Goal: Task Accomplishment & Management: Manage account settings

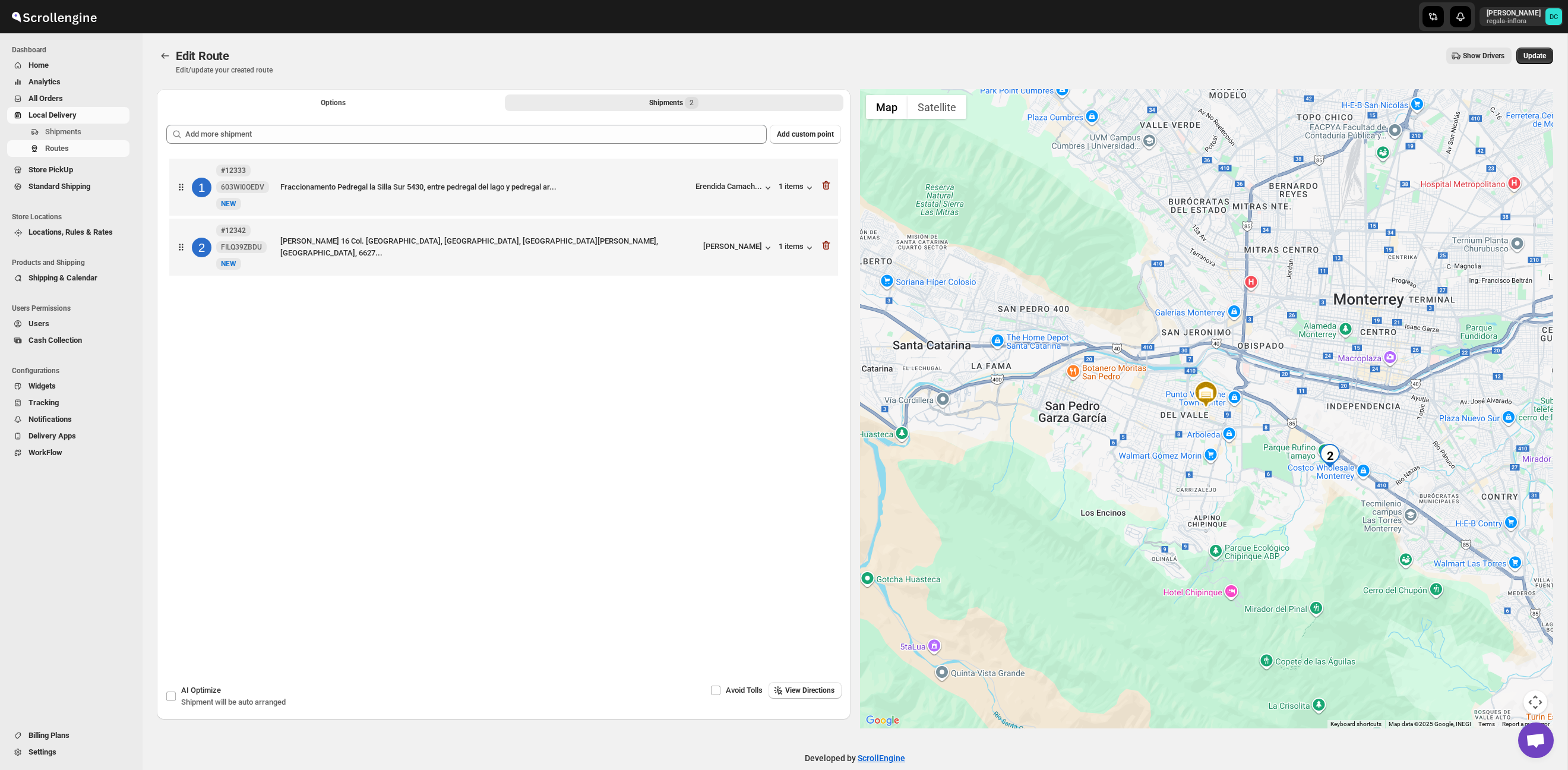
click at [65, 97] on span "All Orders" at bounding box center [78, 98] width 98 height 12
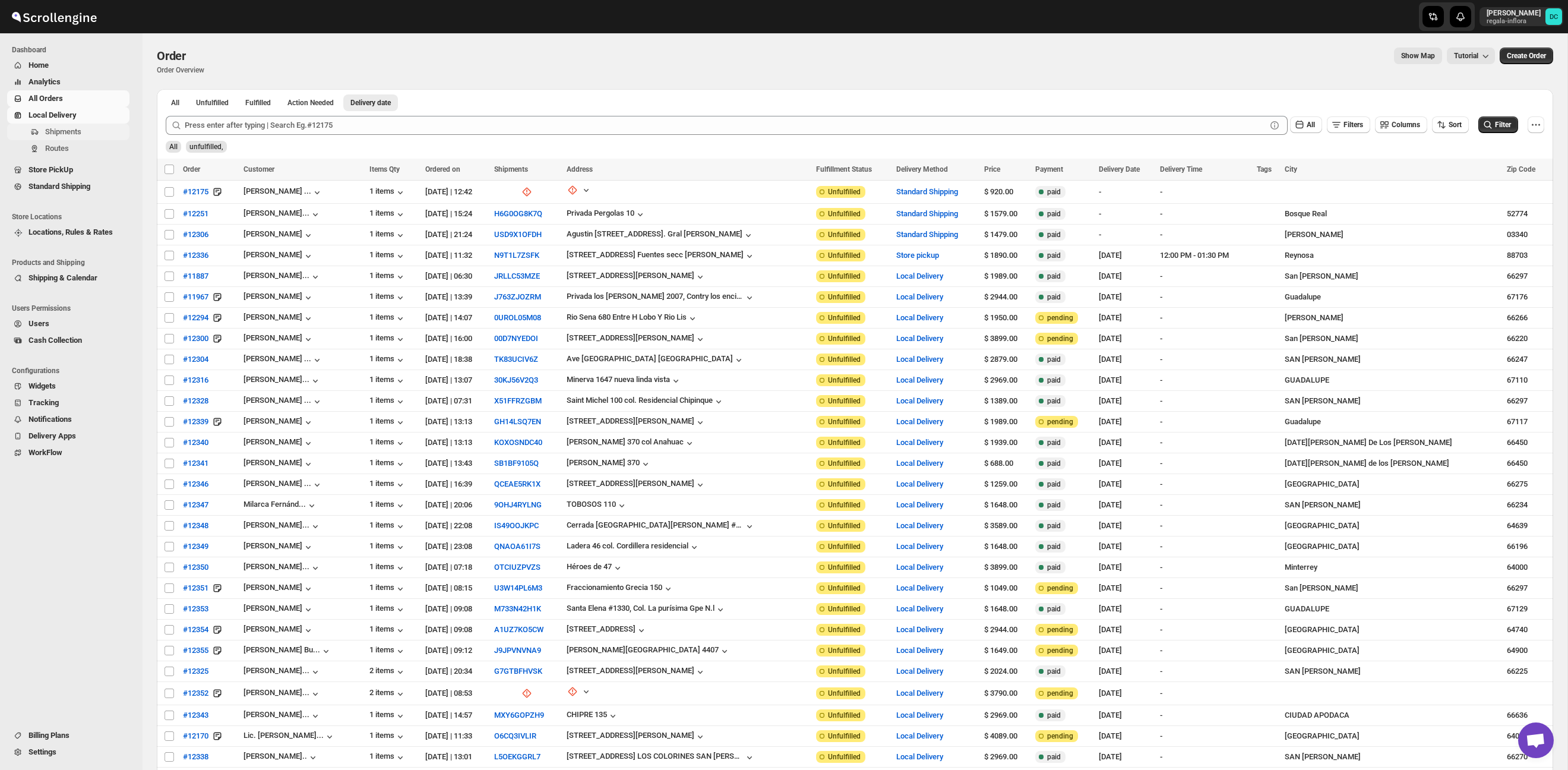
click at [85, 132] on span "Shipments" at bounding box center [86, 131] width 82 height 12
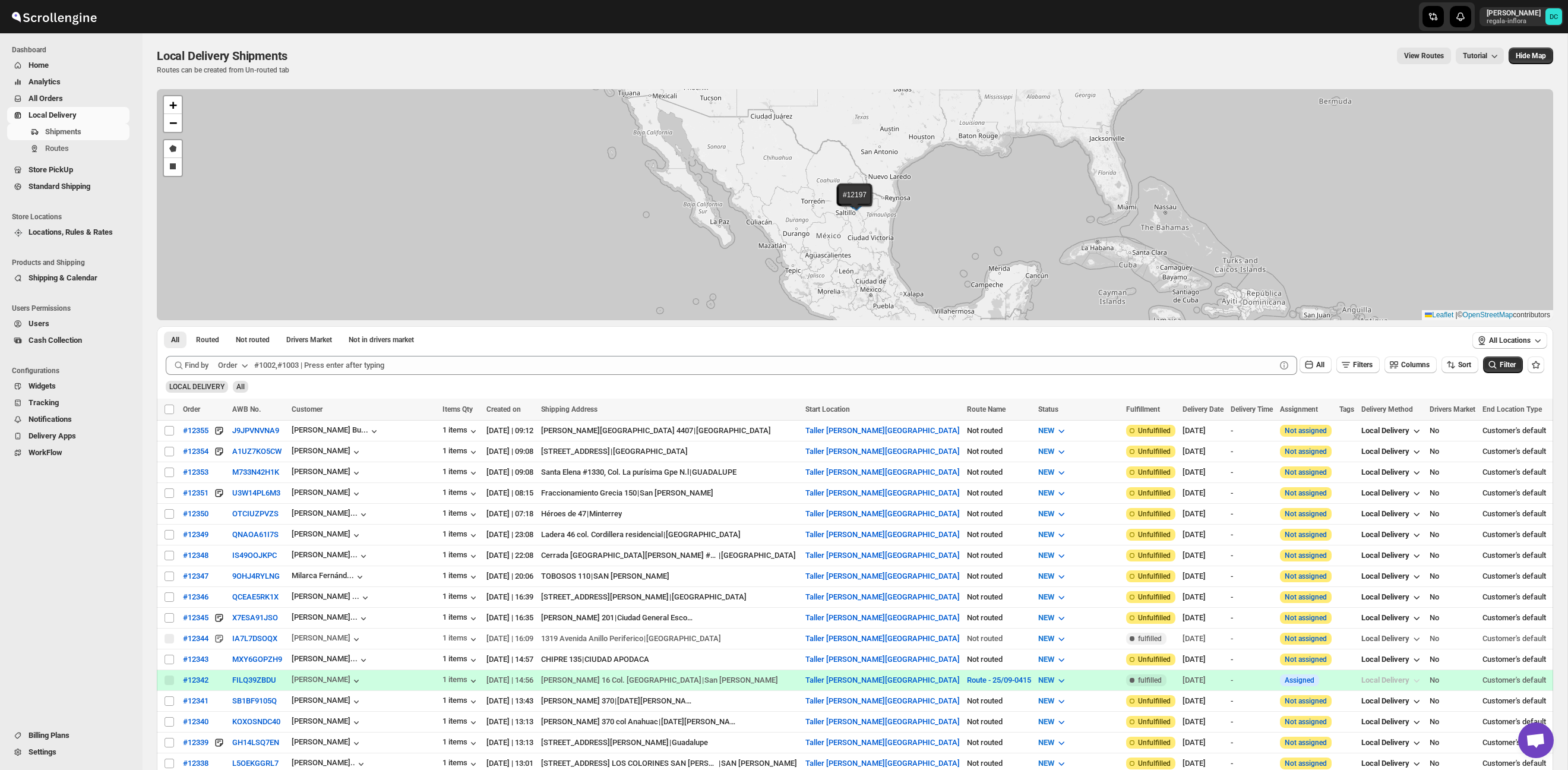
click at [64, 103] on span "All Orders" at bounding box center [78, 98] width 98 height 12
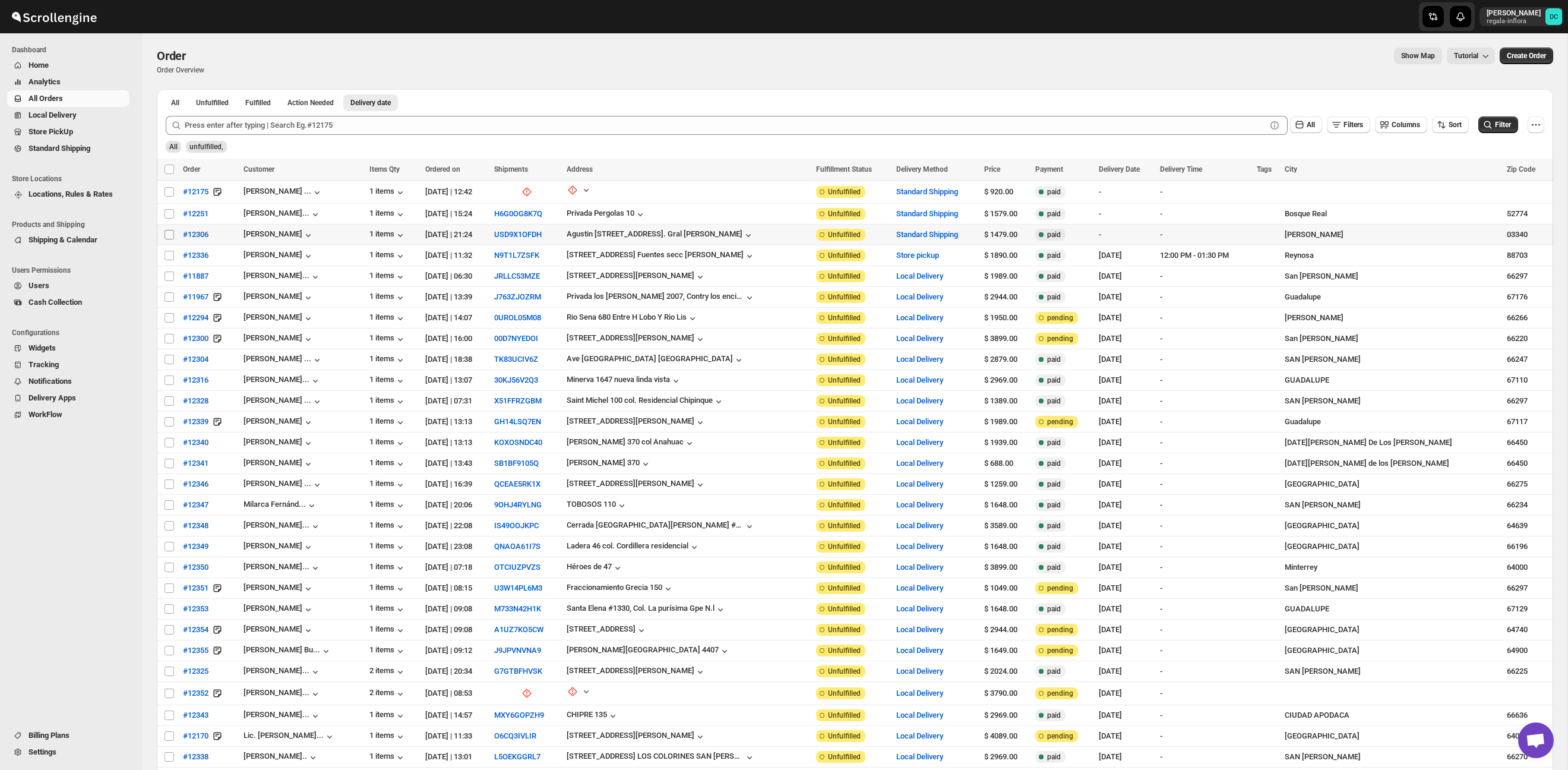
click at [168, 232] on input "Select order" at bounding box center [169, 235] width 10 height 10
checkbox input "true"
drag, startPoint x: 169, startPoint y: 212, endPoint x: 166, endPoint y: 197, distance: 15.3
click at [169, 211] on input "Select order" at bounding box center [169, 214] width 10 height 10
checkbox input "true"
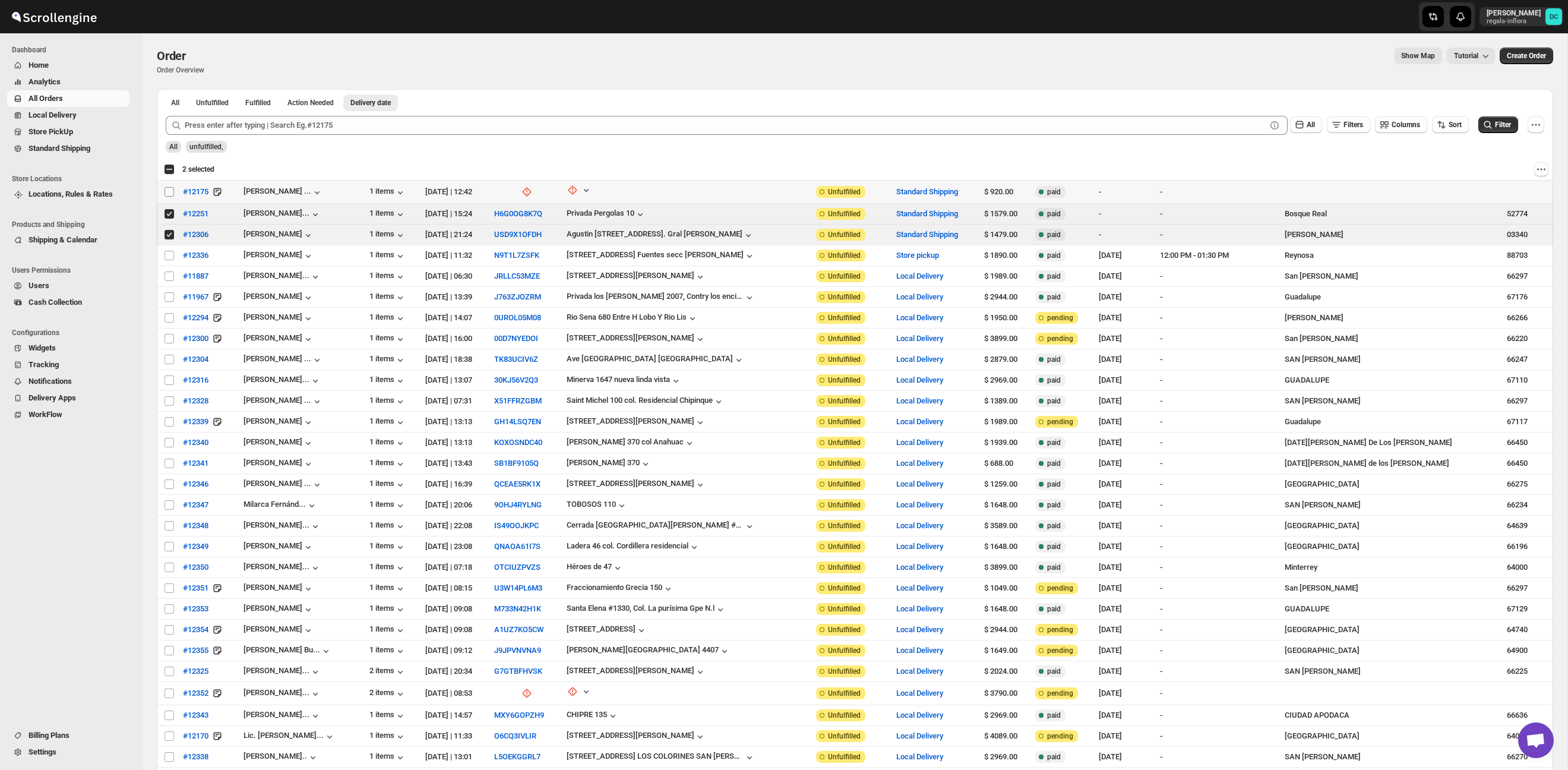
click at [168, 195] on input "Select order" at bounding box center [169, 192] width 10 height 10
checkbox input "true"
click at [170, 168] on div "Select all 32 orders 3 selected" at bounding box center [188, 169] width 50 height 11
checkbox input "true"
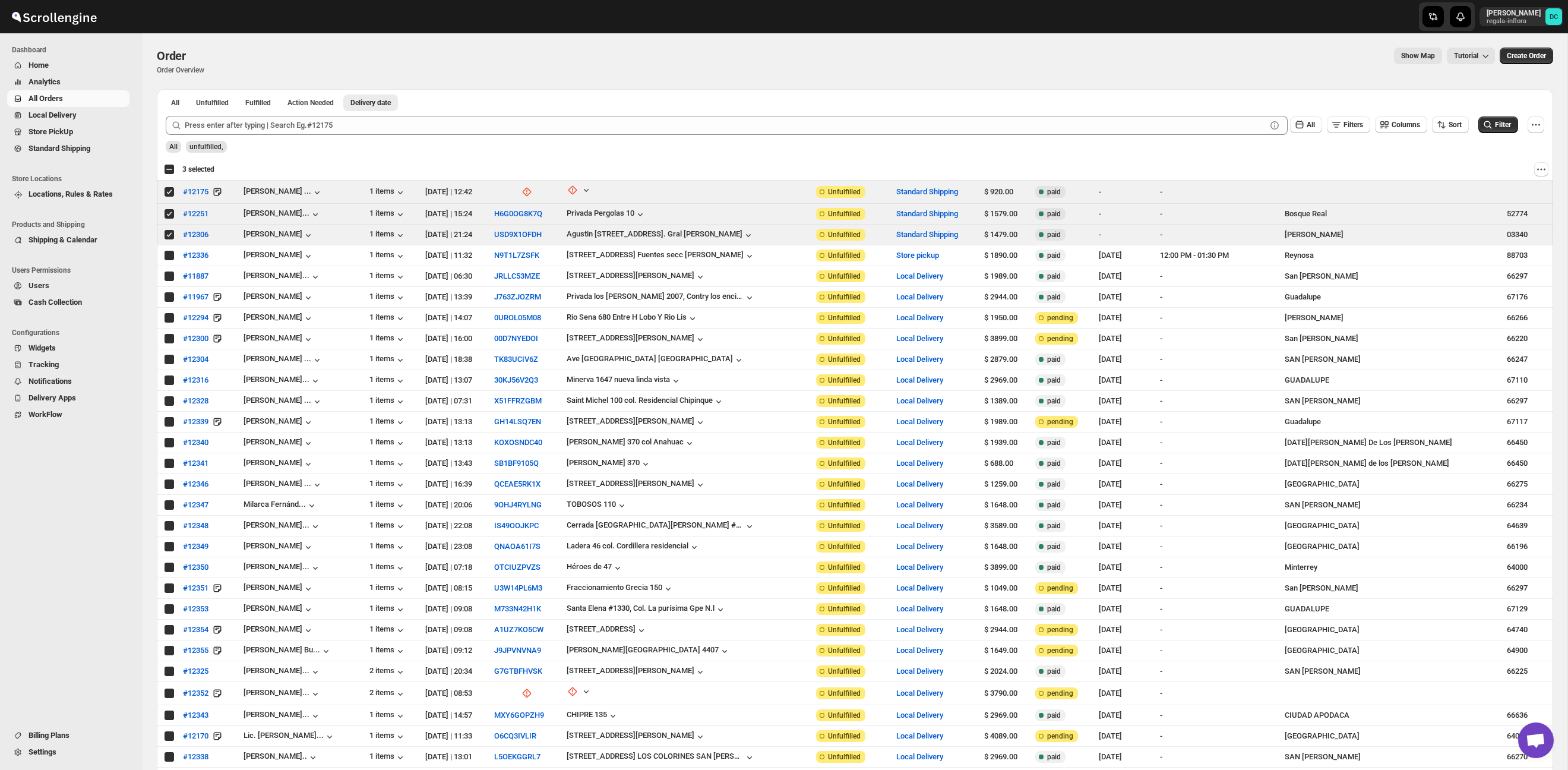
checkbox input "true"
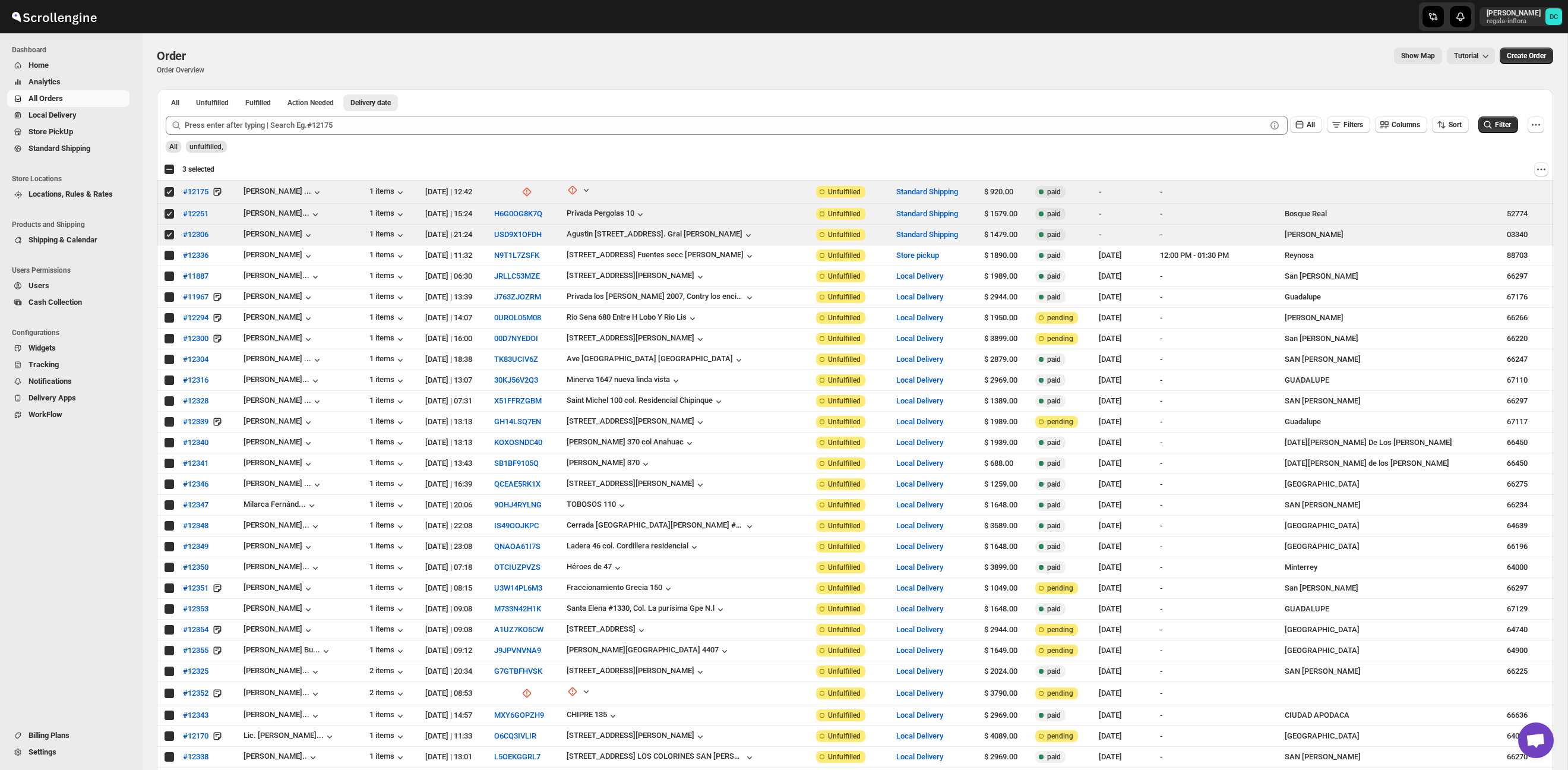
checkbox input "true"
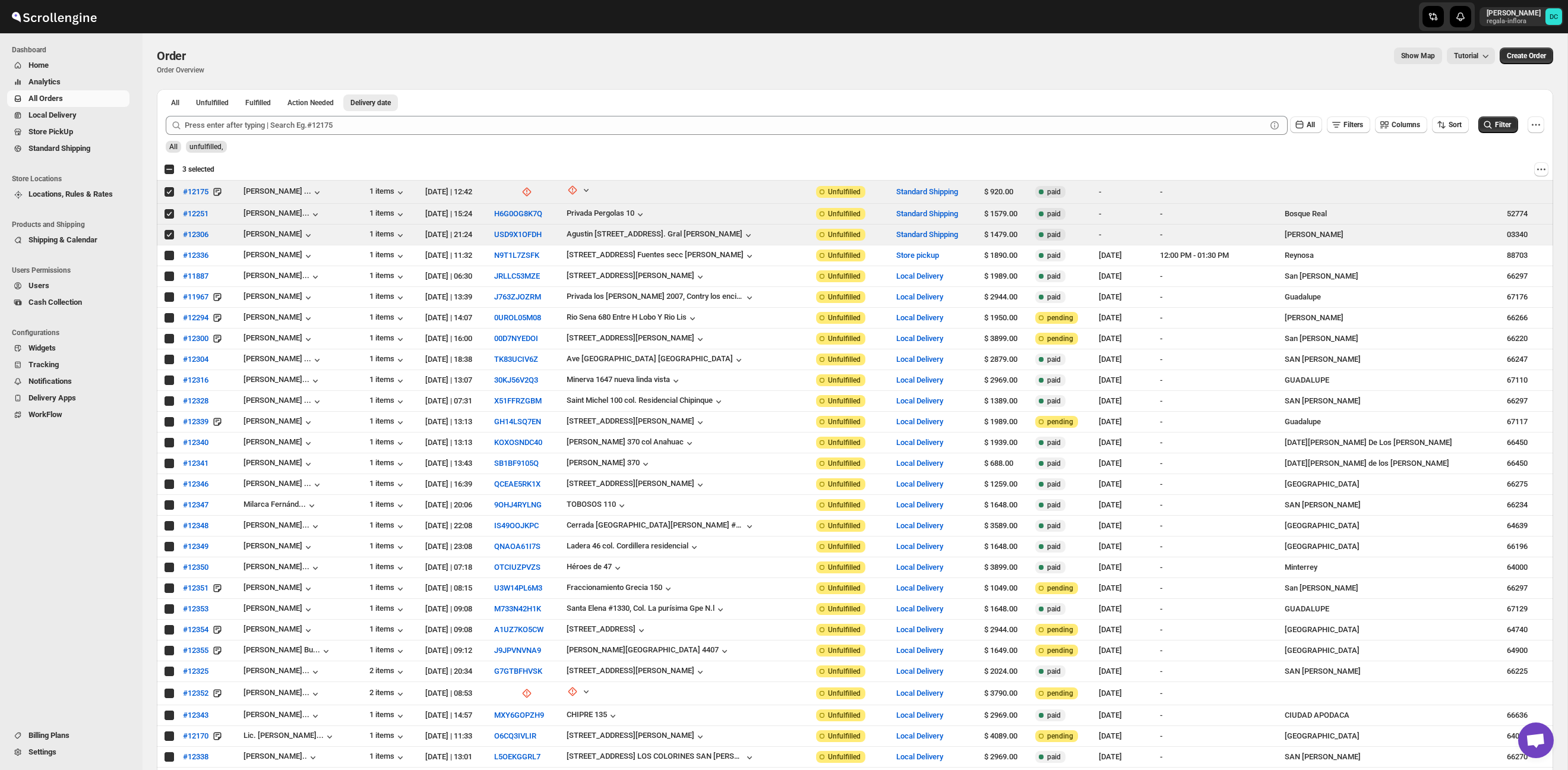
checkbox input "true"
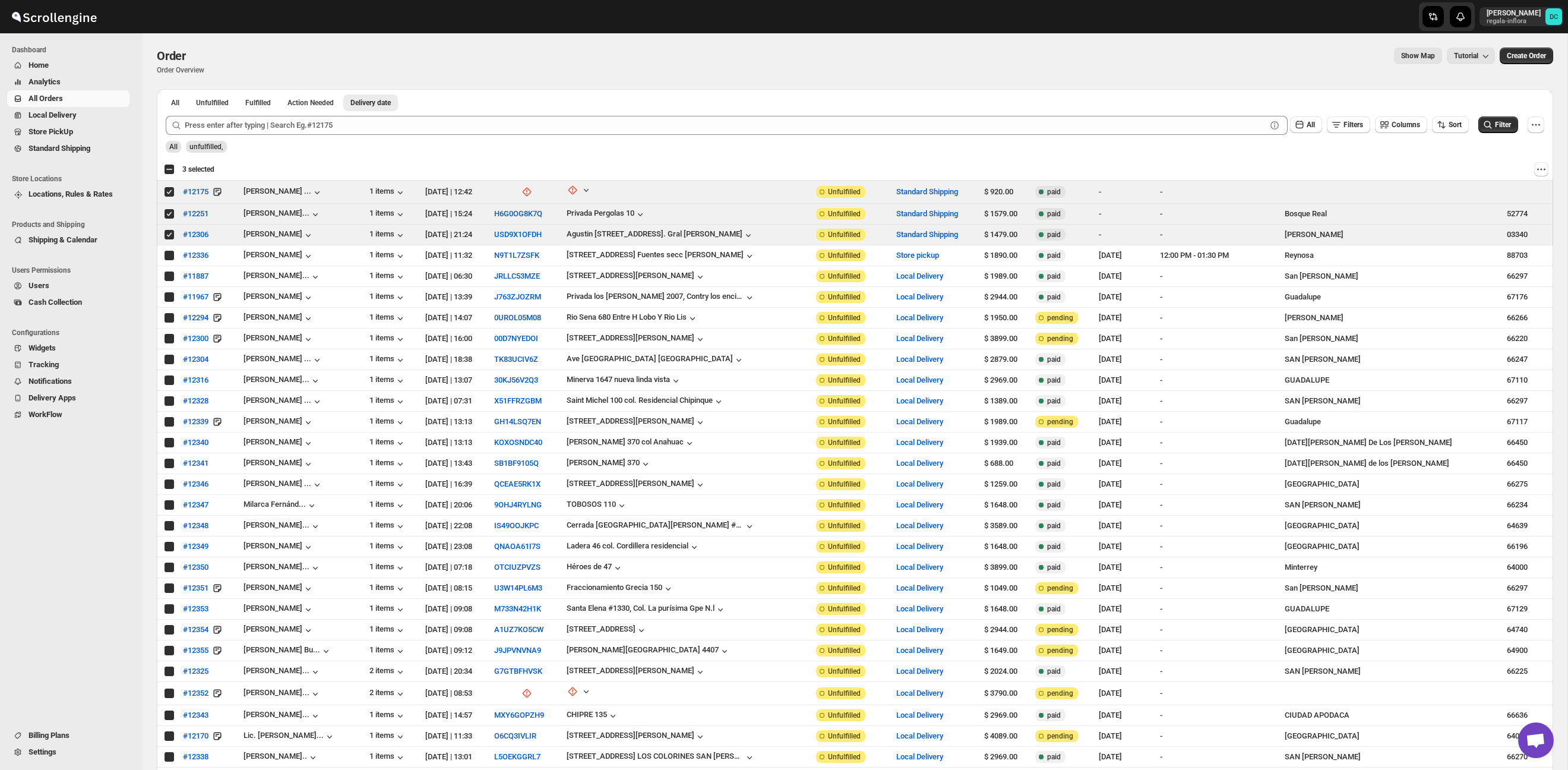
checkbox input "true"
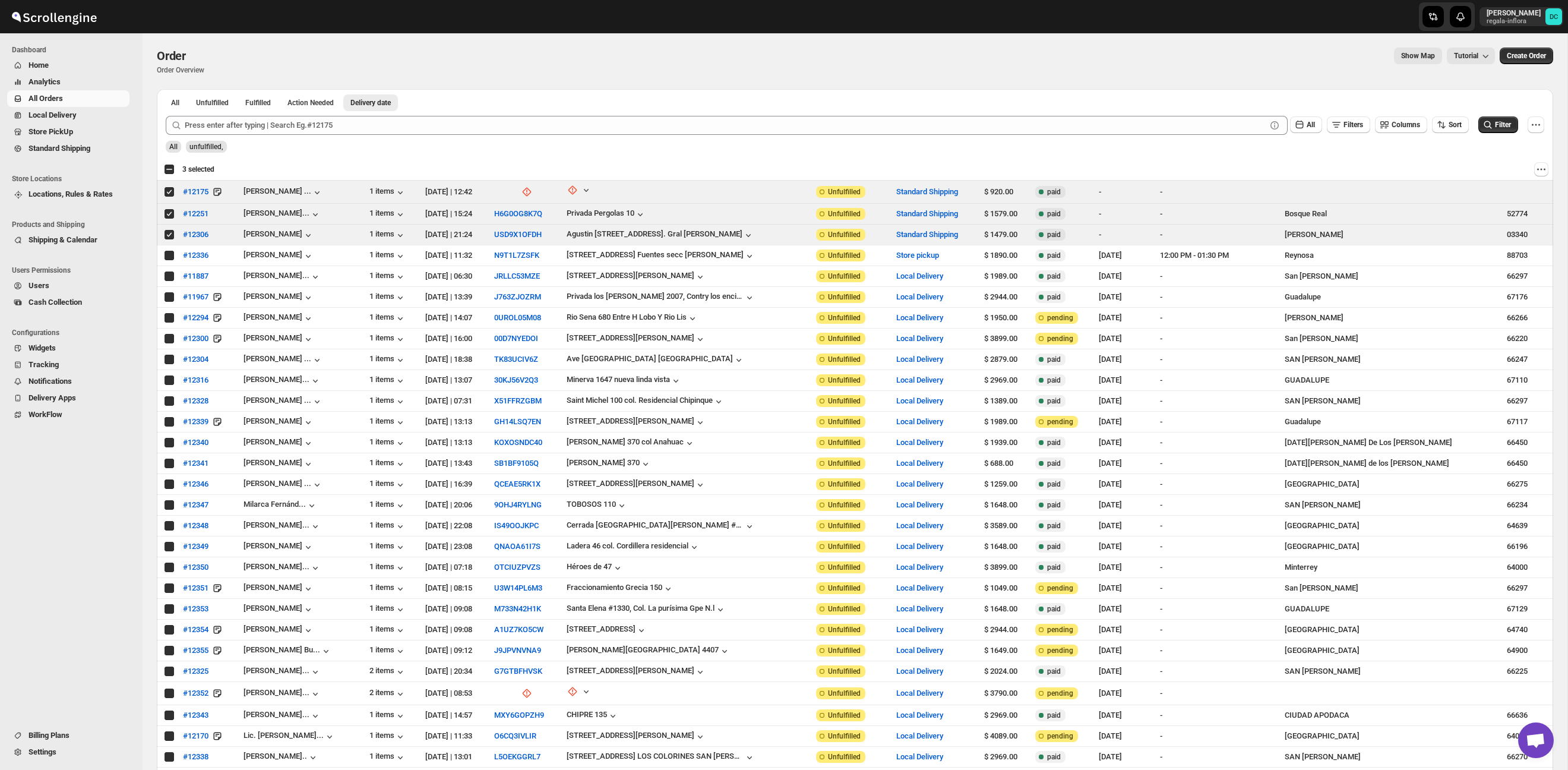
checkbox input "true"
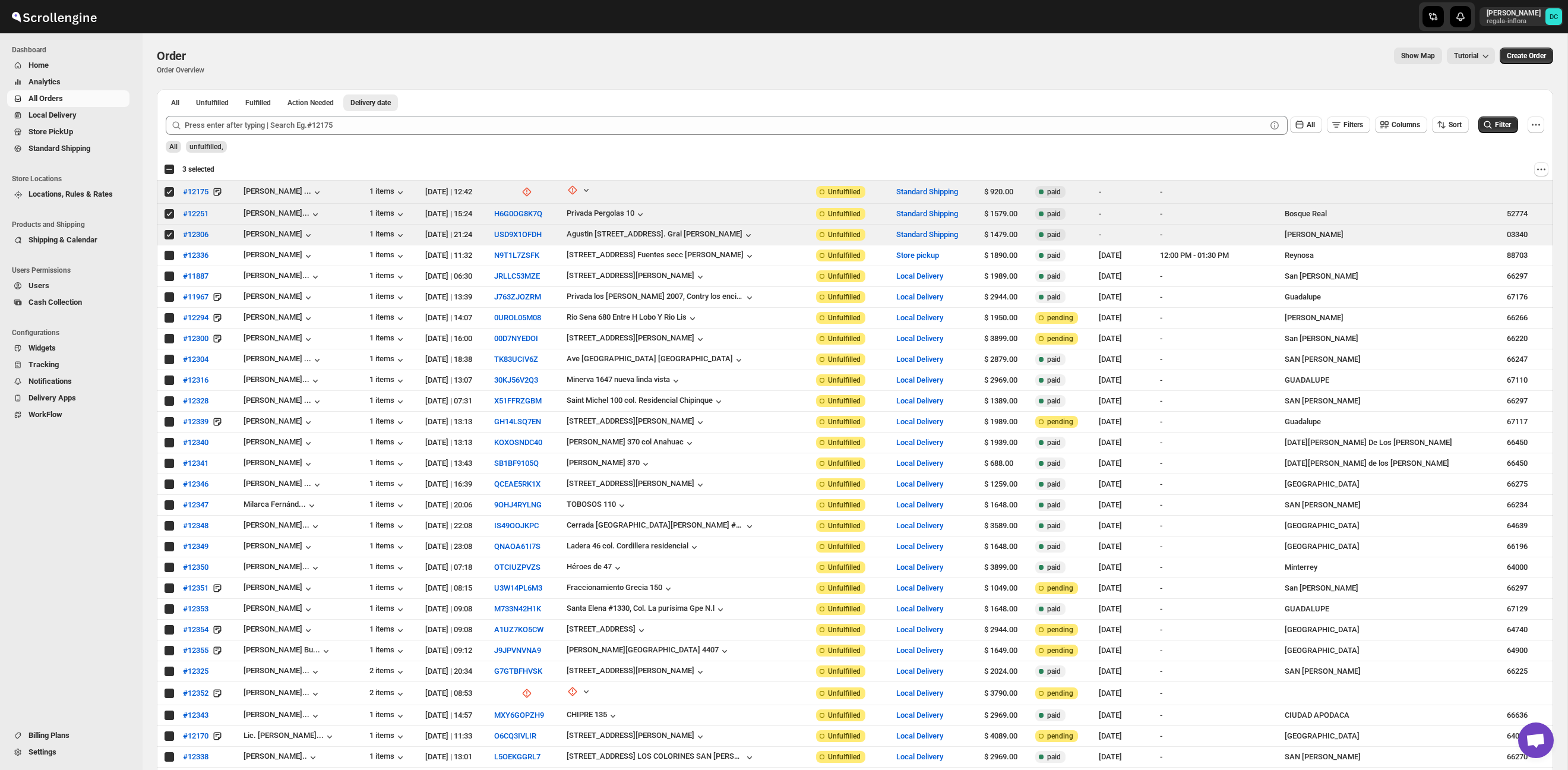
checkbox input "true"
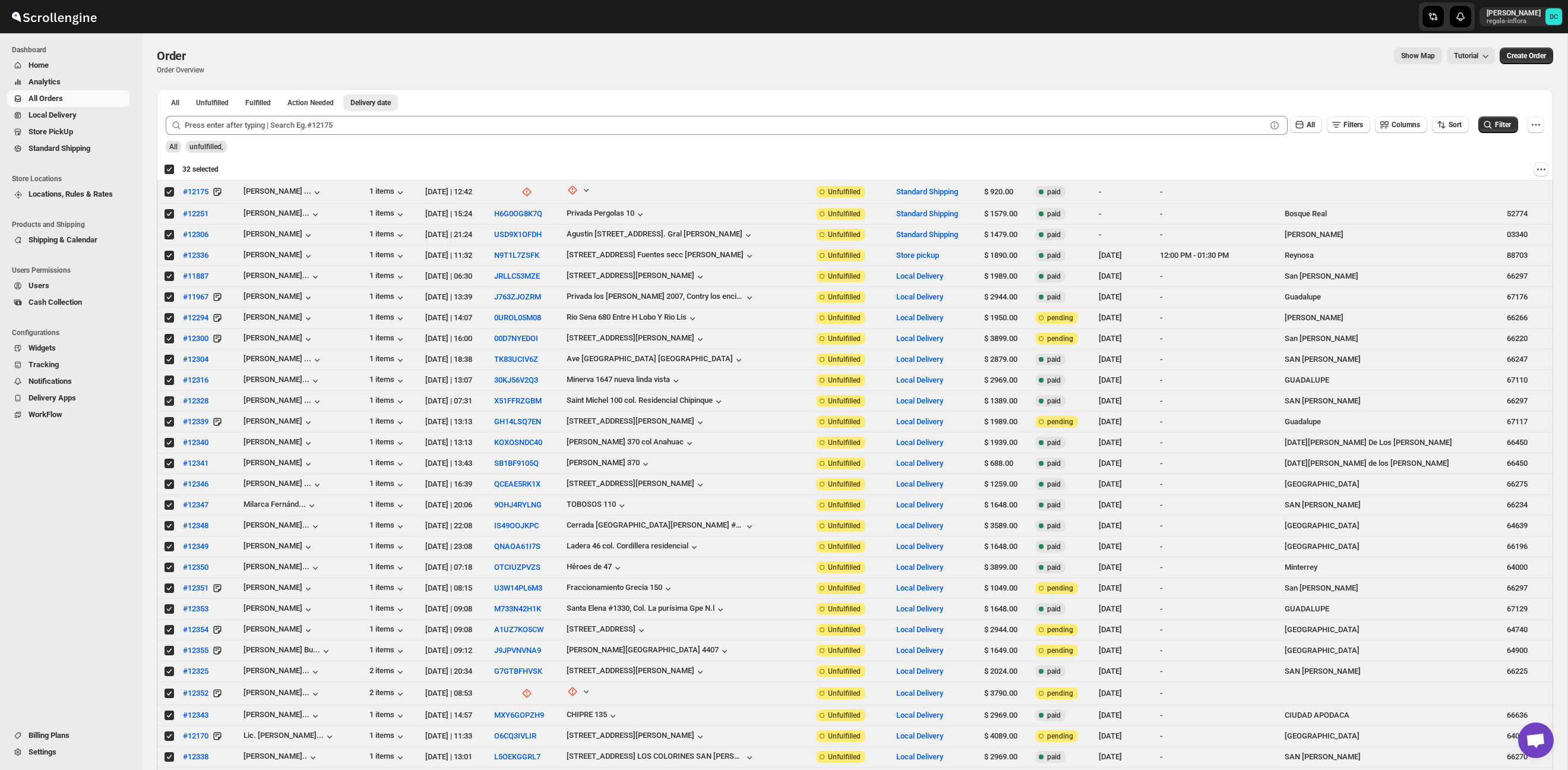
click at [170, 168] on div "Deselect all 32 orders 32 selected" at bounding box center [191, 169] width 55 height 11
checkbox input "false"
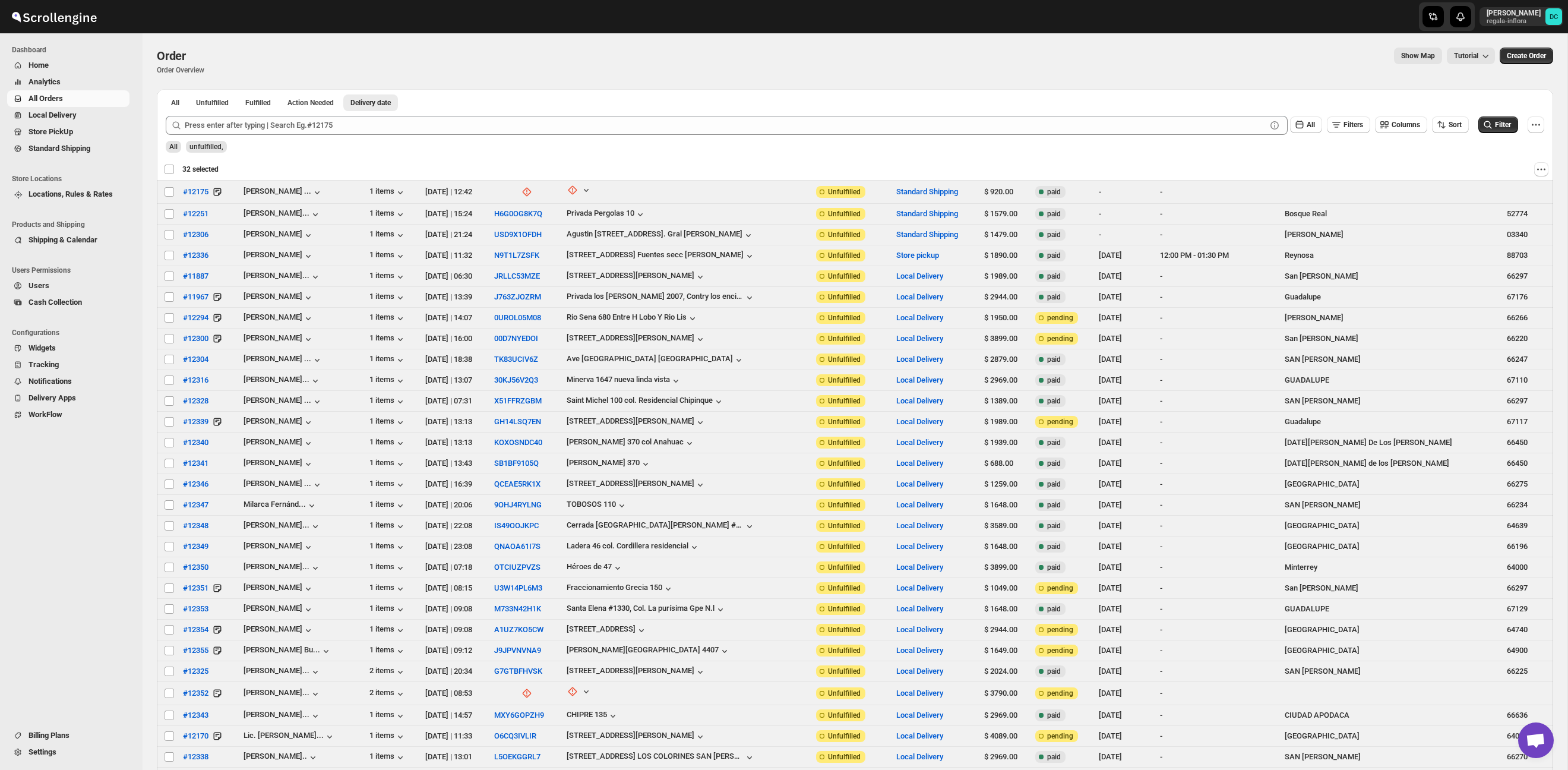
checkbox input "false"
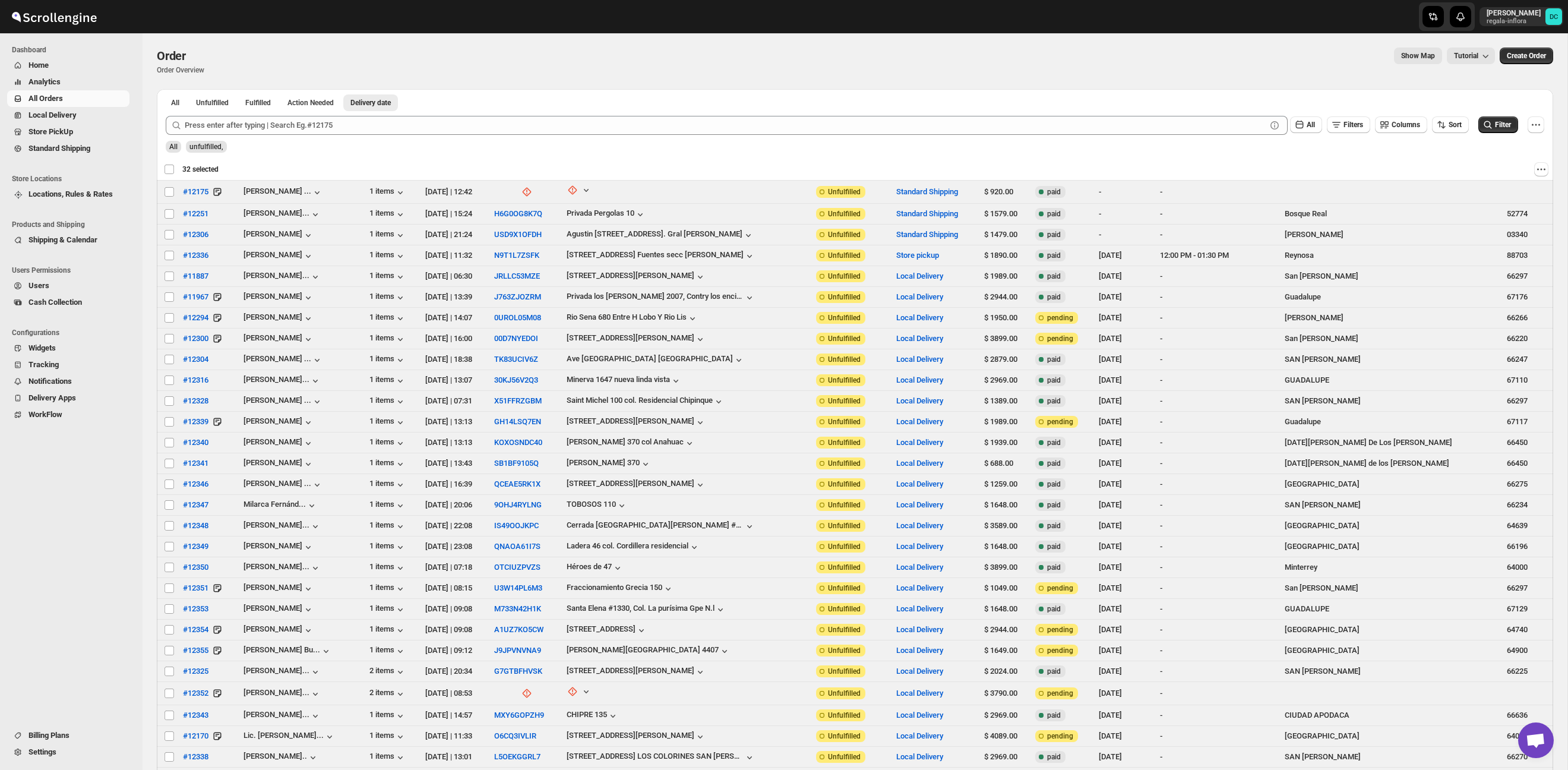
checkbox input "false"
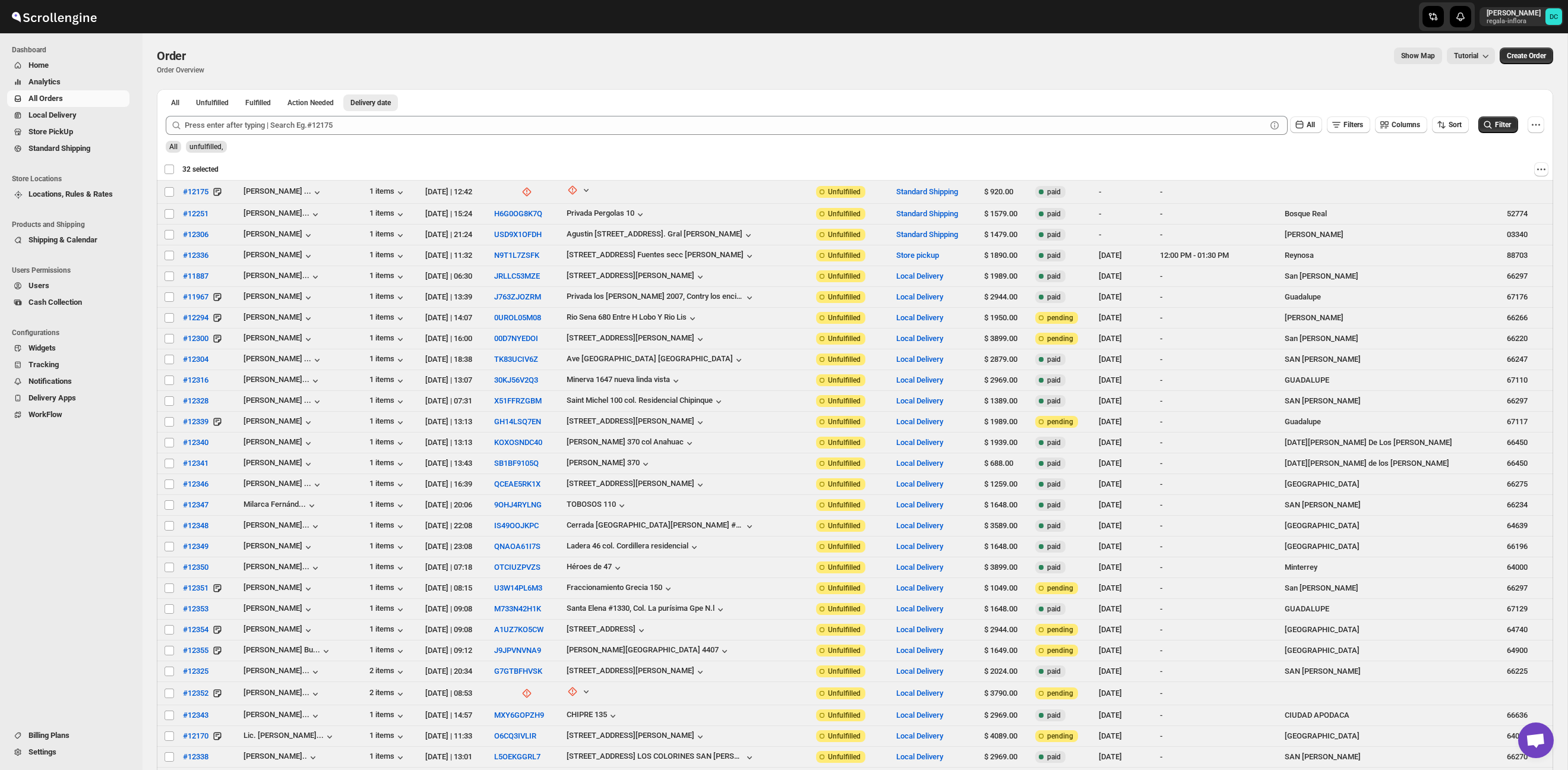
checkbox input "false"
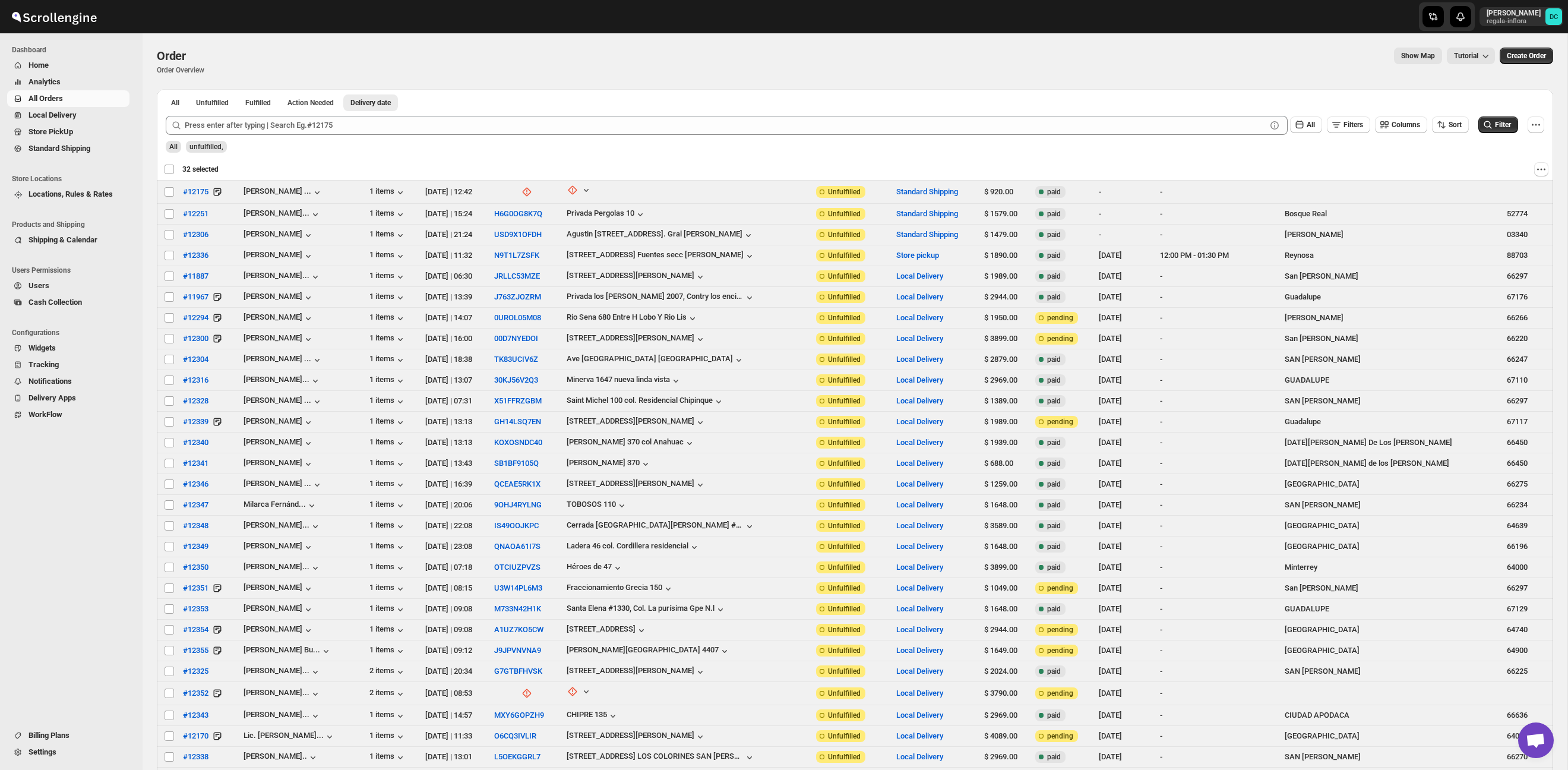
checkbox input "false"
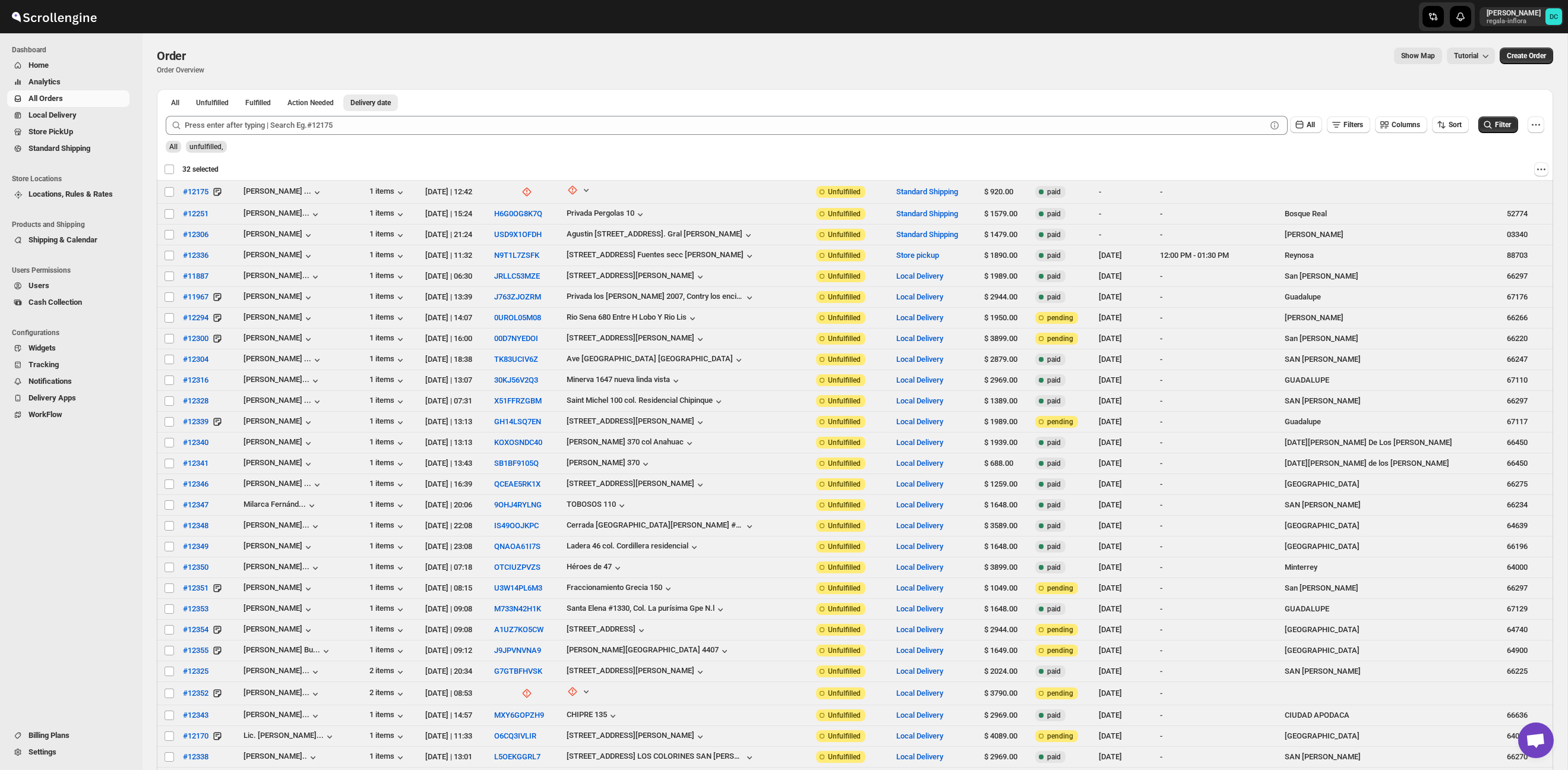
checkbox input "false"
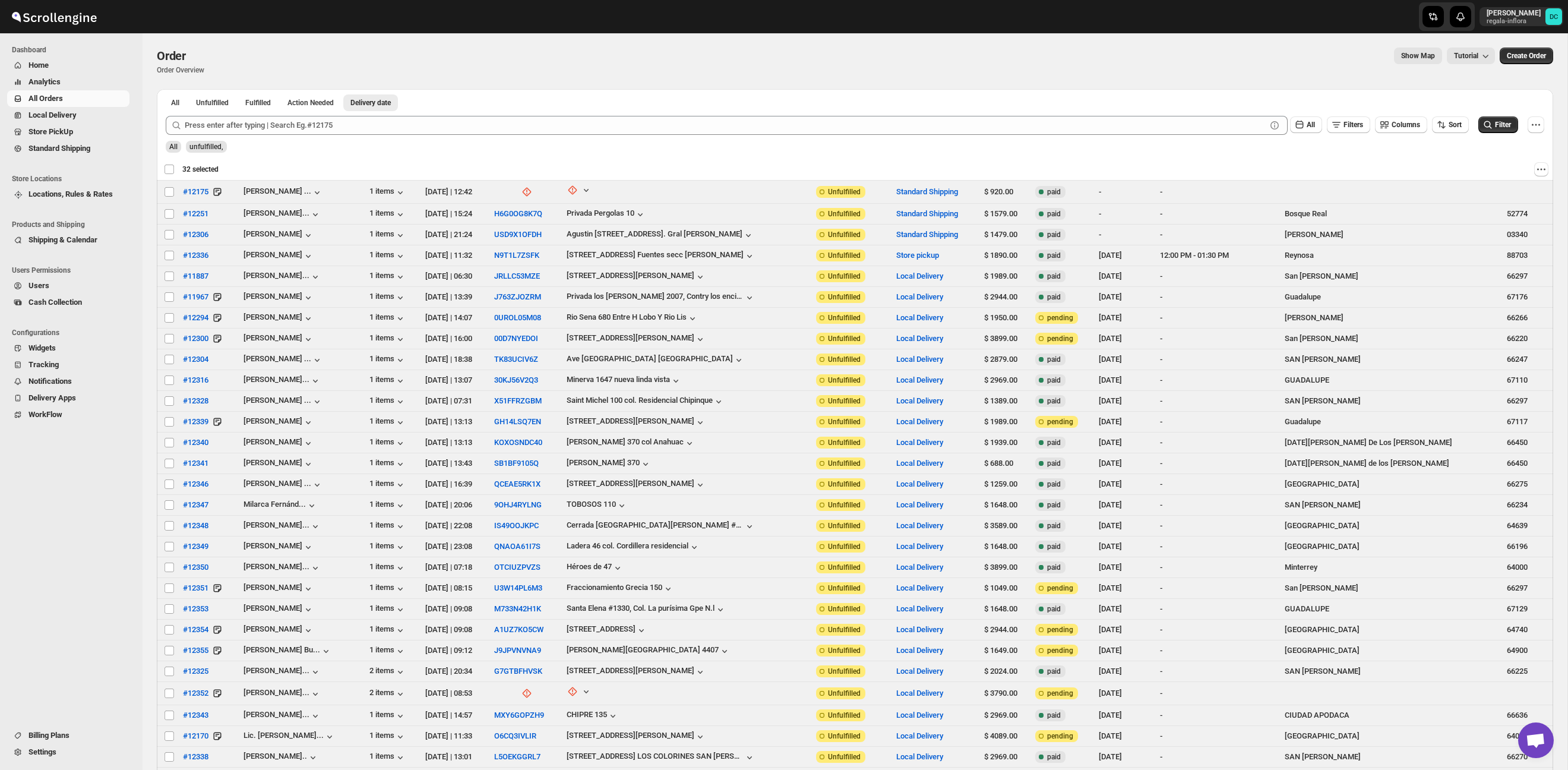
checkbox input "false"
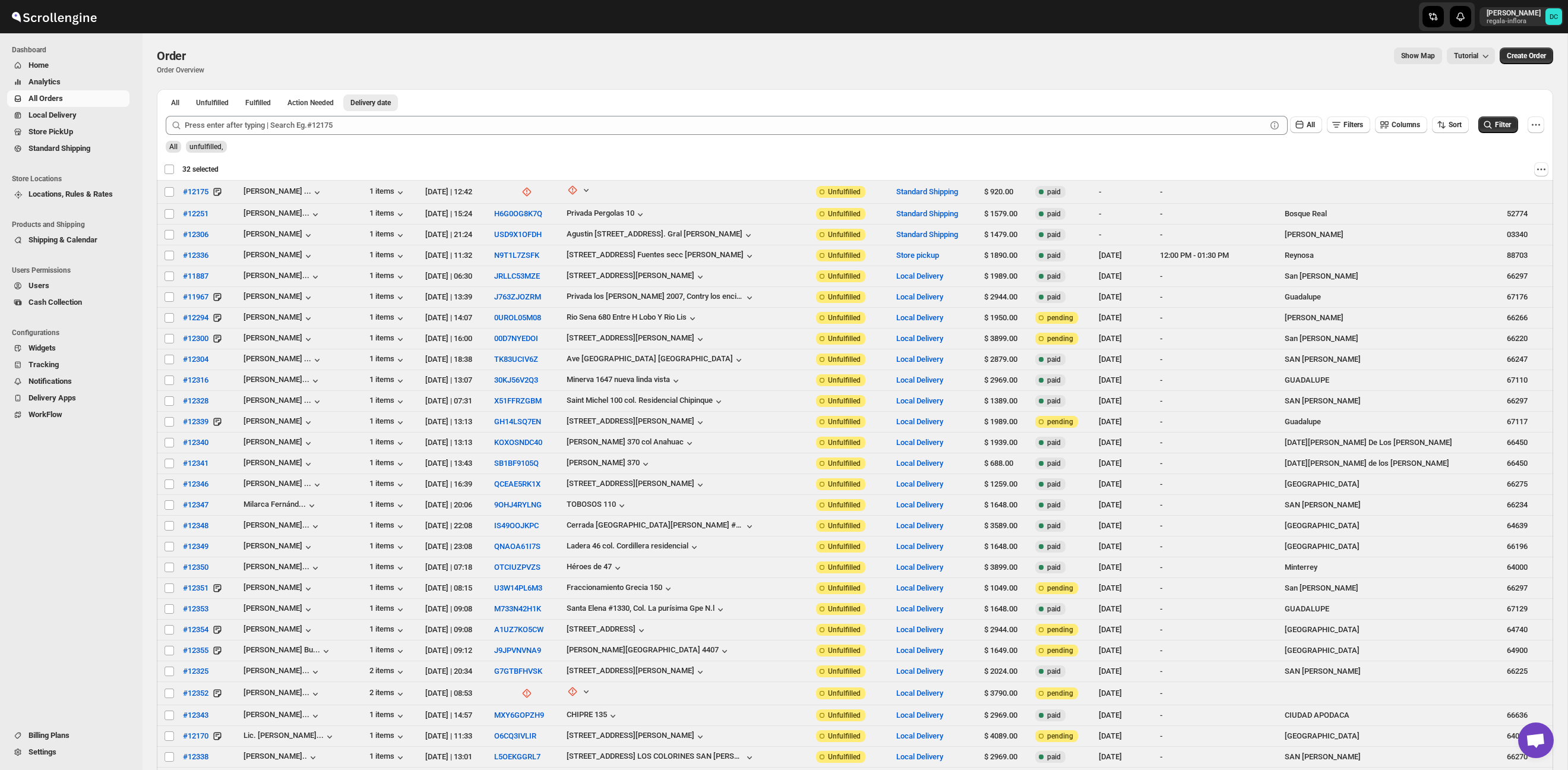
checkbox input "false"
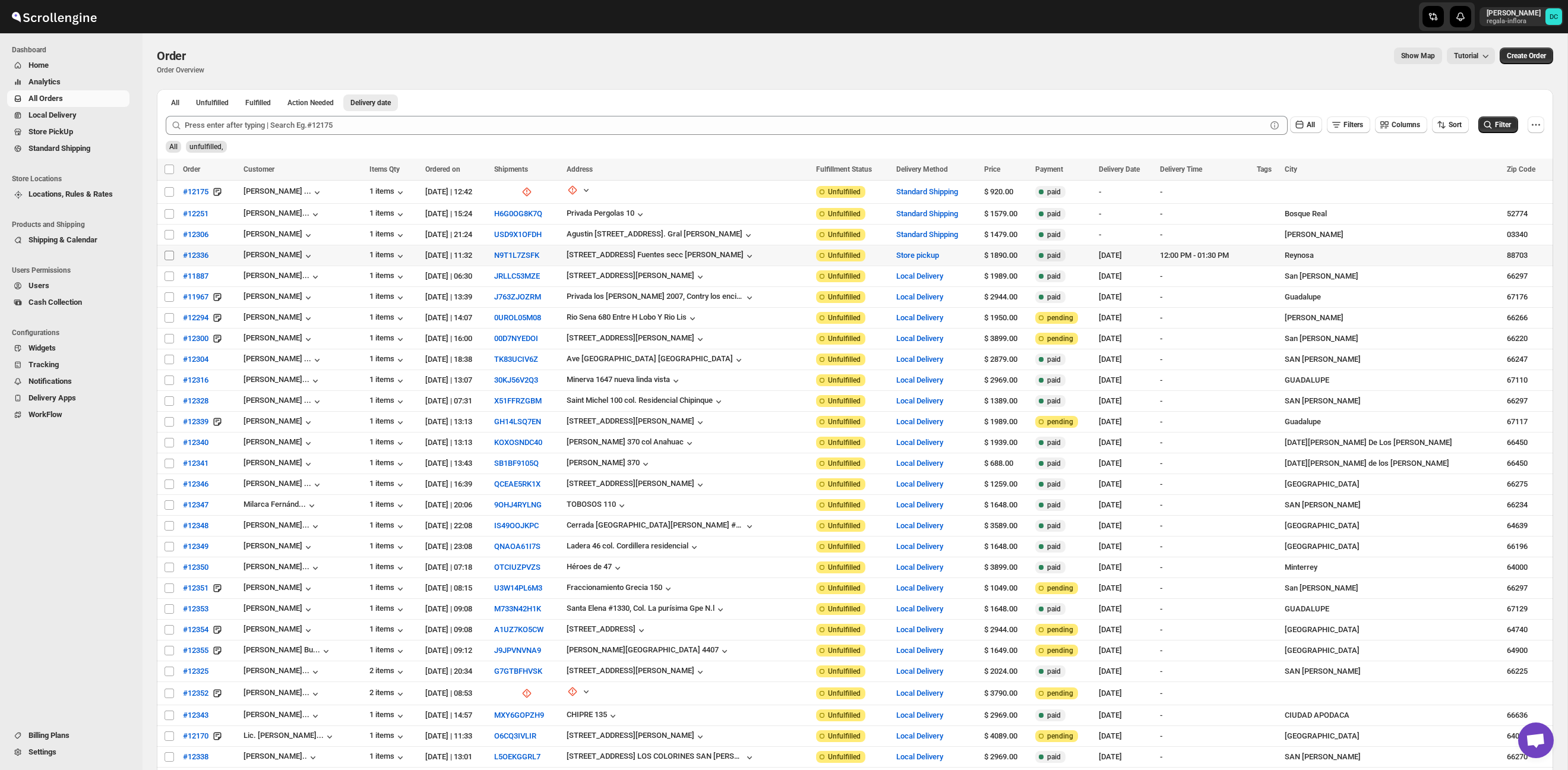
click at [170, 257] on input "Select order" at bounding box center [169, 255] width 10 height 10
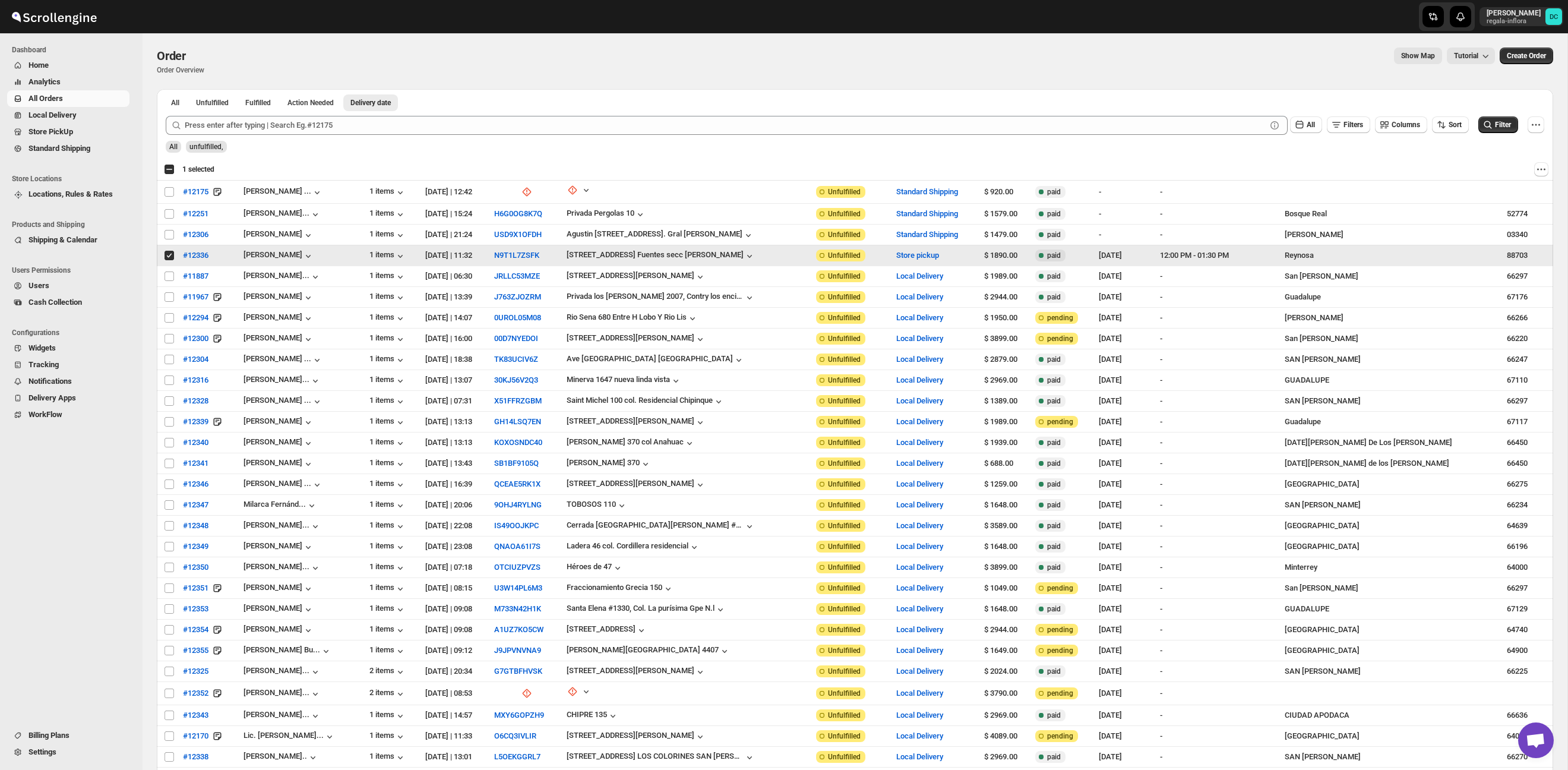
drag, startPoint x: 169, startPoint y: 264, endPoint x: 165, endPoint y: 258, distance: 7.2
click at [168, 264] on td "Select order" at bounding box center [168, 255] width 22 height 21
checkbox input "false"
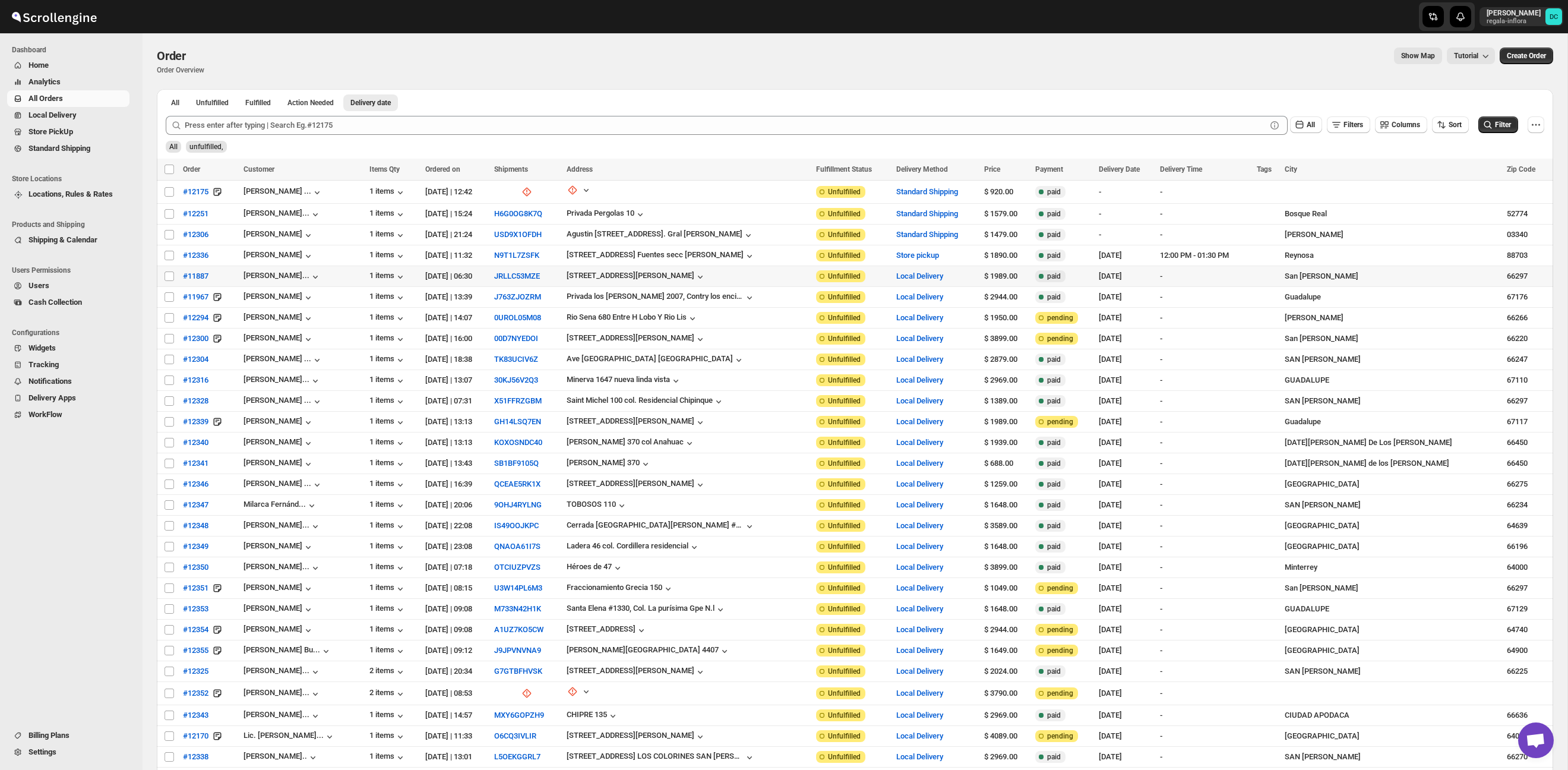
drag, startPoint x: 170, startPoint y: 275, endPoint x: 170, endPoint y: 286, distance: 11.0
click at [170, 275] on input "Select order" at bounding box center [169, 277] width 10 height 10
checkbox input "true"
drag, startPoint x: 169, startPoint y: 294, endPoint x: 169, endPoint y: 309, distance: 15.0
click at [169, 295] on input "Select order" at bounding box center [169, 297] width 10 height 10
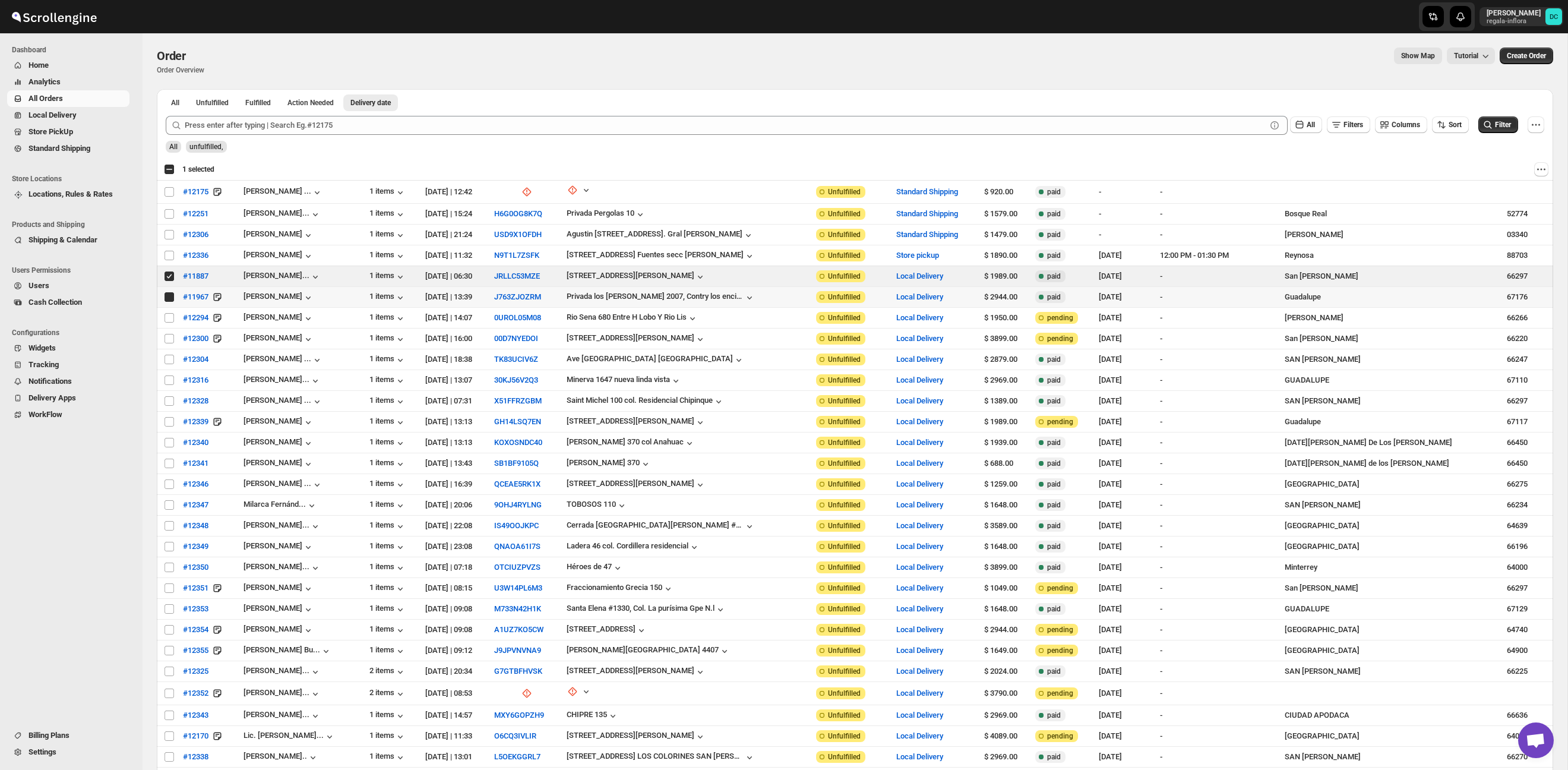
checkbox input "true"
click at [169, 321] on input "Select order" at bounding box center [169, 318] width 10 height 10
checkbox input "true"
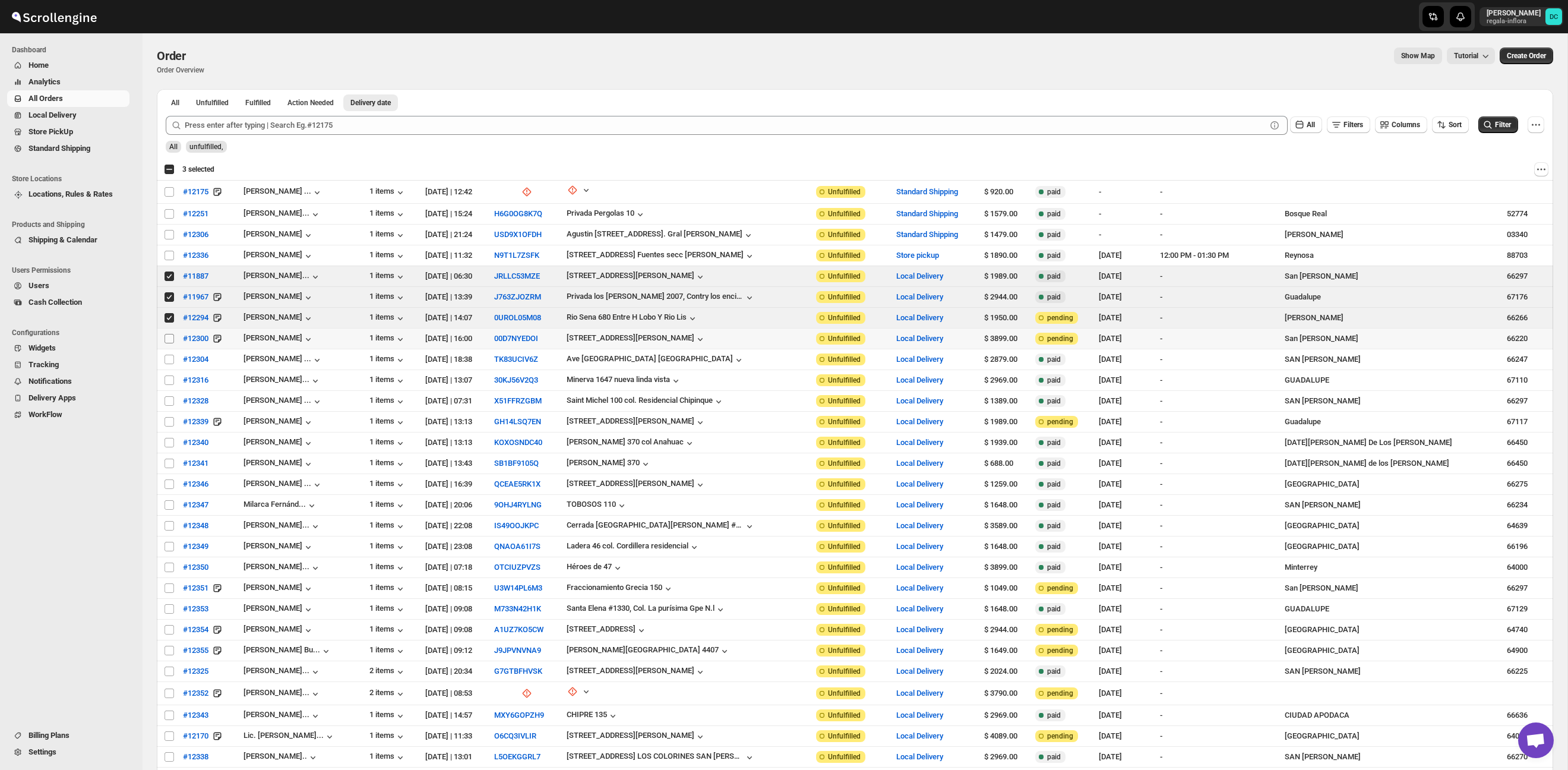
click at [168, 341] on input "Select order" at bounding box center [169, 339] width 10 height 10
checkbox input "true"
click at [168, 361] on input "Select order" at bounding box center [169, 359] width 10 height 10
checkbox input "true"
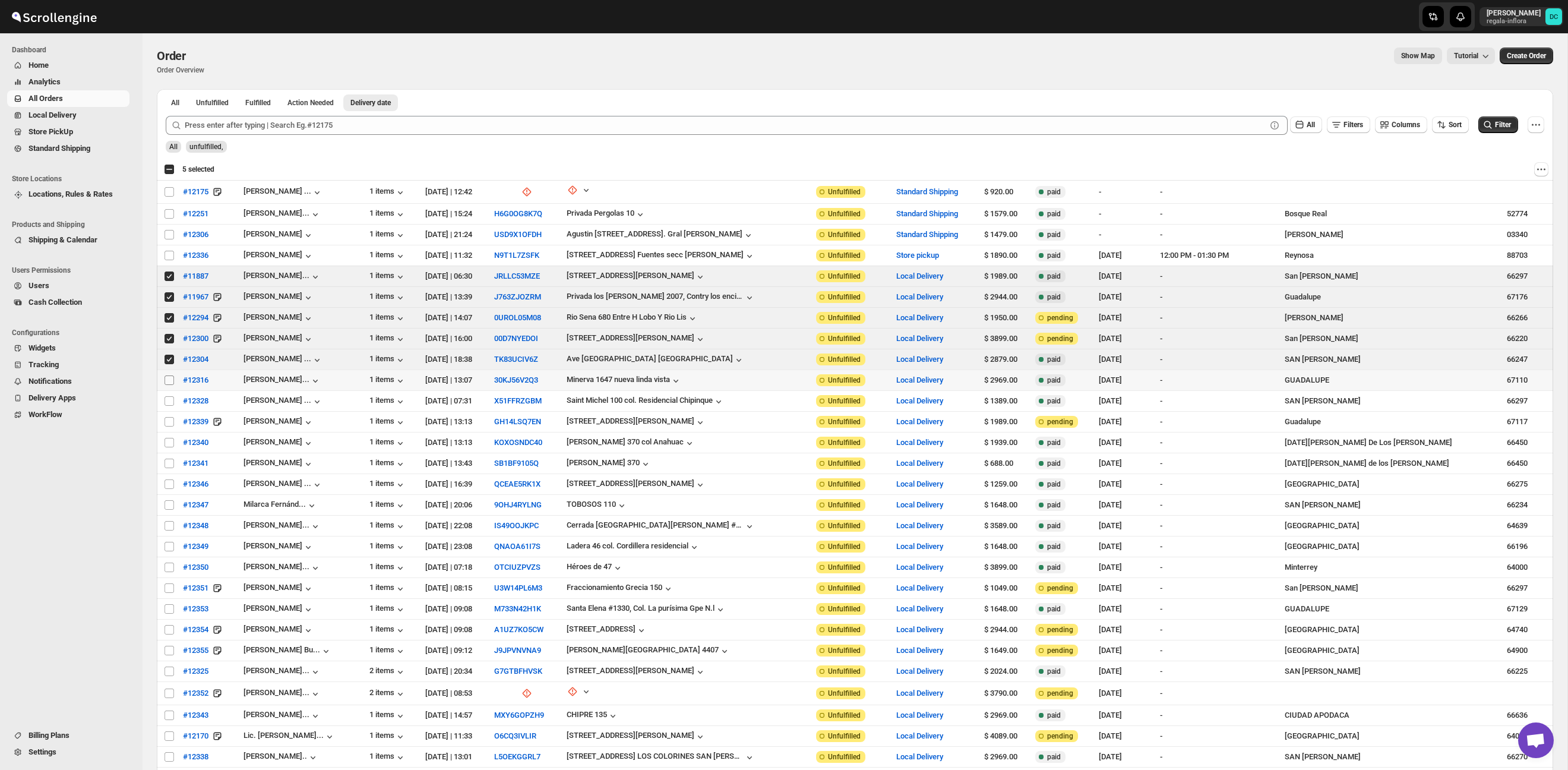
click at [169, 377] on input "Select order" at bounding box center [169, 380] width 10 height 10
checkbox input "true"
drag, startPoint x: 168, startPoint y: 399, endPoint x: 164, endPoint y: 392, distance: 8.1
click at [168, 399] on input "Select order" at bounding box center [169, 401] width 10 height 10
checkbox input "true"
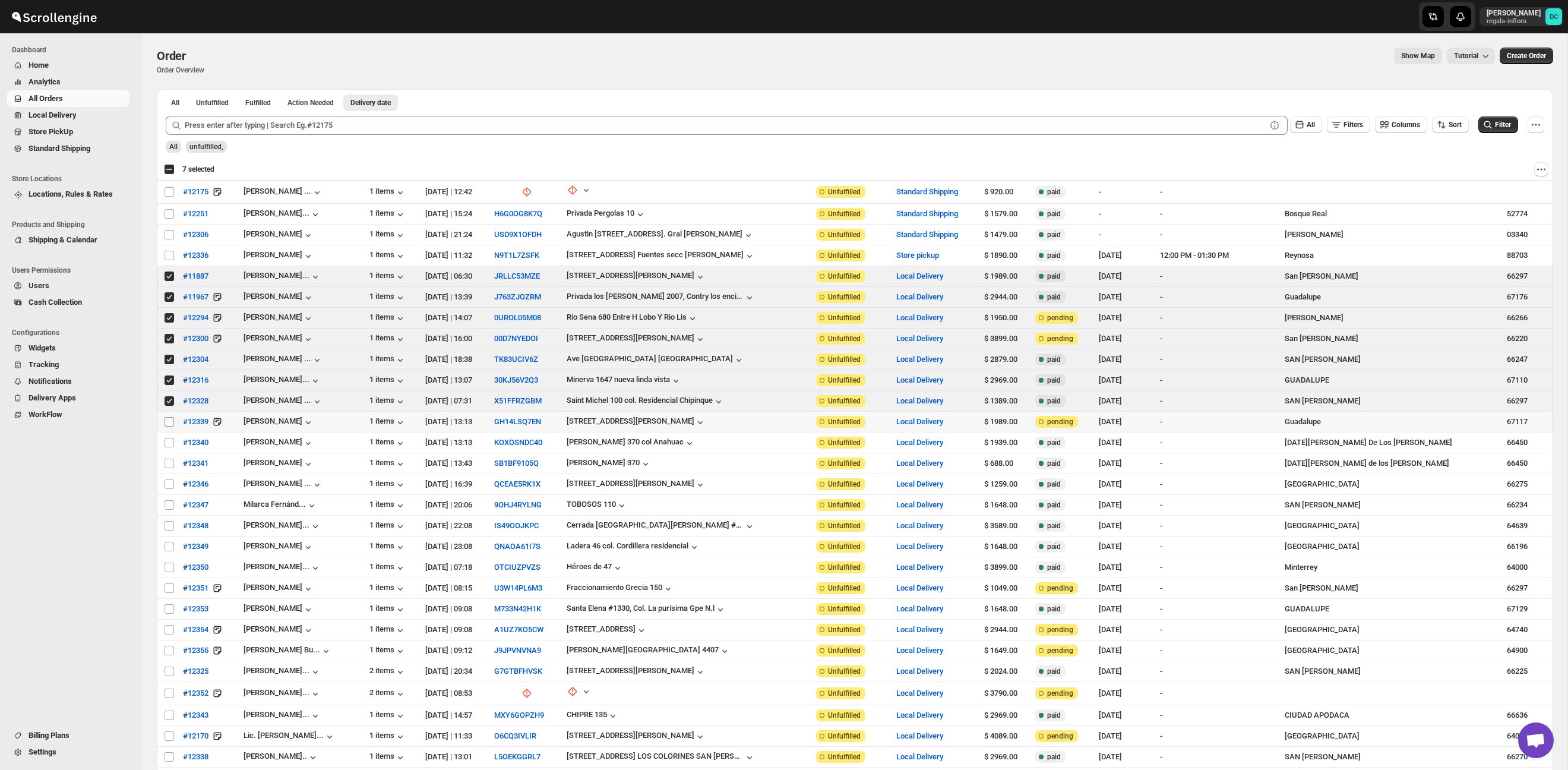
click at [169, 425] on input "Select order" at bounding box center [169, 422] width 10 height 10
checkbox input "true"
drag, startPoint x: 168, startPoint y: 441, endPoint x: 168, endPoint y: 464, distance: 23.0
click at [168, 441] on input "Select order" at bounding box center [169, 443] width 10 height 10
checkbox input "true"
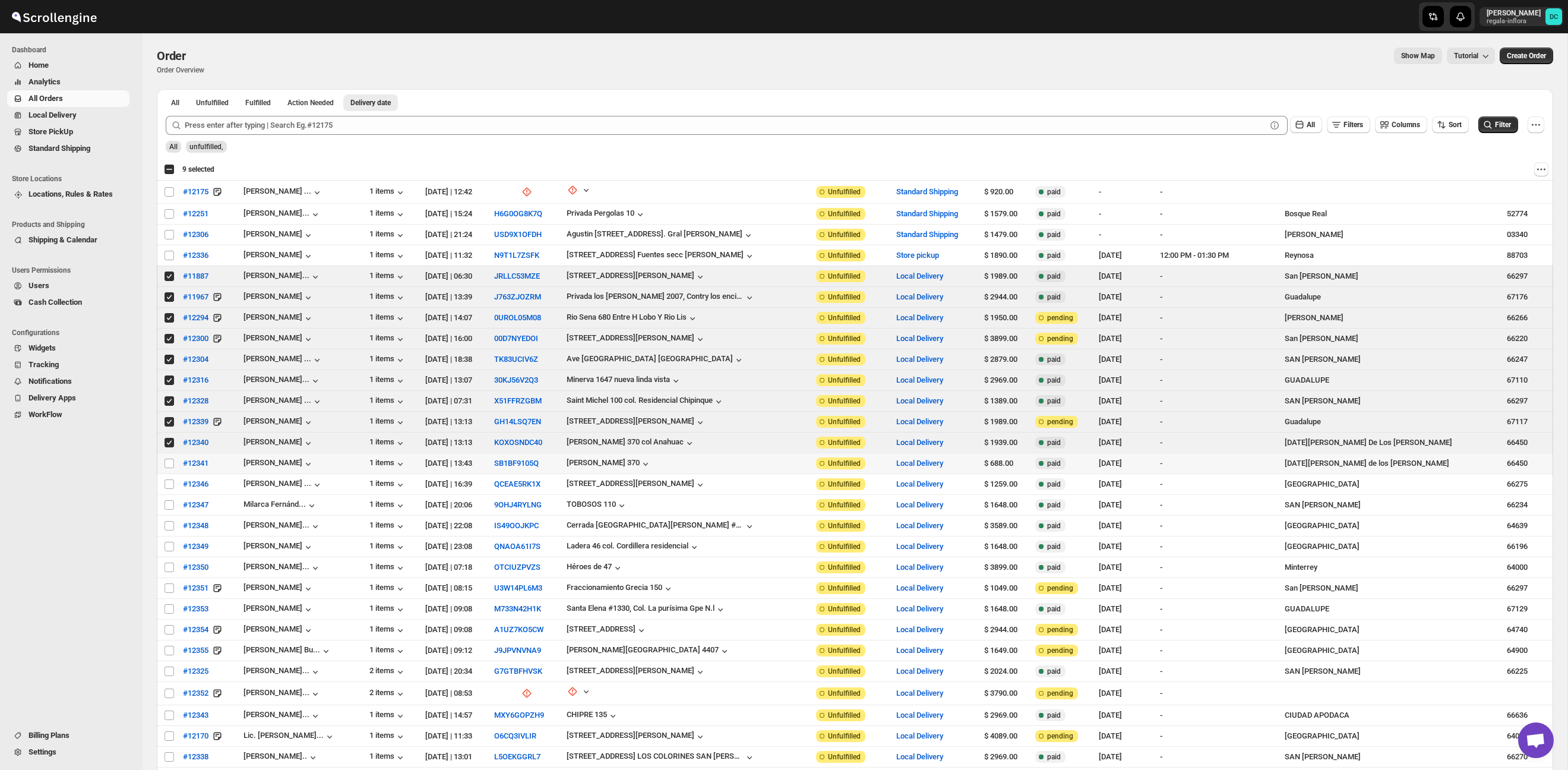
click at [168, 466] on input "Select order" at bounding box center [169, 463] width 10 height 10
checkbox input "true"
click at [170, 490] on td "Select order" at bounding box center [168, 484] width 22 height 21
checkbox input "true"
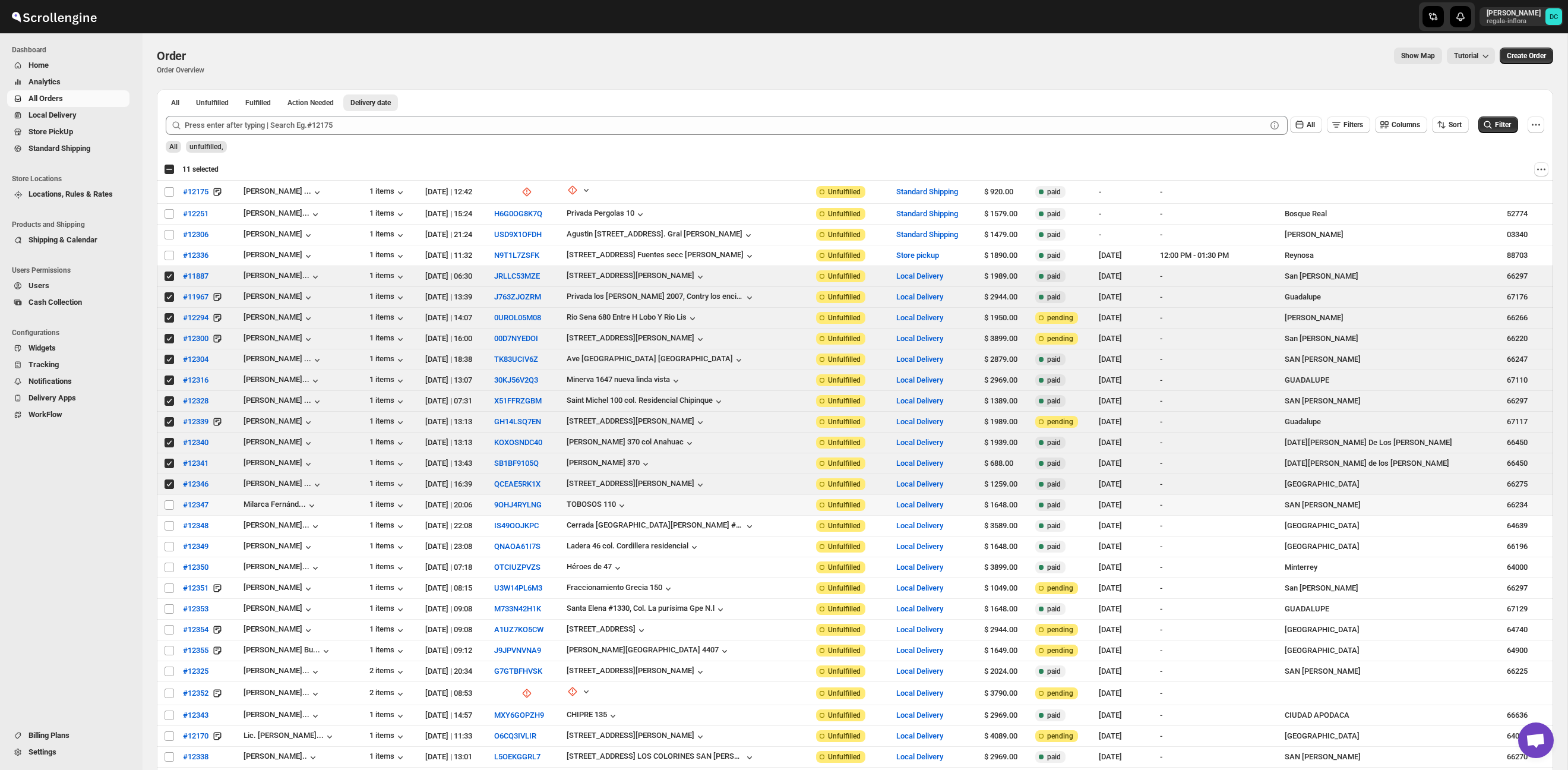
drag, startPoint x: 170, startPoint y: 508, endPoint x: 169, endPoint y: 516, distance: 8.1
click at [170, 508] on input "Select order" at bounding box center [169, 505] width 10 height 10
checkbox input "true"
drag, startPoint x: 169, startPoint y: 525, endPoint x: 169, endPoint y: 532, distance: 7.0
click at [169, 525] on input "Select order" at bounding box center [169, 525] width 10 height 10
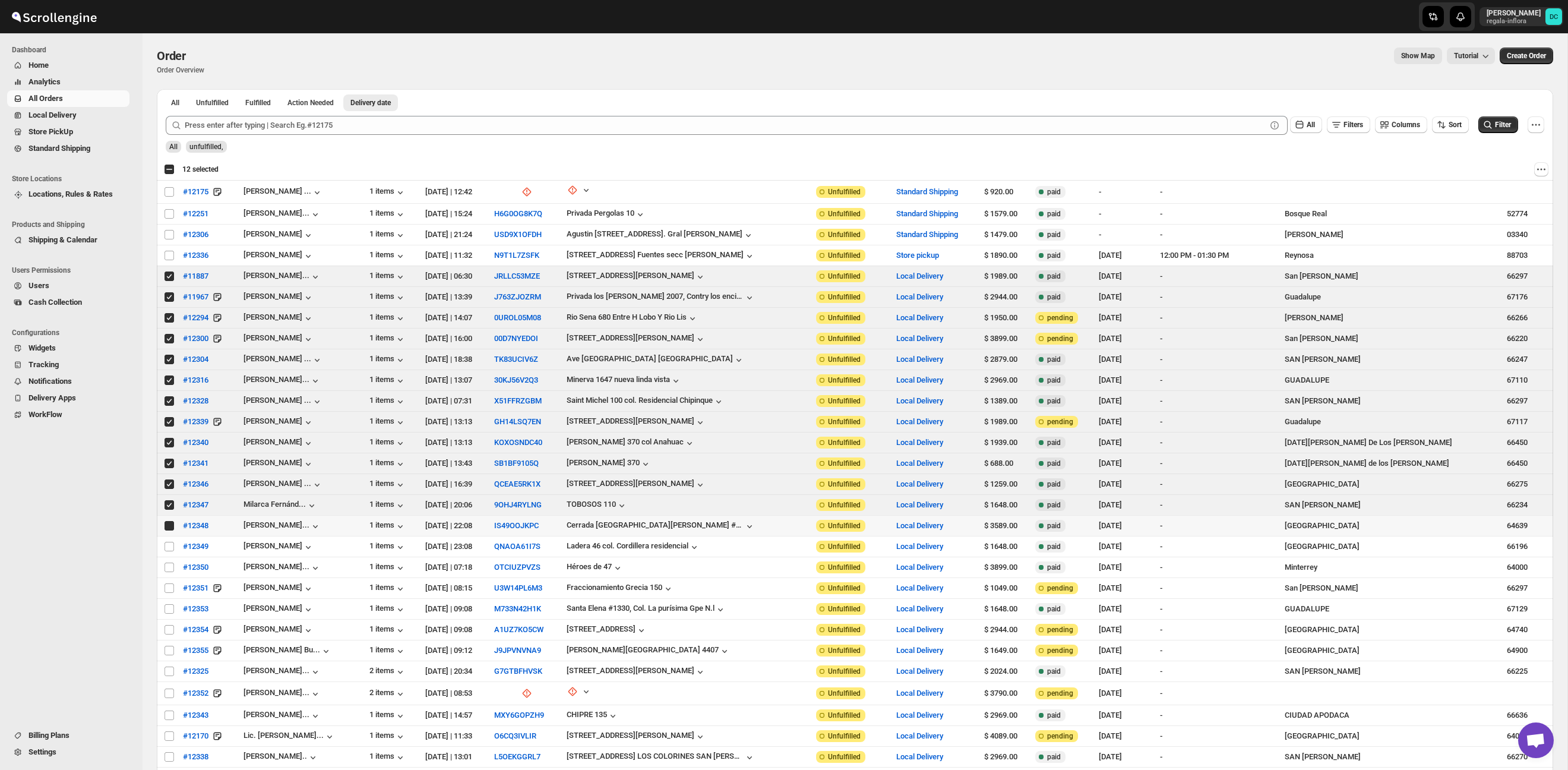
checkbox input "true"
drag, startPoint x: 169, startPoint y: 545, endPoint x: 169, endPoint y: 557, distance: 12.0
click at [168, 546] on input "Select order" at bounding box center [169, 547] width 10 height 10
checkbox input "true"
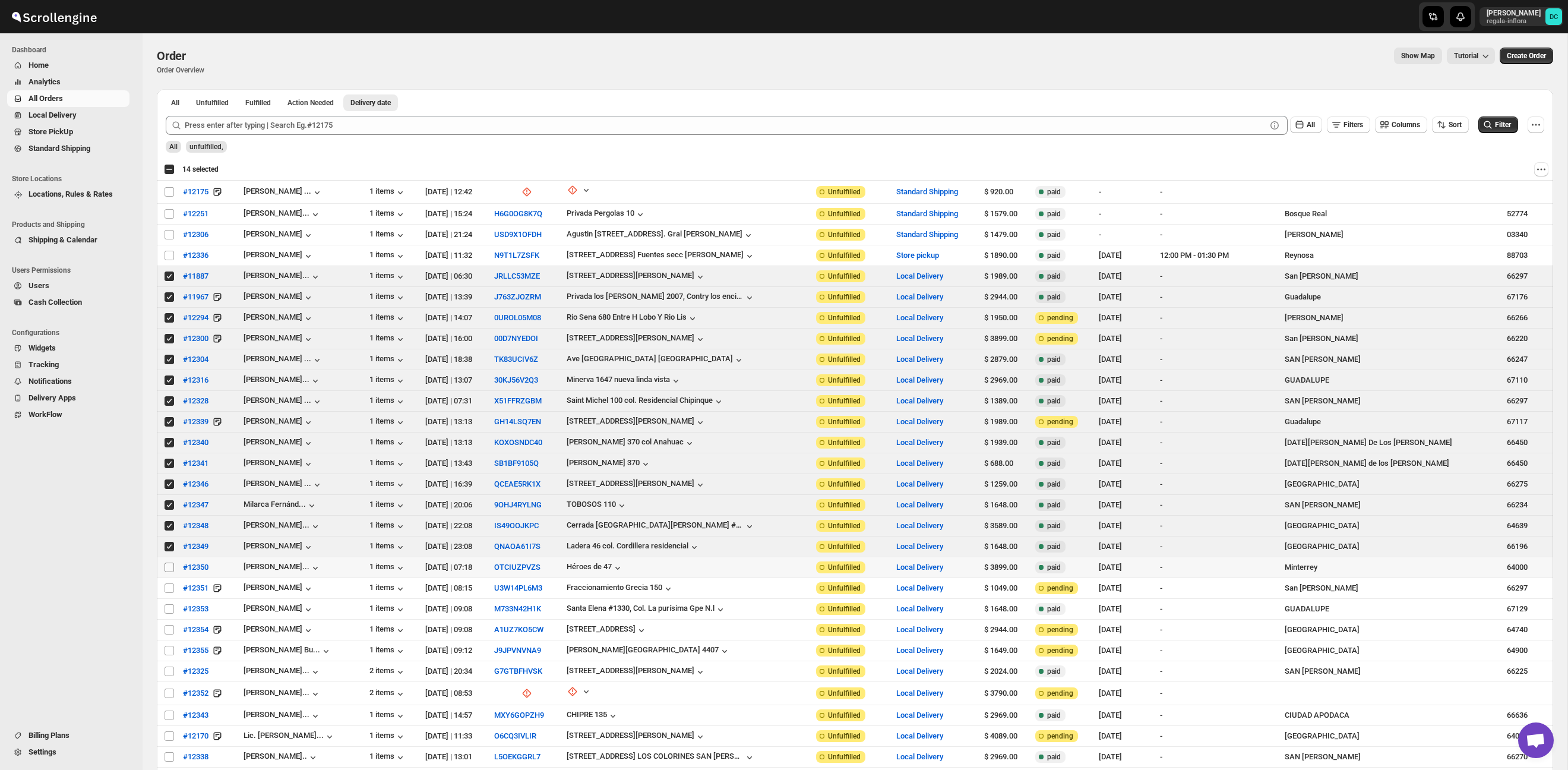
drag, startPoint x: 169, startPoint y: 565, endPoint x: 169, endPoint y: 573, distance: 8.0
click at [169, 565] on input "Select order" at bounding box center [169, 568] width 10 height 10
checkbox input "true"
click at [168, 588] on input "Select order" at bounding box center [169, 588] width 10 height 10
checkbox input "true"
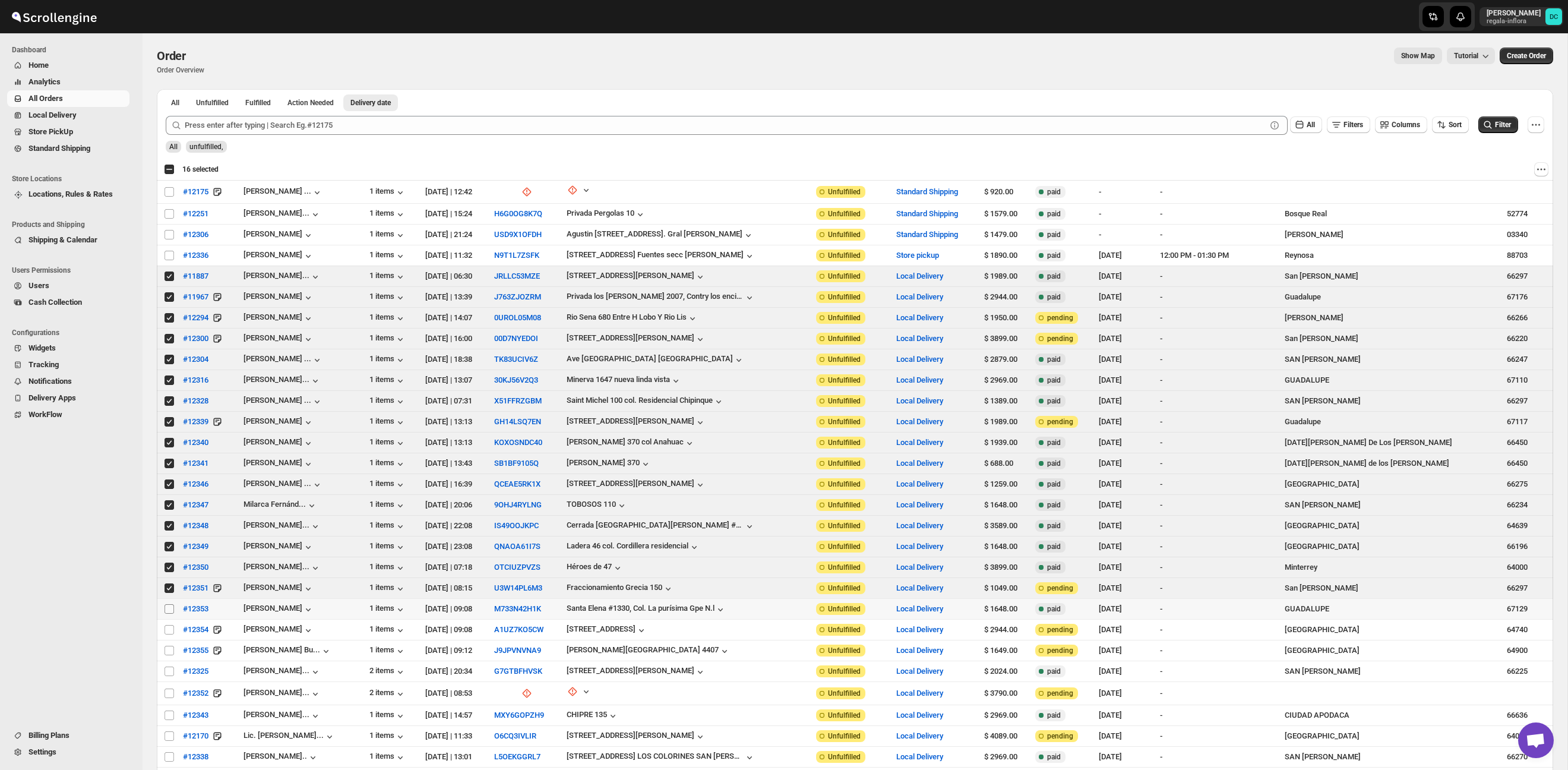
click at [167, 614] on input "Select order" at bounding box center [169, 609] width 10 height 10
checkbox input "true"
click at [168, 633] on input "Select order" at bounding box center [169, 630] width 10 height 10
checkbox input "true"
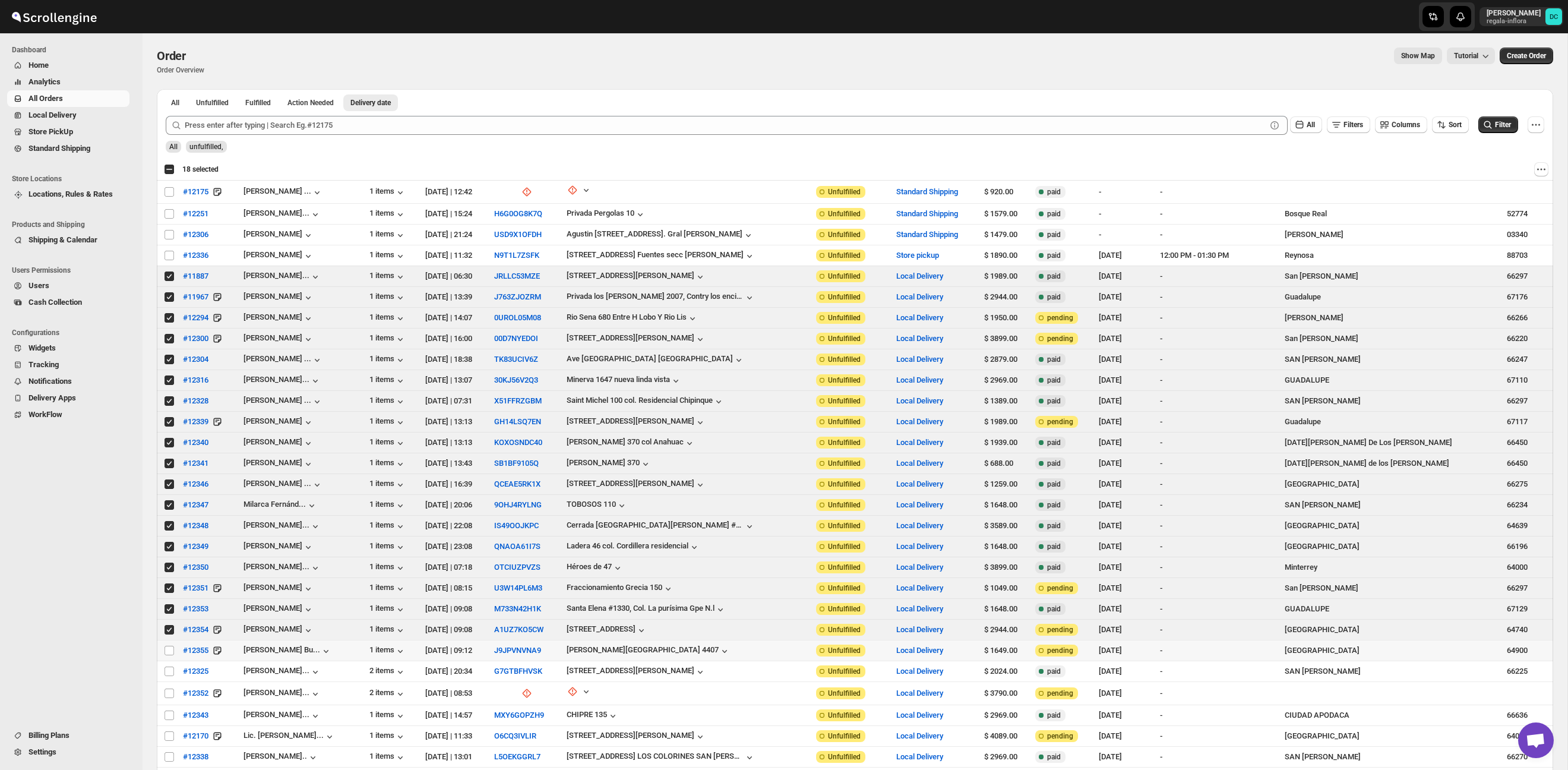
drag, startPoint x: 170, startPoint y: 649, endPoint x: 178, endPoint y: 639, distance: 12.8
click at [170, 649] on input "Select order" at bounding box center [169, 650] width 10 height 10
drag, startPoint x: 166, startPoint y: 650, endPoint x: 169, endPoint y: 636, distance: 14.3
click at [166, 649] on input "Select order" at bounding box center [169, 650] width 10 height 10
checkbox input "false"
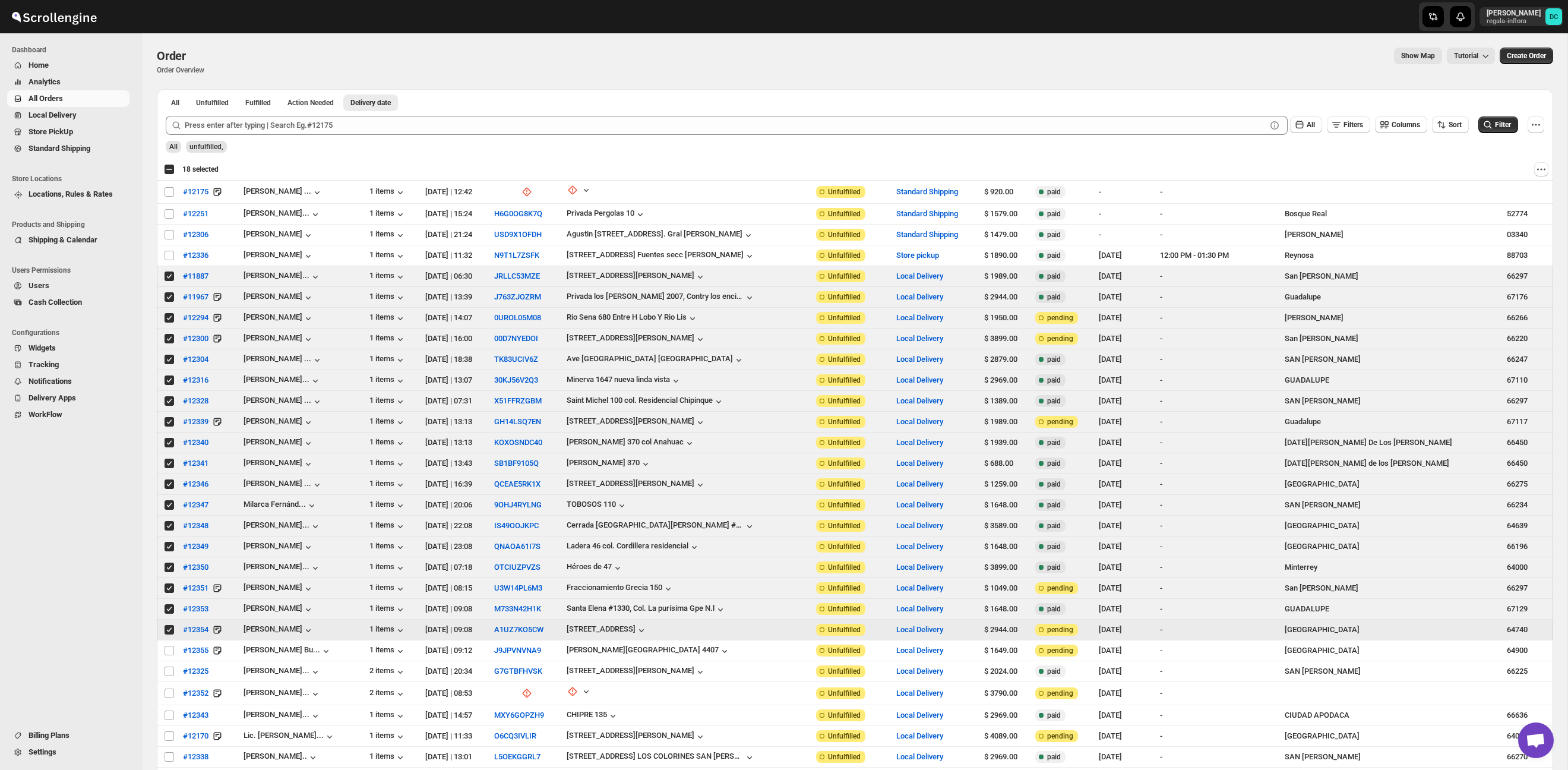
drag, startPoint x: 168, startPoint y: 625, endPoint x: 167, endPoint y: 618, distance: 7.1
click at [168, 625] on span at bounding box center [169, 630] width 11 height 11
click at [168, 625] on input "Select order" at bounding box center [169, 630] width 10 height 10
checkbox input "true"
click at [168, 607] on input "Select order" at bounding box center [169, 609] width 10 height 10
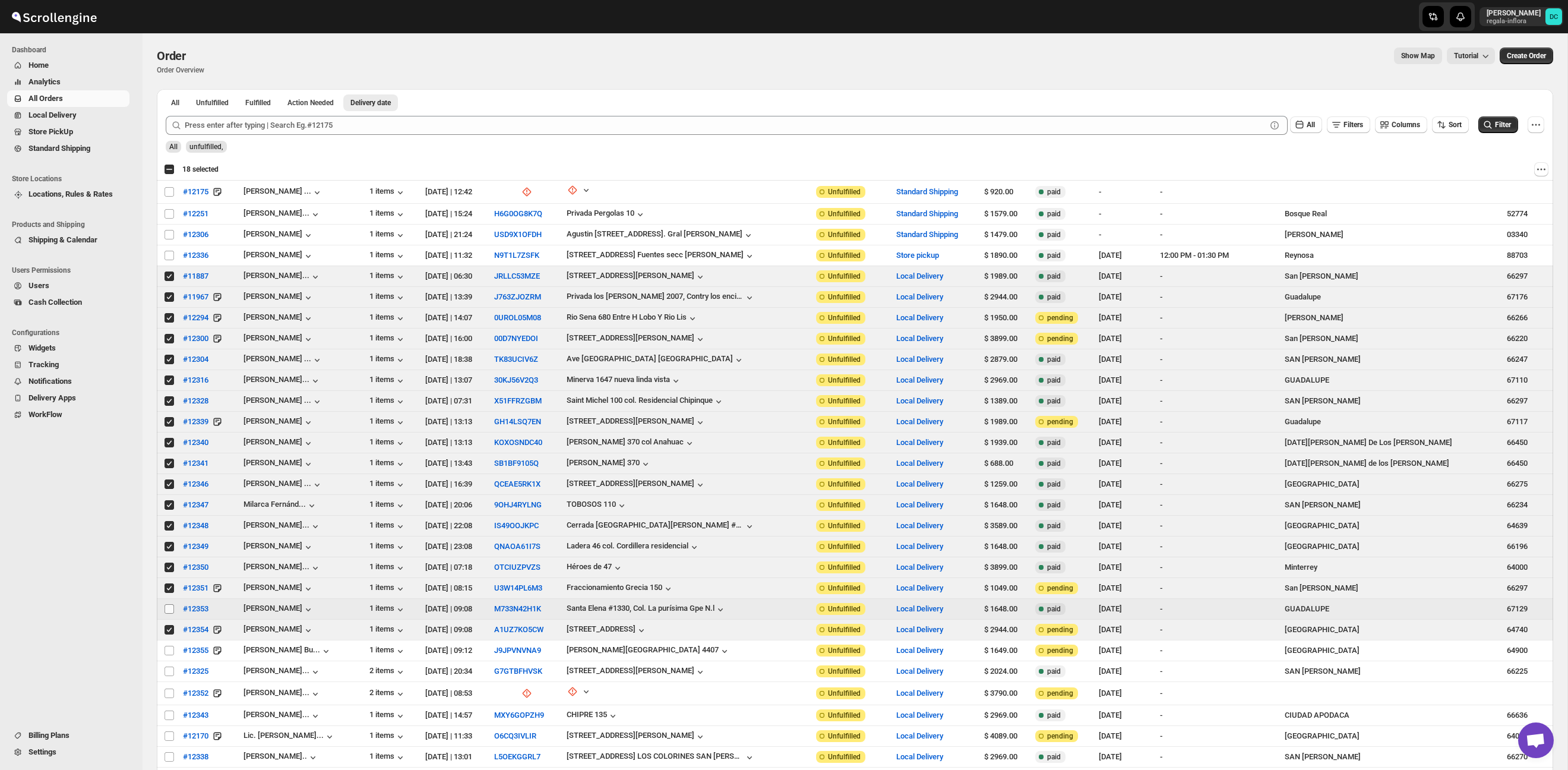
checkbox input "false"
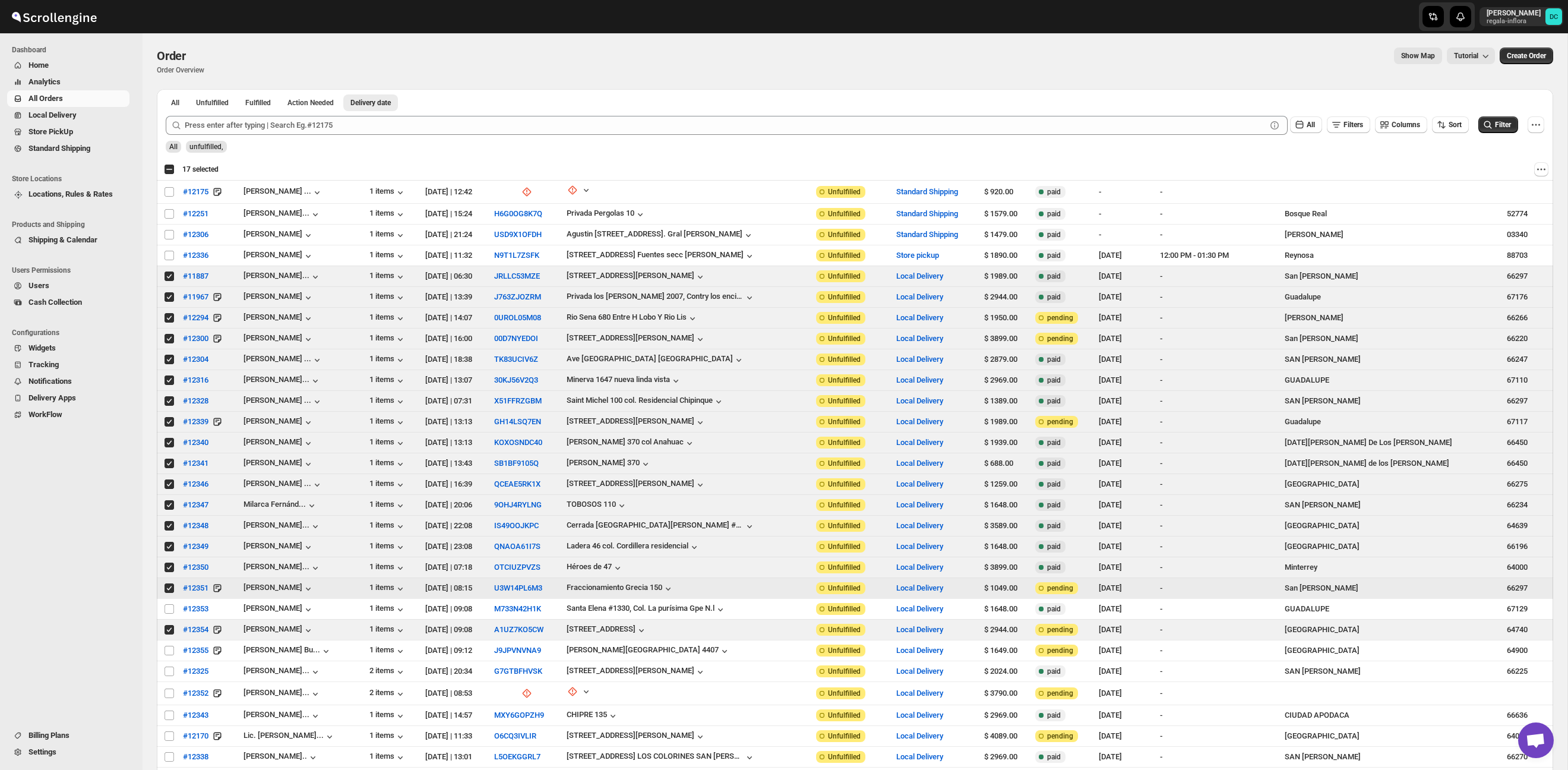
click at [169, 590] on input "Select order" at bounding box center [169, 588] width 10 height 10
checkbox input "false"
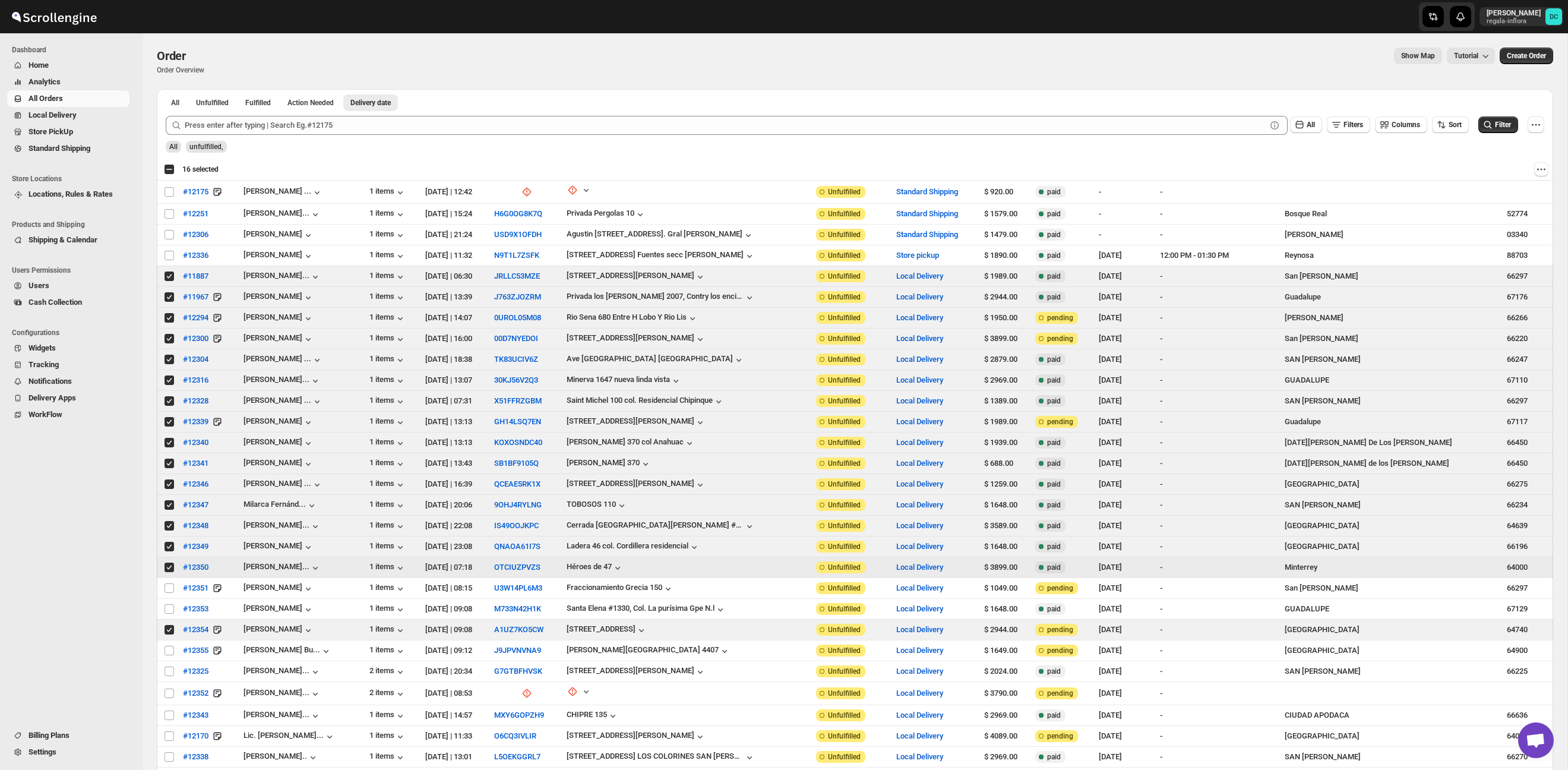
click at [170, 567] on input "Select order" at bounding box center [169, 568] width 10 height 10
checkbox input "false"
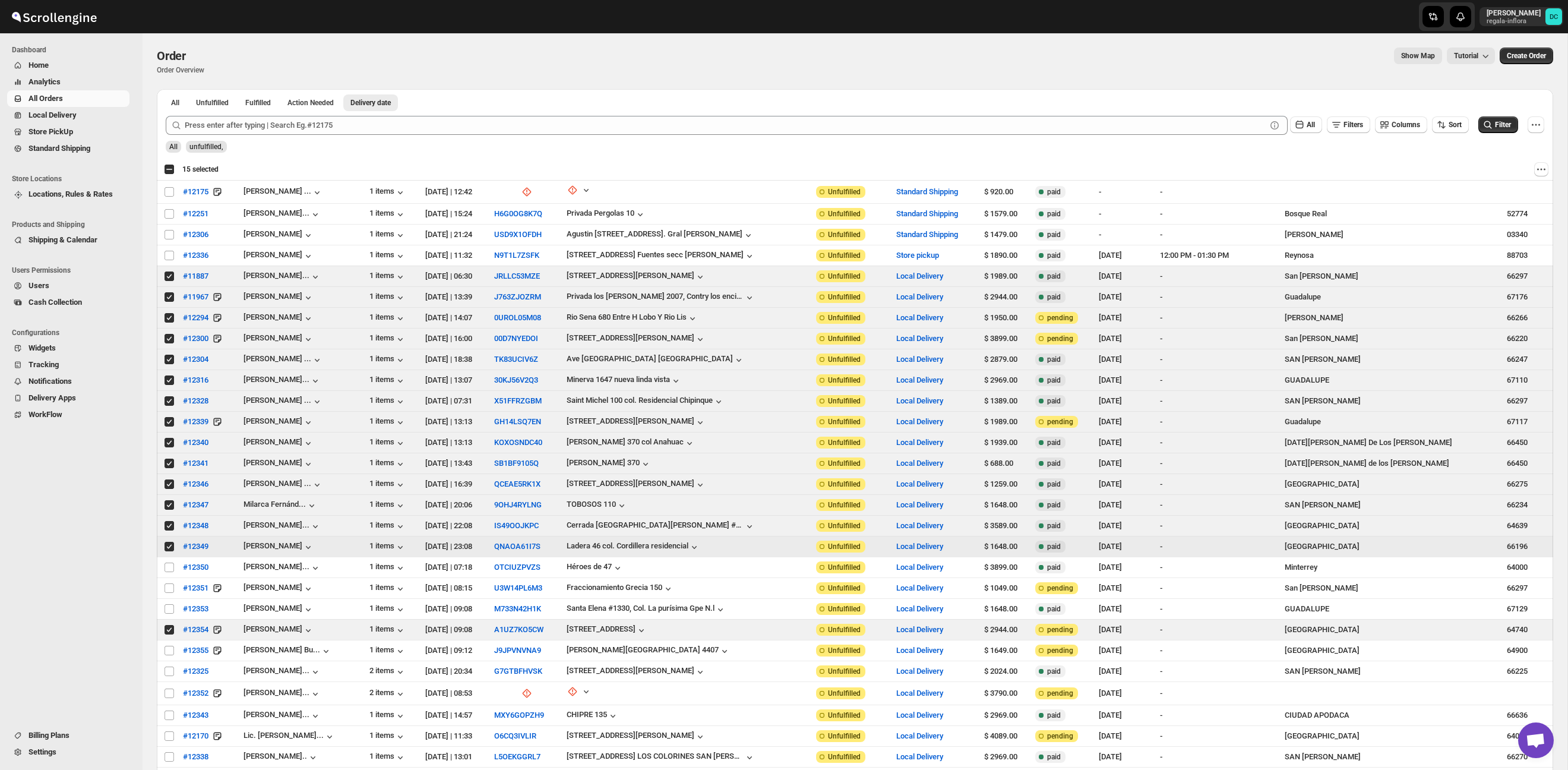
click at [171, 549] on input "Select order" at bounding box center [169, 547] width 10 height 10
checkbox input "false"
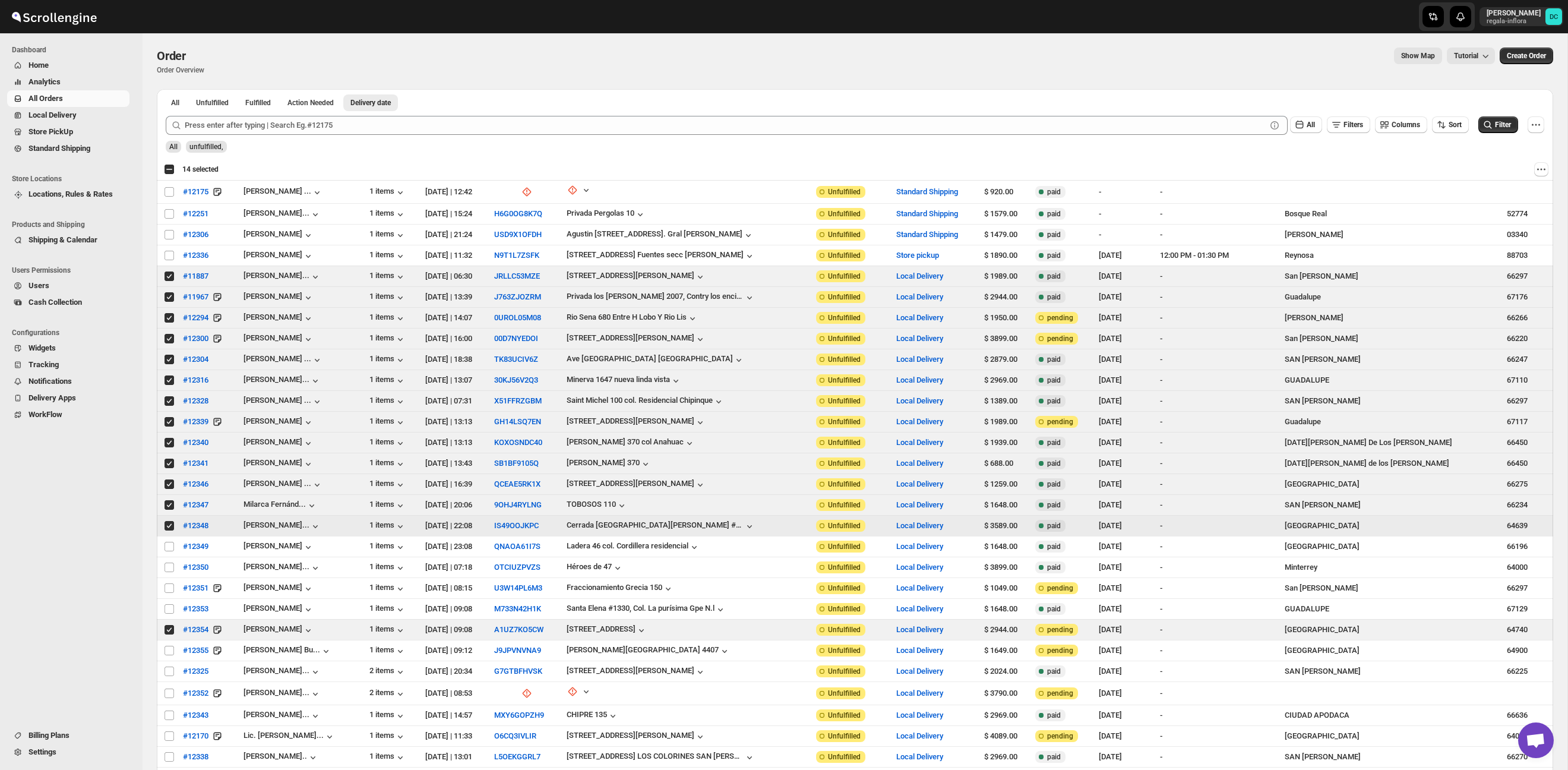
drag, startPoint x: 168, startPoint y: 525, endPoint x: 168, endPoint y: 511, distance: 14.0
click at [168, 525] on input "Select order" at bounding box center [169, 525] width 10 height 10
checkbox input "false"
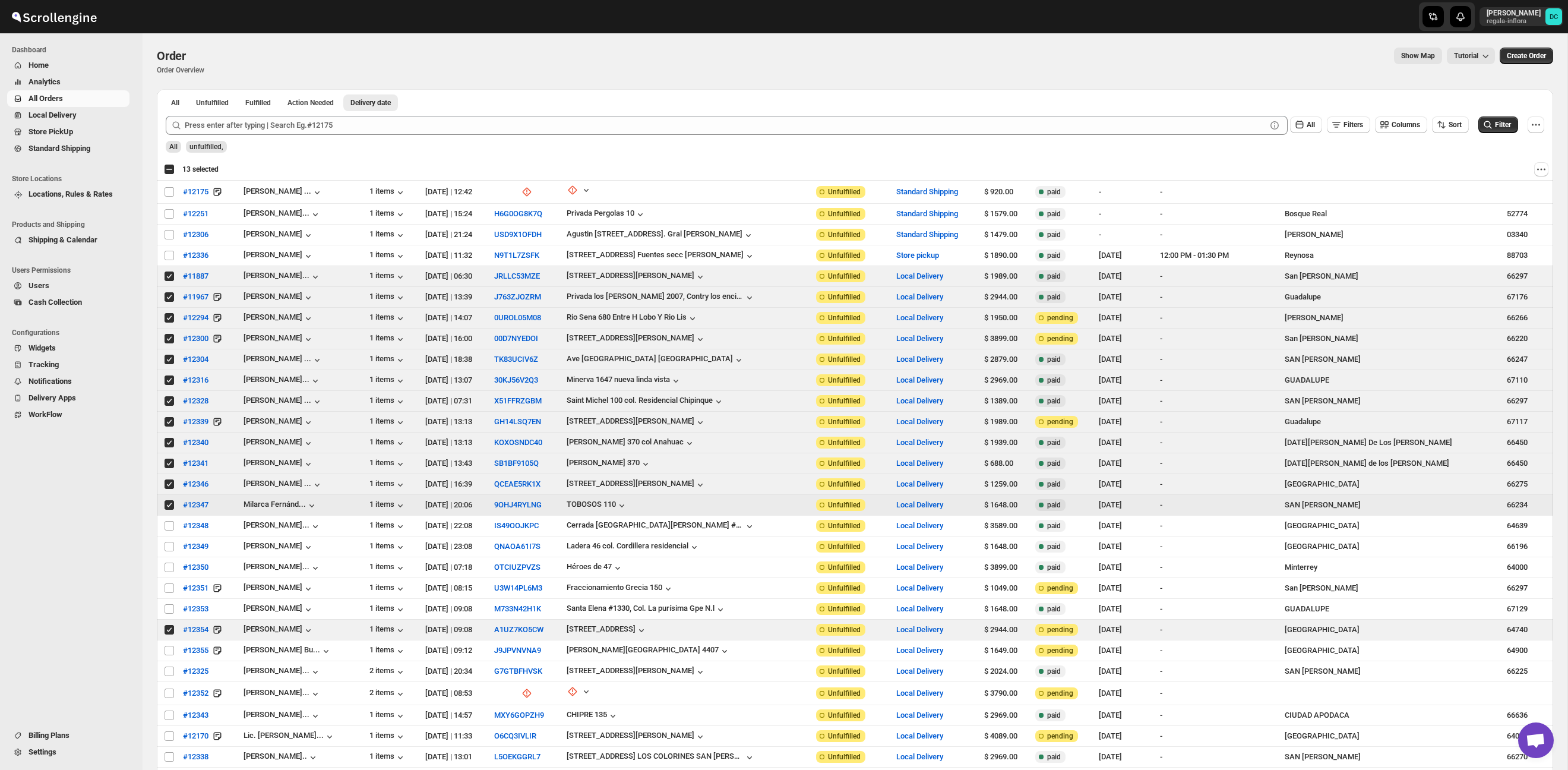
click at [168, 506] on input "Select order" at bounding box center [169, 505] width 10 height 10
checkbox input "false"
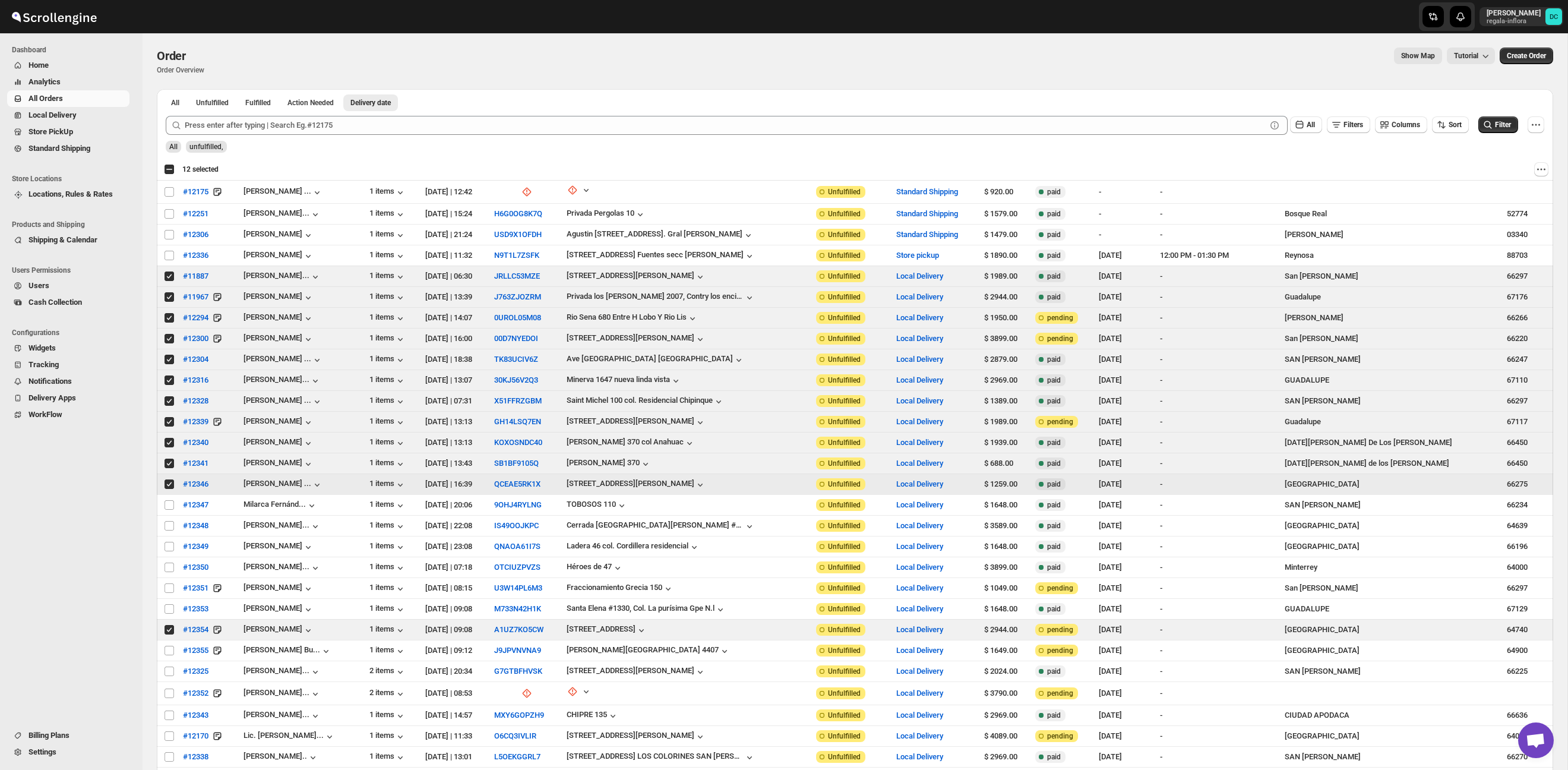
click at [169, 487] on input "Select order" at bounding box center [169, 484] width 10 height 10
checkbox input "false"
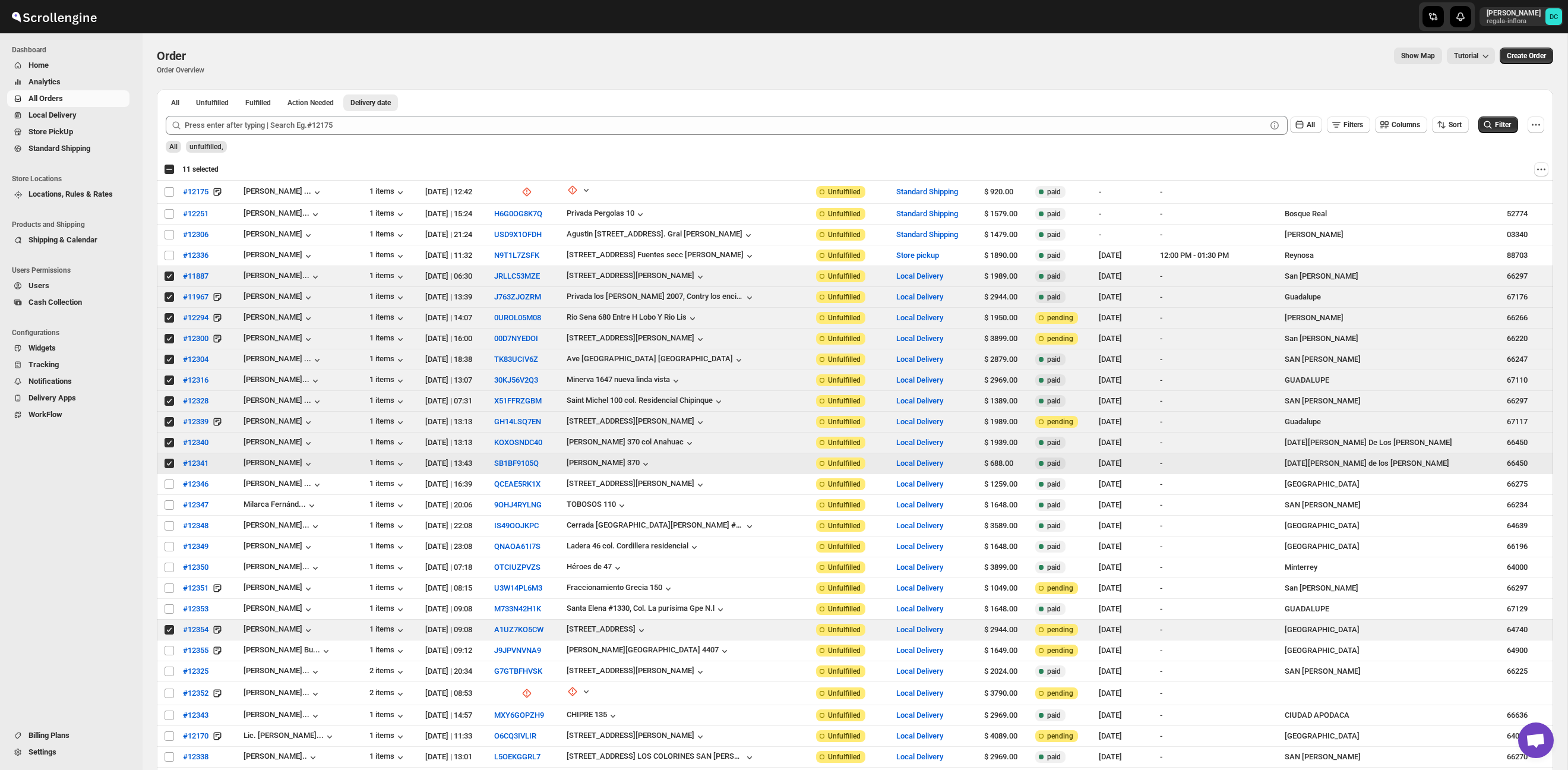
drag, startPoint x: 170, startPoint y: 462, endPoint x: 168, endPoint y: 440, distance: 22.1
click at [170, 462] on input "Select order" at bounding box center [169, 463] width 10 height 10
checkbox input "false"
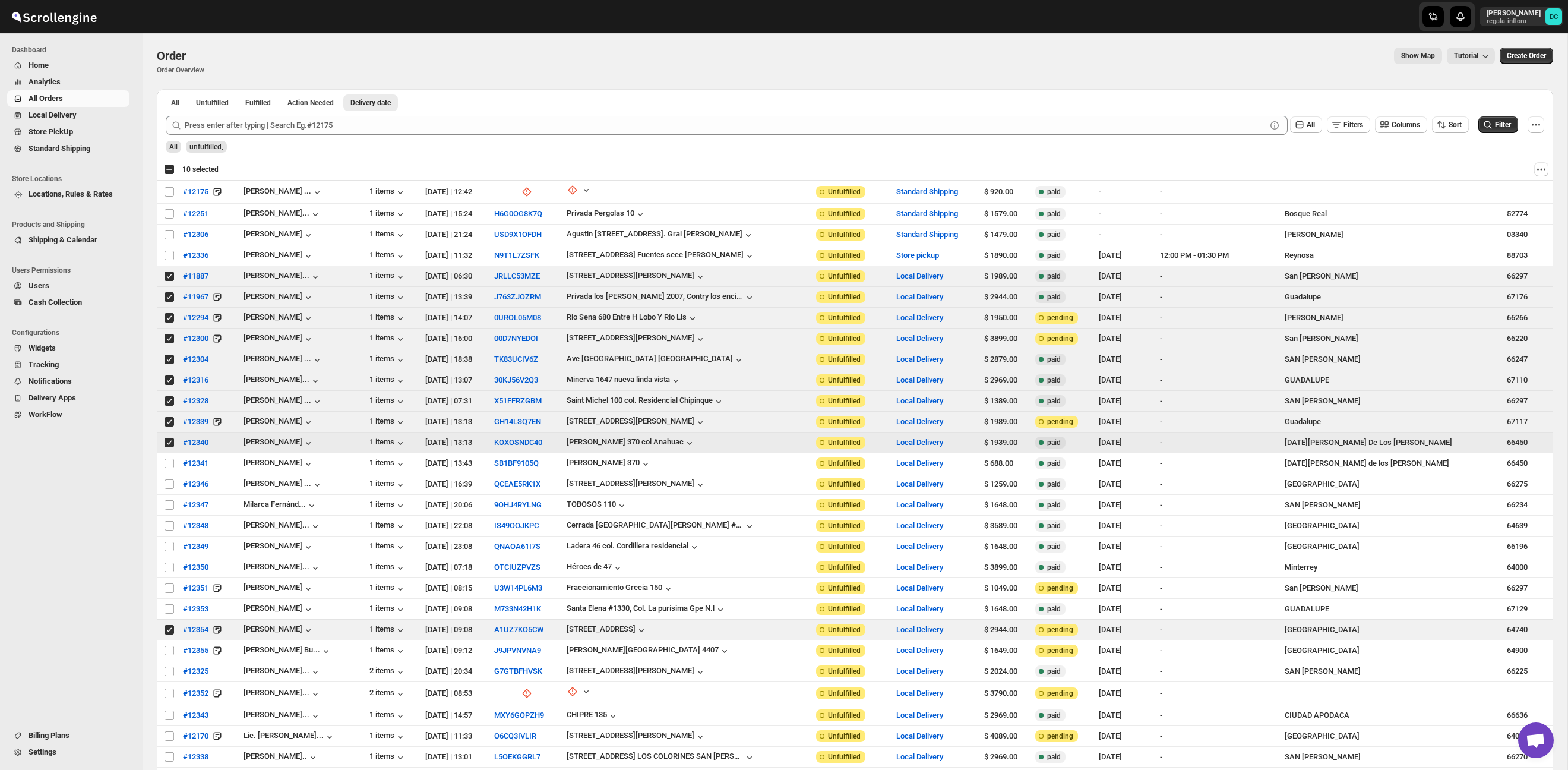
click at [168, 440] on input "Select order" at bounding box center [169, 443] width 10 height 10
checkbox input "false"
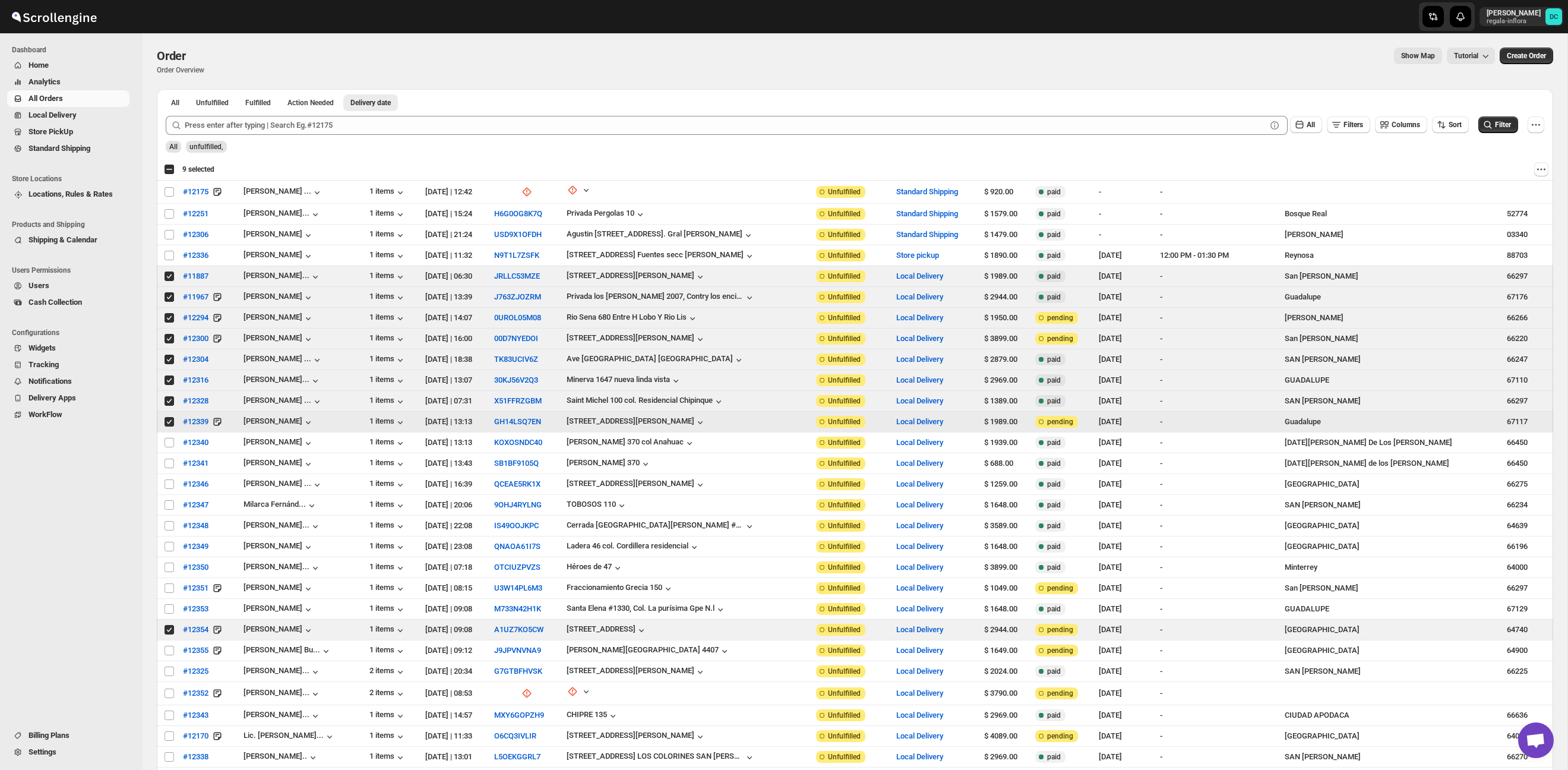
click at [166, 421] on input "Select order" at bounding box center [169, 422] width 10 height 10
checkbox input "false"
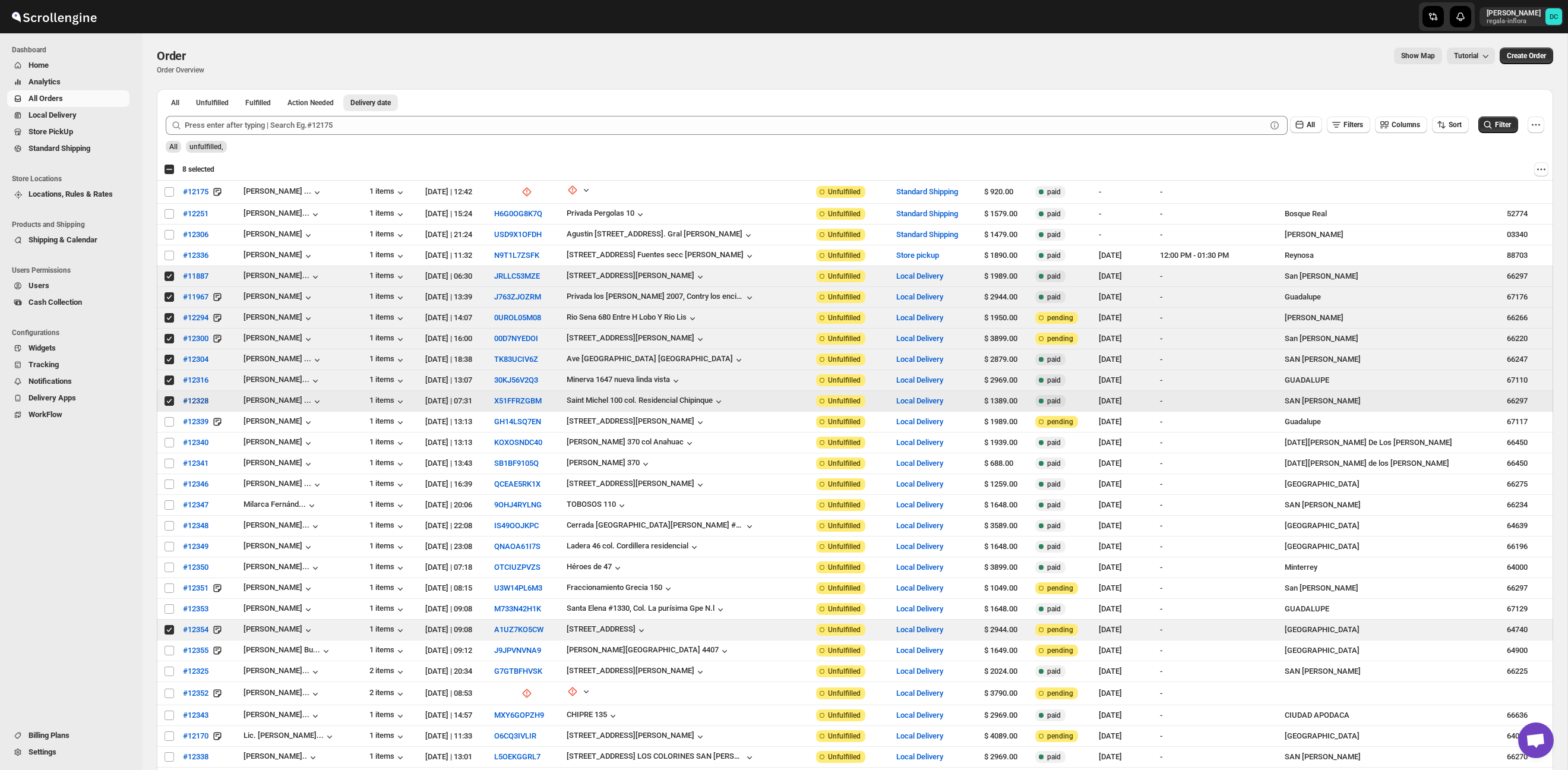
drag, startPoint x: 169, startPoint y: 401, endPoint x: 178, endPoint y: 402, distance: 9.1
click at [169, 401] on input "Select order" at bounding box center [169, 401] width 10 height 10
checkbox input "false"
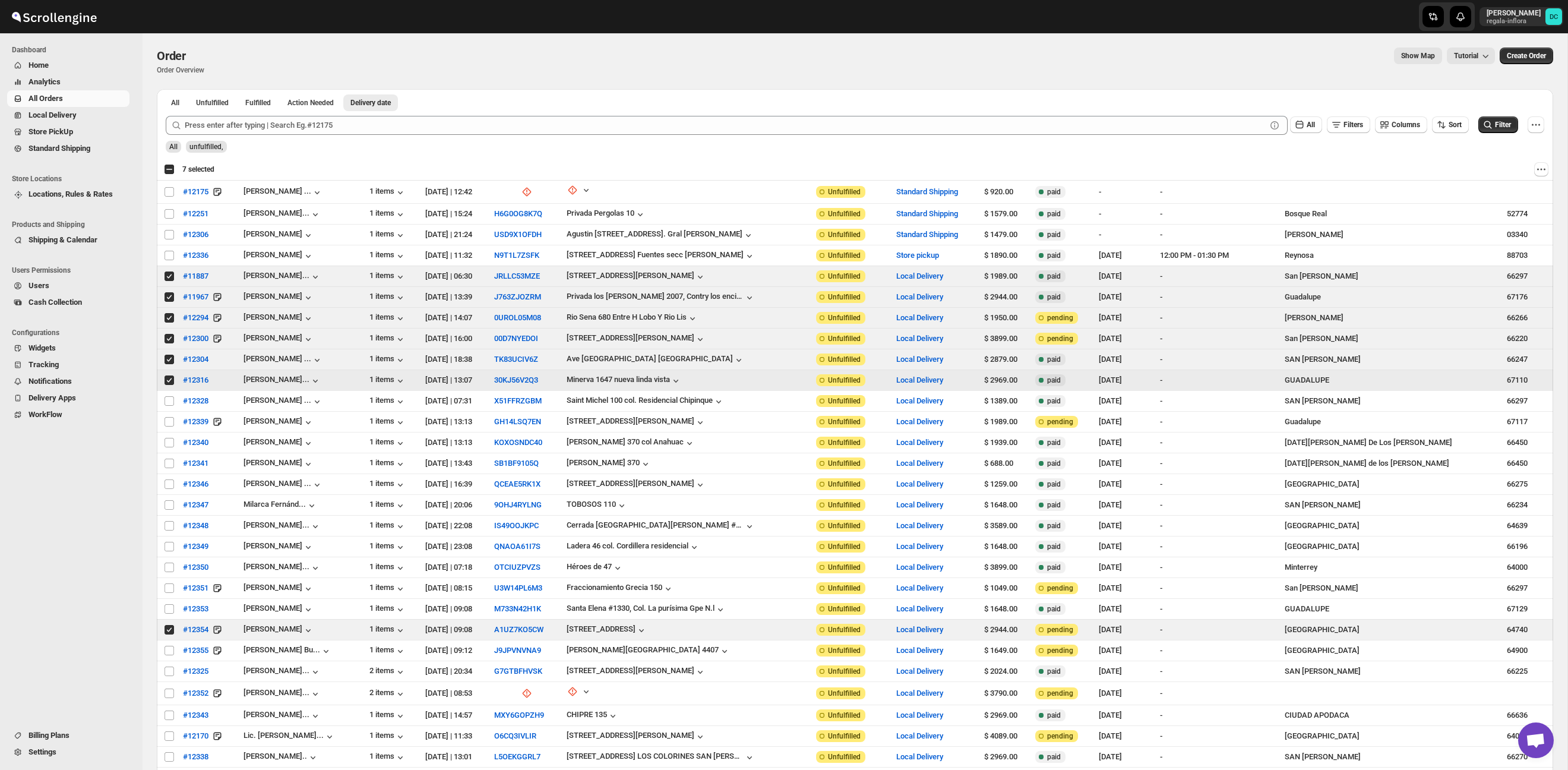
drag, startPoint x: 171, startPoint y: 379, endPoint x: 169, endPoint y: 366, distance: 13.2
click at [171, 379] on input "Select order" at bounding box center [169, 380] width 10 height 10
checkbox input "false"
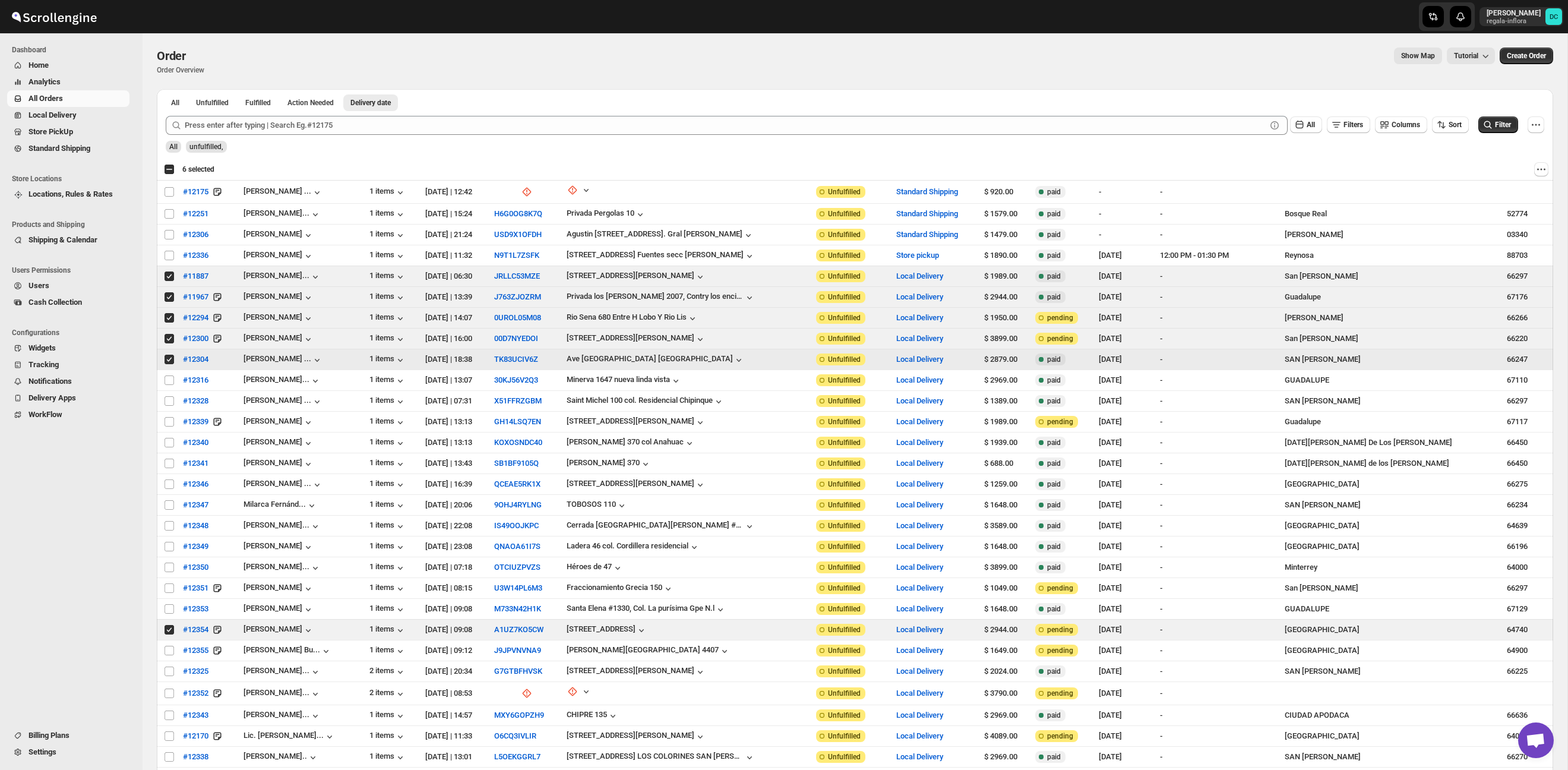
drag, startPoint x: 169, startPoint y: 359, endPoint x: 167, endPoint y: 345, distance: 14.1
click at [168, 358] on input "Select order" at bounding box center [169, 359] width 10 height 10
checkbox input "false"
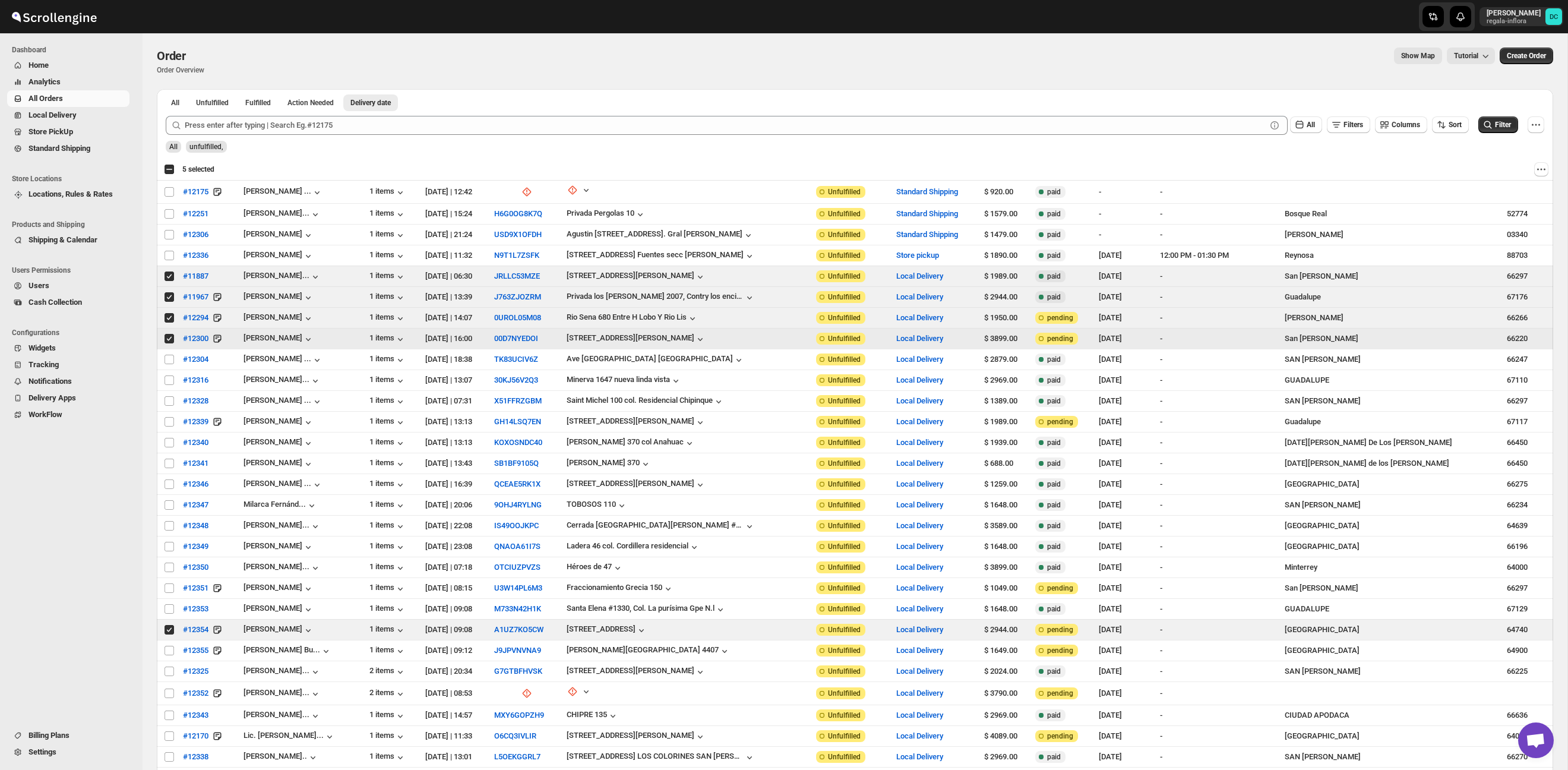
click at [167, 339] on input "Select order" at bounding box center [169, 339] width 10 height 10
checkbox input "false"
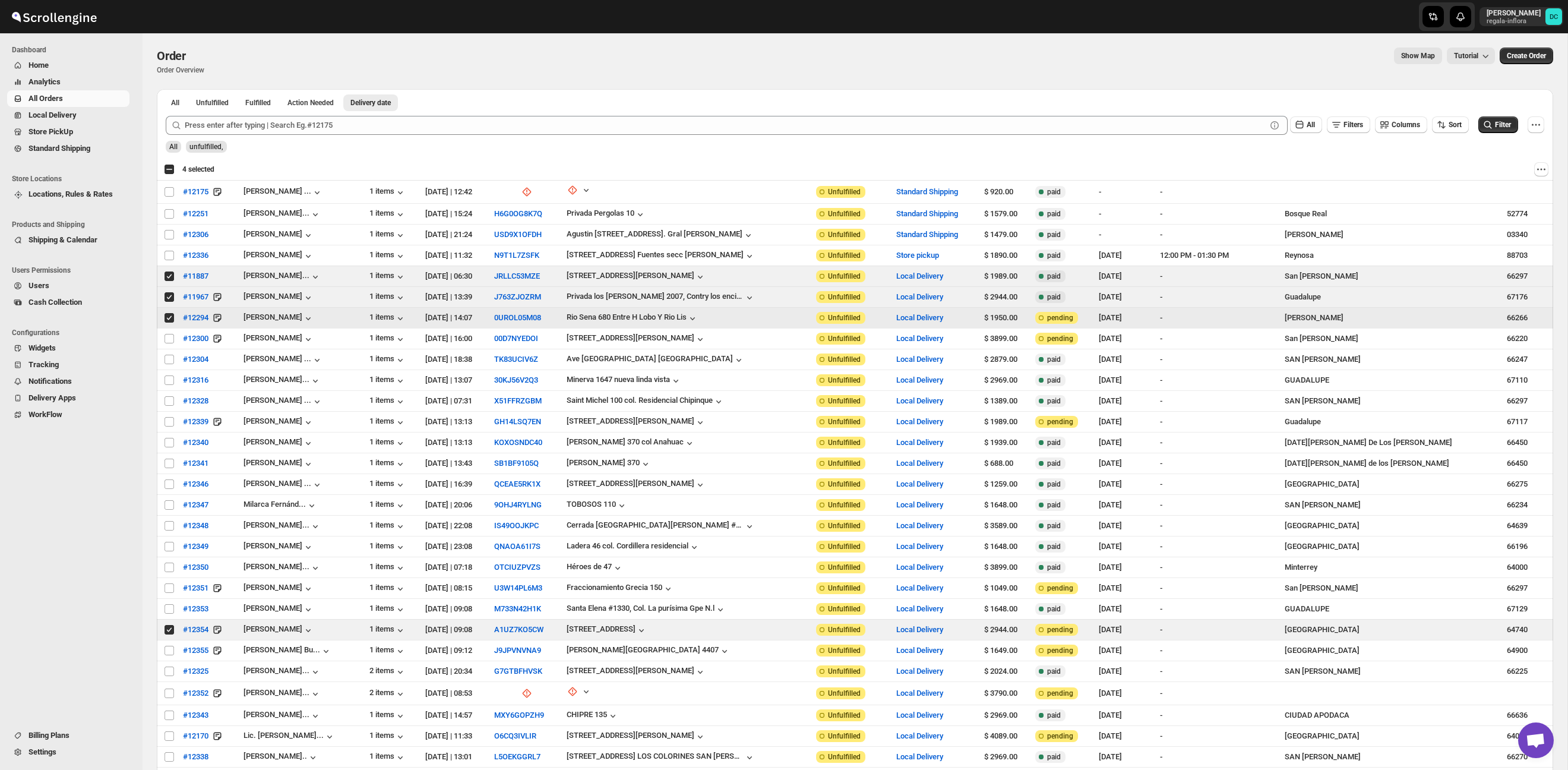
drag, startPoint x: 168, startPoint y: 319, endPoint x: 168, endPoint y: 313, distance: 6.0
click at [168, 318] on input "Select order" at bounding box center [169, 318] width 10 height 10
checkbox input "false"
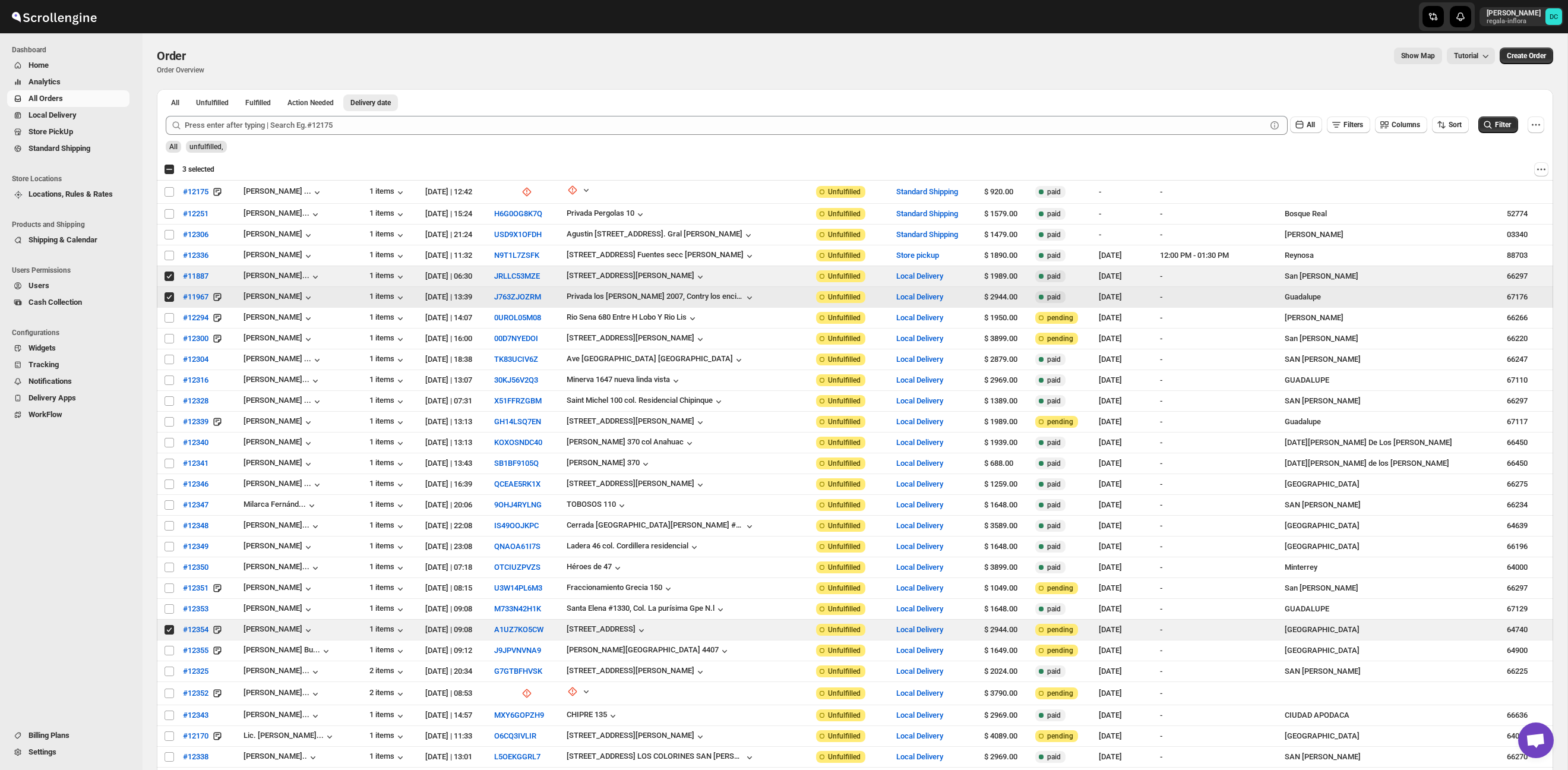
click at [169, 293] on input "Select order" at bounding box center [169, 297] width 10 height 10
checkbox input "false"
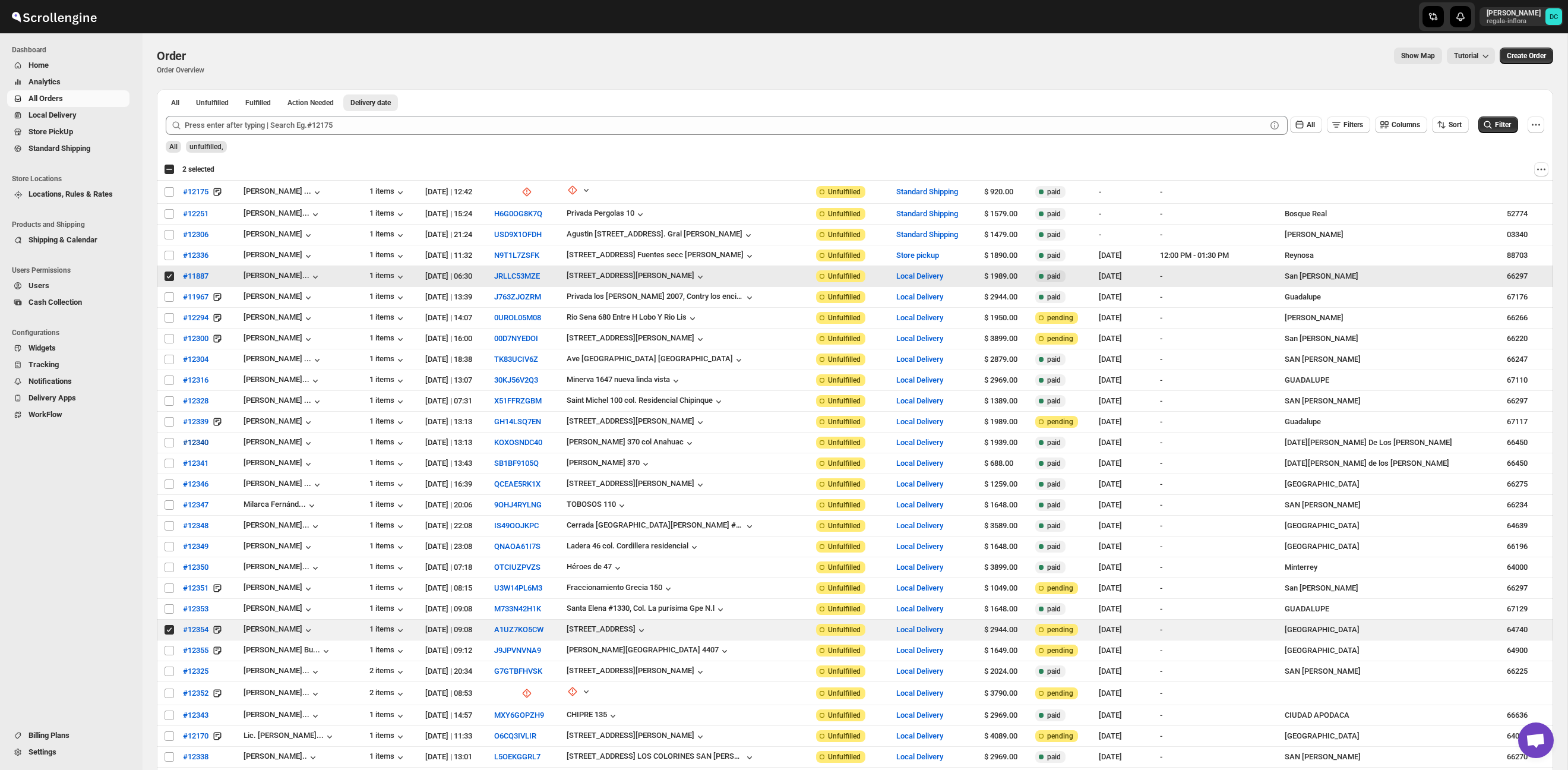
drag, startPoint x: 170, startPoint y: 275, endPoint x: 200, endPoint y: 446, distance: 173.6
click at [170, 275] on input "Select order" at bounding box center [169, 277] width 10 height 10
checkbox input "false"
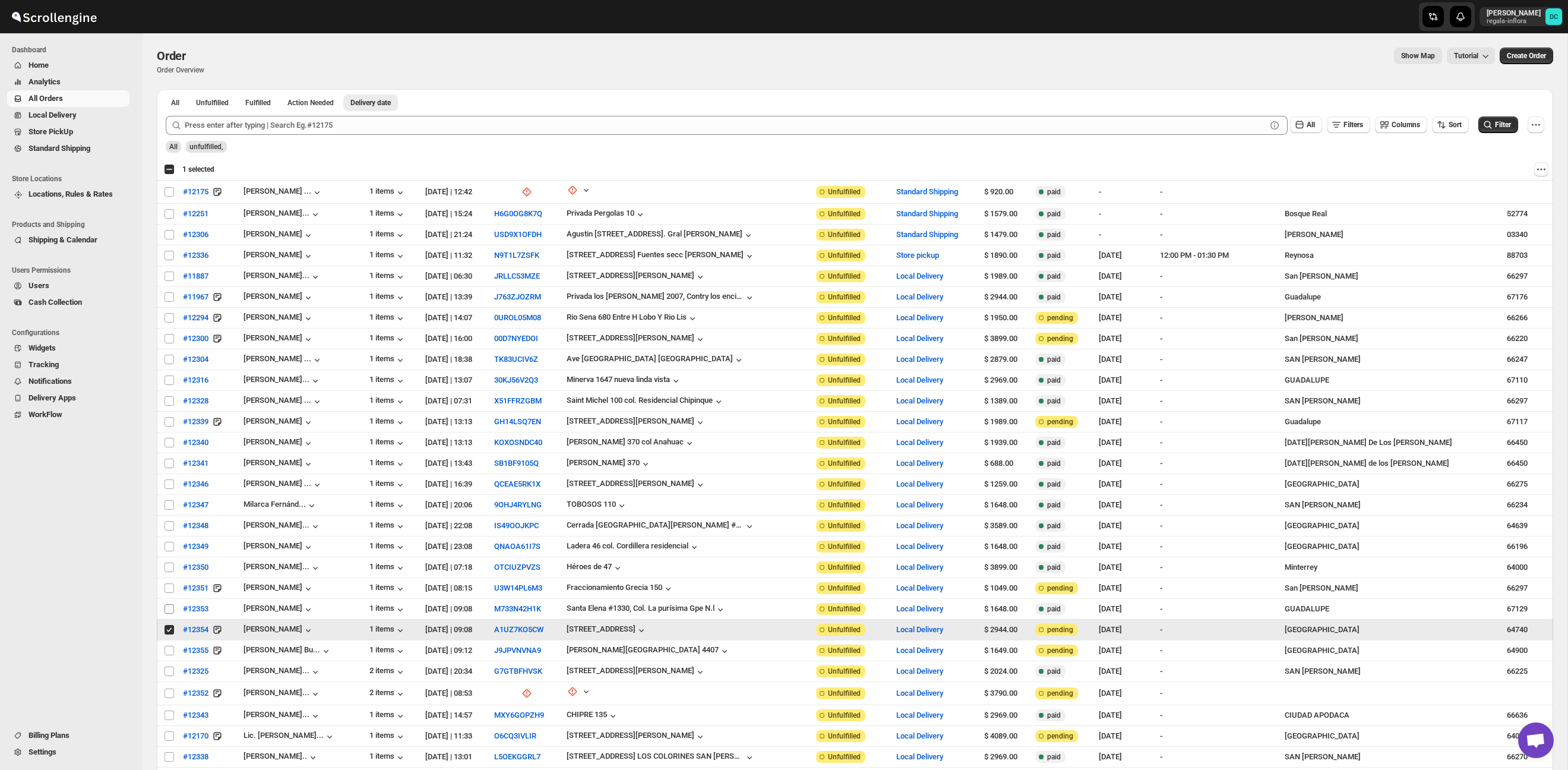
drag, startPoint x: 169, startPoint y: 629, endPoint x: 168, endPoint y: 614, distance: 15.0
click at [168, 629] on input "Select order" at bounding box center [169, 630] width 10 height 10
checkbox input "false"
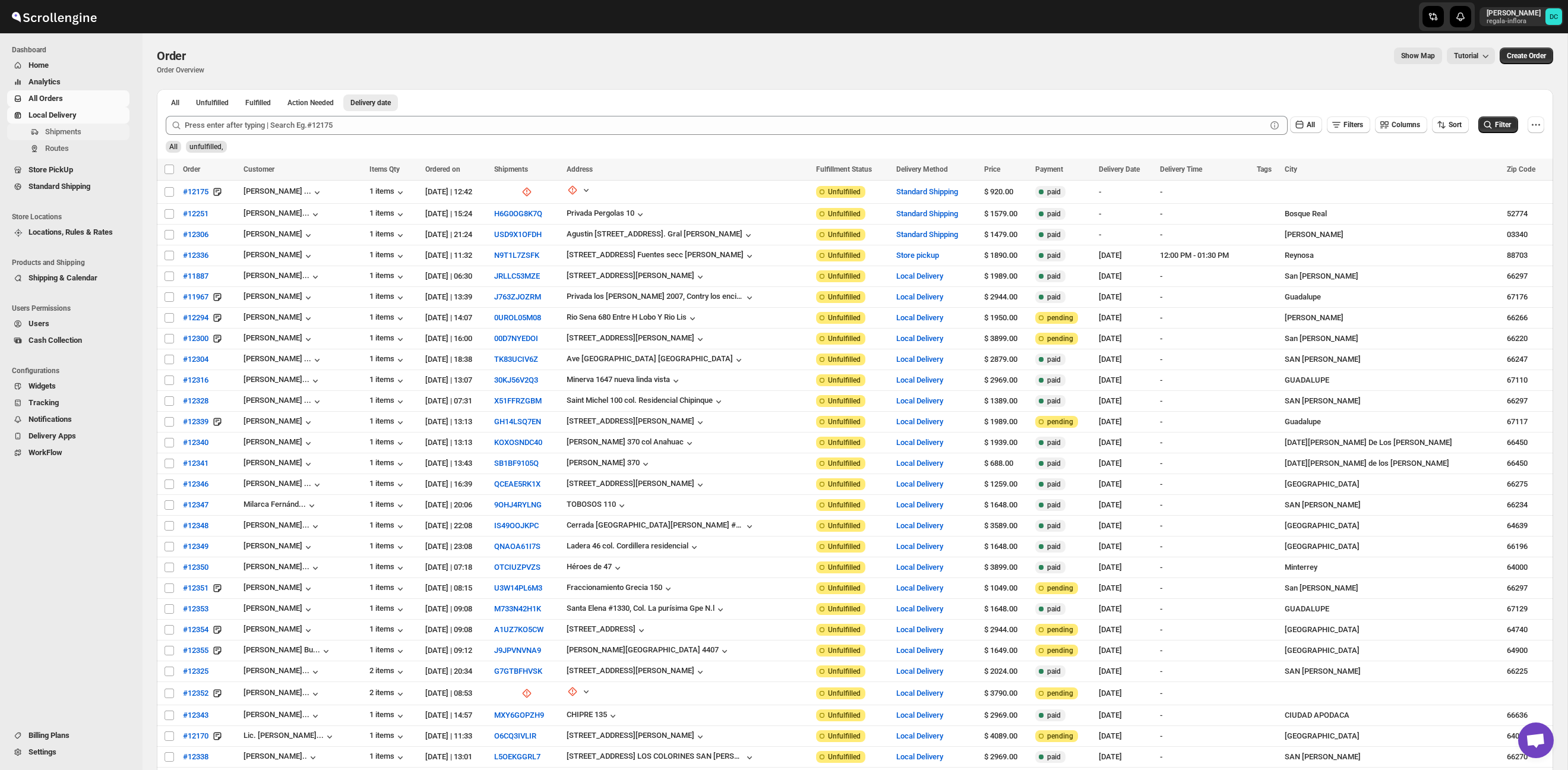
click at [77, 131] on span "Shipments" at bounding box center [64, 131] width 36 height 9
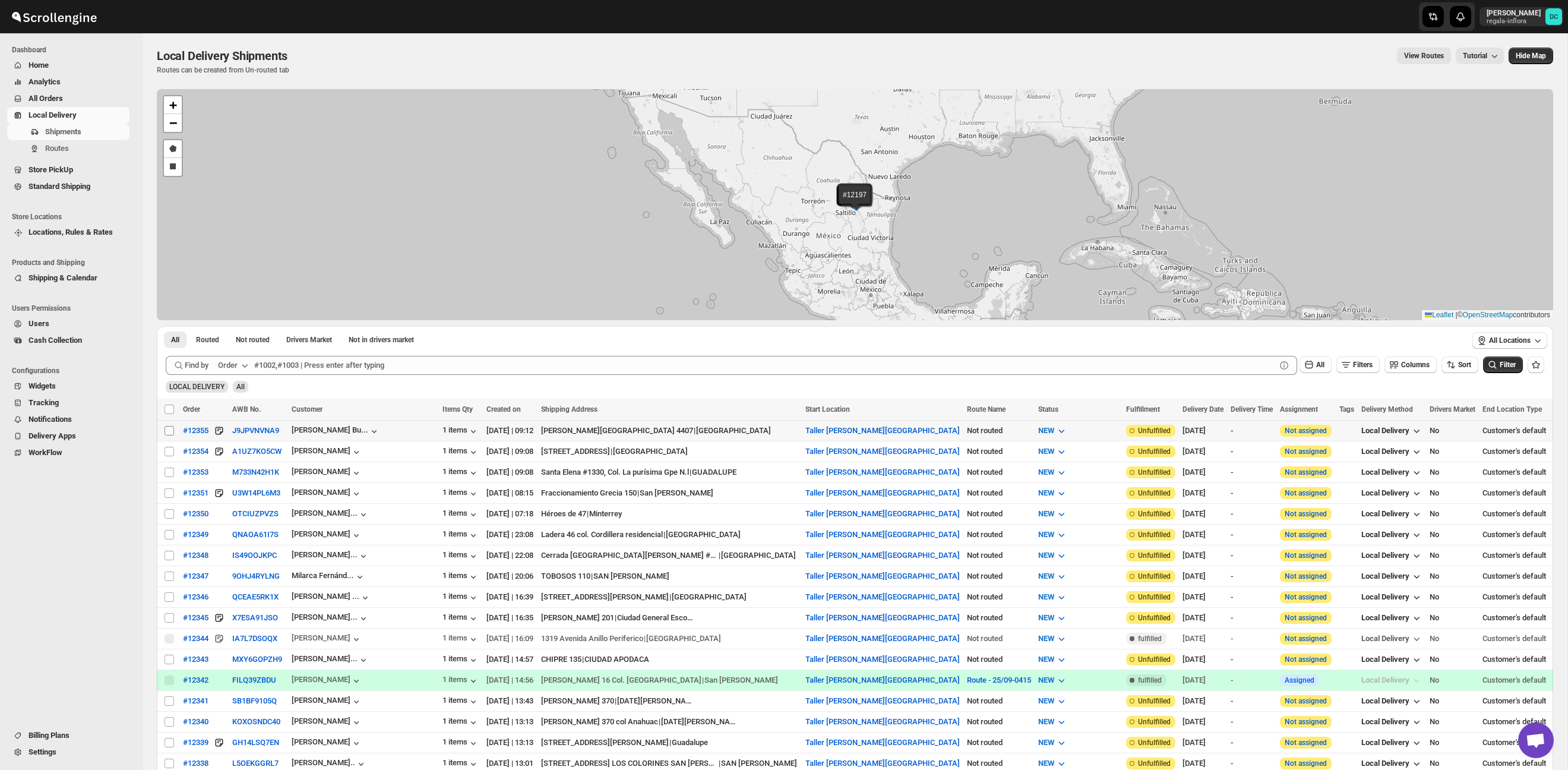
click at [170, 430] on input "Select shipment" at bounding box center [169, 430] width 10 height 10
checkbox input "true"
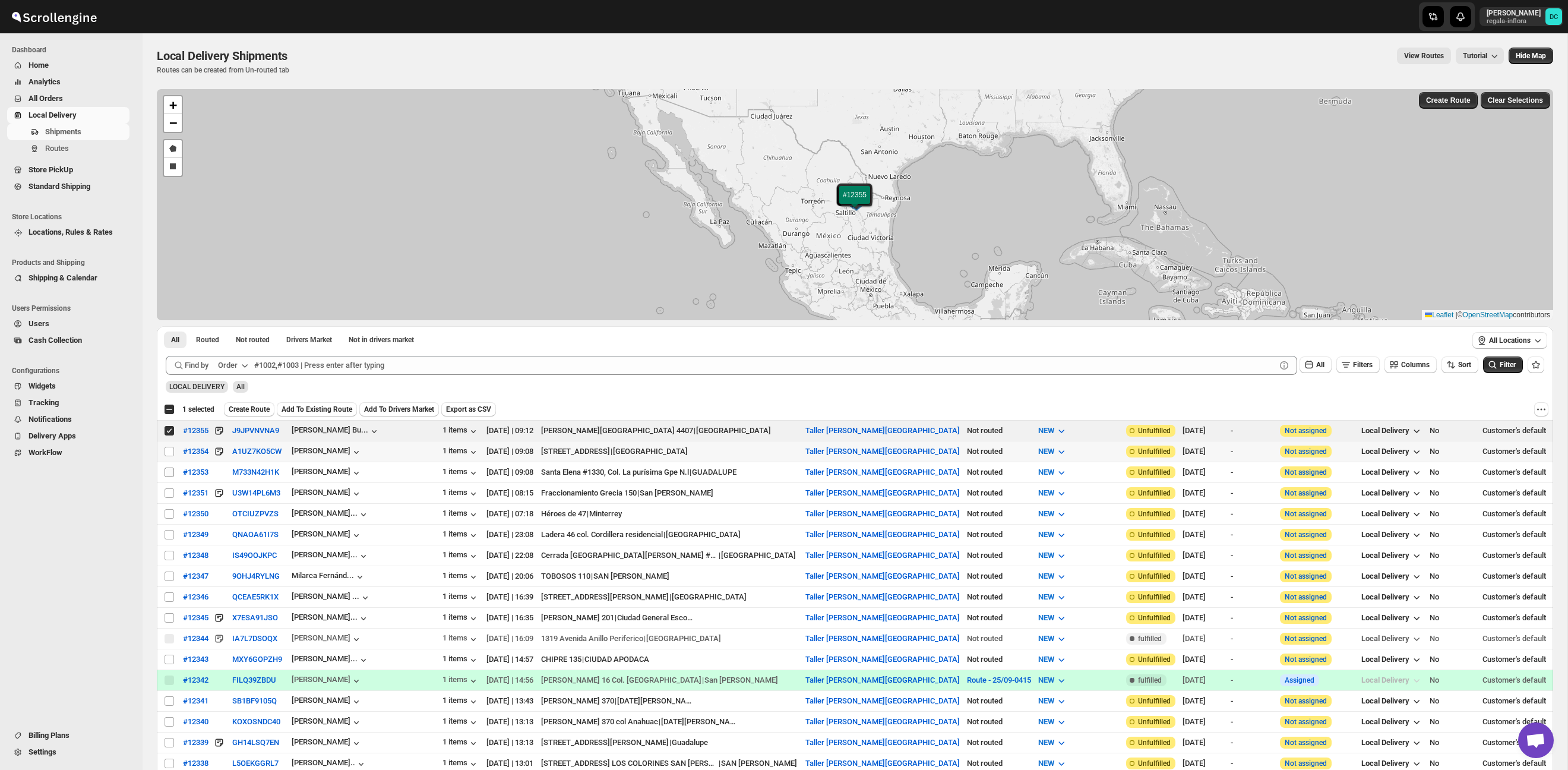
drag, startPoint x: 167, startPoint y: 453, endPoint x: 170, endPoint y: 471, distance: 18.2
click at [168, 454] on input "Select shipment" at bounding box center [169, 452] width 10 height 10
checkbox input "true"
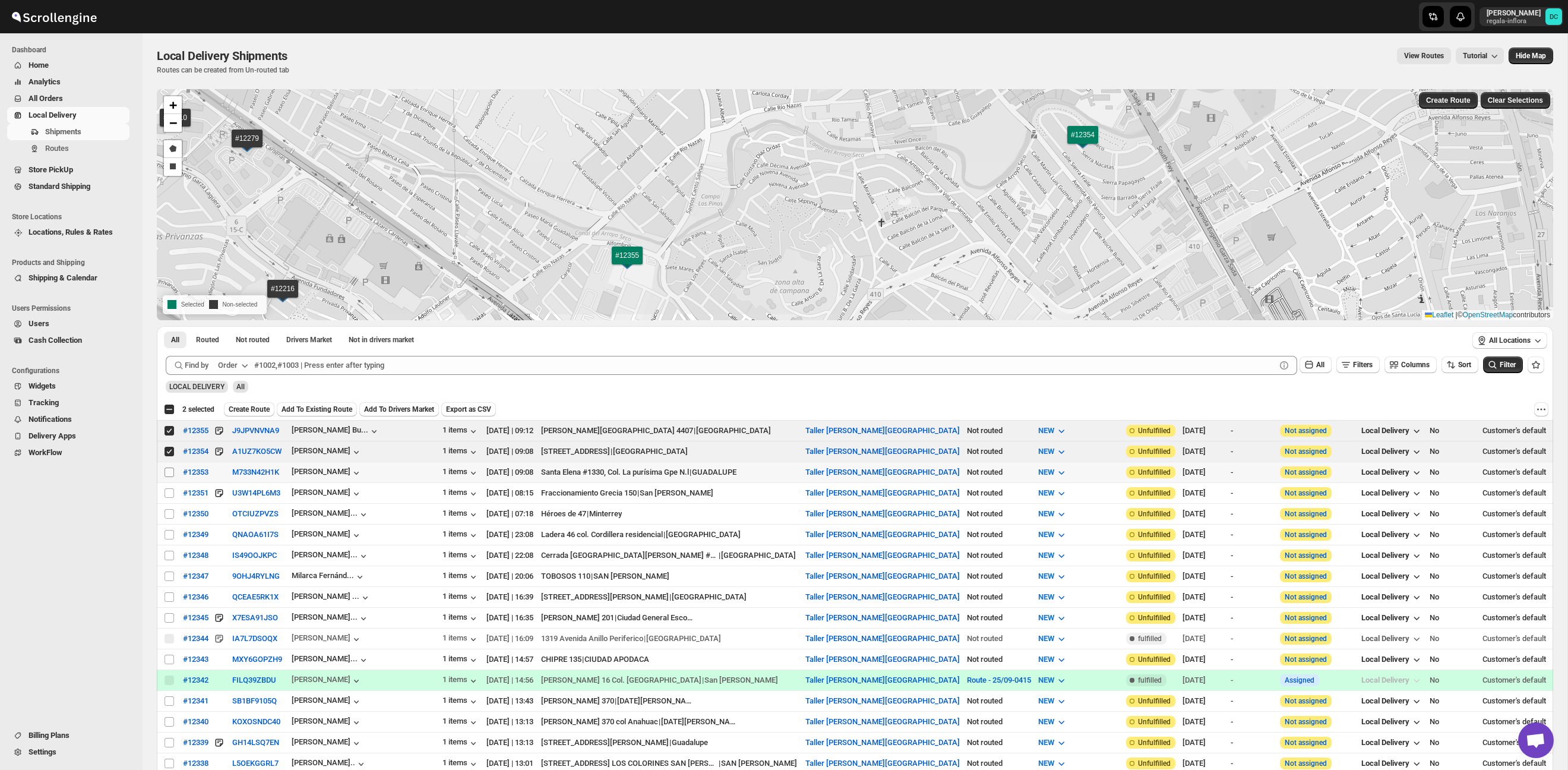
click at [169, 471] on input "Select shipment" at bounding box center [169, 473] width 10 height 10
checkbox input "true"
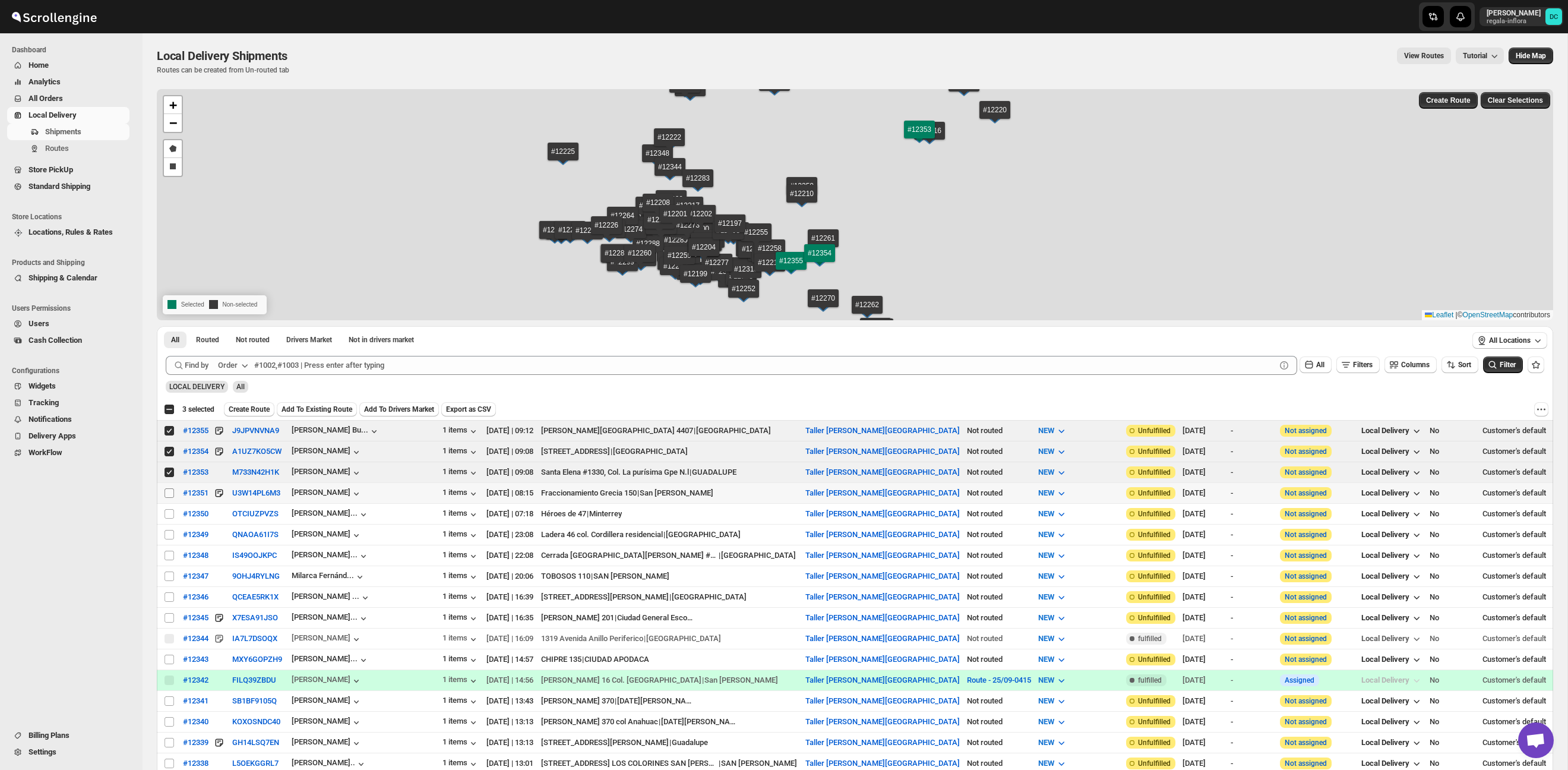
click at [168, 493] on input "Select shipment" at bounding box center [169, 493] width 10 height 10
checkbox input "true"
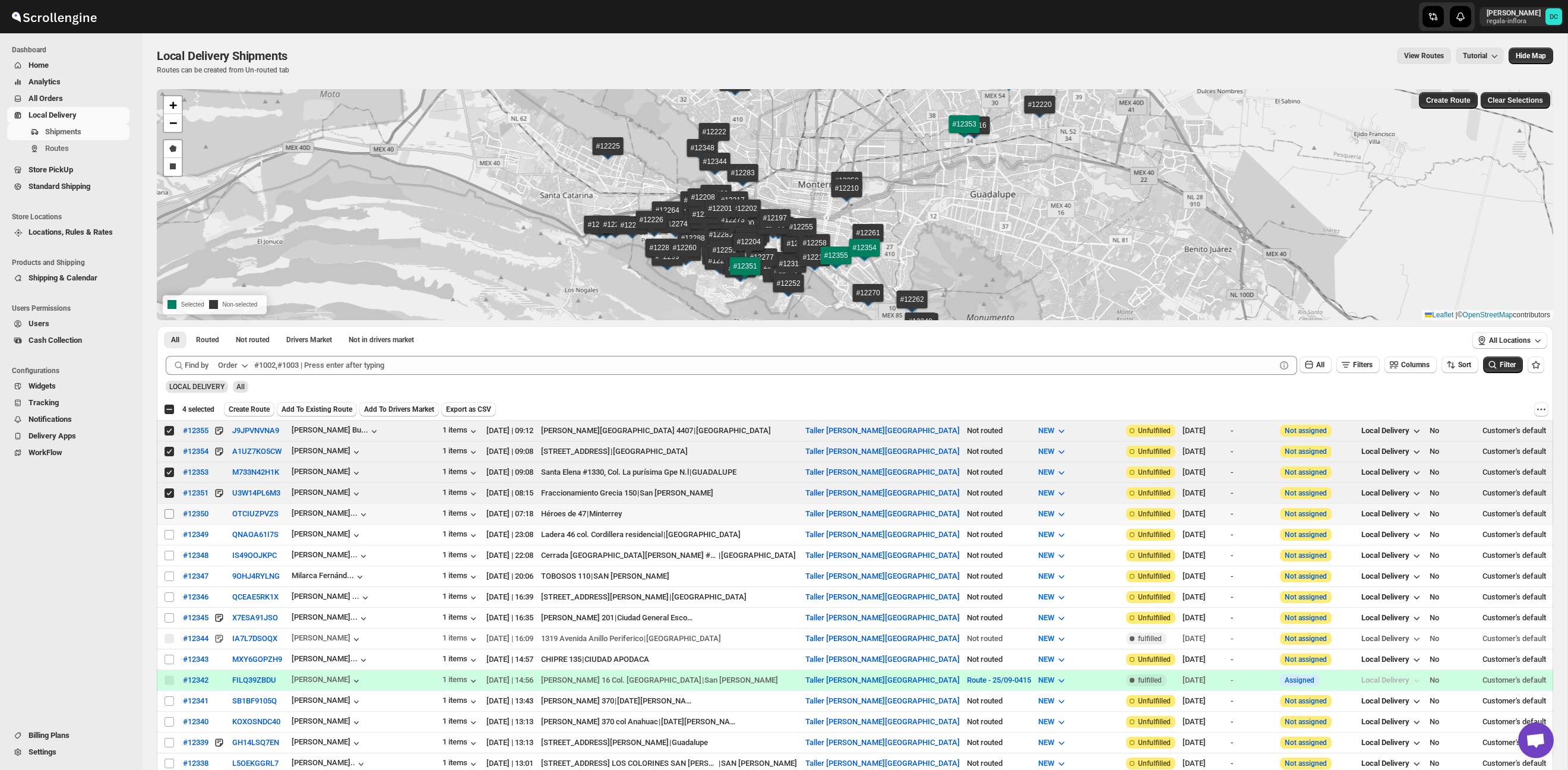
click at [168, 511] on input "Select shipment" at bounding box center [169, 514] width 10 height 10
checkbox input "true"
click at [166, 526] on td "Select shipment" at bounding box center [168, 534] width 22 height 21
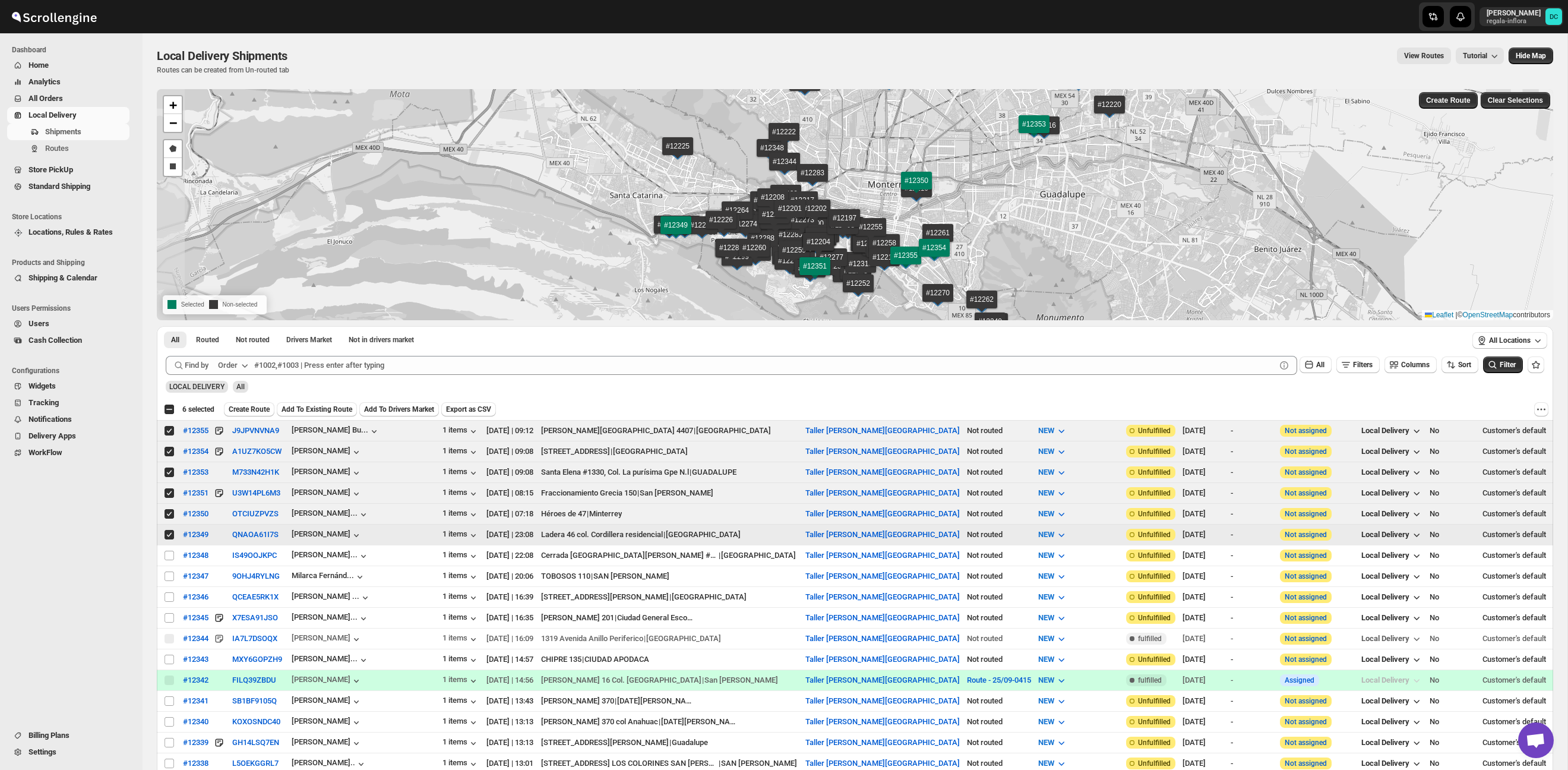
click at [164, 544] on td "Select shipment" at bounding box center [168, 534] width 22 height 21
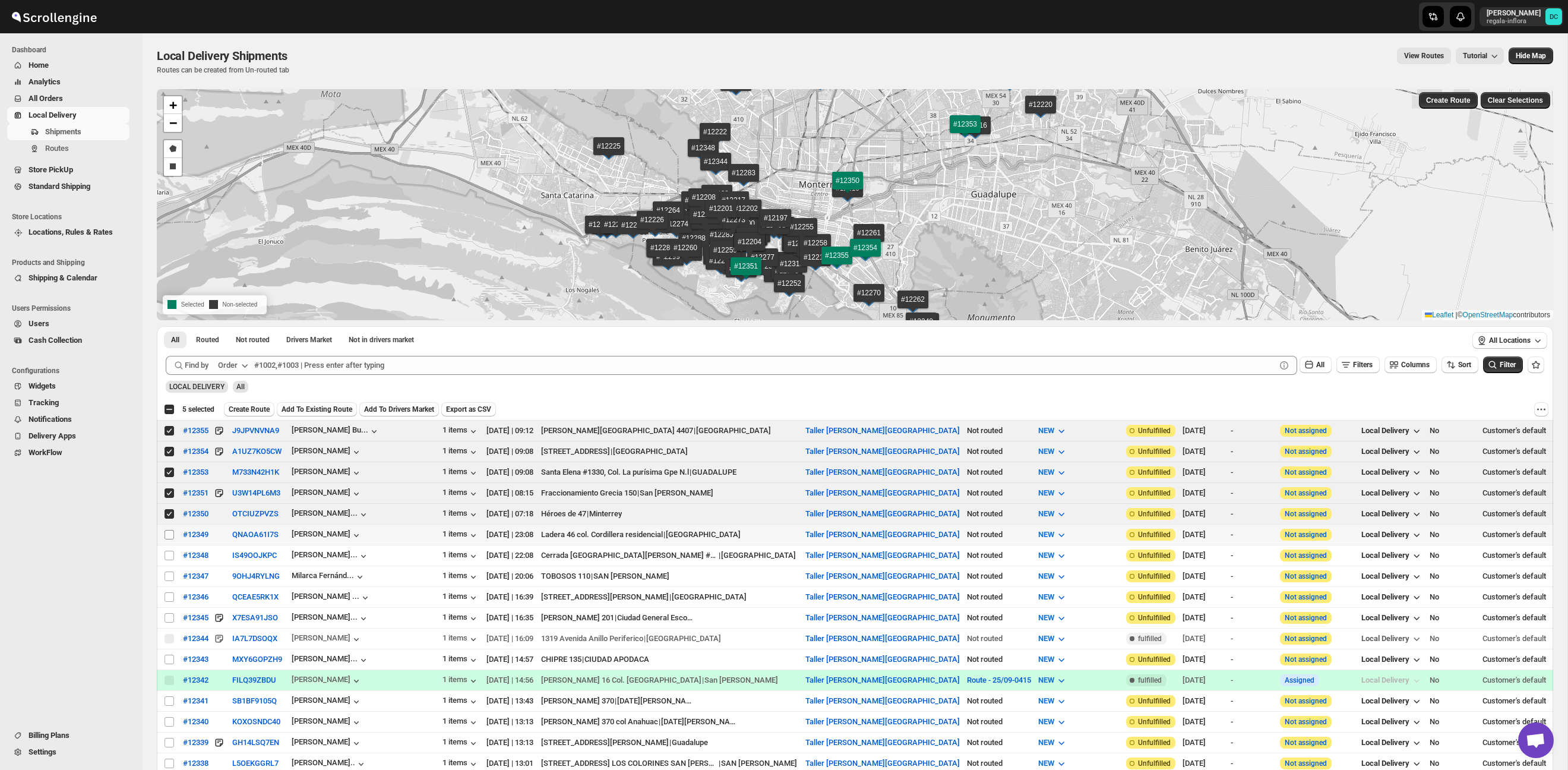
click at [170, 535] on input "Select shipment" at bounding box center [169, 535] width 10 height 10
checkbox input "true"
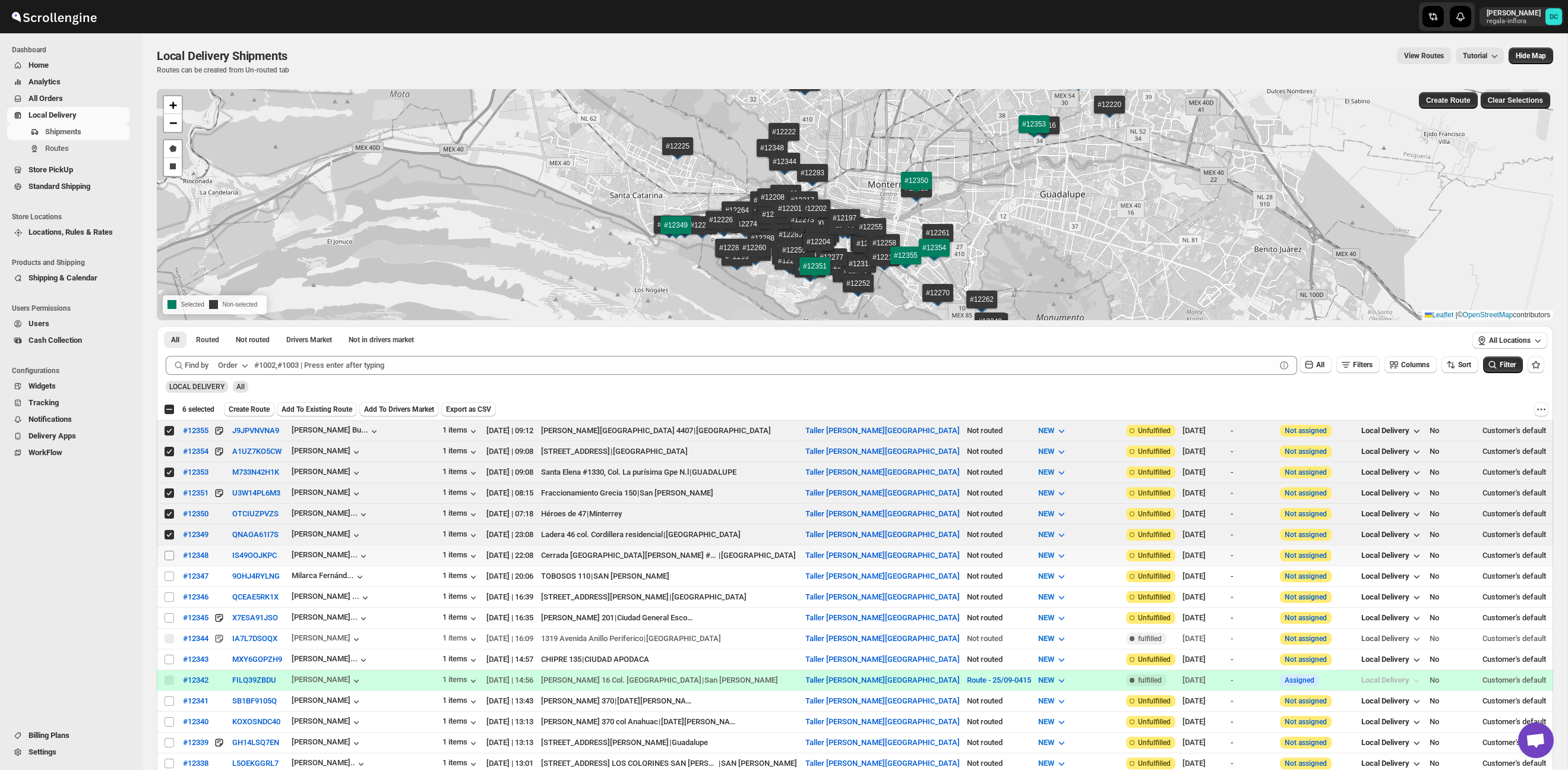
click at [169, 556] on input "Select shipment" at bounding box center [169, 555] width 10 height 10
checkbox input "true"
click at [168, 580] on input "Select shipment" at bounding box center [169, 577] width 10 height 10
checkbox input "true"
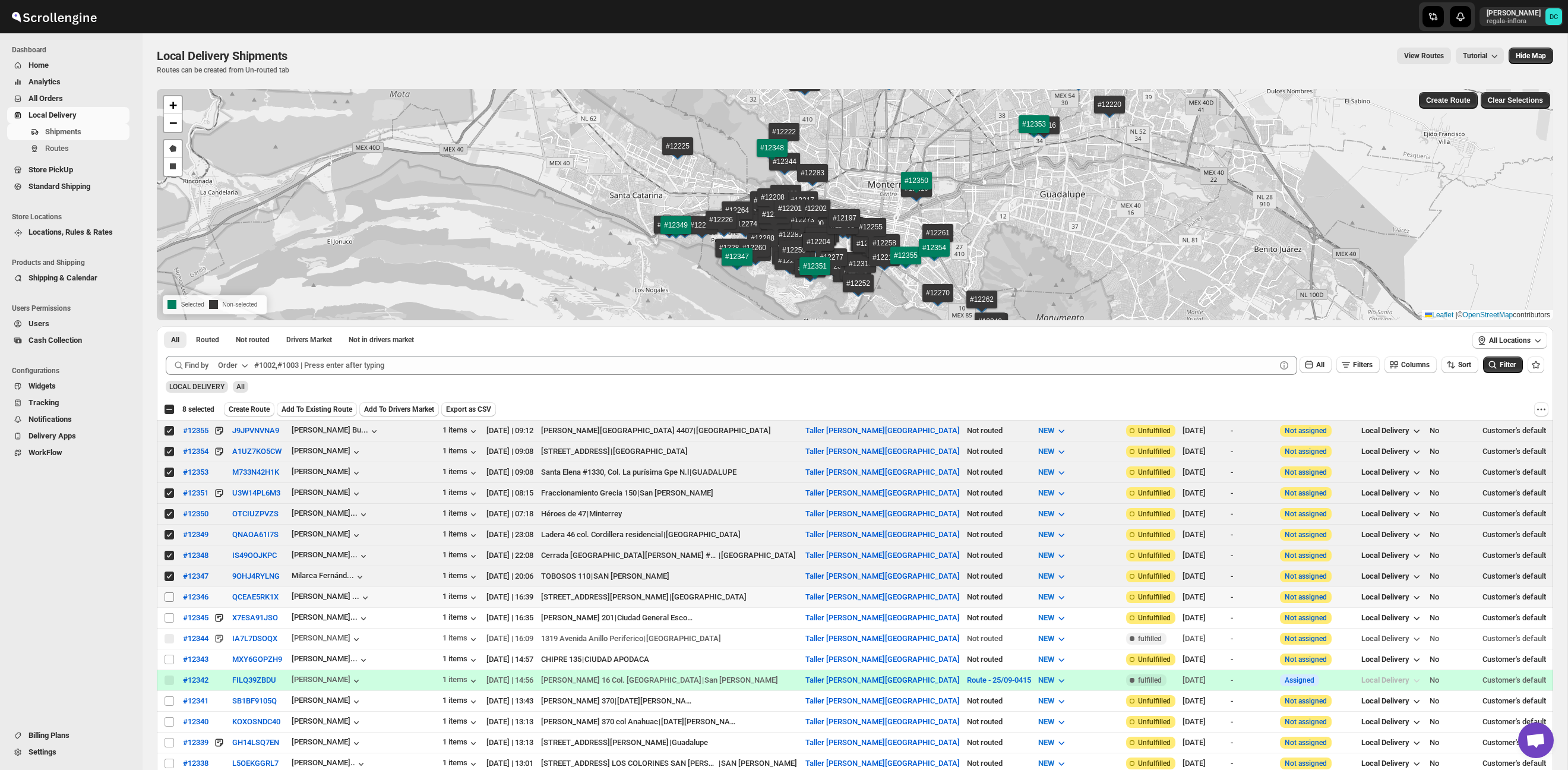
click at [166, 595] on input "Select shipment" at bounding box center [169, 597] width 10 height 10
checkbox input "true"
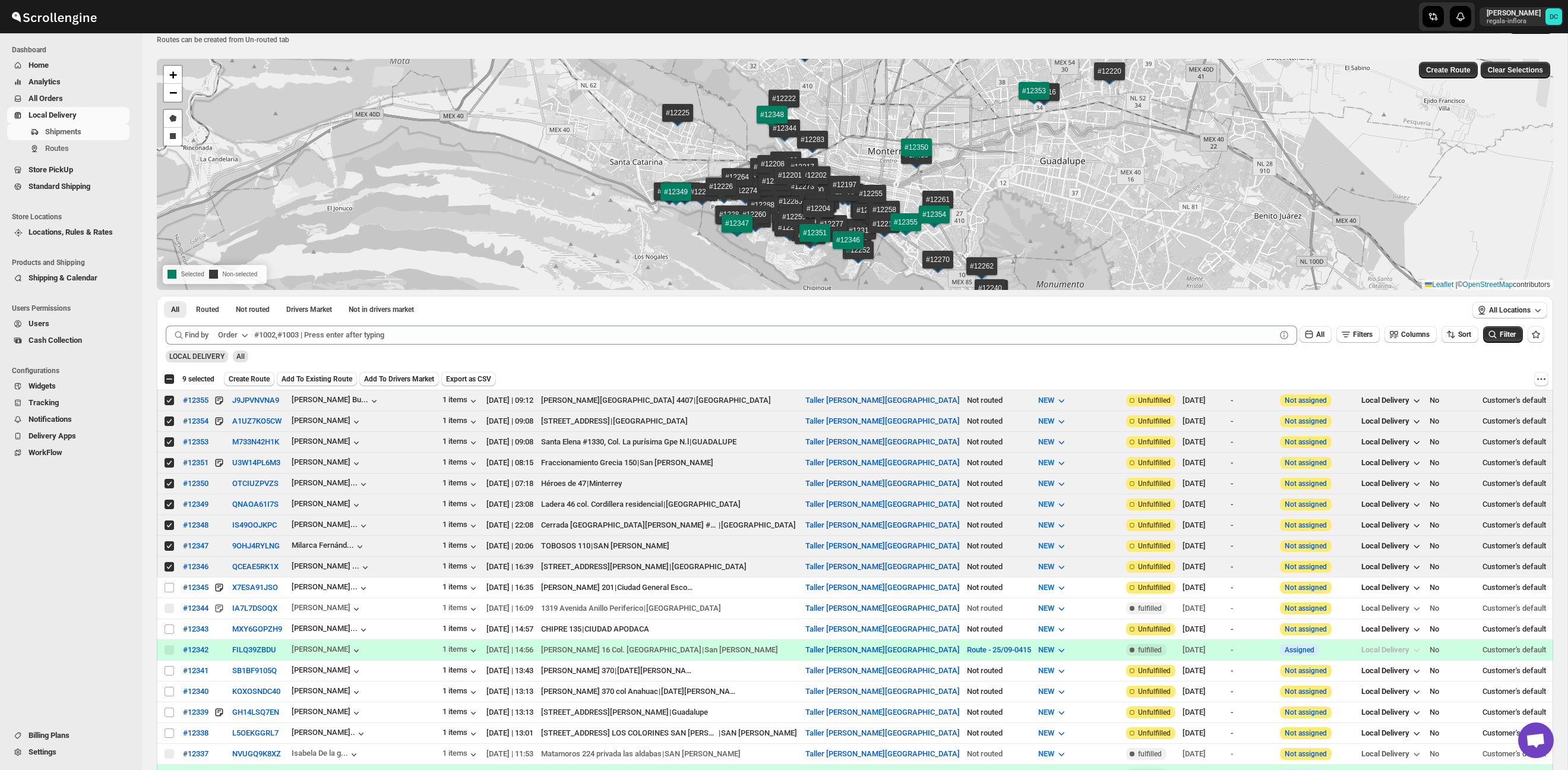
scroll to position [49, 0]
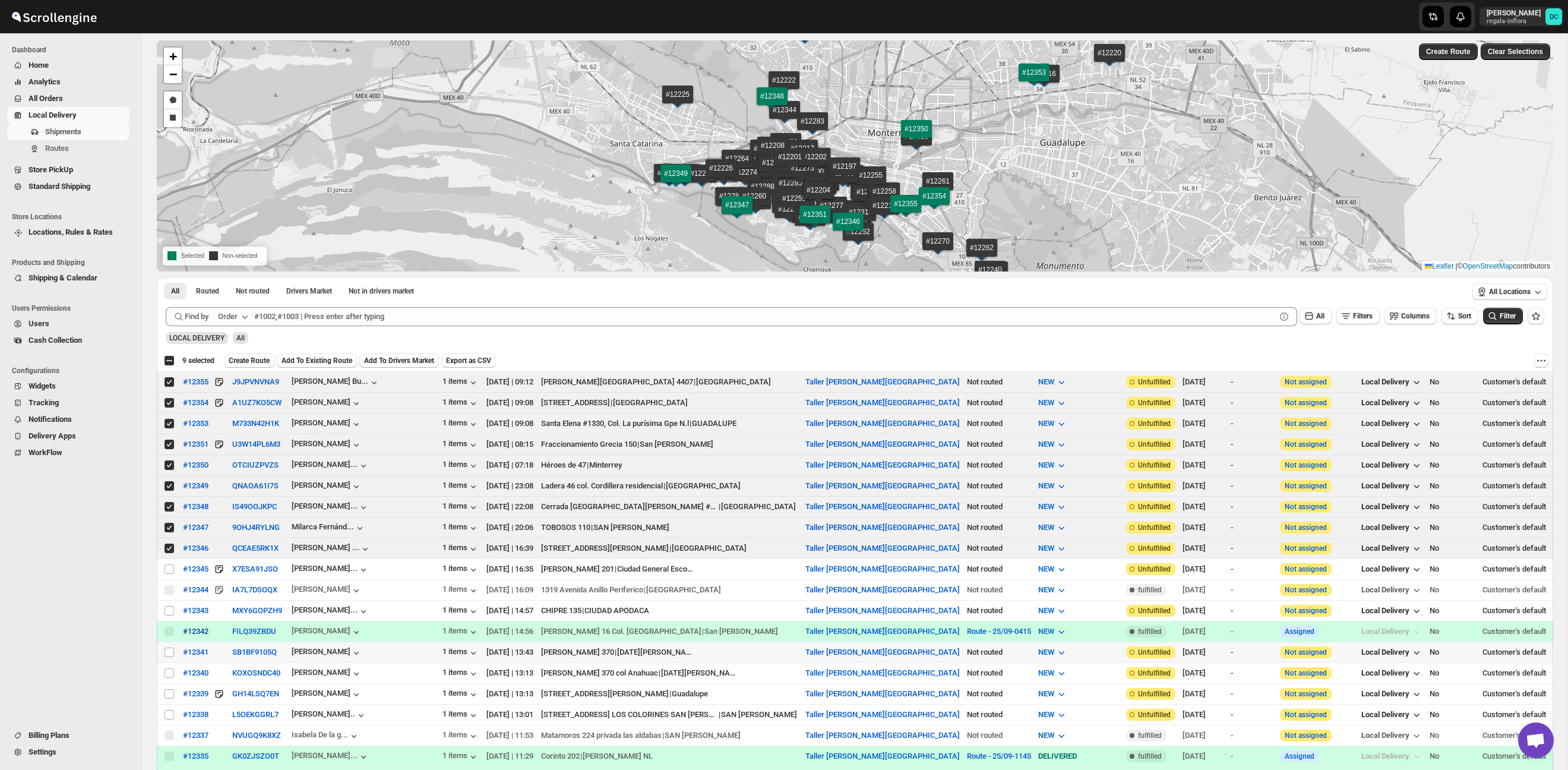
click at [173, 652] on input "Select shipment" at bounding box center [169, 653] width 10 height 10
checkbox input "true"
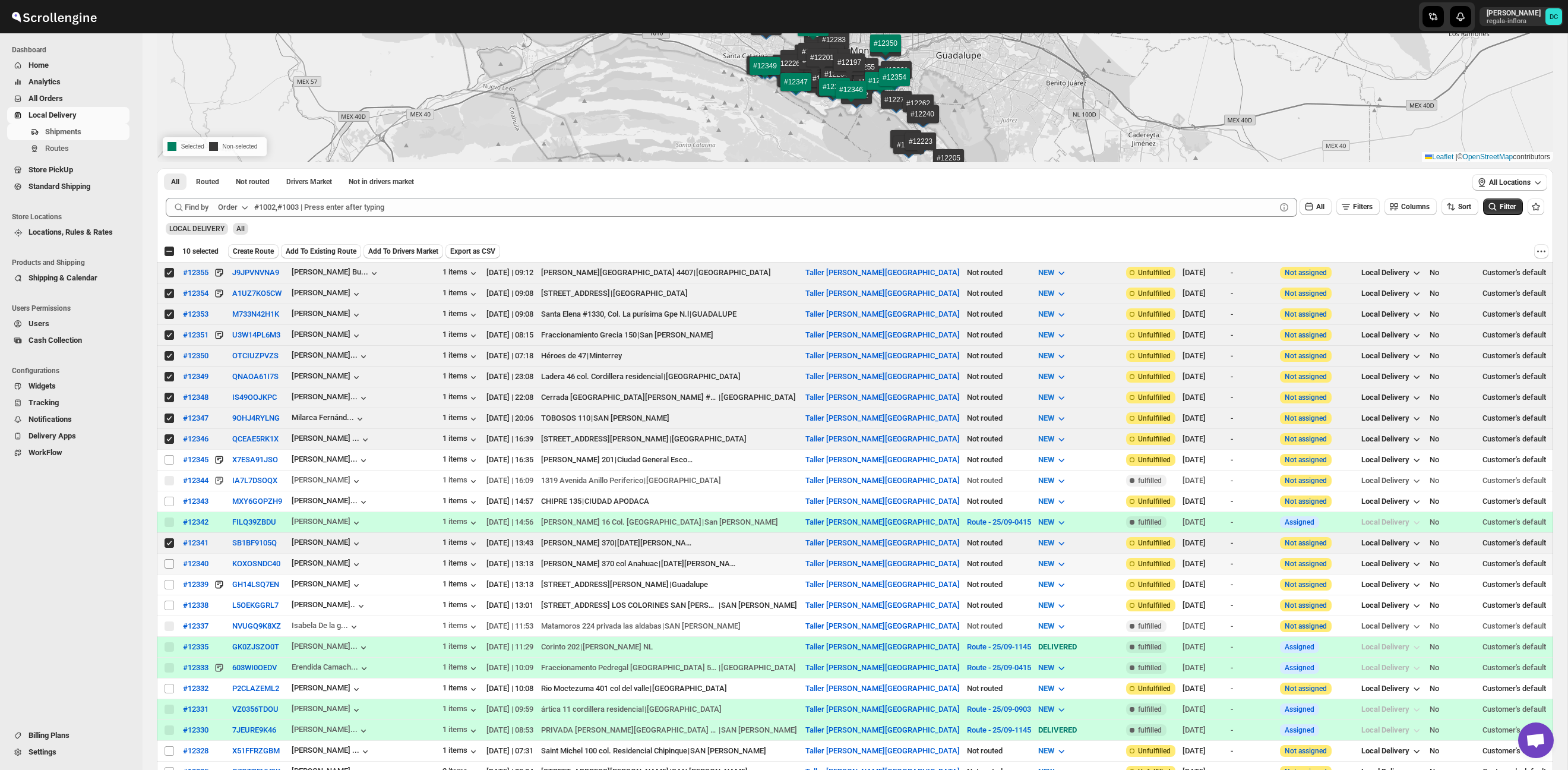
click at [170, 568] on input "Select shipment" at bounding box center [169, 563] width 10 height 10
checkbox input "true"
drag, startPoint x: 169, startPoint y: 585, endPoint x: 168, endPoint y: 601, distance: 16.0
click at [169, 585] on input "Select shipment" at bounding box center [169, 585] width 10 height 10
checkbox input "true"
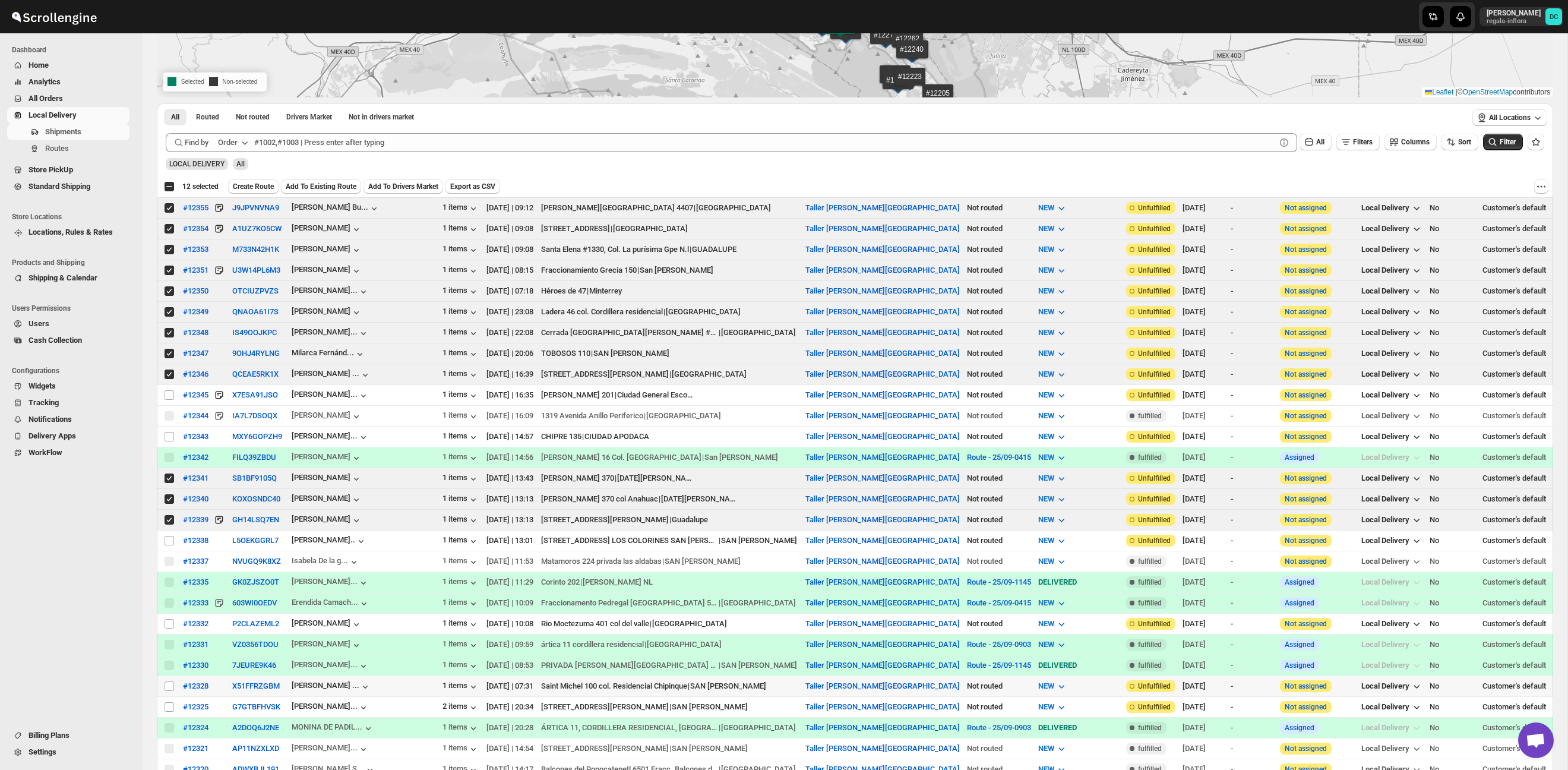
scroll to position [333, 0]
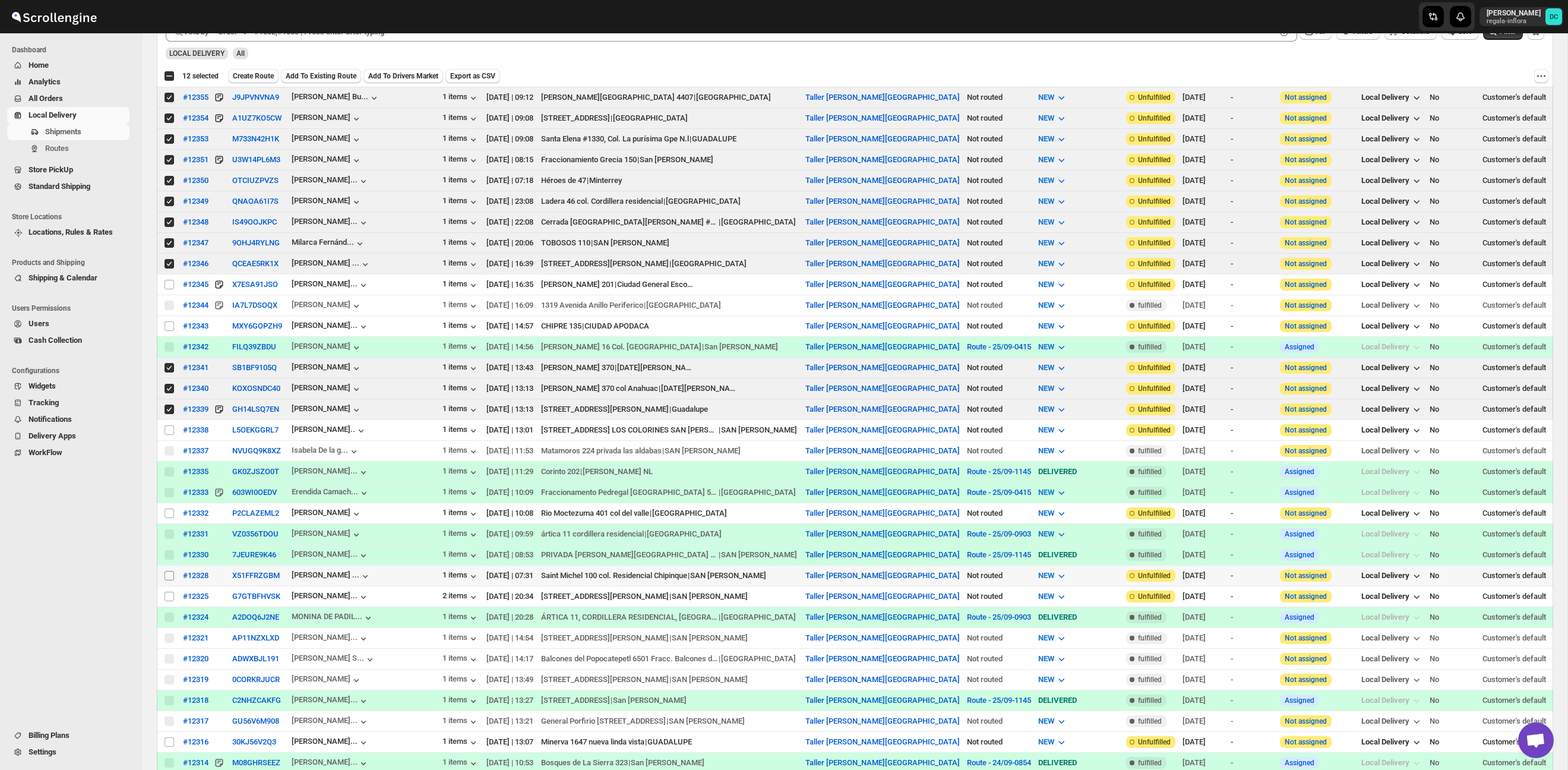
click at [169, 578] on input "Select shipment" at bounding box center [169, 576] width 10 height 10
checkbox input "true"
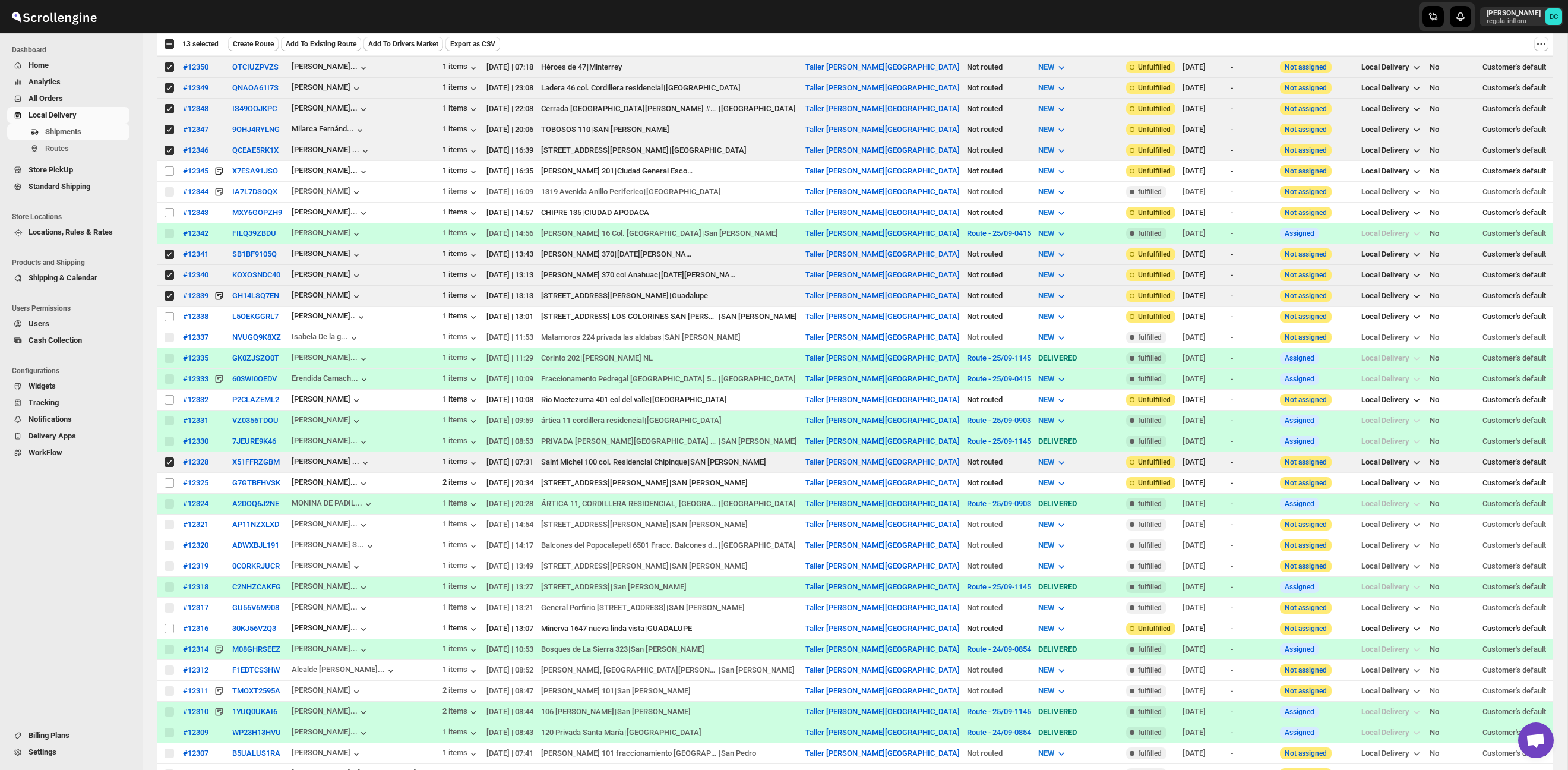
scroll to position [465, 0]
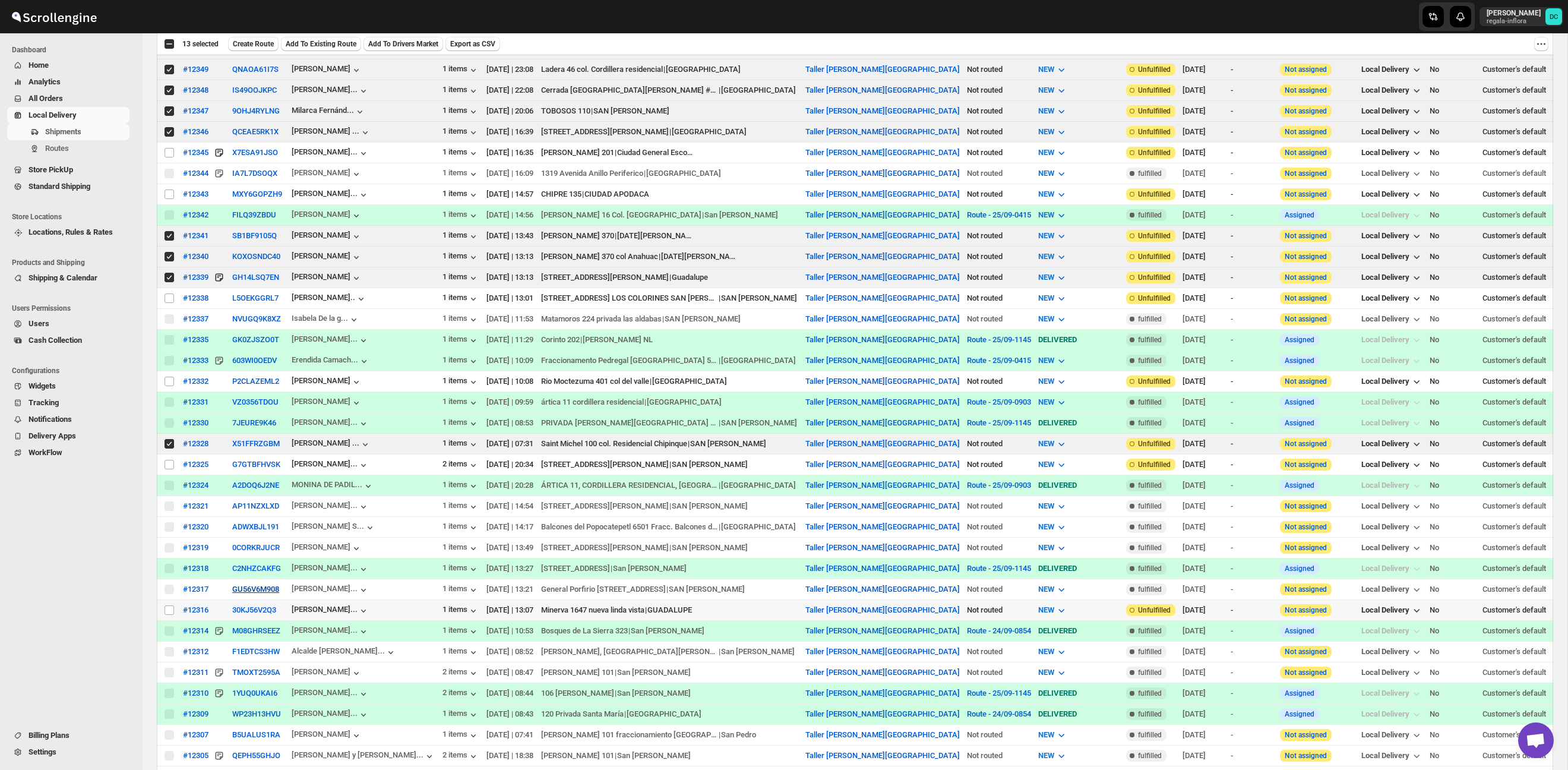
drag, startPoint x: 170, startPoint y: 611, endPoint x: 265, endPoint y: 590, distance: 97.3
click at [170, 611] on input "Select shipment" at bounding box center [169, 611] width 10 height 10
checkbox input "true"
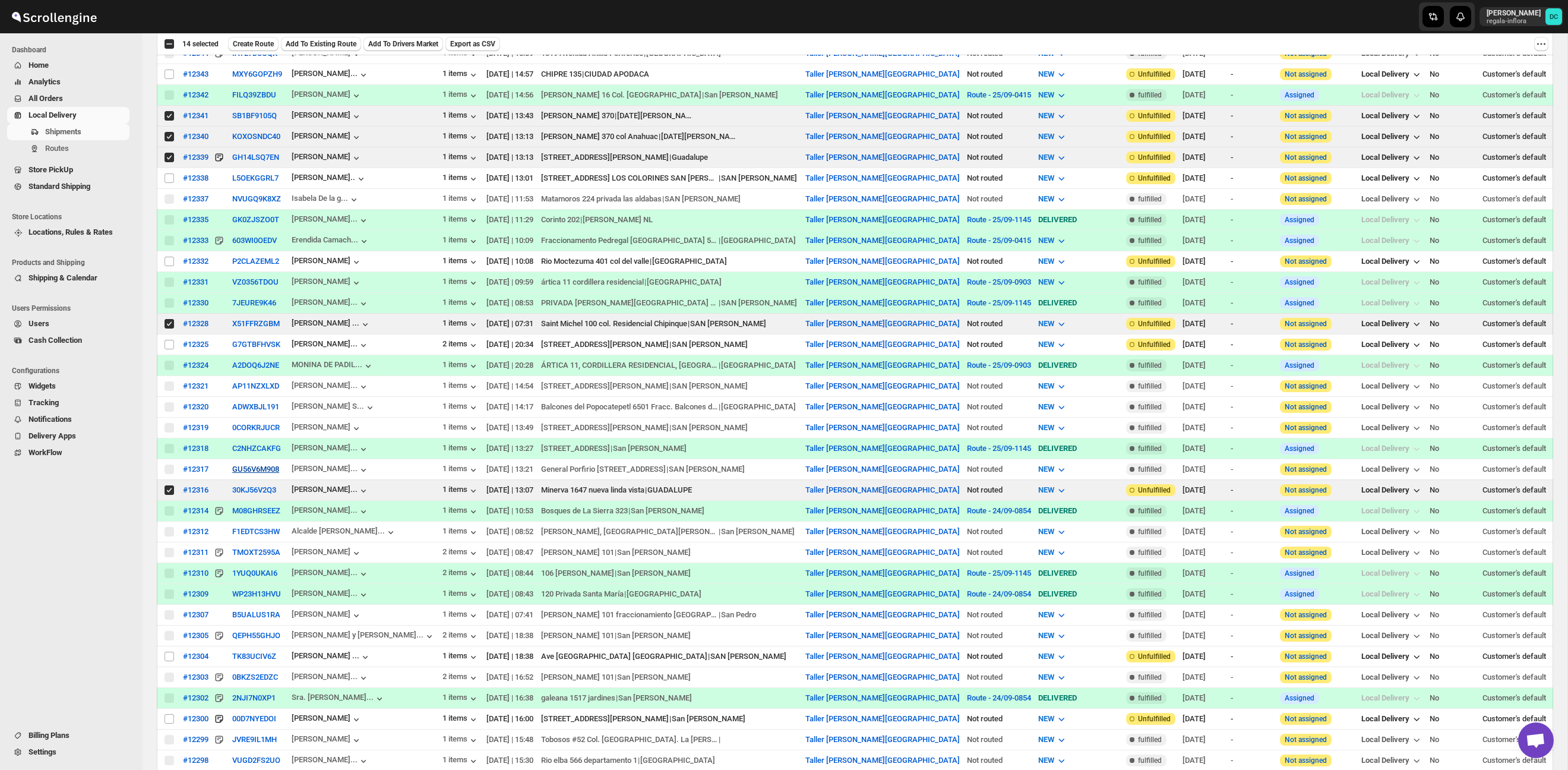
scroll to position [625, 0]
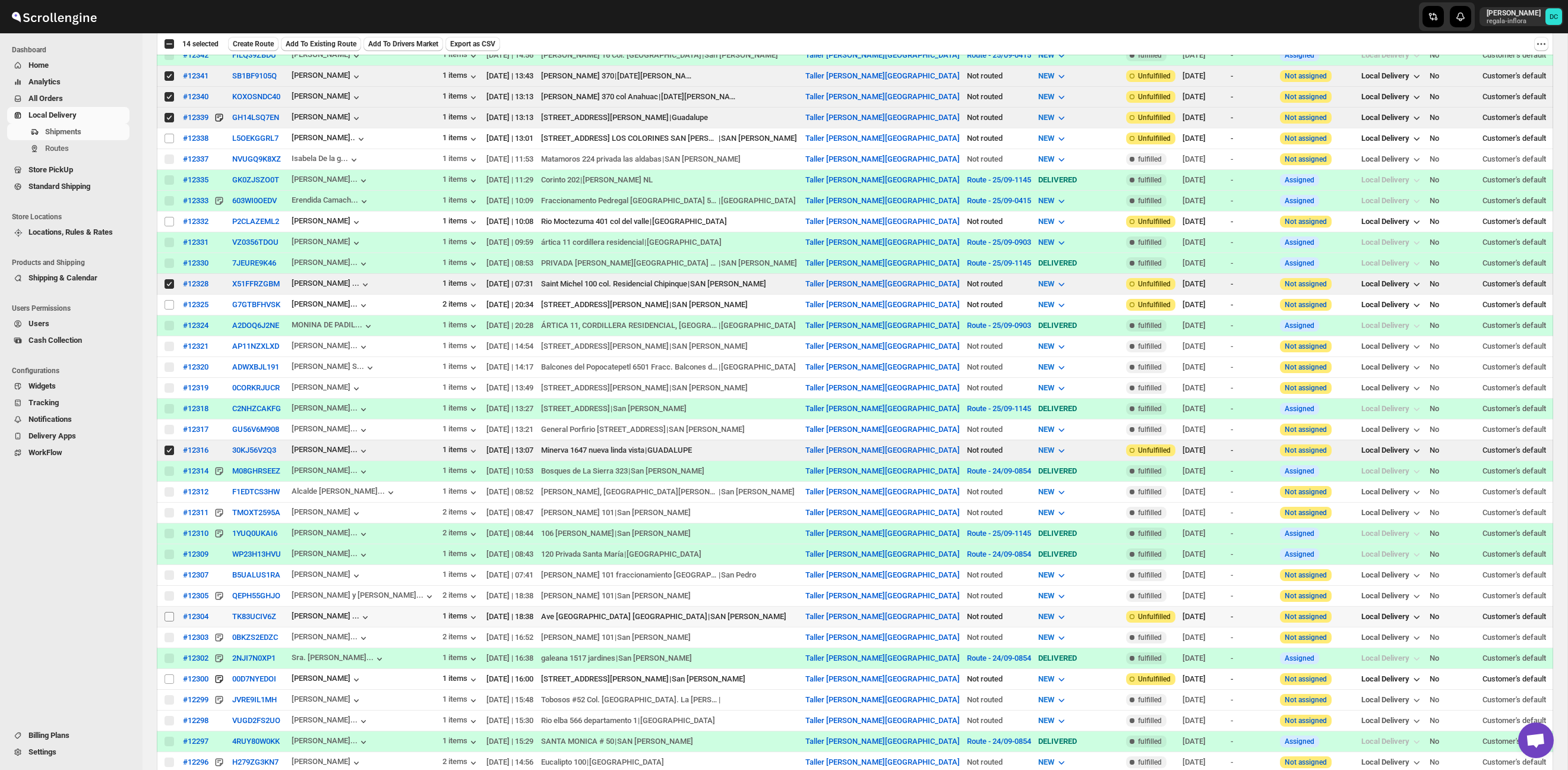
click at [172, 619] on input "Select shipment" at bounding box center [169, 616] width 10 height 10
checkbox input "true"
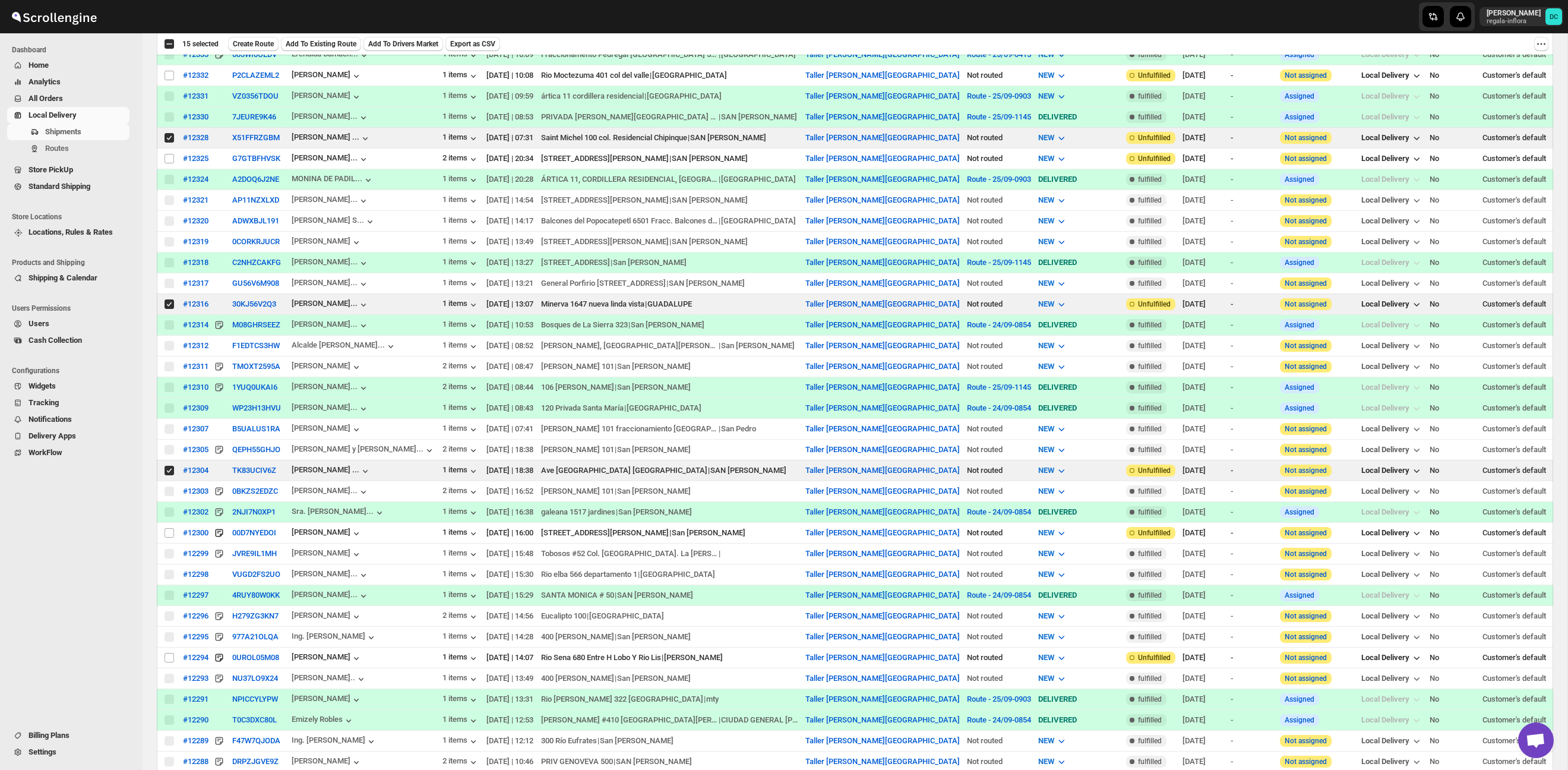
scroll to position [773, 0]
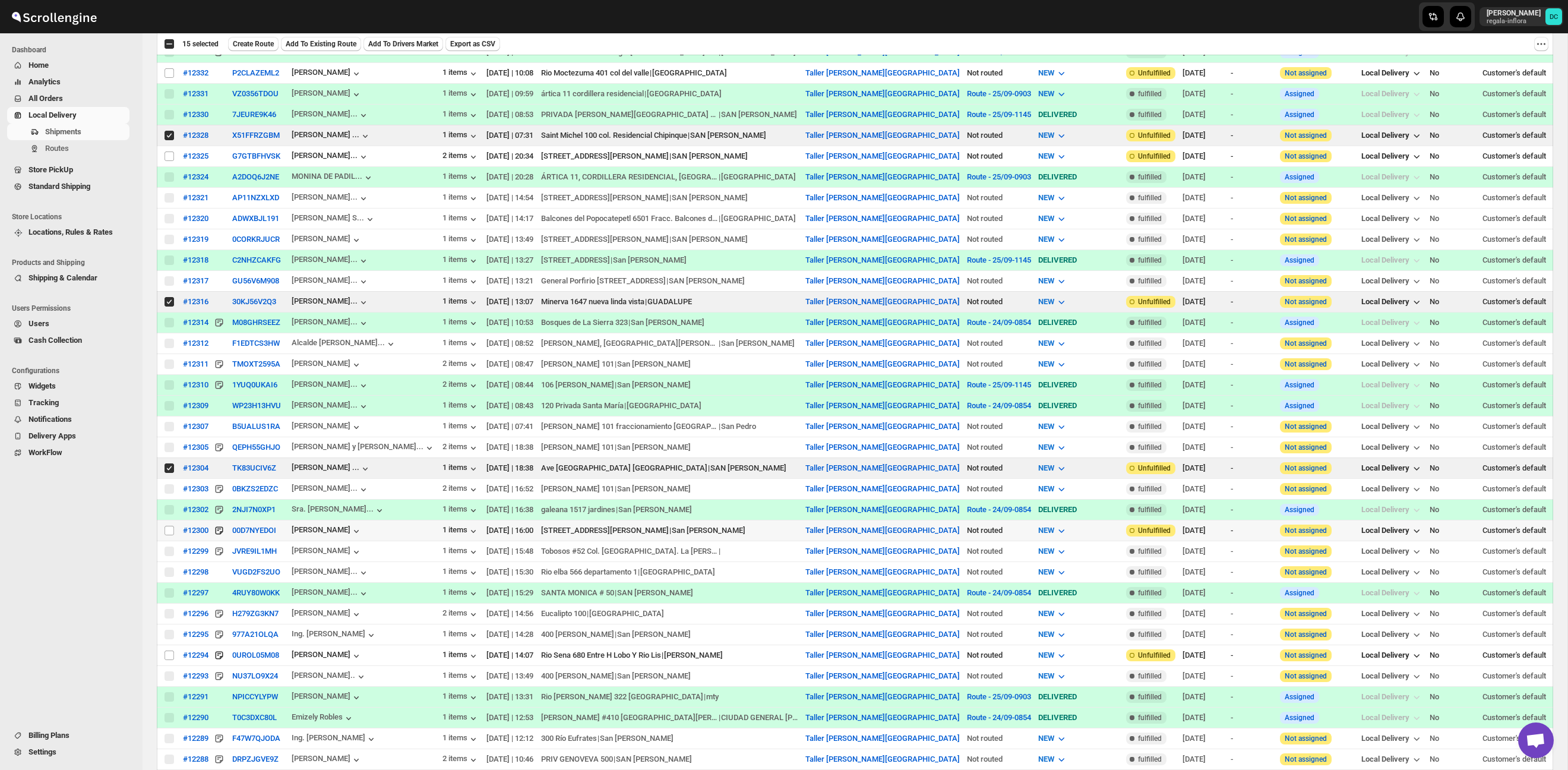
drag, startPoint x: 167, startPoint y: 533, endPoint x: 245, endPoint y: 586, distance: 94.3
click at [167, 533] on input "Select shipment" at bounding box center [169, 530] width 10 height 10
checkbox input "true"
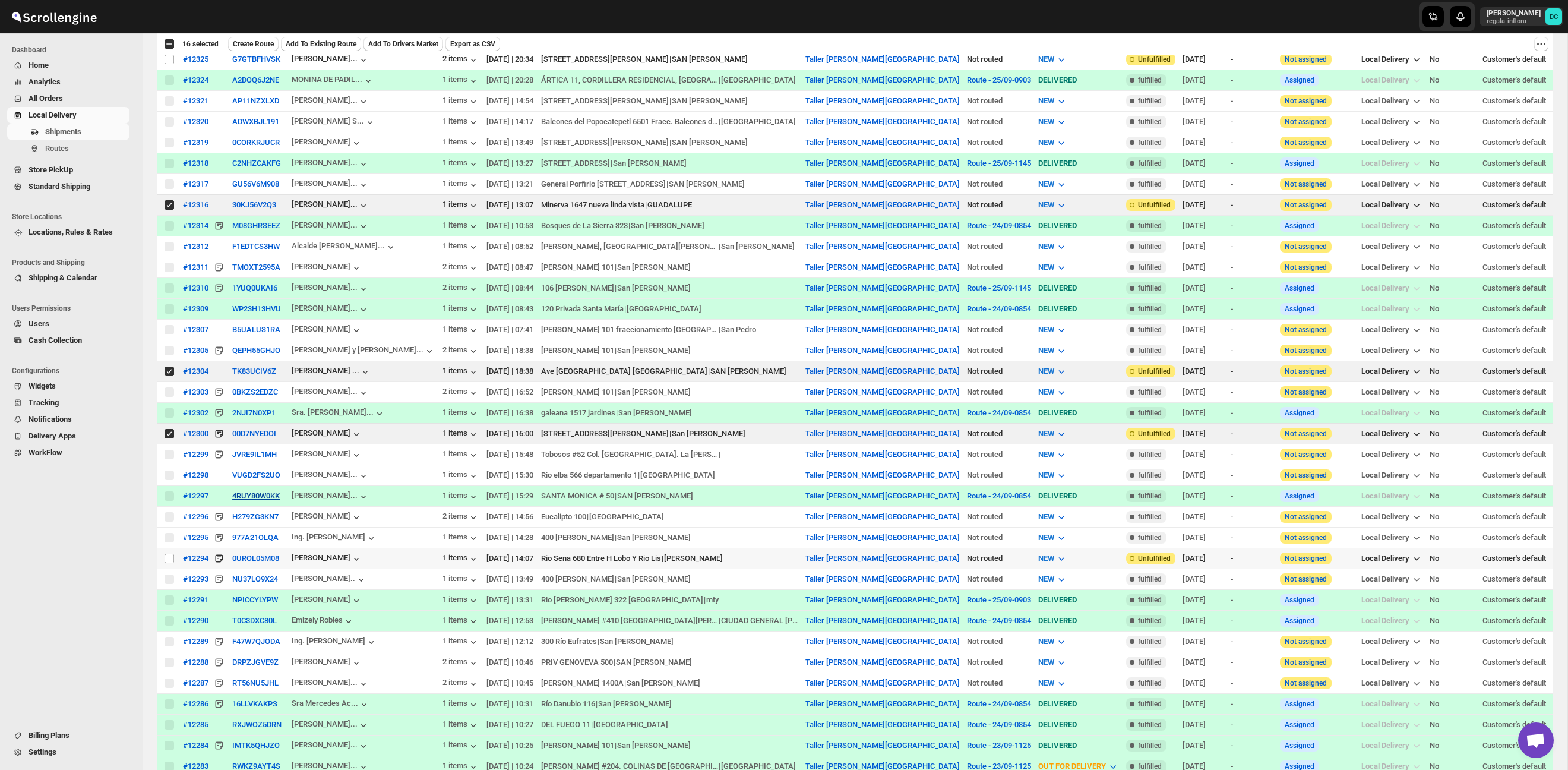
scroll to position [882, 0]
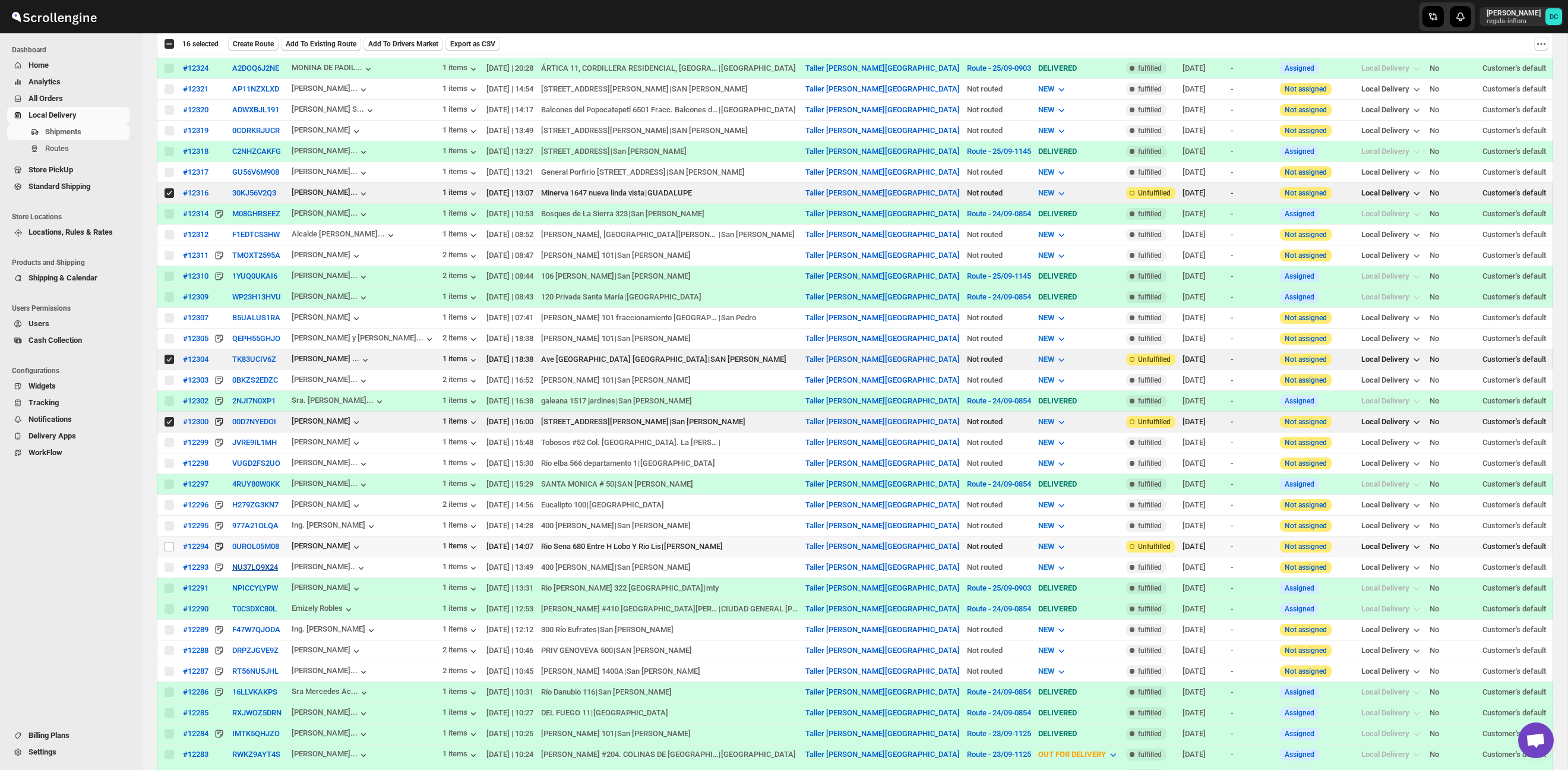
click at [167, 550] on input "Select shipment" at bounding box center [169, 547] width 10 height 10
checkbox input "true"
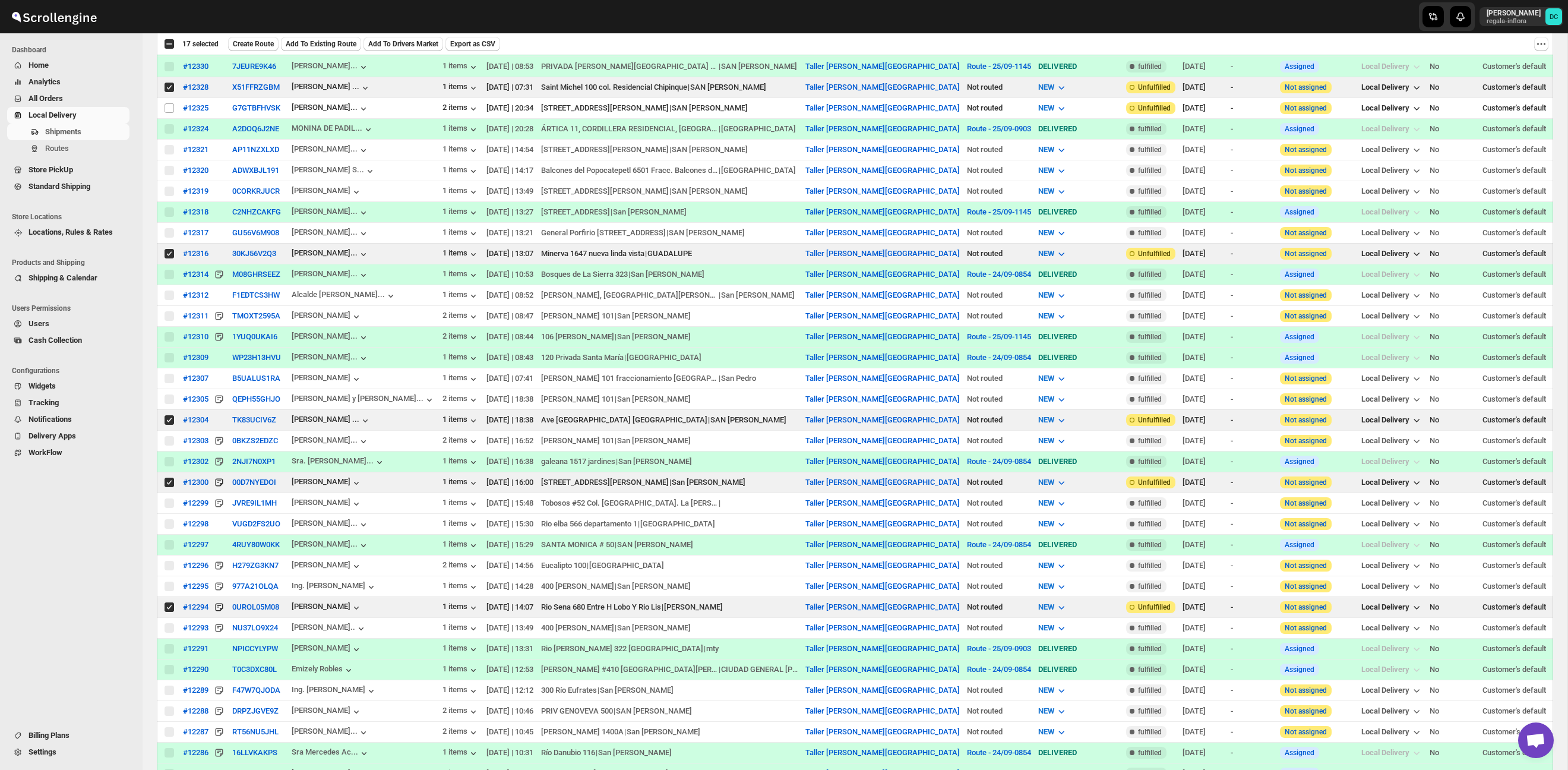
scroll to position [0, 0]
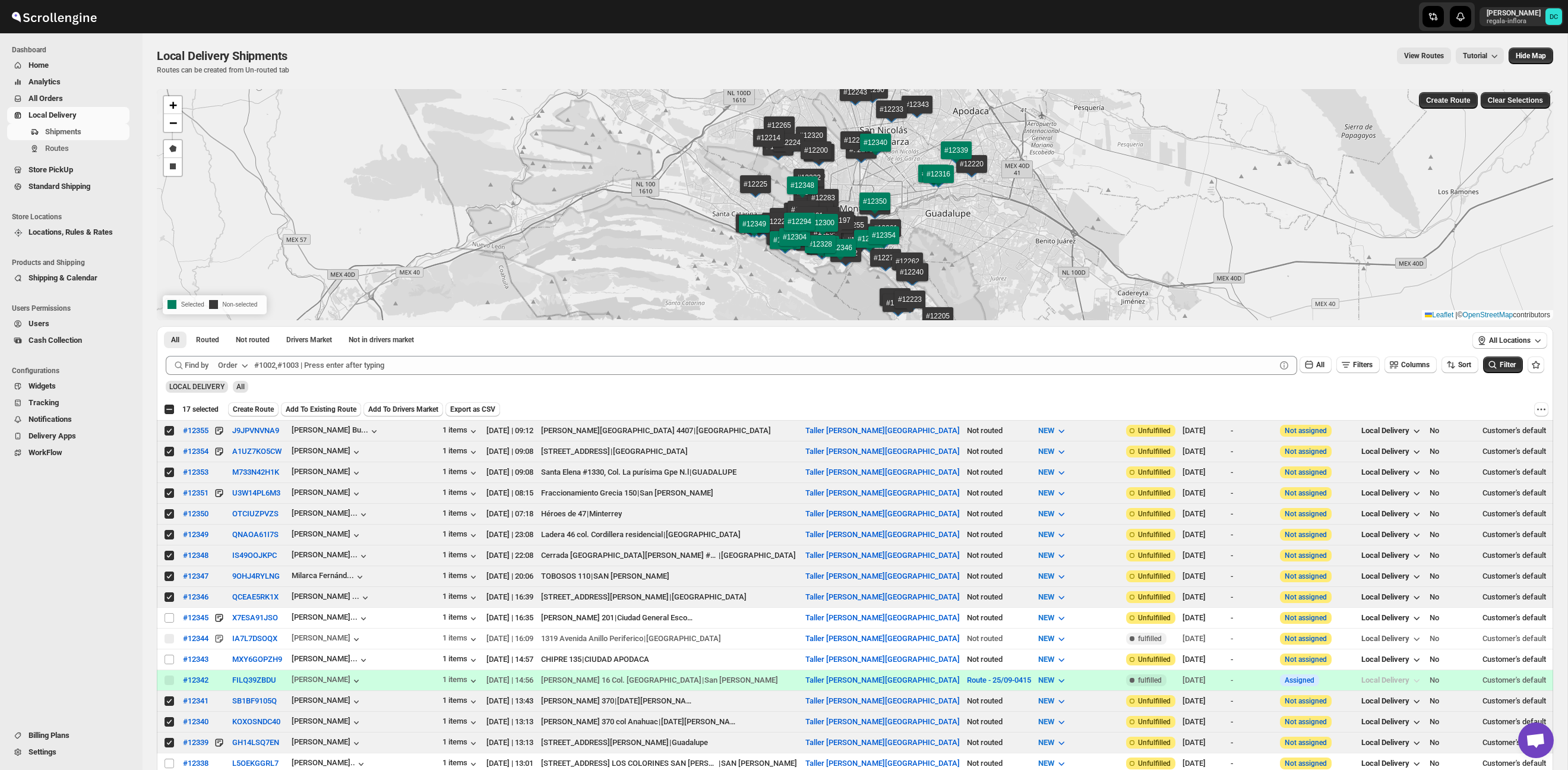
click at [263, 402] on button "Create Route" at bounding box center [253, 409] width 50 height 14
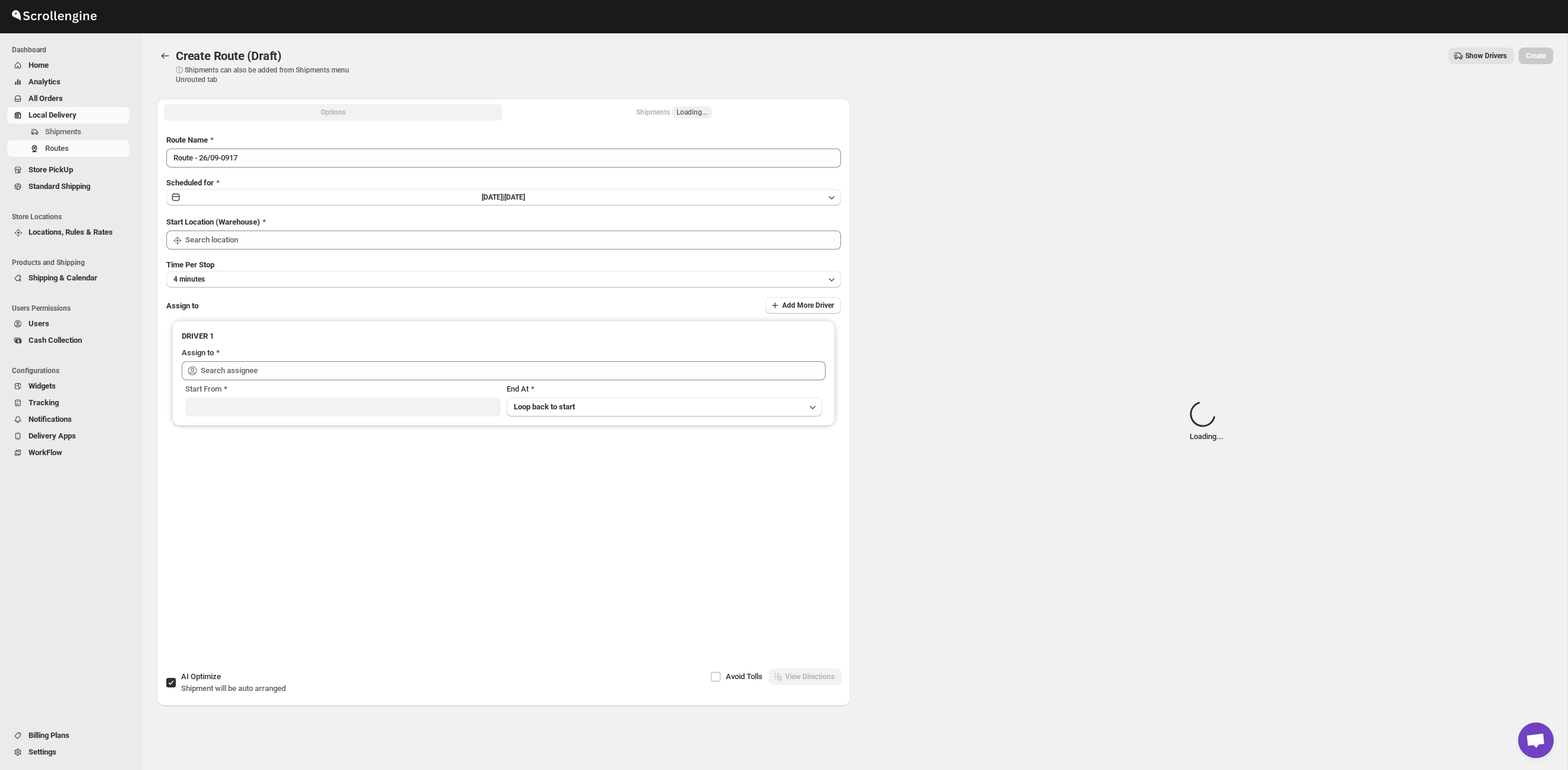
type input "Taller [PERSON_NAME][GEOGRAPHIC_DATA]"
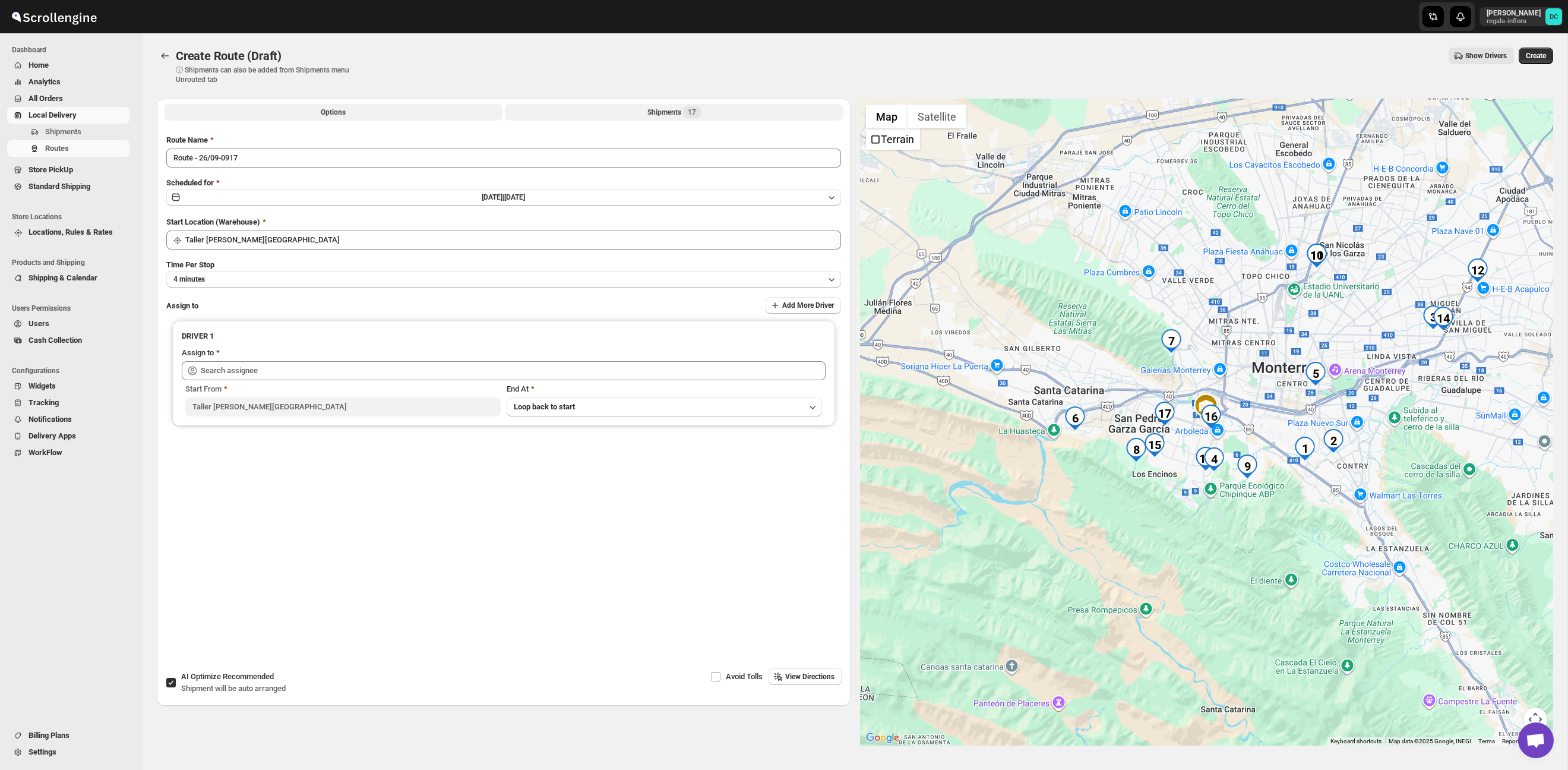
click at [675, 113] on div "Shipments 17" at bounding box center [674, 112] width 54 height 12
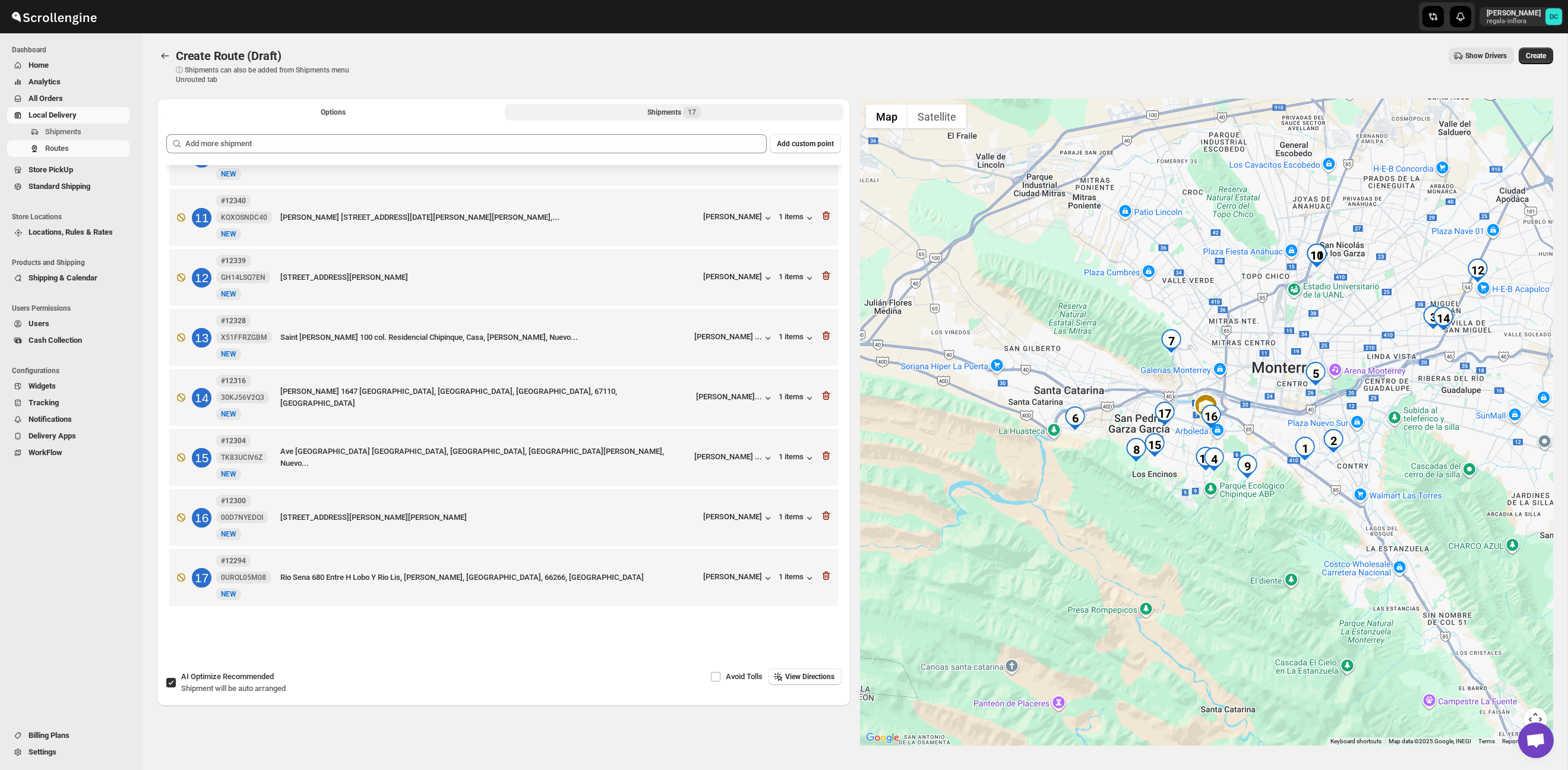
scroll to position [35, 0]
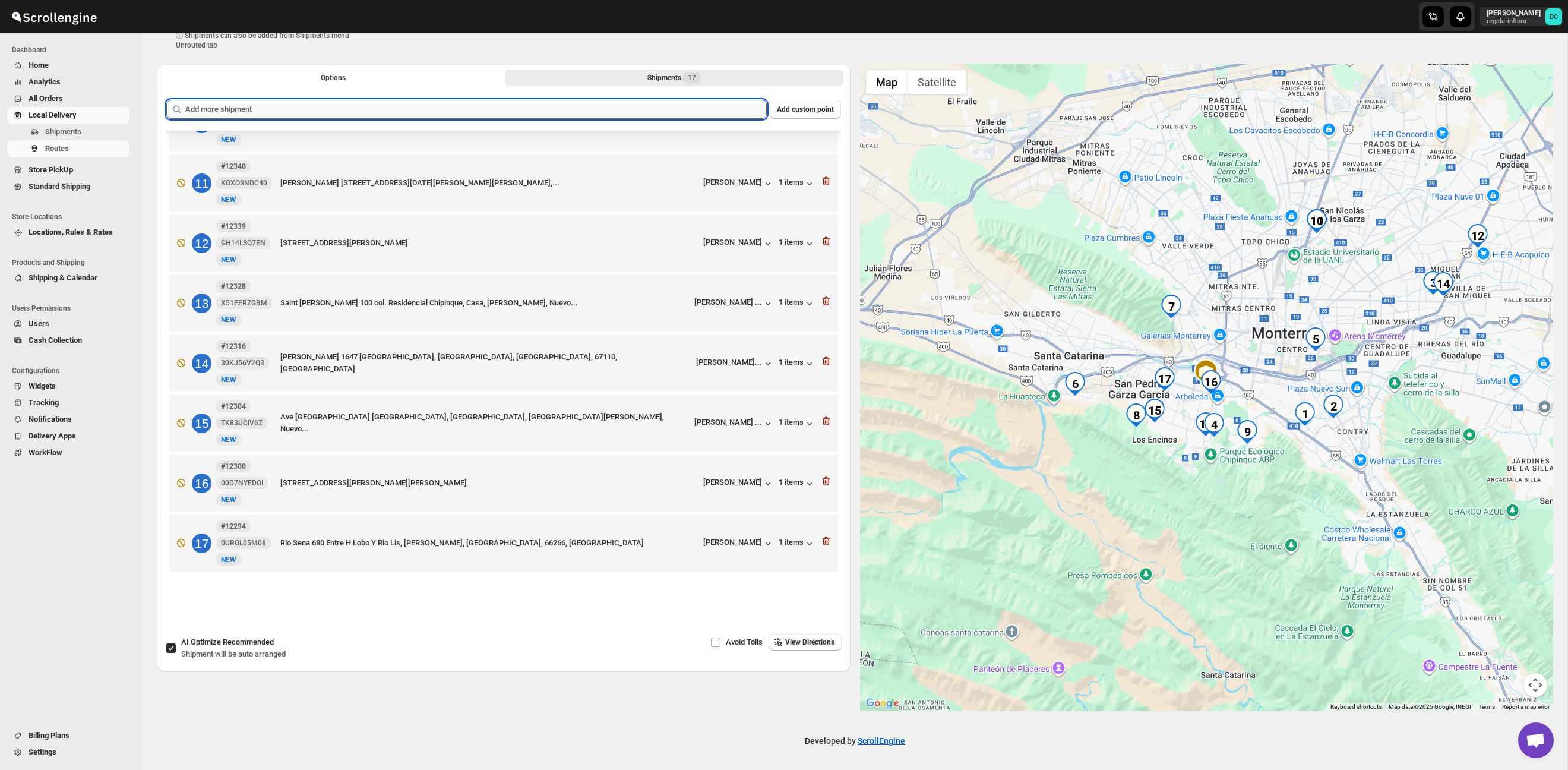
click at [671, 105] on input "text" at bounding box center [476, 109] width 582 height 19
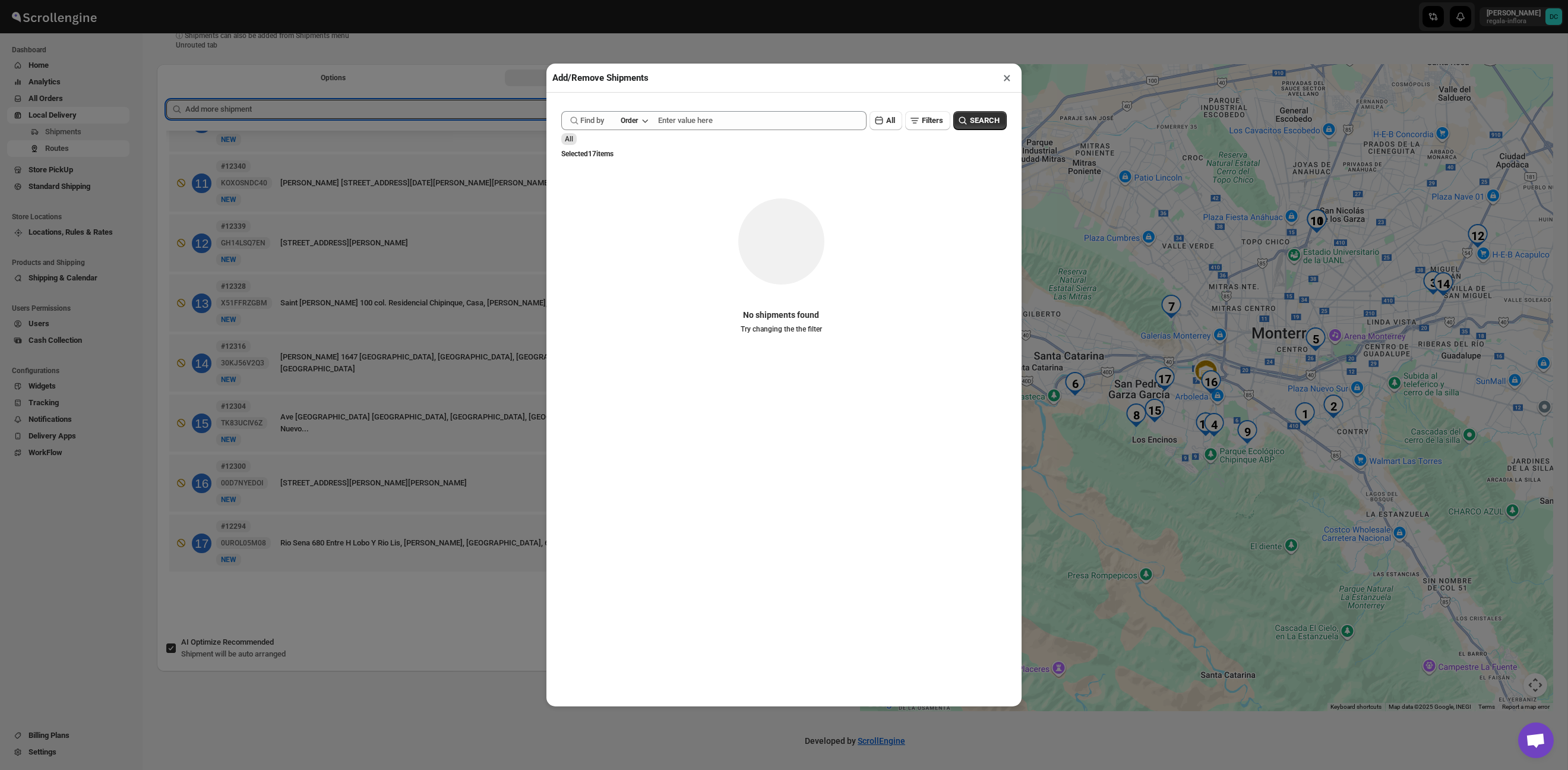
click at [683, 105] on div "Shipments Add Shipment More views" at bounding box center [784, 101] width 458 height 10
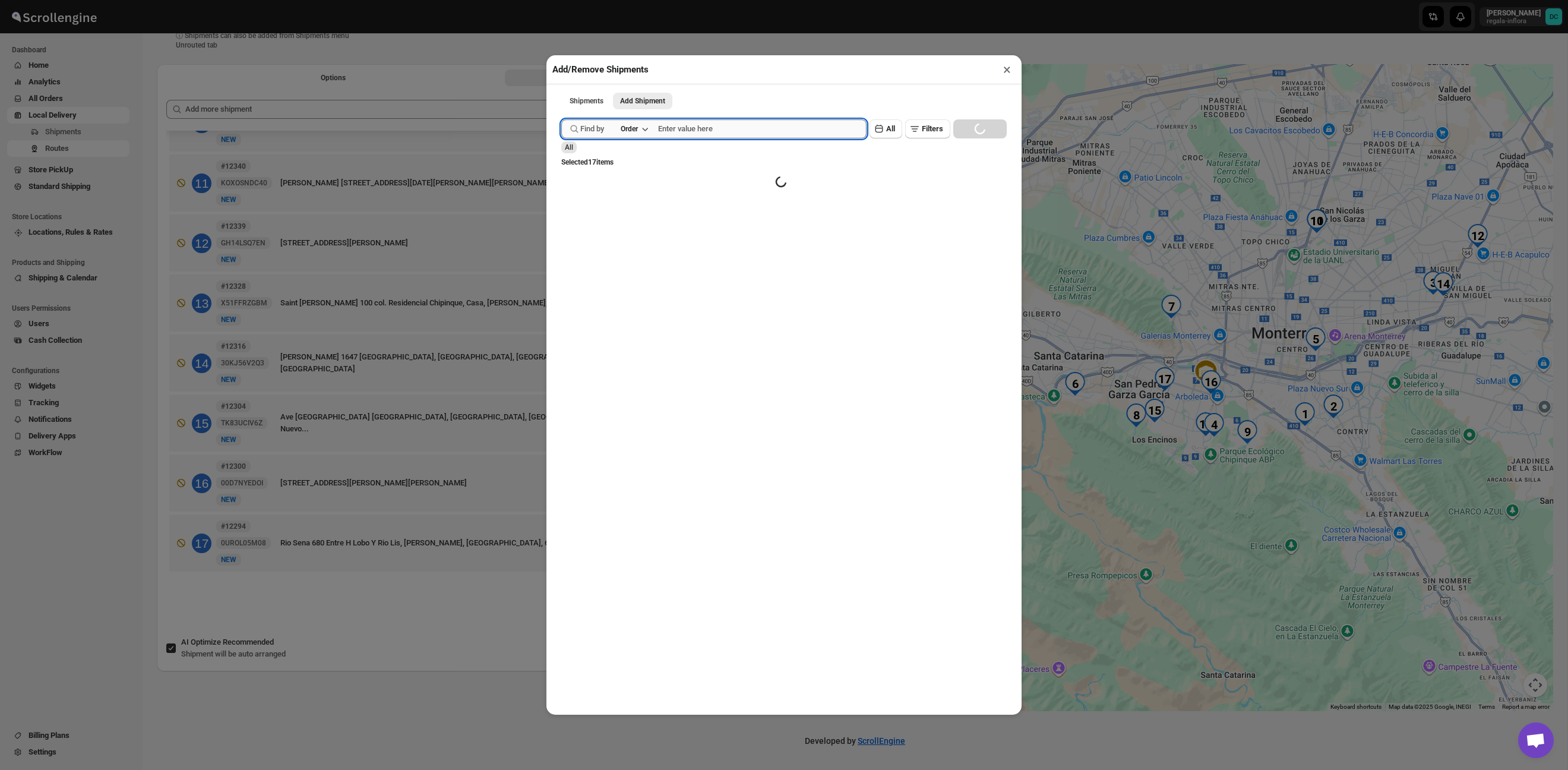
click at [753, 131] on input "text" at bounding box center [763, 128] width 208 height 19
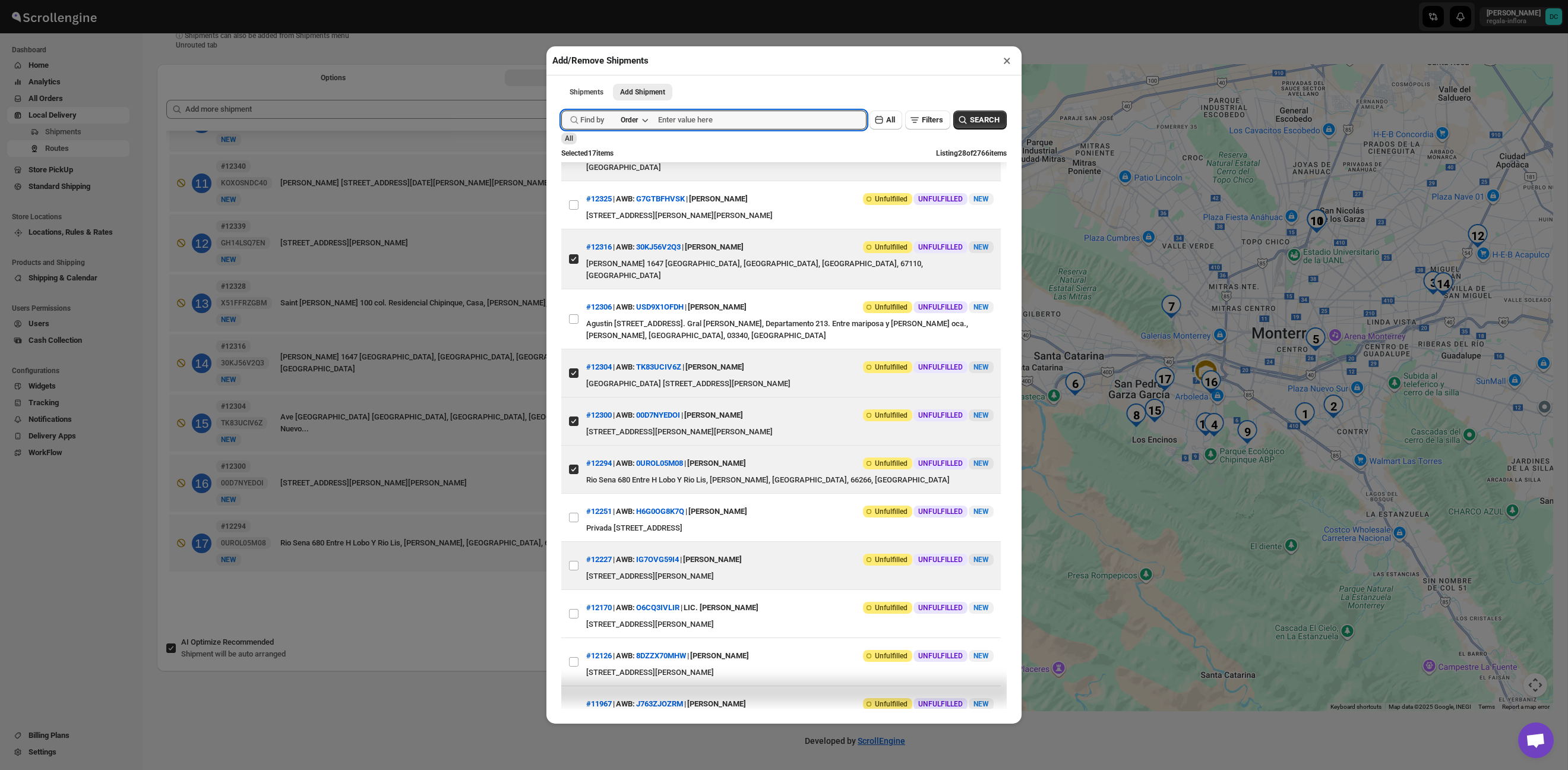
scroll to position [894, 0]
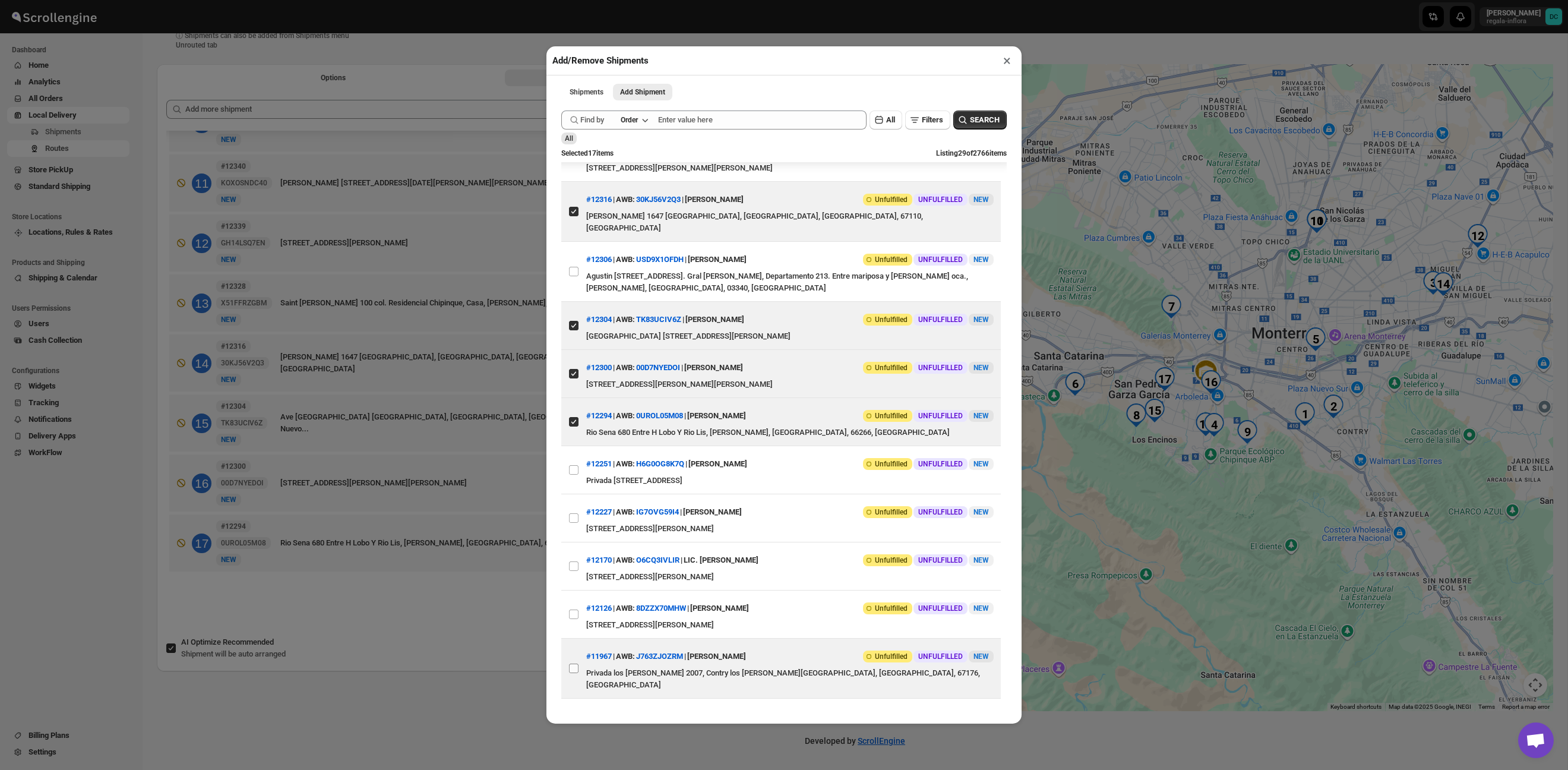
click at [569, 663] on input "View details for 68bb3c8d460e7d780920748f" at bounding box center [574, 668] width 10 height 10
checkbox input "true"
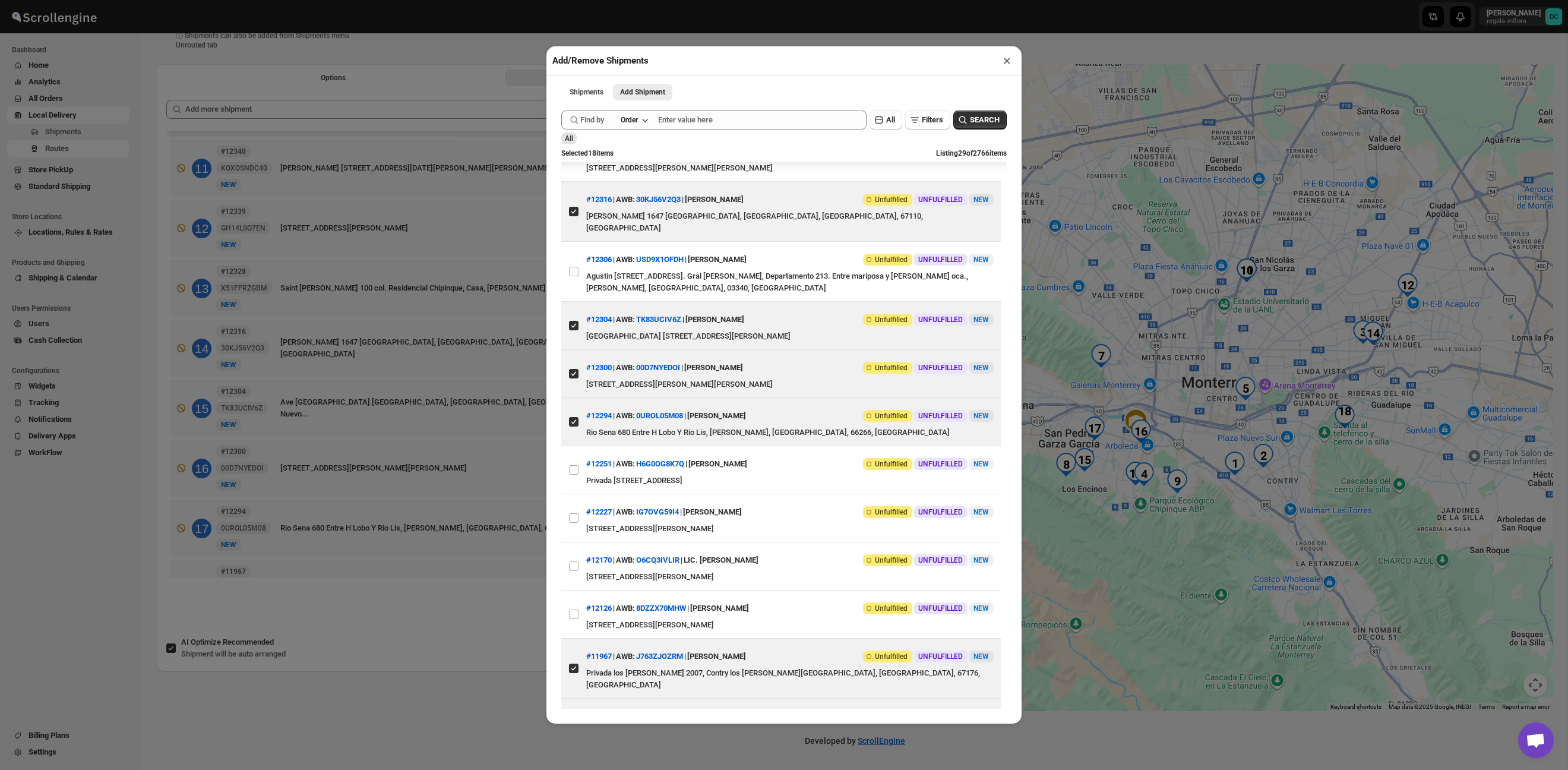
click at [573, 717] on input "View details for 68b591f5c0fa9a00bc711471" at bounding box center [574, 722] width 10 height 10
checkbox input "true"
click at [459, 612] on div "Add/Remove Shipments × Shipments Add Shipment More views Shipments Add Shipment…" at bounding box center [784, 385] width 1568 height 770
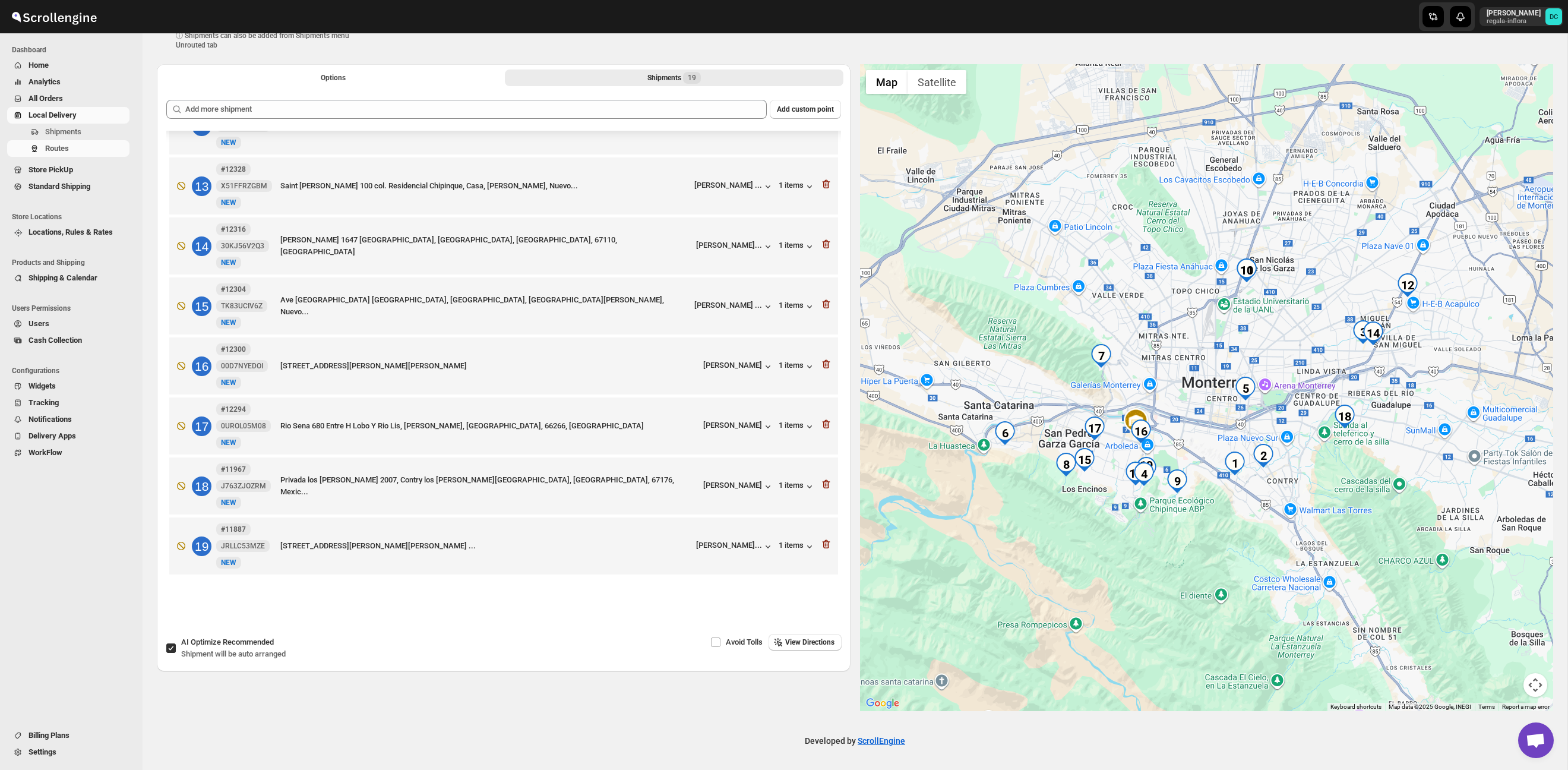
scroll to position [715, 0]
click at [827, 420] on icon "button" at bounding box center [826, 421] width 1 height 3
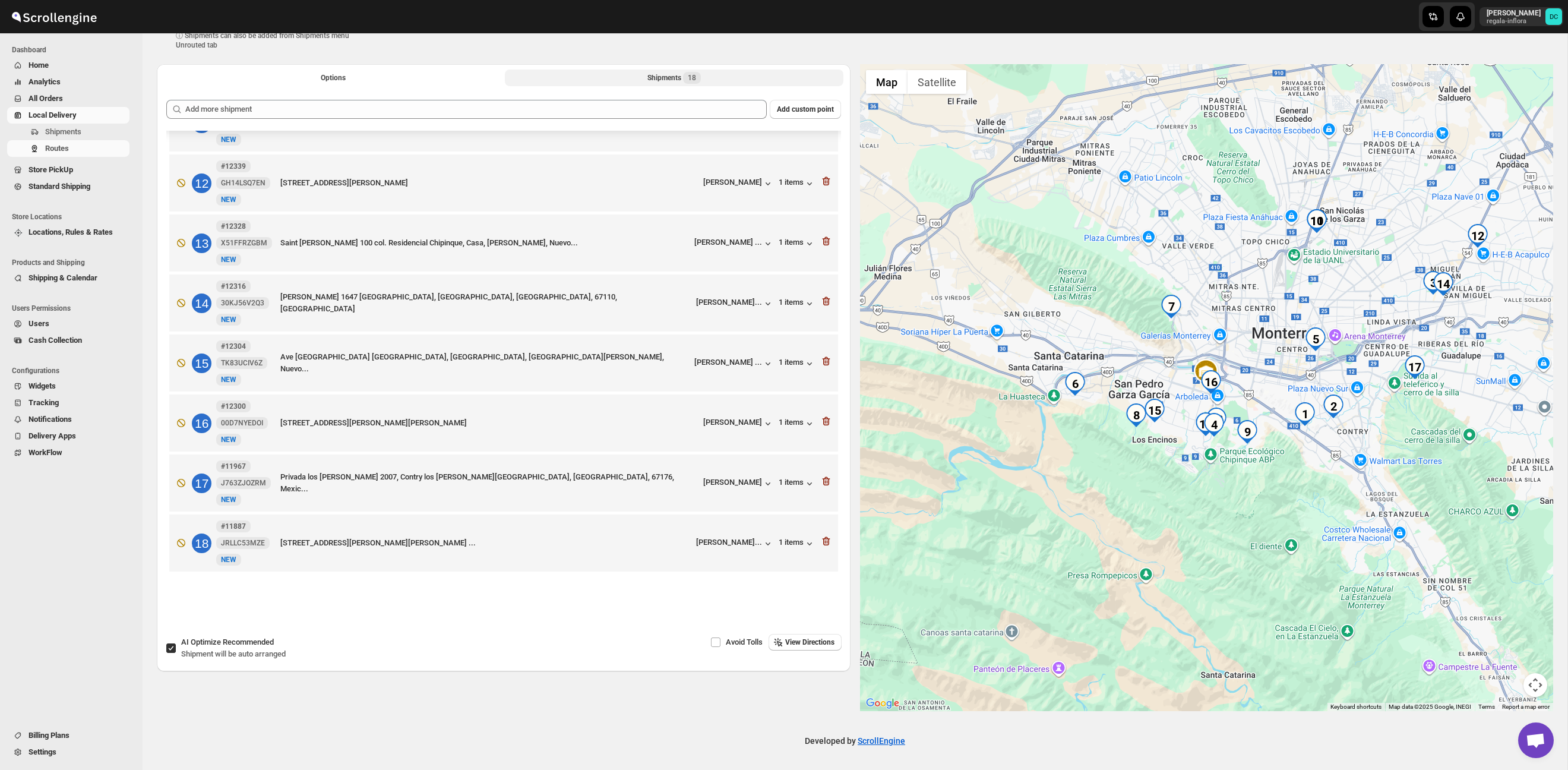
scroll to position [654, 0]
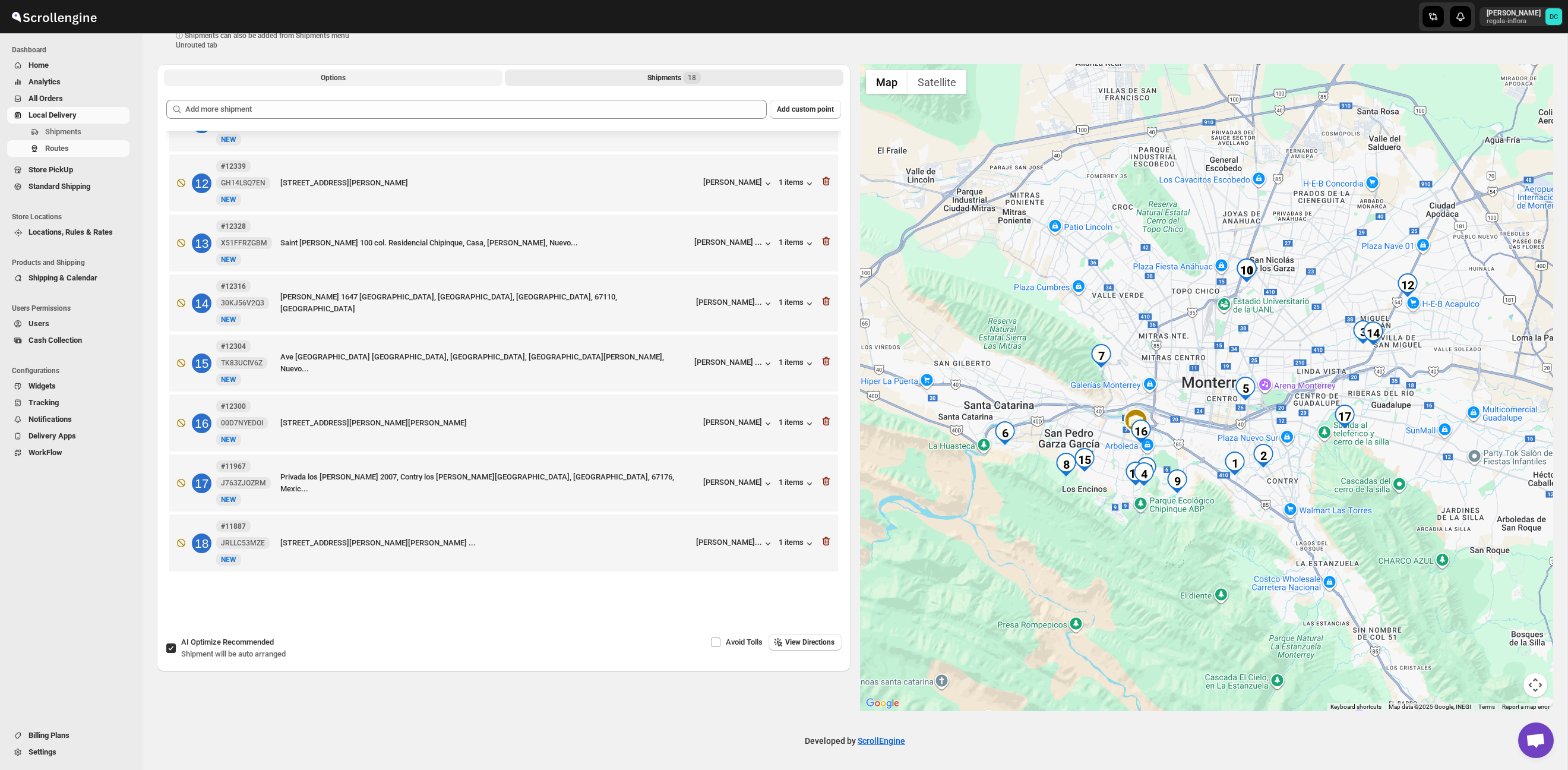
click at [368, 81] on button "Options" at bounding box center [333, 78] width 339 height 17
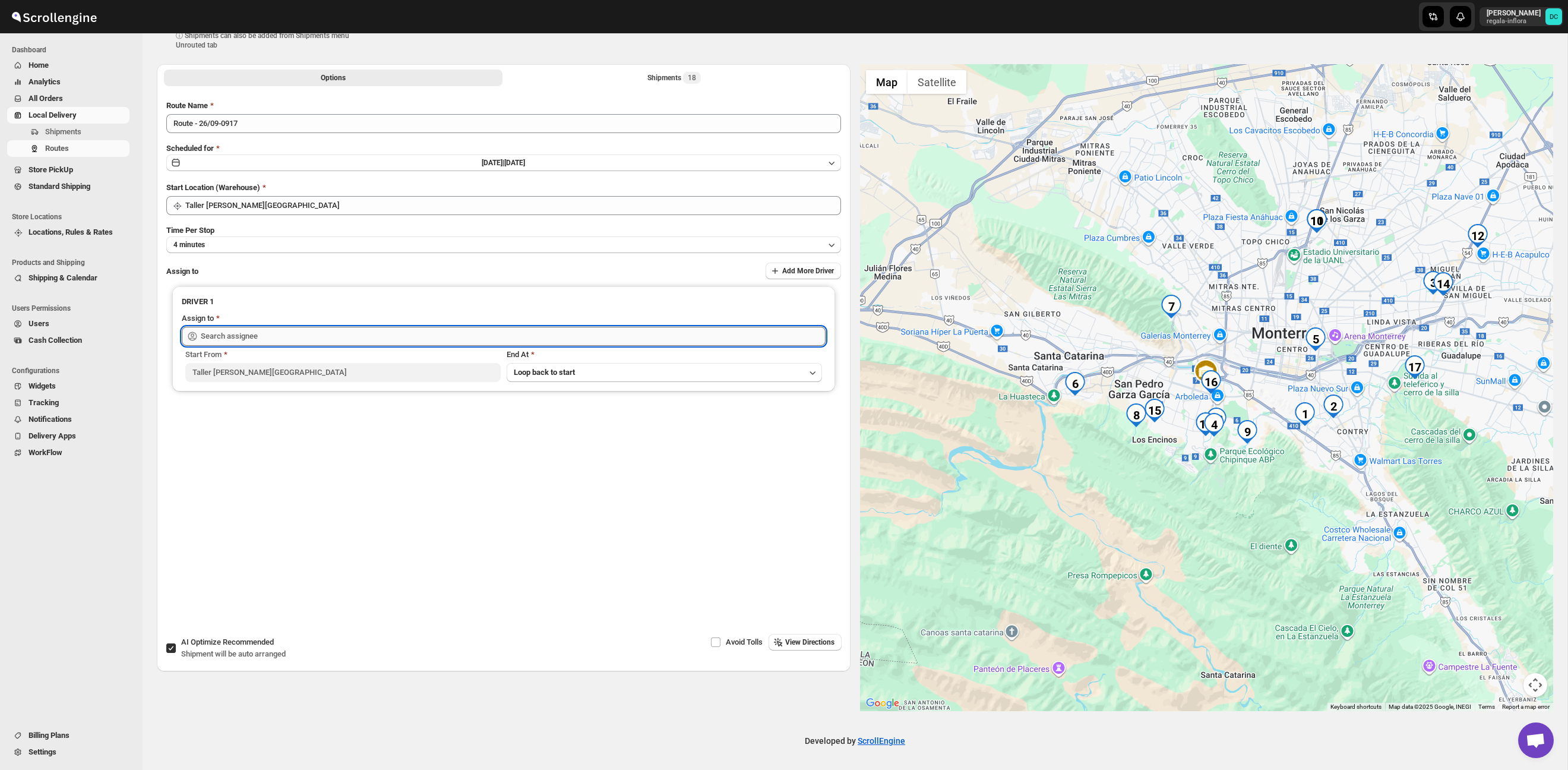
click at [421, 331] on input "text" at bounding box center [513, 335] width 625 height 19
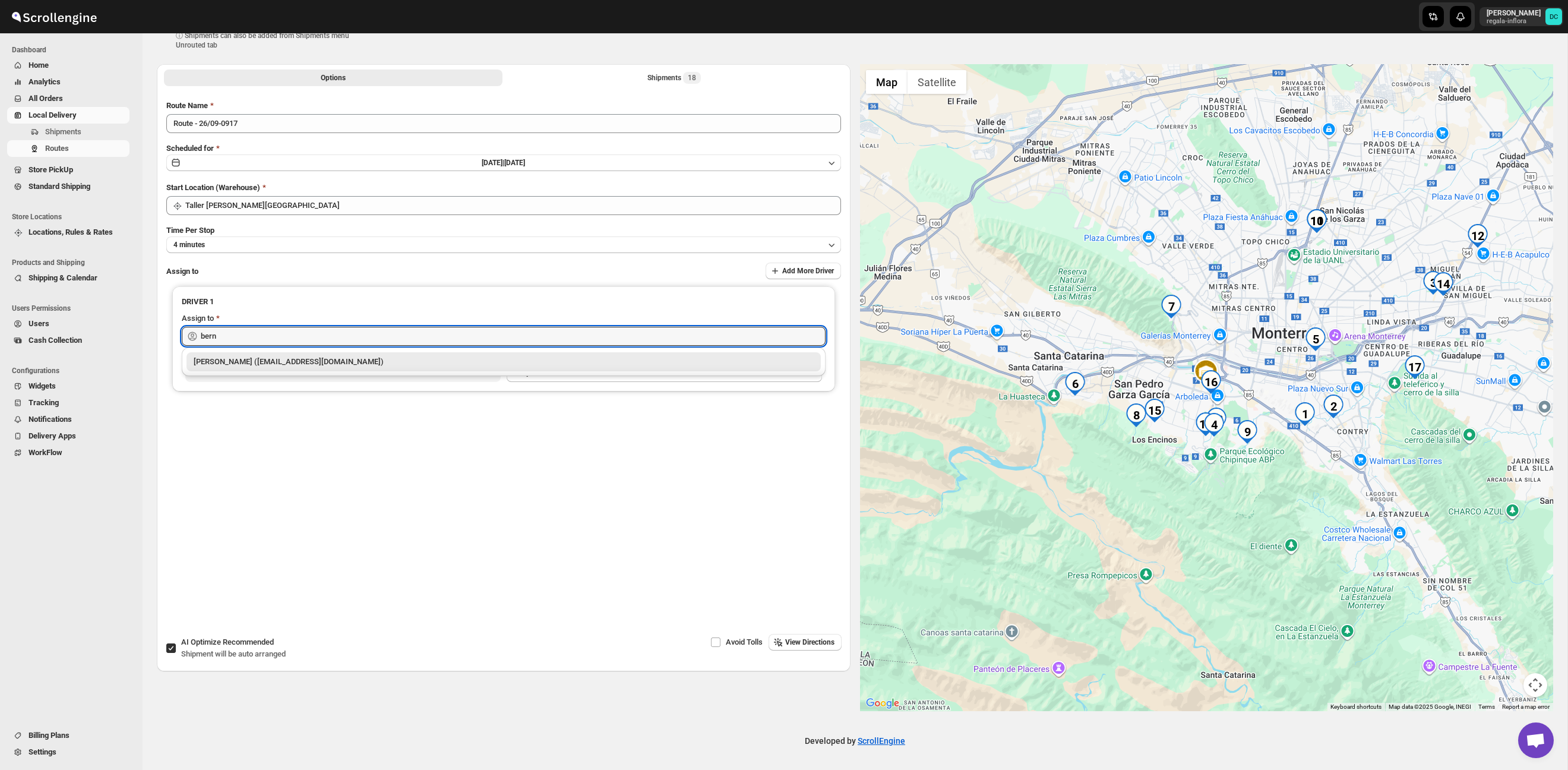
click at [425, 357] on div "[PERSON_NAME] ([EMAIL_ADDRESS][DOMAIN_NAME])" at bounding box center [503, 362] width 620 height 12
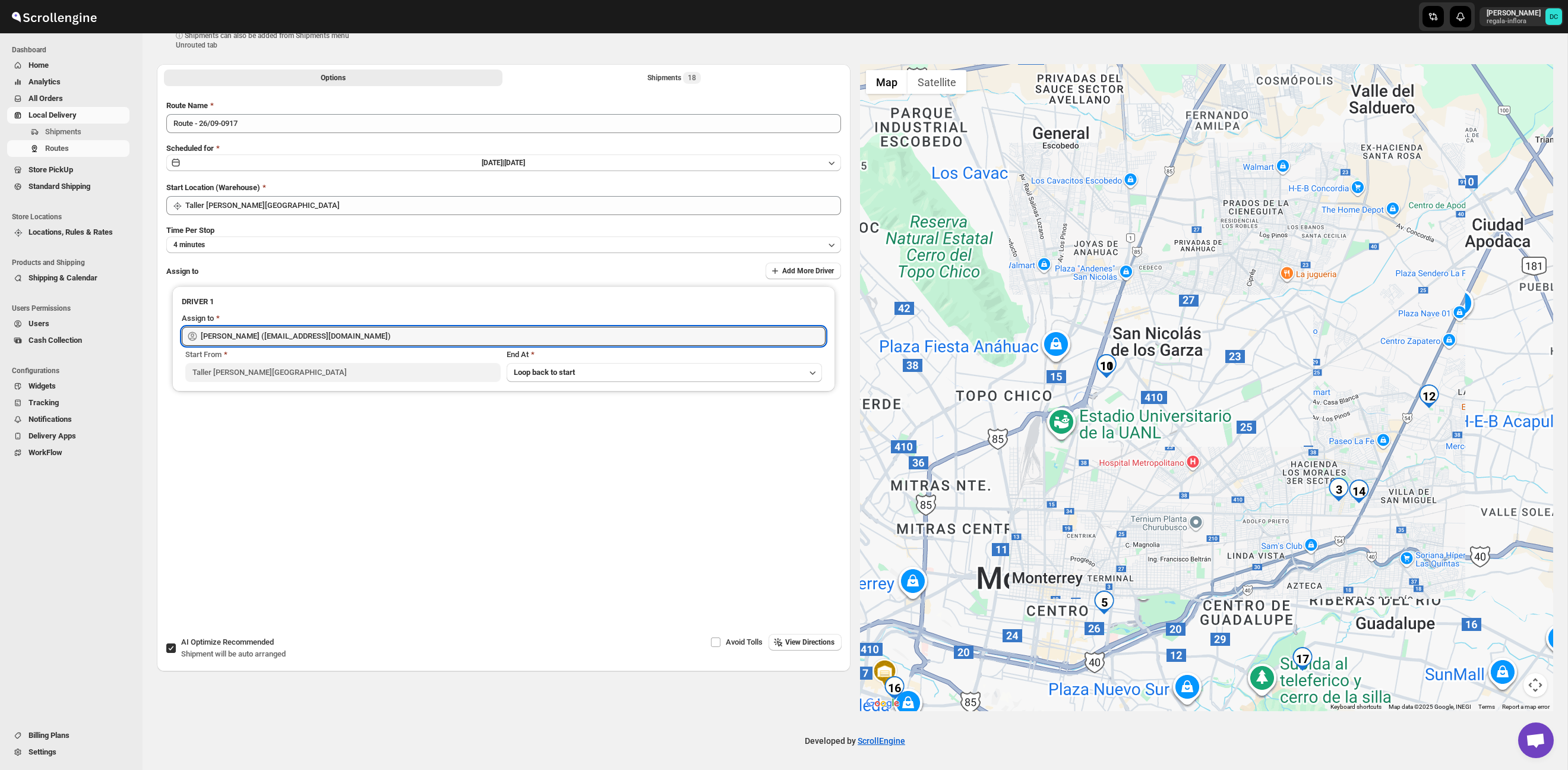
type input "[PERSON_NAME] ([EMAIL_ADDRESS][DOMAIN_NAME])"
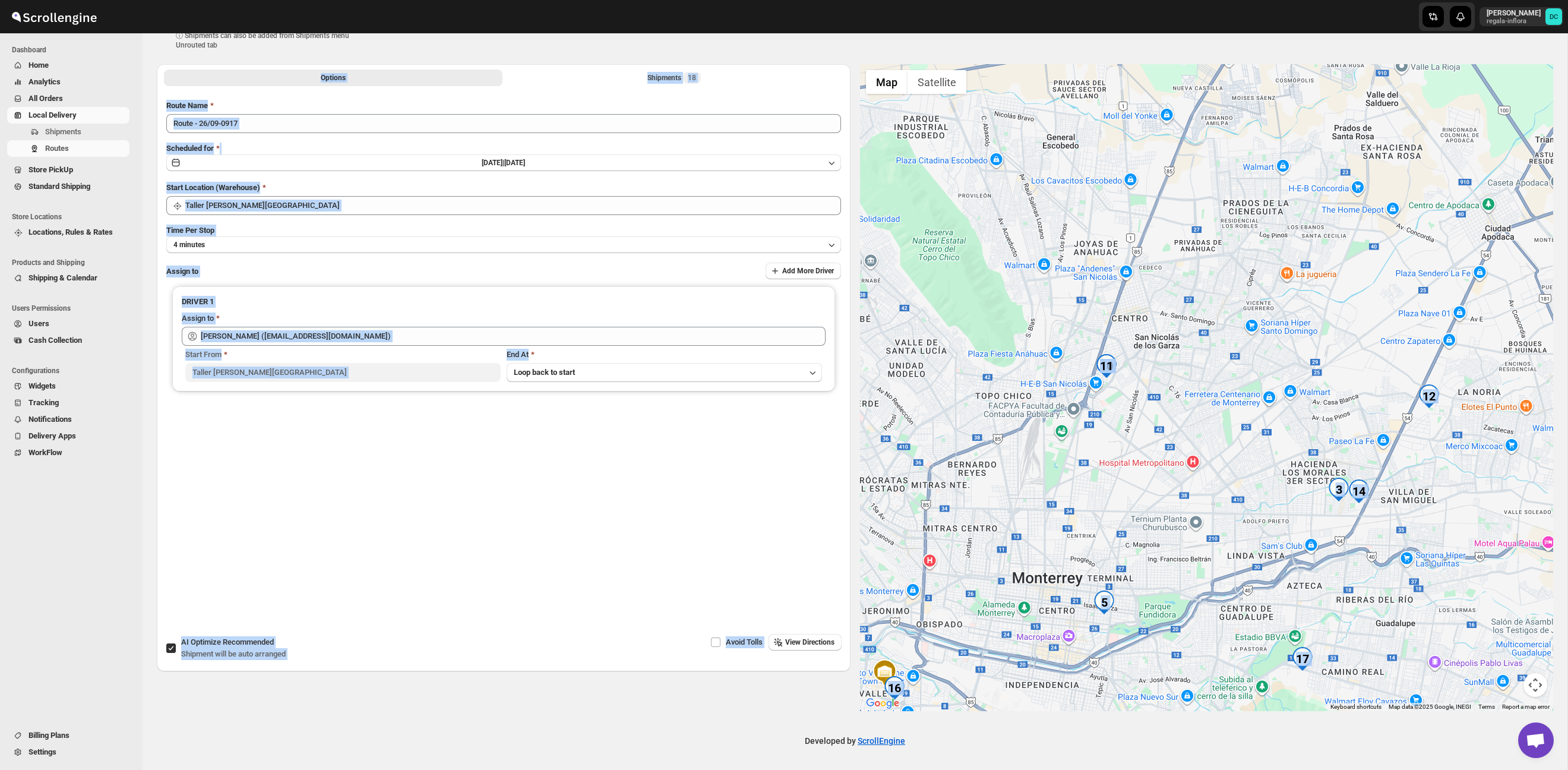
drag, startPoint x: 1484, startPoint y: 64, endPoint x: 1485, endPoint y: 134, distance: 70.0
click at [1480, 141] on div "Create Route (Draft). This page is ready Create Route (Draft) ⓘ Shipments can a…" at bounding box center [855, 355] width 1425 height 712
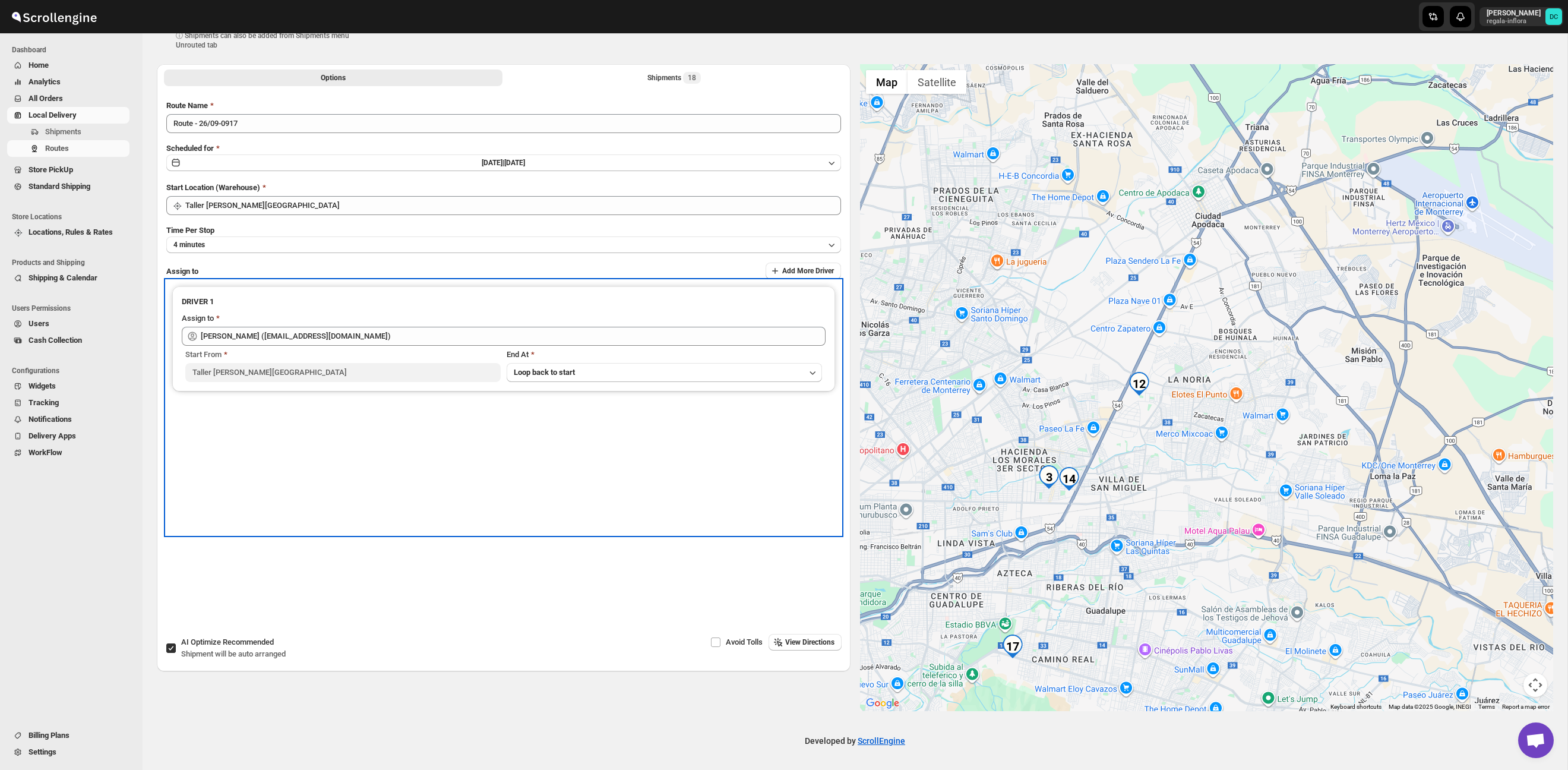
drag, startPoint x: 762, startPoint y: 447, endPoint x: 756, endPoint y: 580, distance: 133.1
click at [756, 580] on div "Options Shipments 18 More views Options Shipments 18 More views Route Name Rout…" at bounding box center [504, 349] width 694 height 569
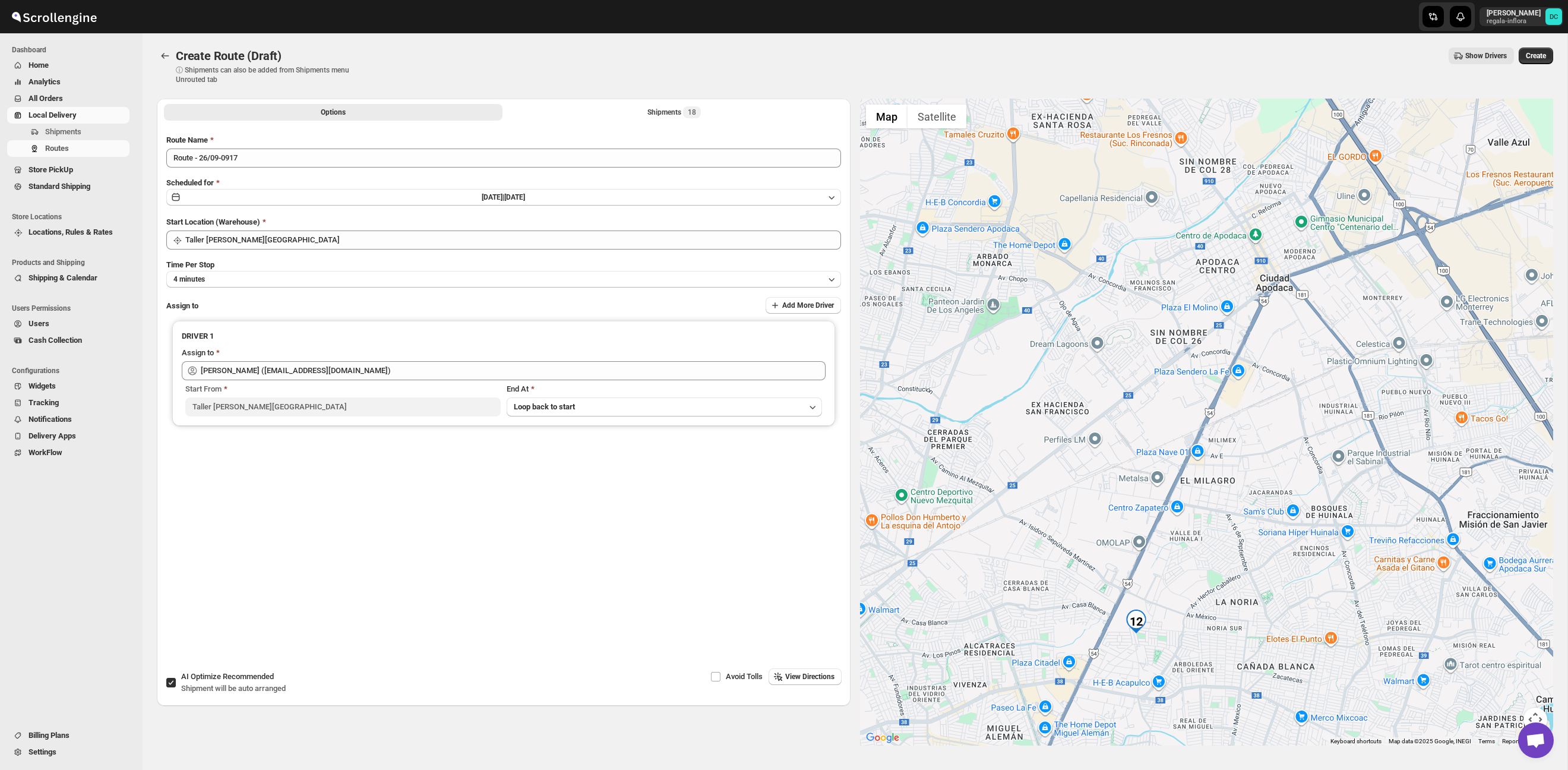
click at [1523, 60] on button "Create" at bounding box center [1536, 56] width 35 height 17
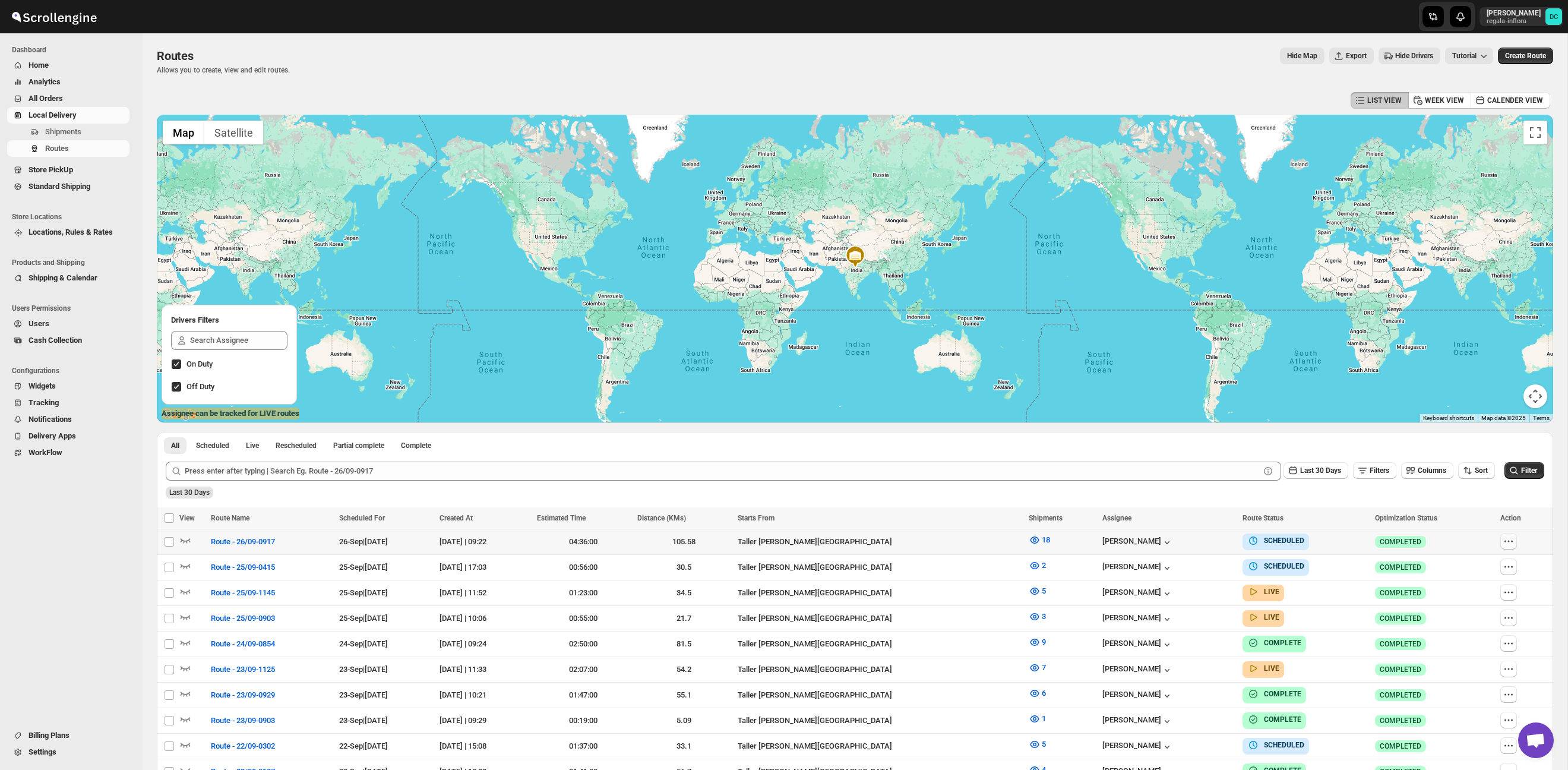
click at [1514, 540] on icon "button" at bounding box center [1509, 541] width 12 height 12
checkbox input "true"
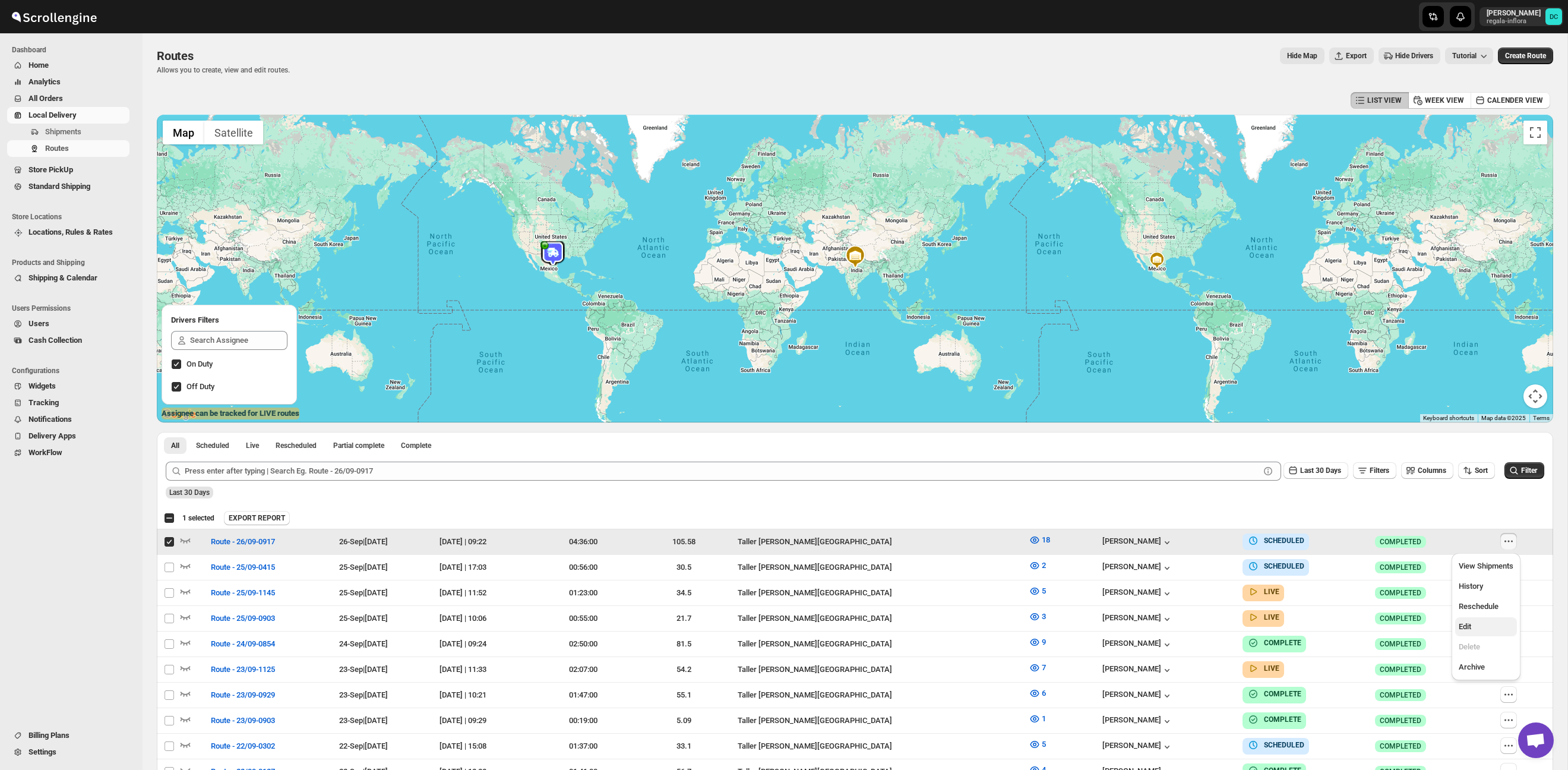
click at [1499, 625] on span "Edit" at bounding box center [1486, 626] width 55 height 12
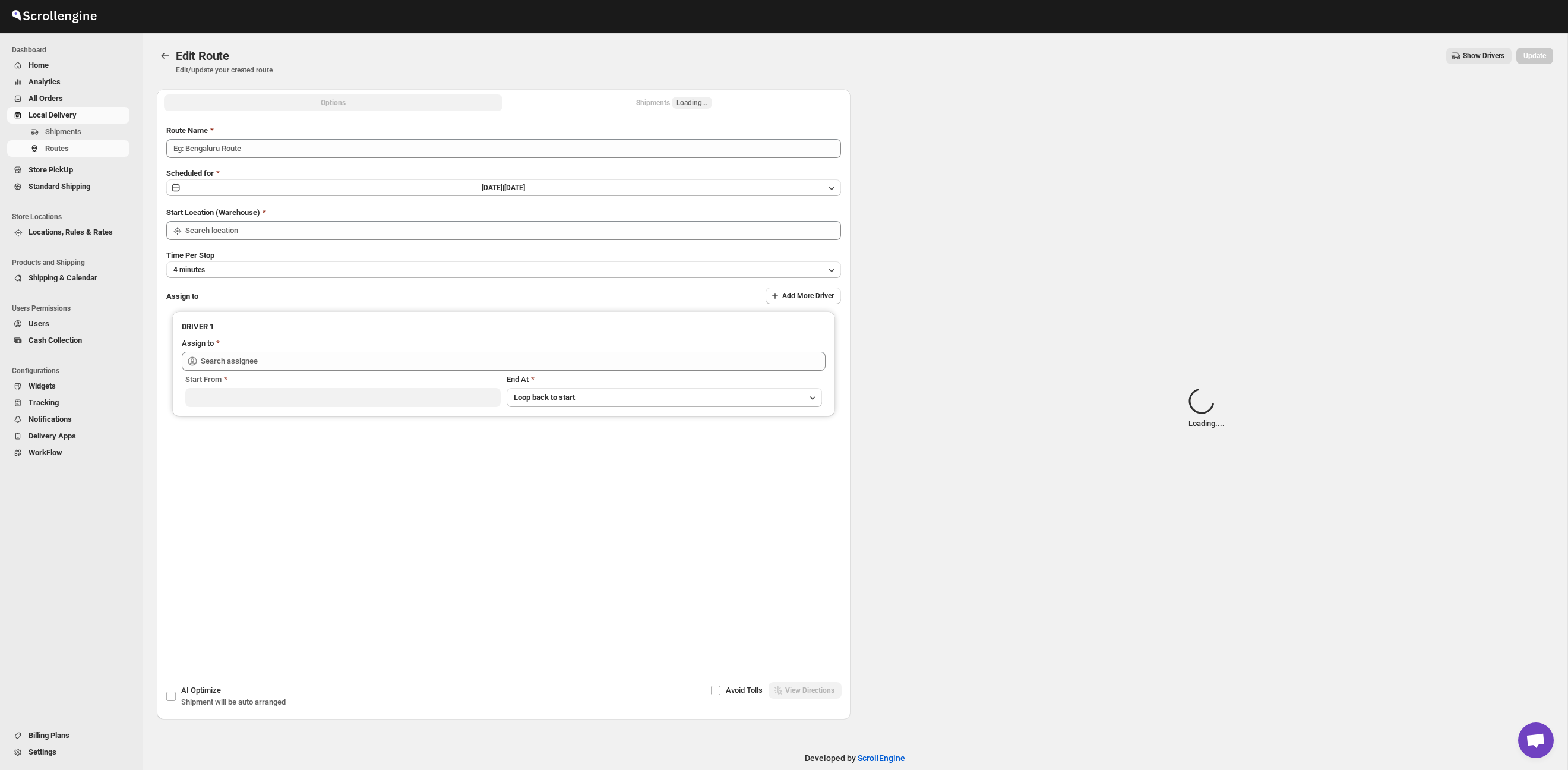
type input "Route - 26/09-0917"
type input "Taller [PERSON_NAME][GEOGRAPHIC_DATA]"
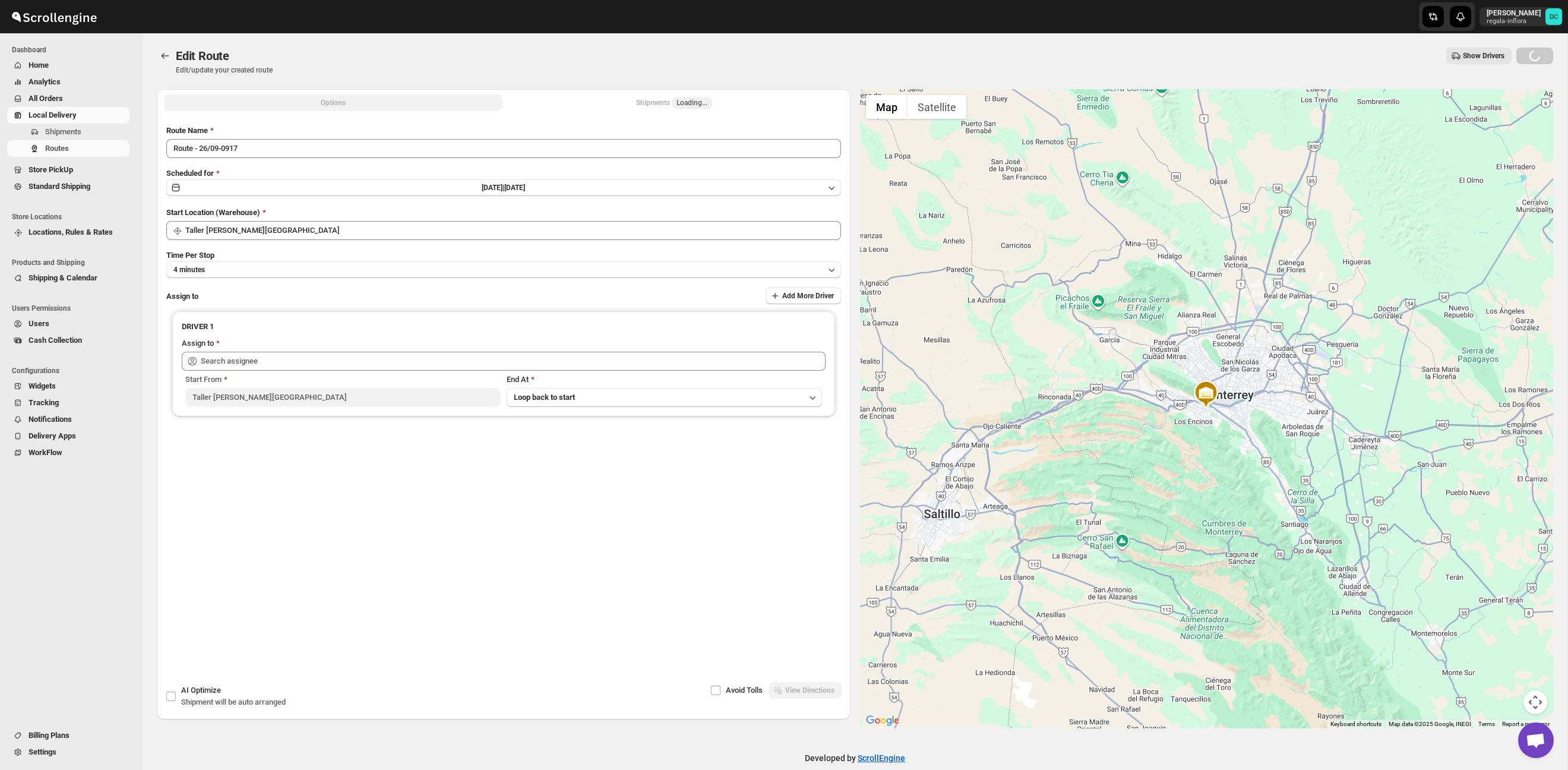
type input "[PERSON_NAME] ([EMAIL_ADDRESS][DOMAIN_NAME])"
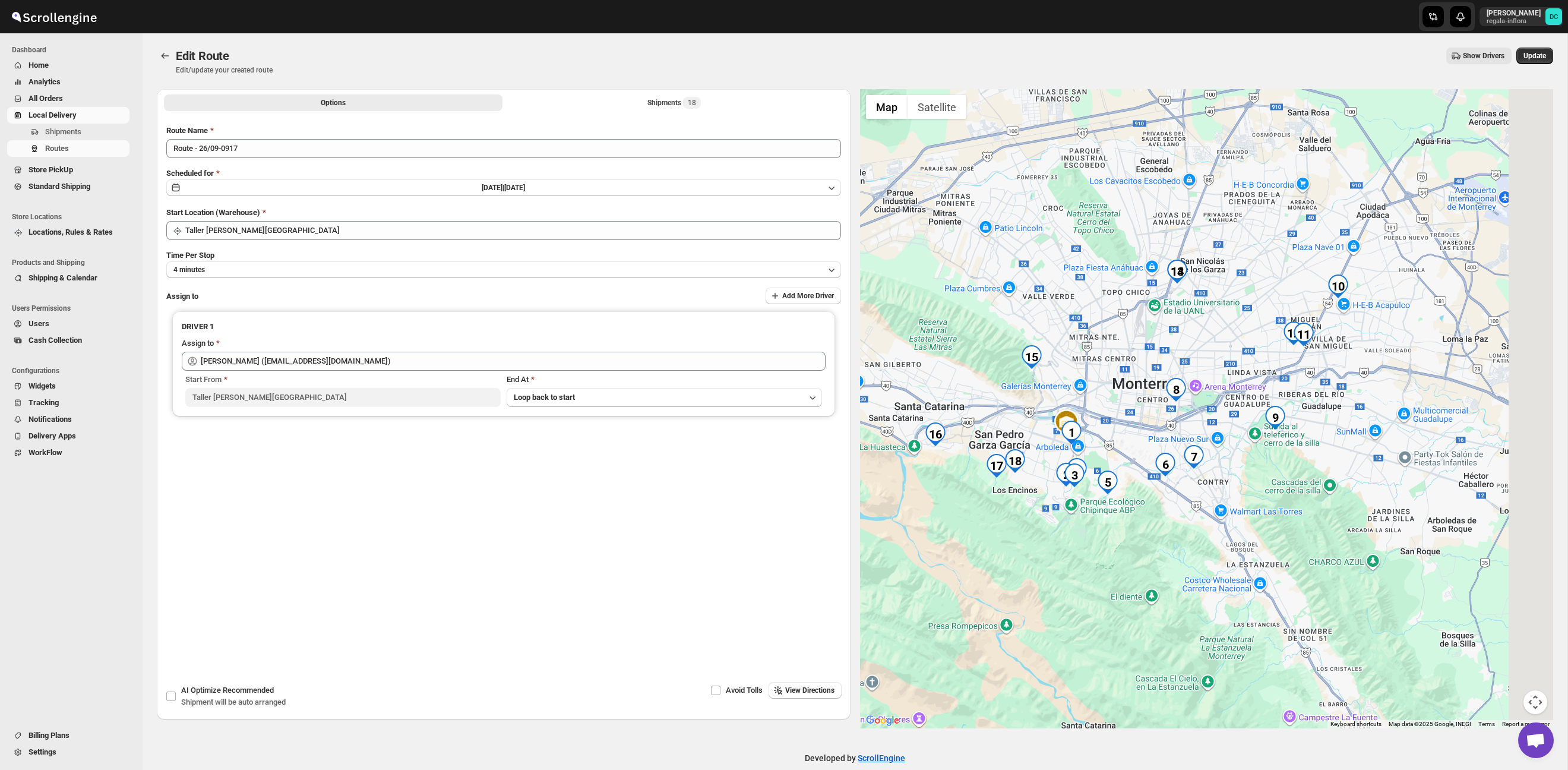
drag, startPoint x: 1285, startPoint y: 365, endPoint x: 1234, endPoint y: 348, distance: 53.8
click at [1218, 347] on div at bounding box center [1207, 409] width 694 height 639
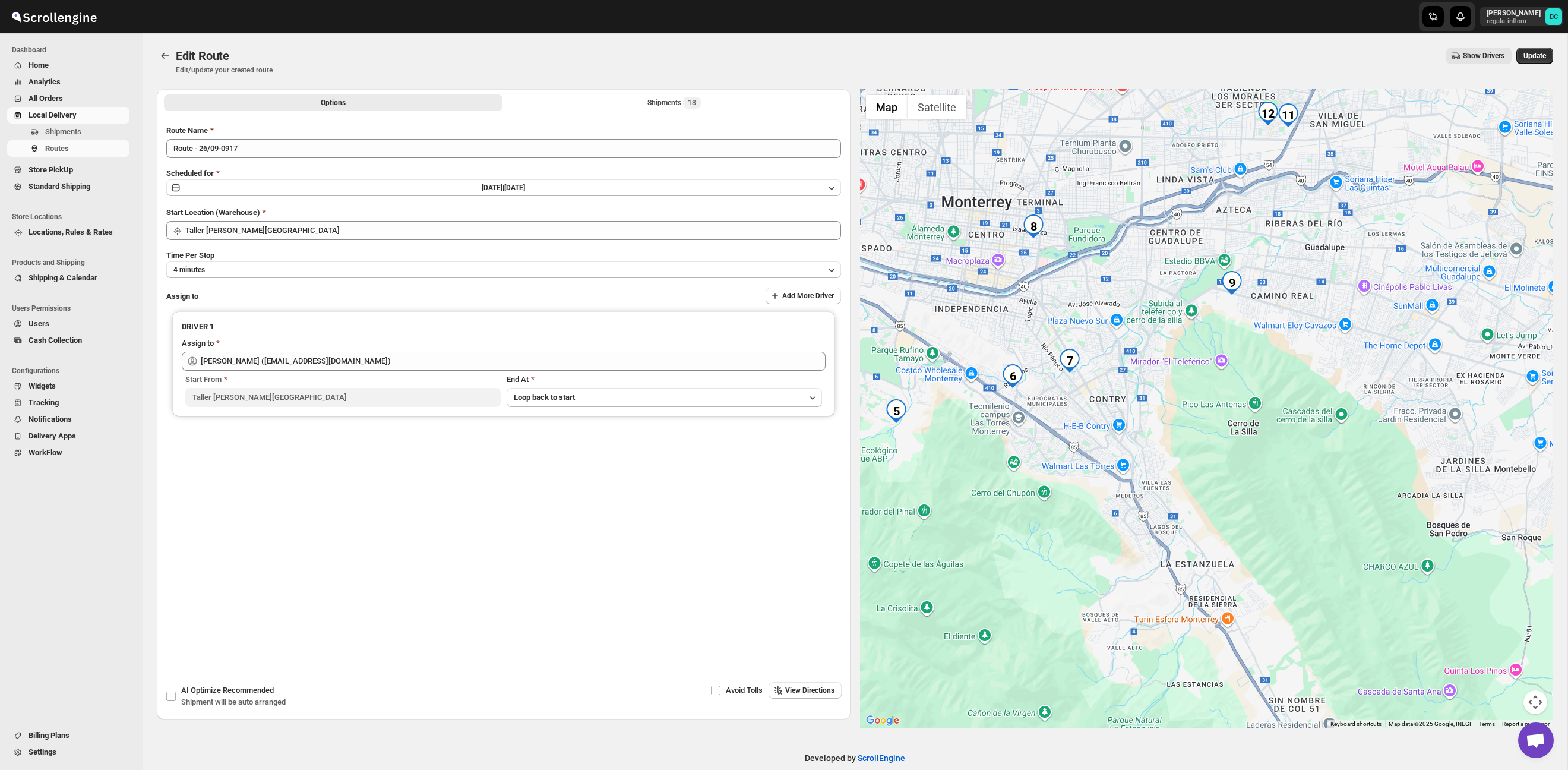
drag, startPoint x: 1106, startPoint y: 391, endPoint x: 1200, endPoint y: 520, distance: 159.6
click at [1201, 524] on div at bounding box center [1207, 409] width 694 height 639
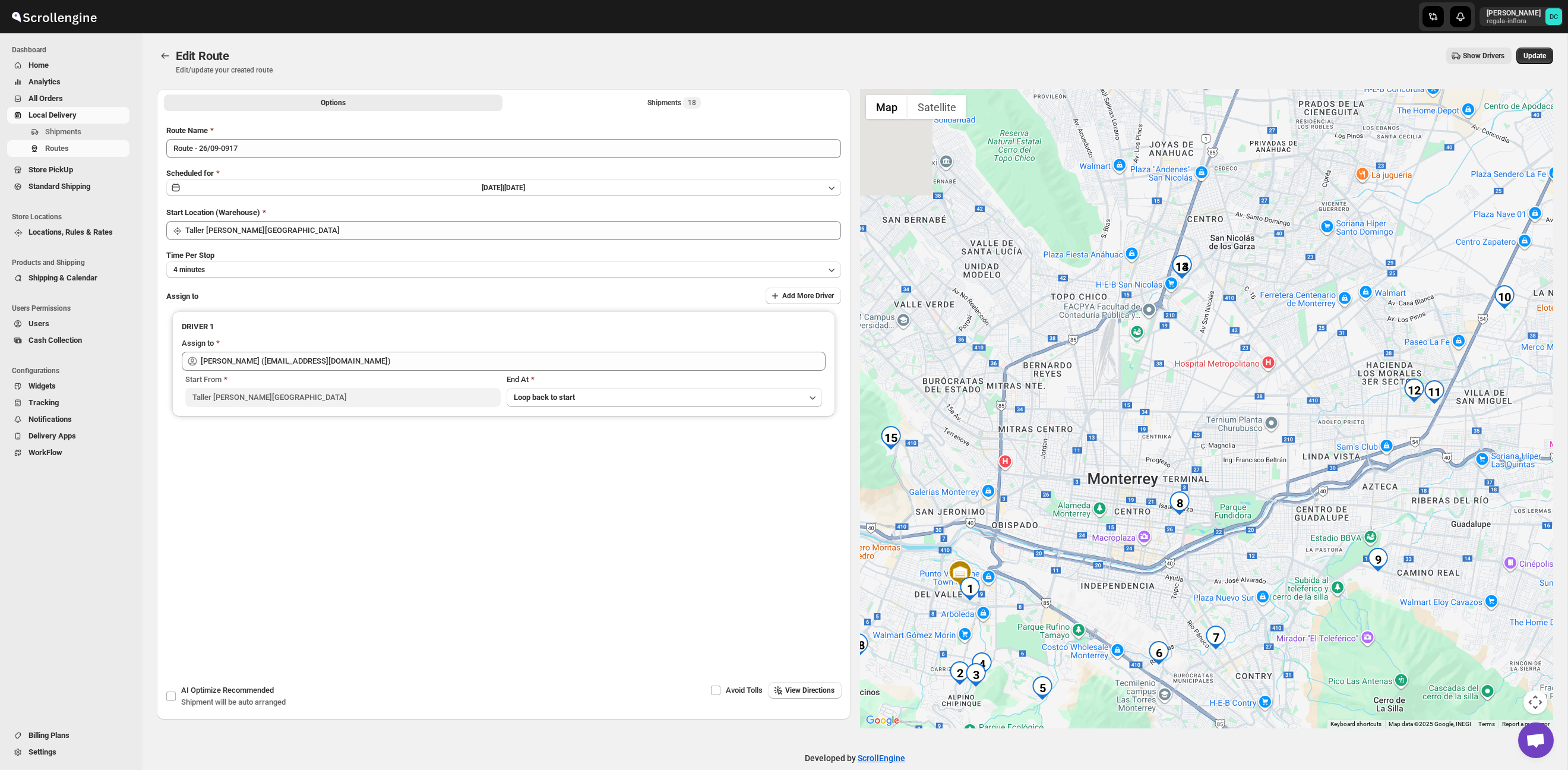
drag, startPoint x: 1131, startPoint y: 283, endPoint x: 1180, endPoint y: 421, distance: 146.4
click at [1180, 421] on div at bounding box center [1207, 409] width 694 height 639
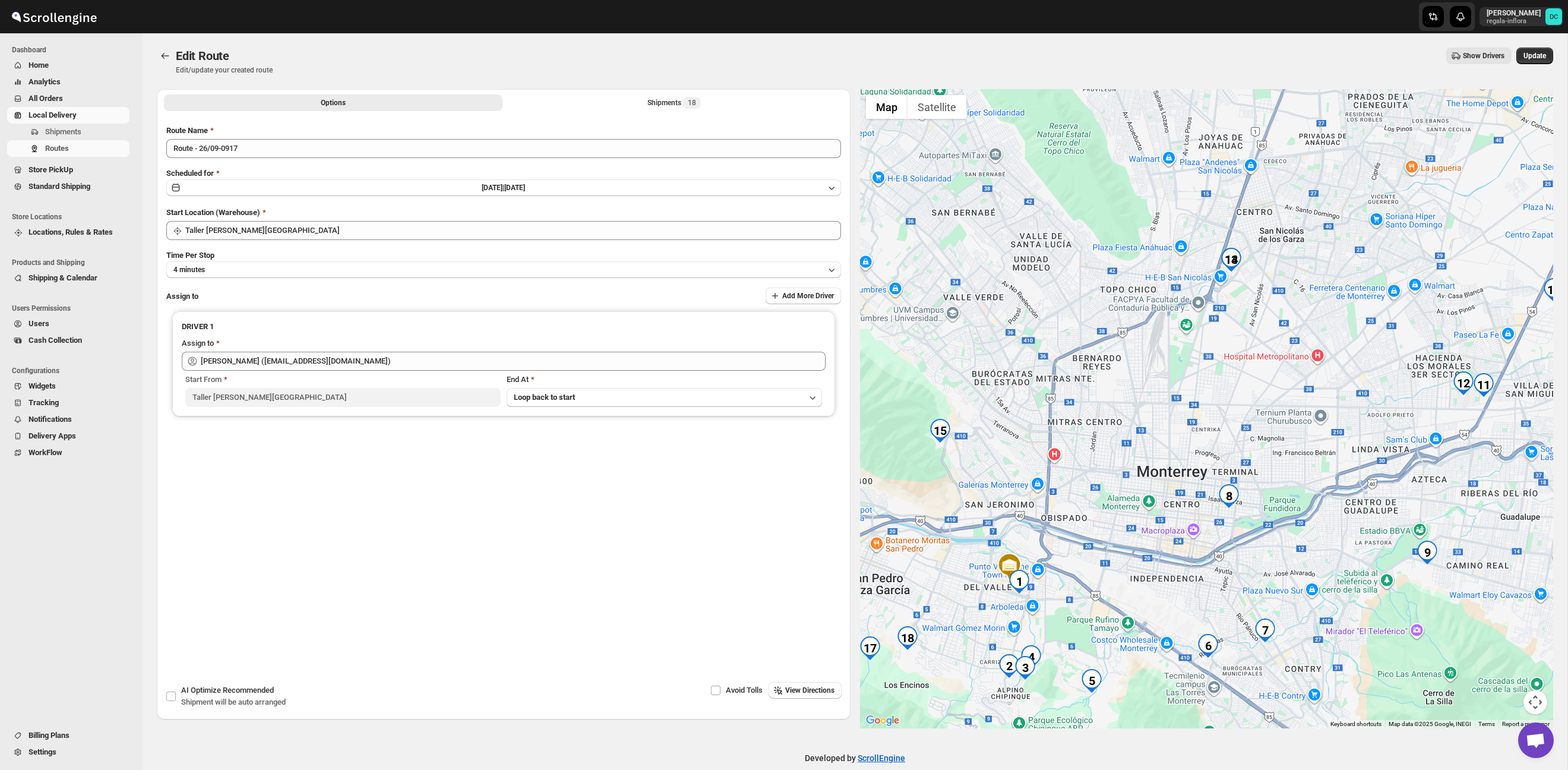
drag, startPoint x: 1219, startPoint y: 391, endPoint x: 1271, endPoint y: 387, distance: 52.2
click at [1229, 387] on div at bounding box center [1207, 409] width 694 height 639
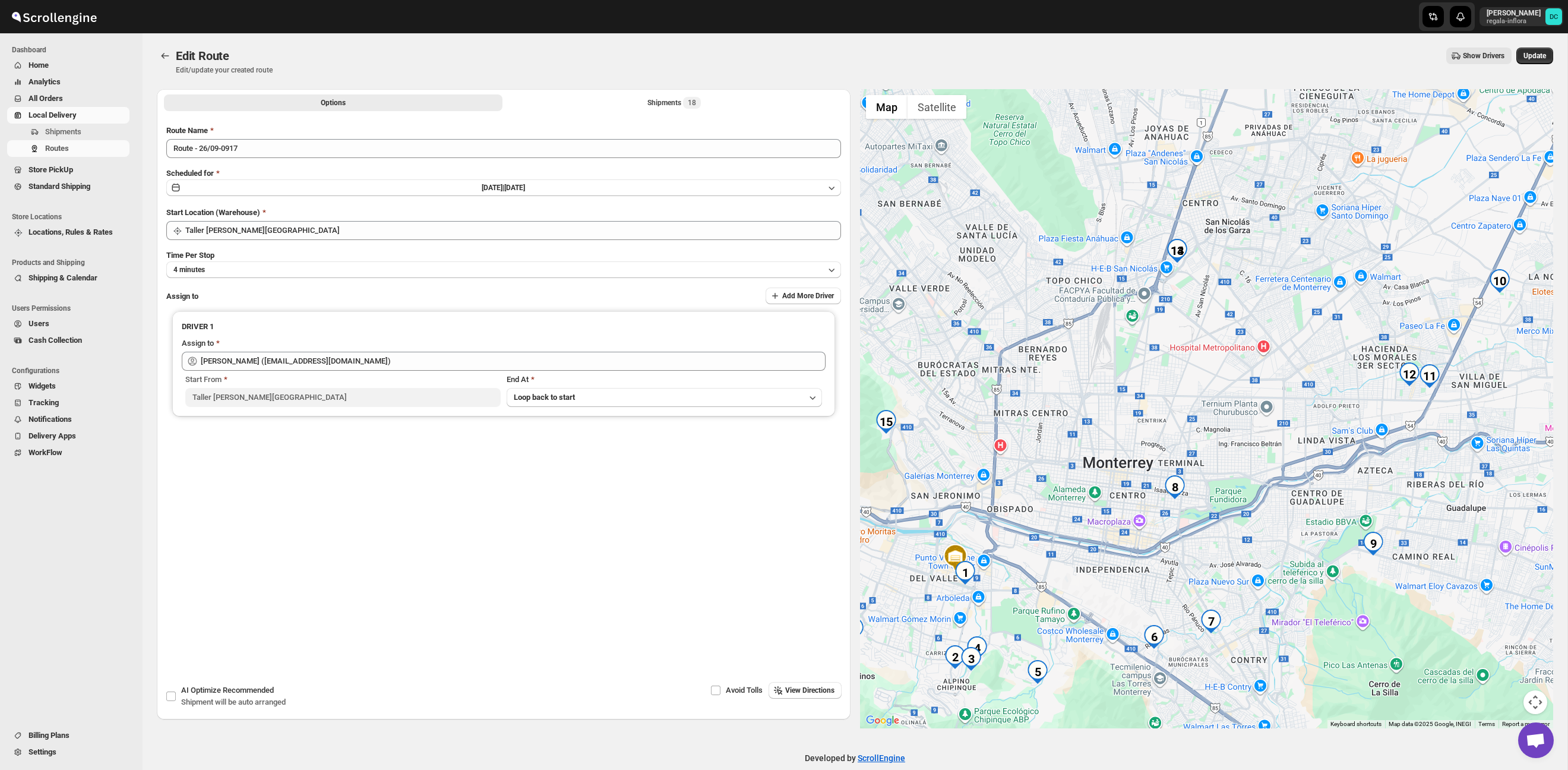
drag, startPoint x: 1410, startPoint y: 404, endPoint x: 1342, endPoint y: 394, distance: 68.7
click at [1342, 394] on div at bounding box center [1207, 409] width 694 height 639
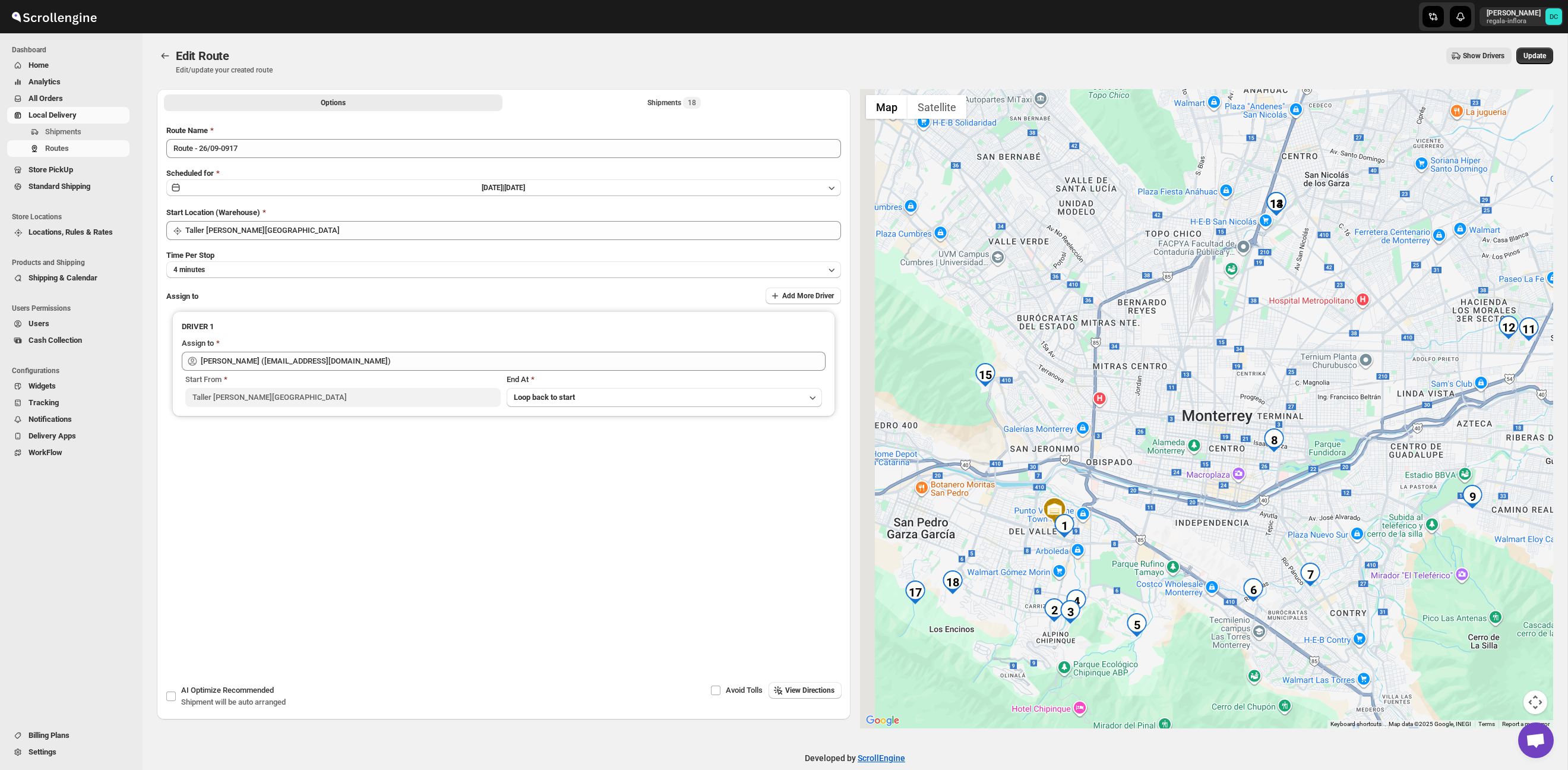
drag, startPoint x: 1300, startPoint y: 409, endPoint x: 1395, endPoint y: 383, distance: 98.5
click at [1395, 383] on div at bounding box center [1207, 409] width 694 height 639
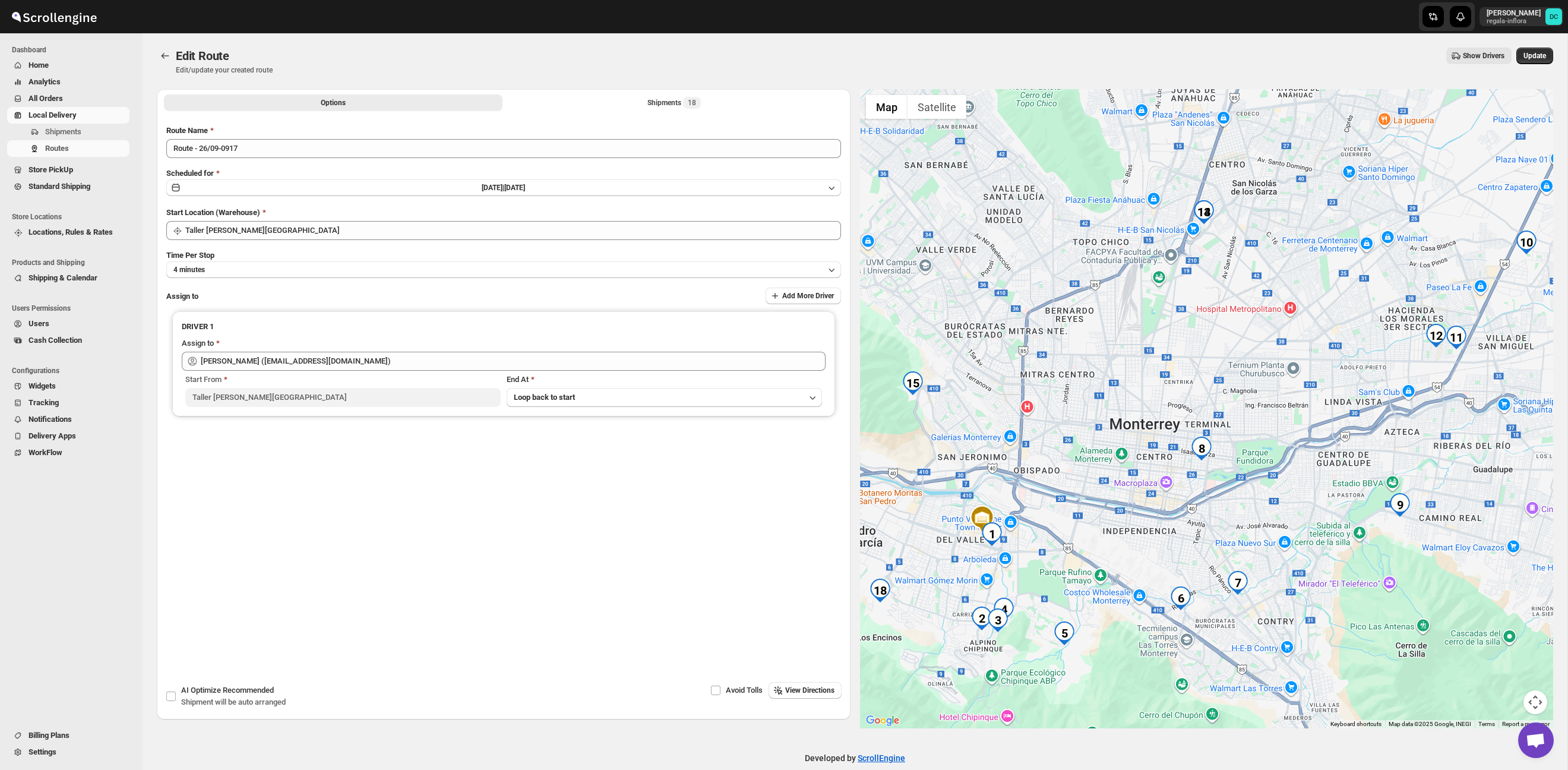
drag, startPoint x: 1380, startPoint y: 364, endPoint x: 1295, endPoint y: 364, distance: 85.0
click at [1295, 364] on div at bounding box center [1207, 409] width 694 height 639
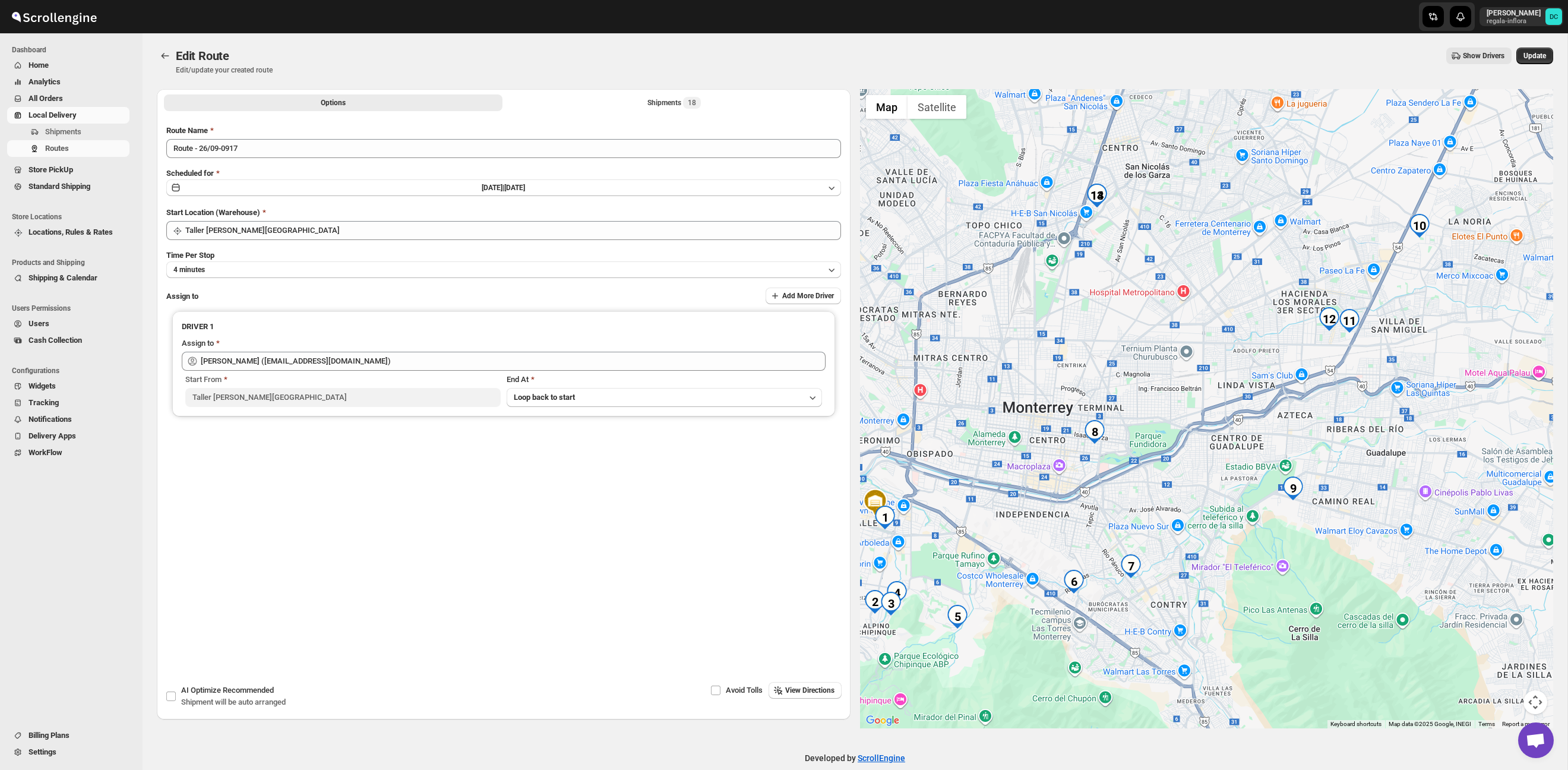
drag, startPoint x: 1361, startPoint y: 420, endPoint x: 1298, endPoint y: 411, distance: 63.6
click at [1298, 411] on div at bounding box center [1207, 409] width 694 height 639
click at [675, 105] on div "Shipments 18" at bounding box center [674, 102] width 54 height 12
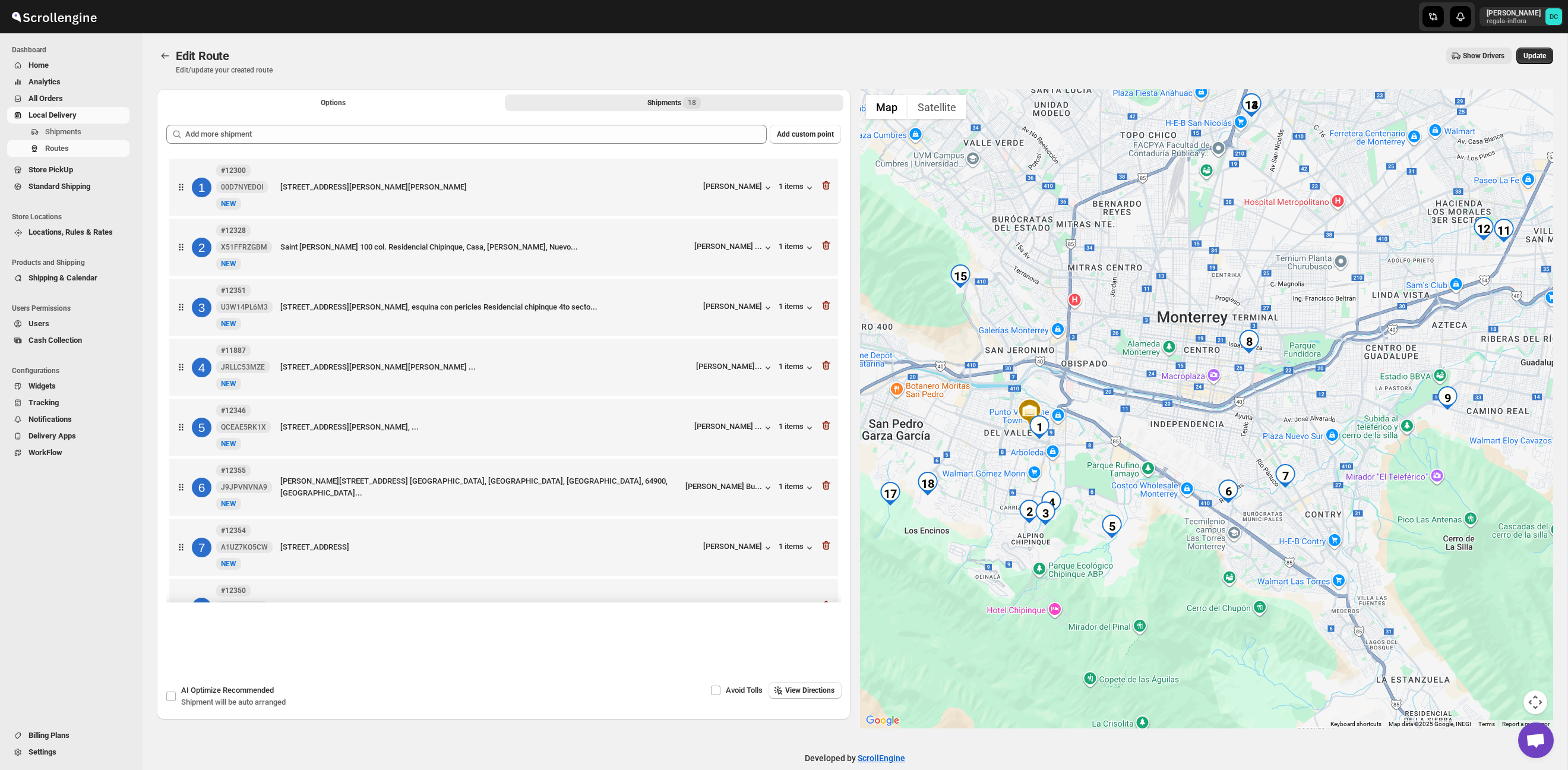
drag, startPoint x: 1481, startPoint y: 406, endPoint x: 1159, endPoint y: 431, distance: 323.0
click at [1160, 431] on div at bounding box center [1207, 409] width 694 height 639
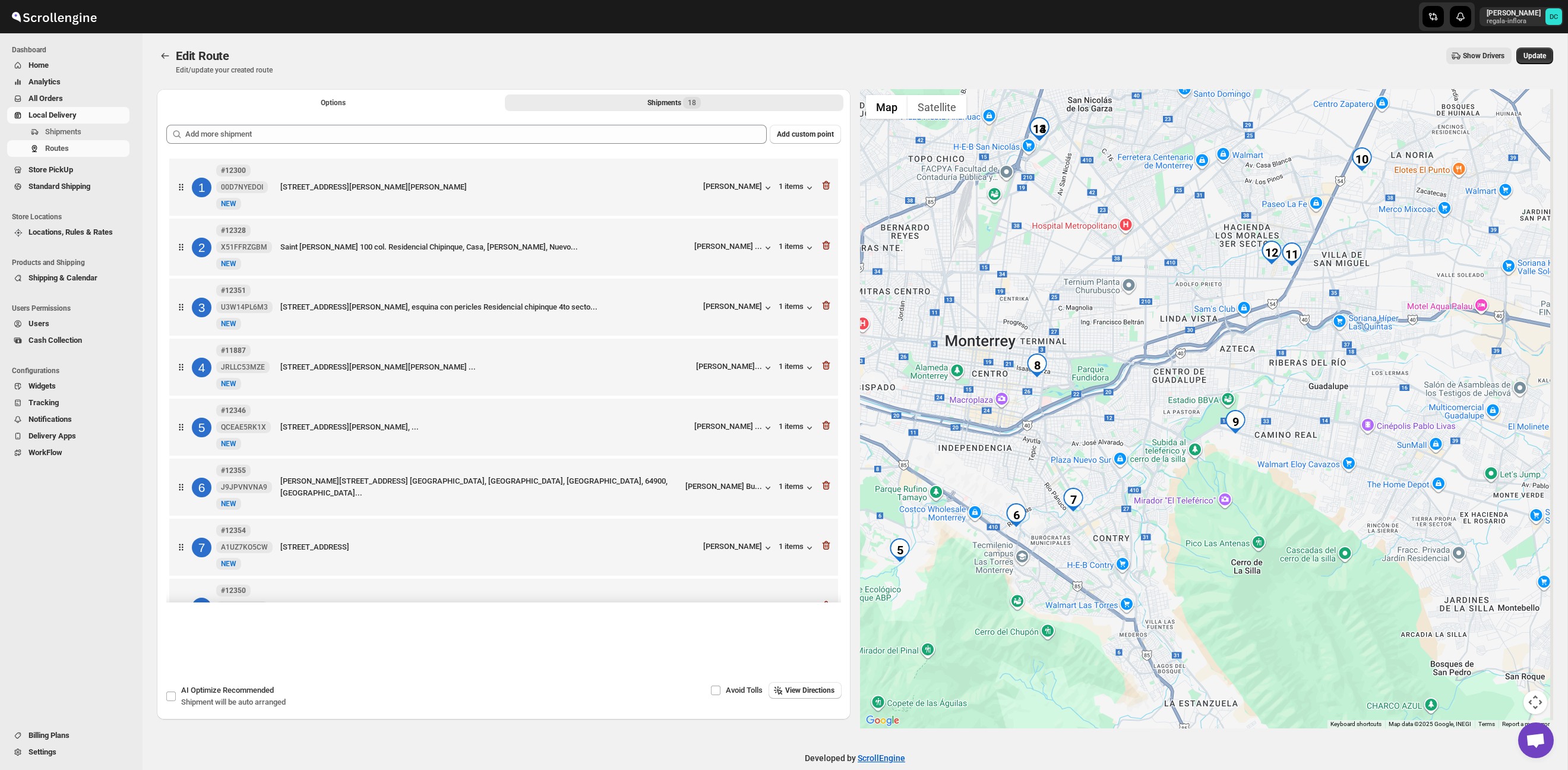
drag, startPoint x: 1269, startPoint y: 375, endPoint x: 1226, endPoint y: 402, distance: 50.8
click at [1226, 402] on div at bounding box center [1207, 409] width 694 height 639
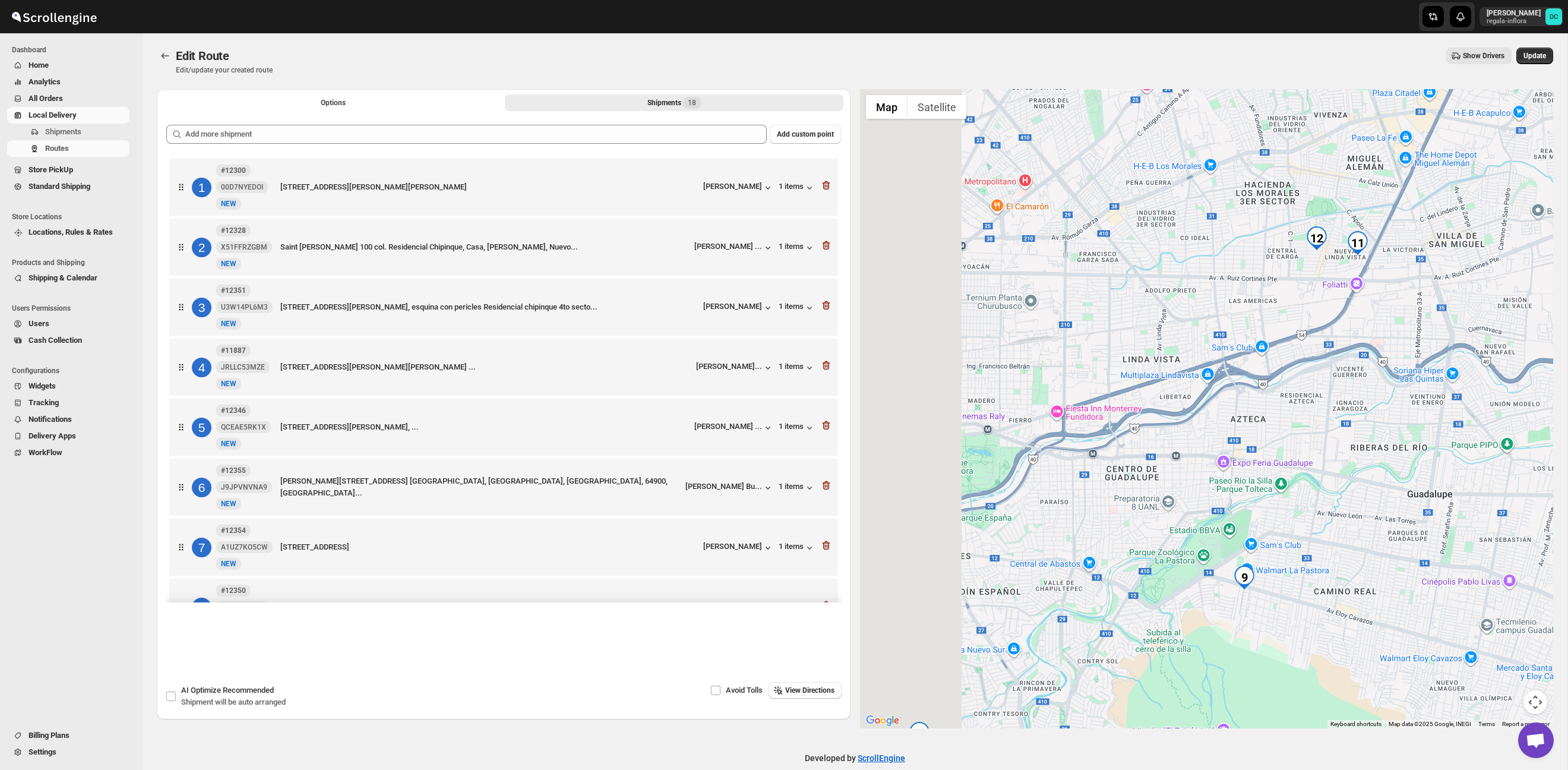
drag, startPoint x: 1233, startPoint y: 371, endPoint x: 1422, endPoint y: 487, distance: 221.8
click at [1422, 487] on div at bounding box center [1207, 409] width 694 height 639
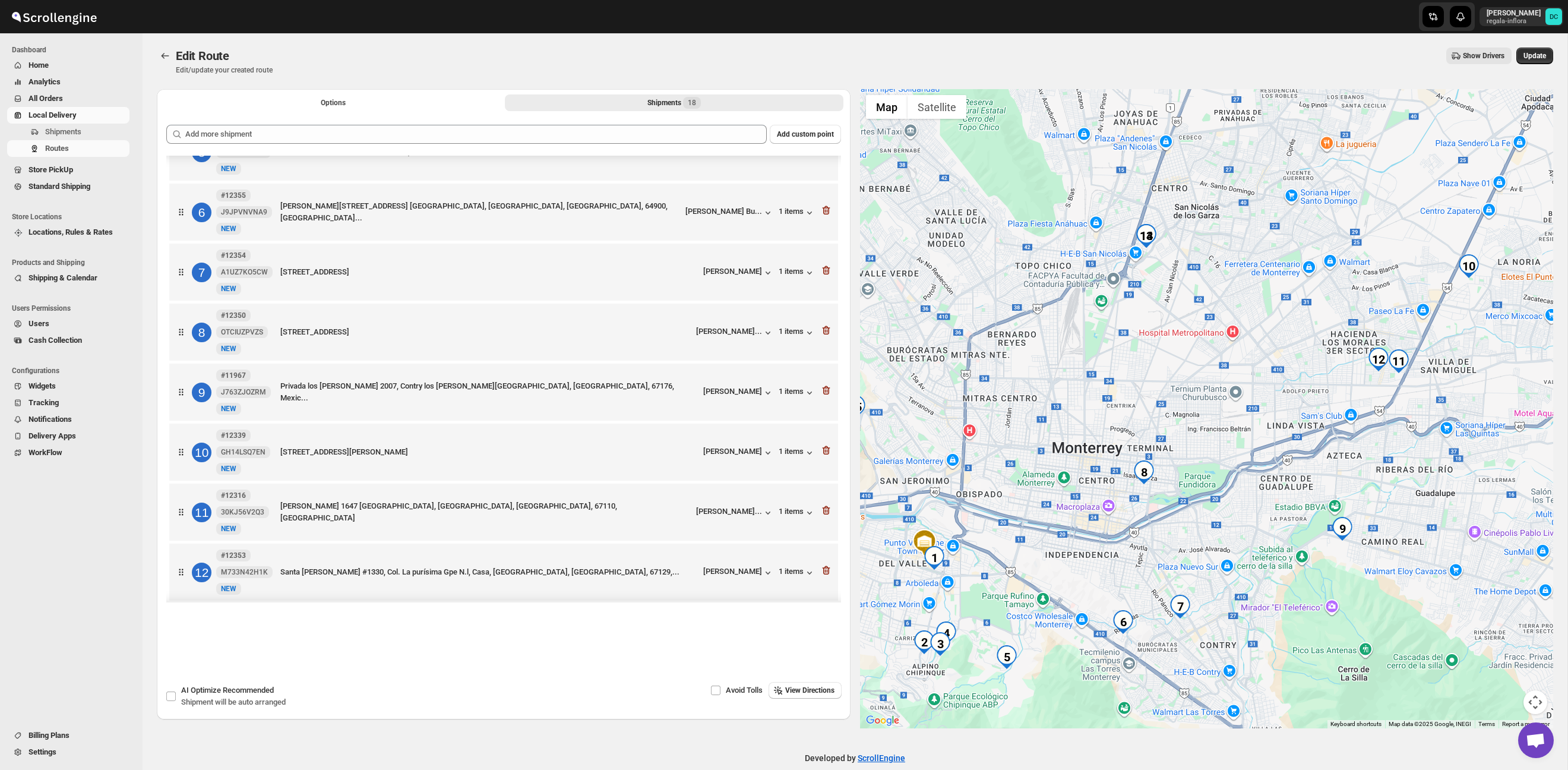
scroll to position [339, 0]
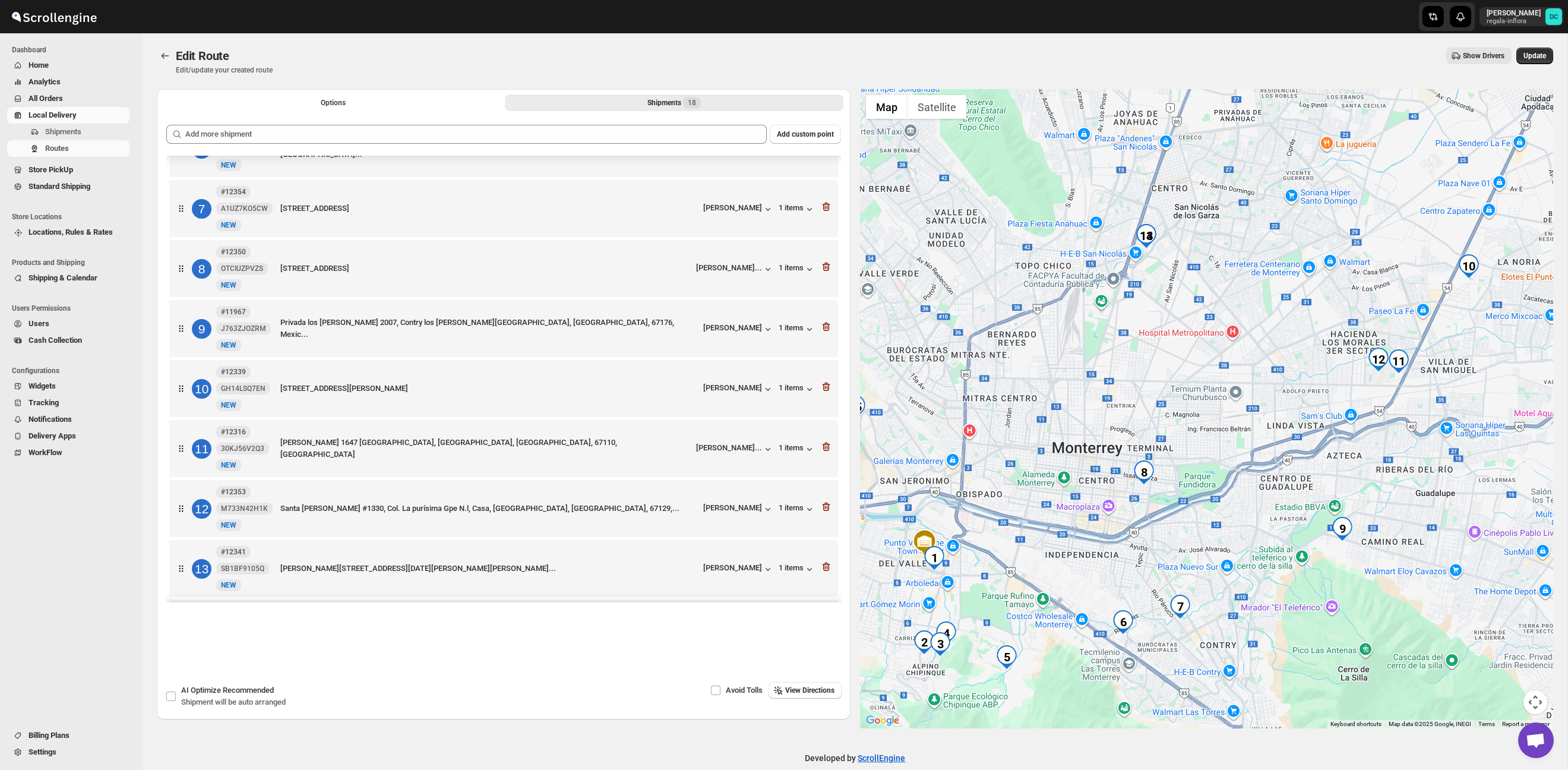
click at [1185, 292] on div at bounding box center [1207, 409] width 694 height 639
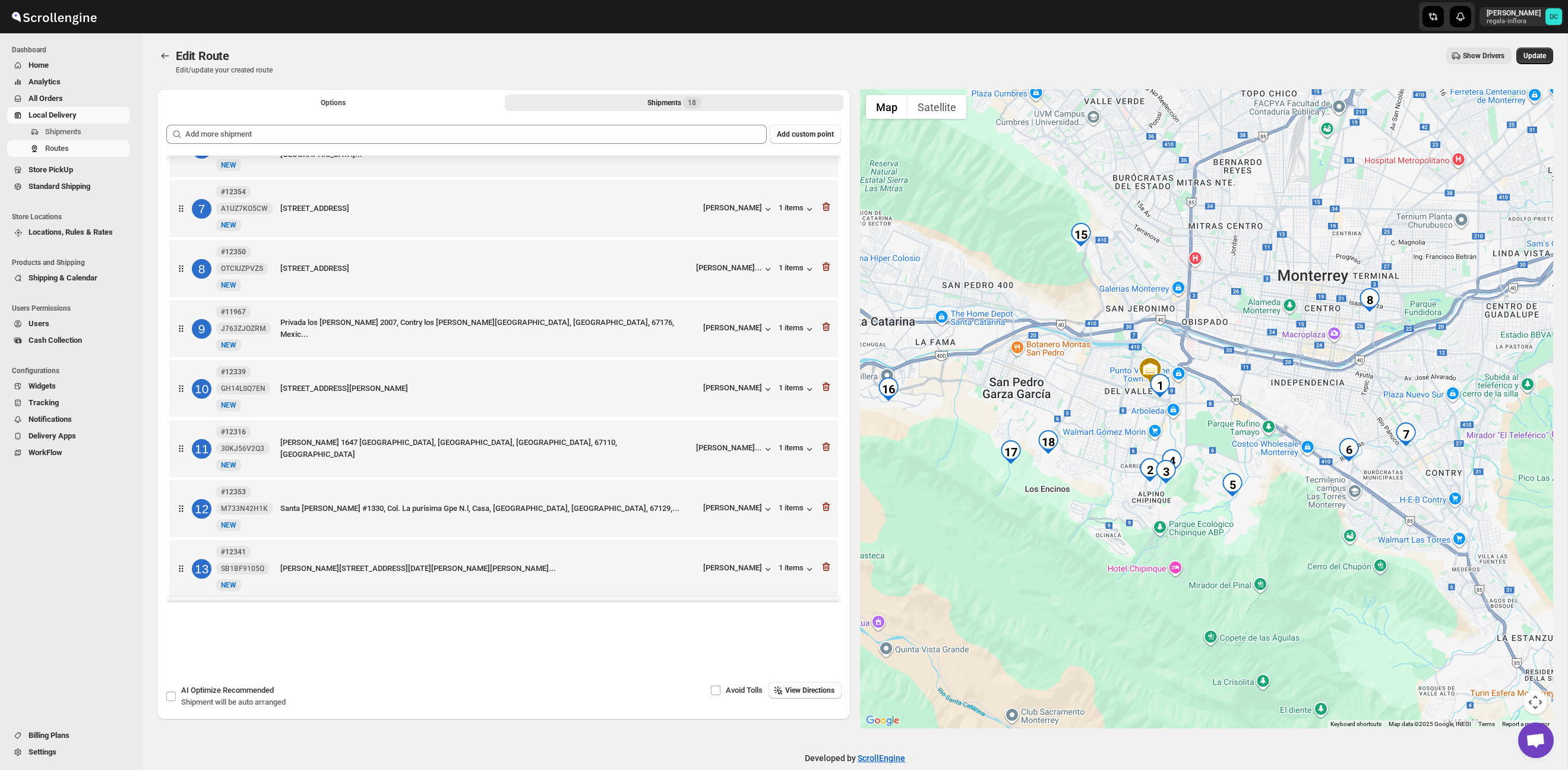
drag, startPoint x: 1239, startPoint y: 458, endPoint x: 1310, endPoint y: 421, distance: 80.1
click at [1310, 421] on div at bounding box center [1207, 409] width 694 height 639
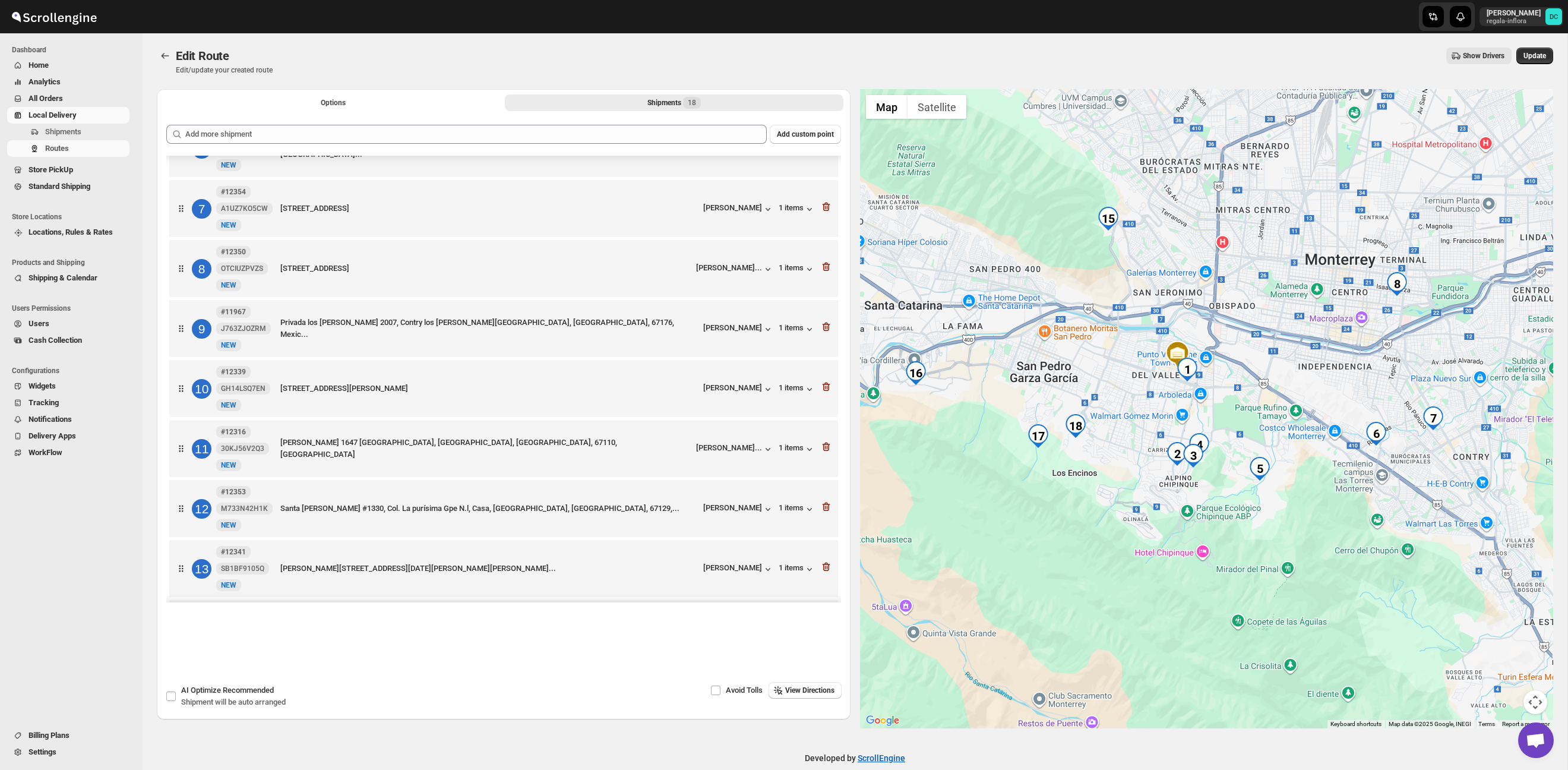
drag, startPoint x: 1269, startPoint y: 406, endPoint x: 1271, endPoint y: 400, distance: 6.3
click at [1273, 401] on div at bounding box center [1207, 409] width 694 height 639
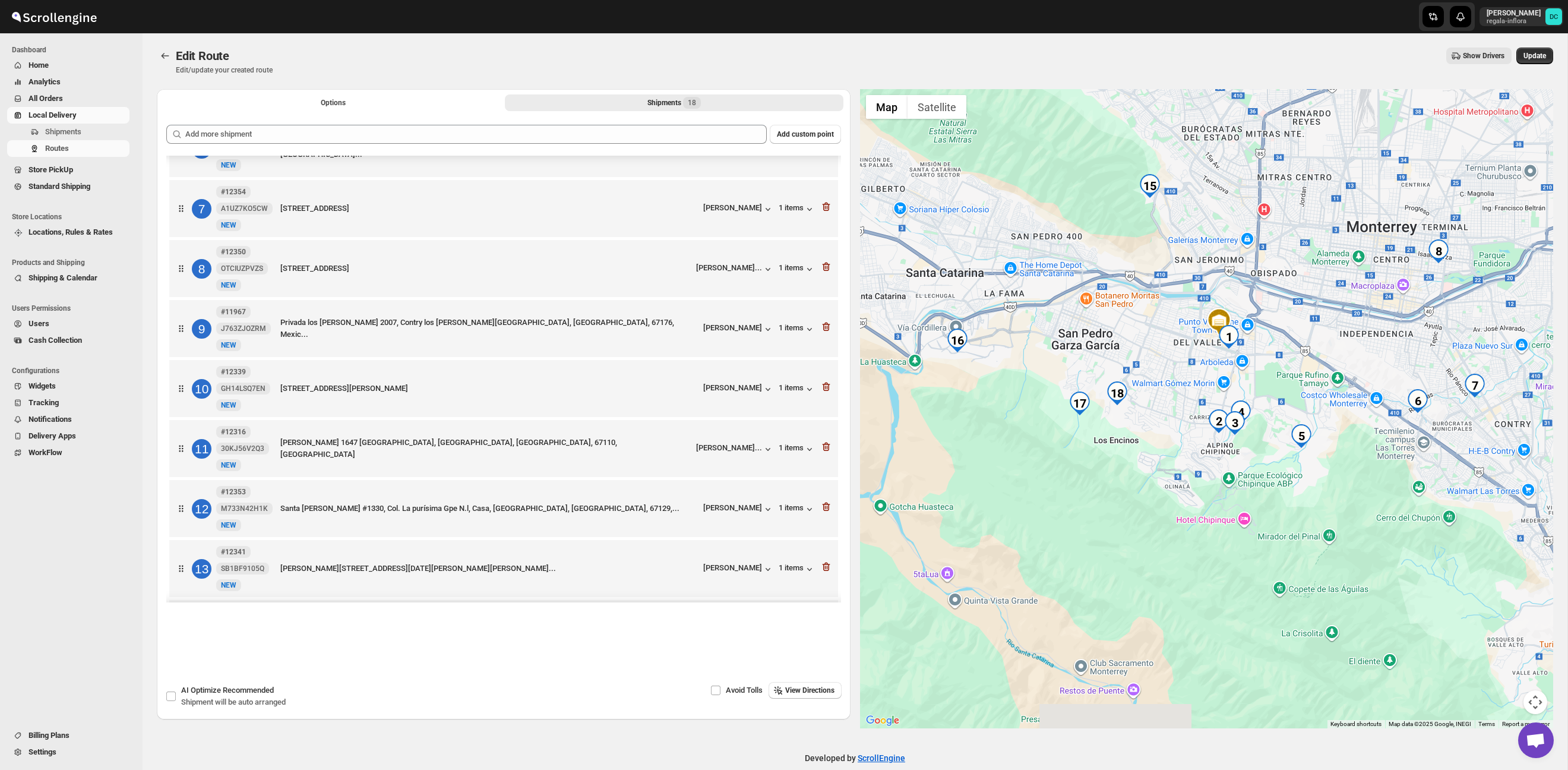
drag, startPoint x: 1052, startPoint y: 368, endPoint x: 1077, endPoint y: 348, distance: 32.0
click at [1077, 348] on div at bounding box center [1207, 409] width 694 height 639
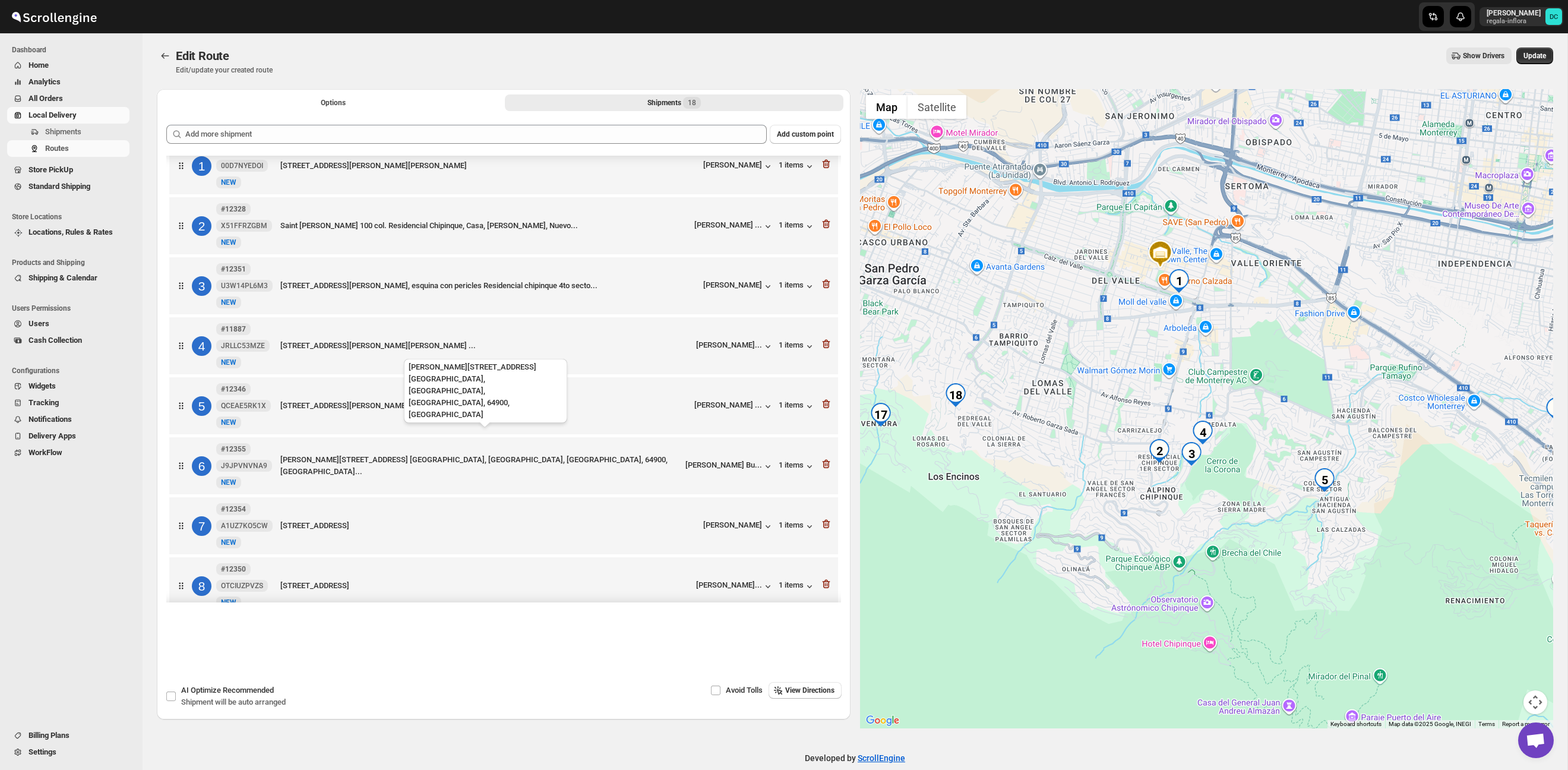
scroll to position [14, 0]
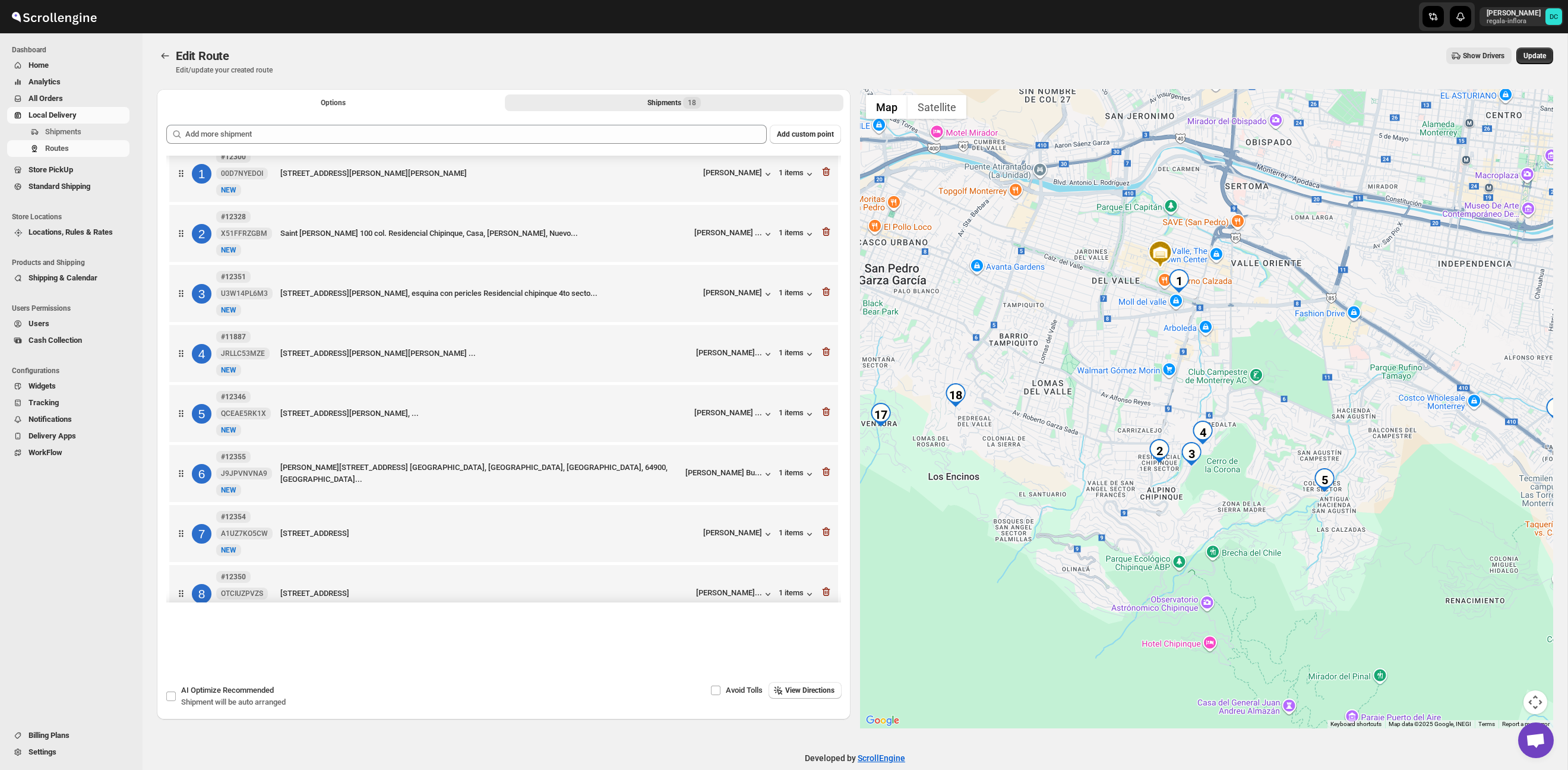
drag, startPoint x: 1272, startPoint y: 454, endPoint x: 1235, endPoint y: 444, distance: 38.3
click at [1235, 444] on div at bounding box center [1207, 409] width 694 height 639
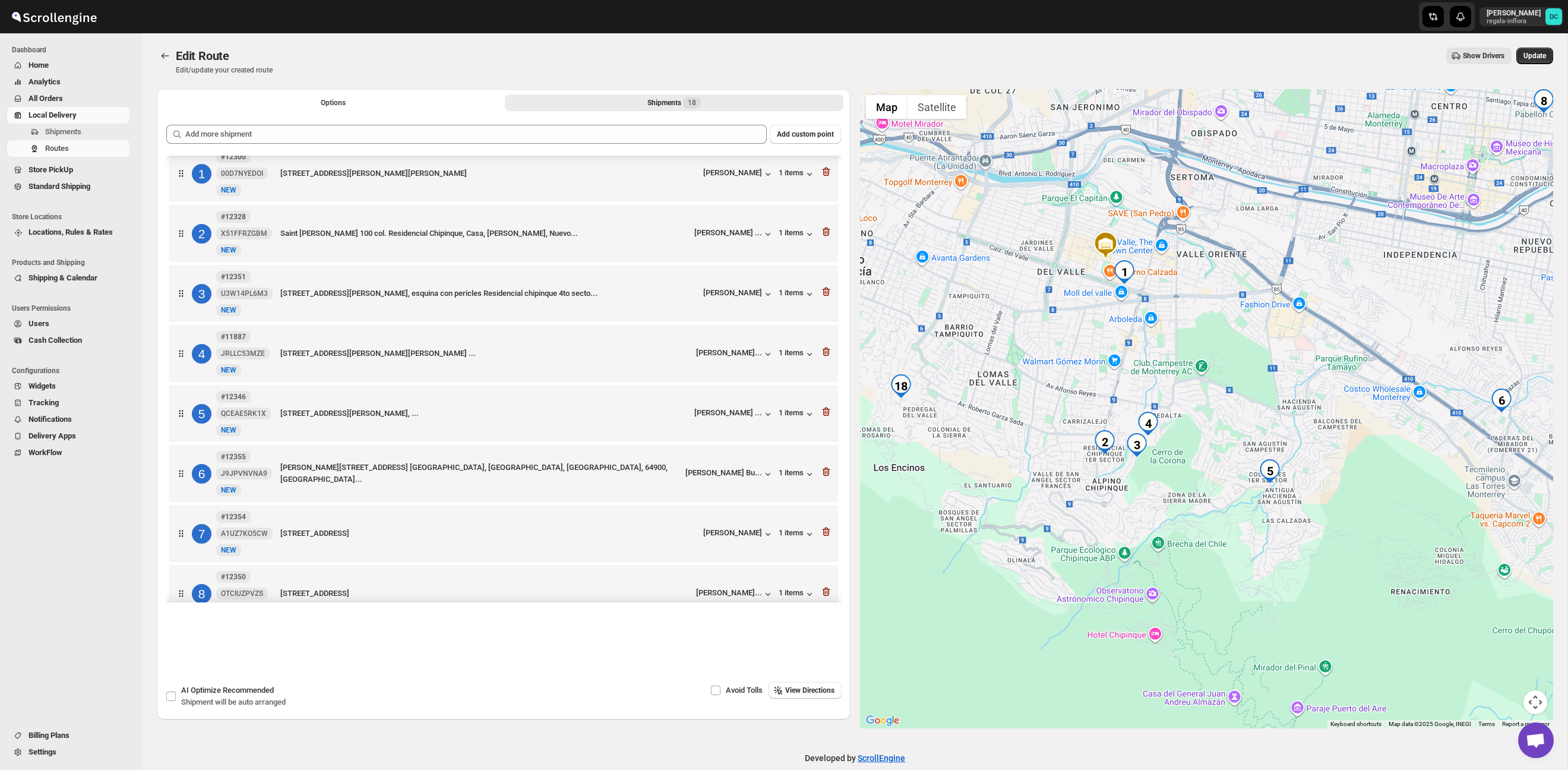
drag, startPoint x: 1271, startPoint y: 430, endPoint x: 1228, endPoint y: 428, distance: 43.0
click at [1233, 428] on div at bounding box center [1207, 409] width 694 height 639
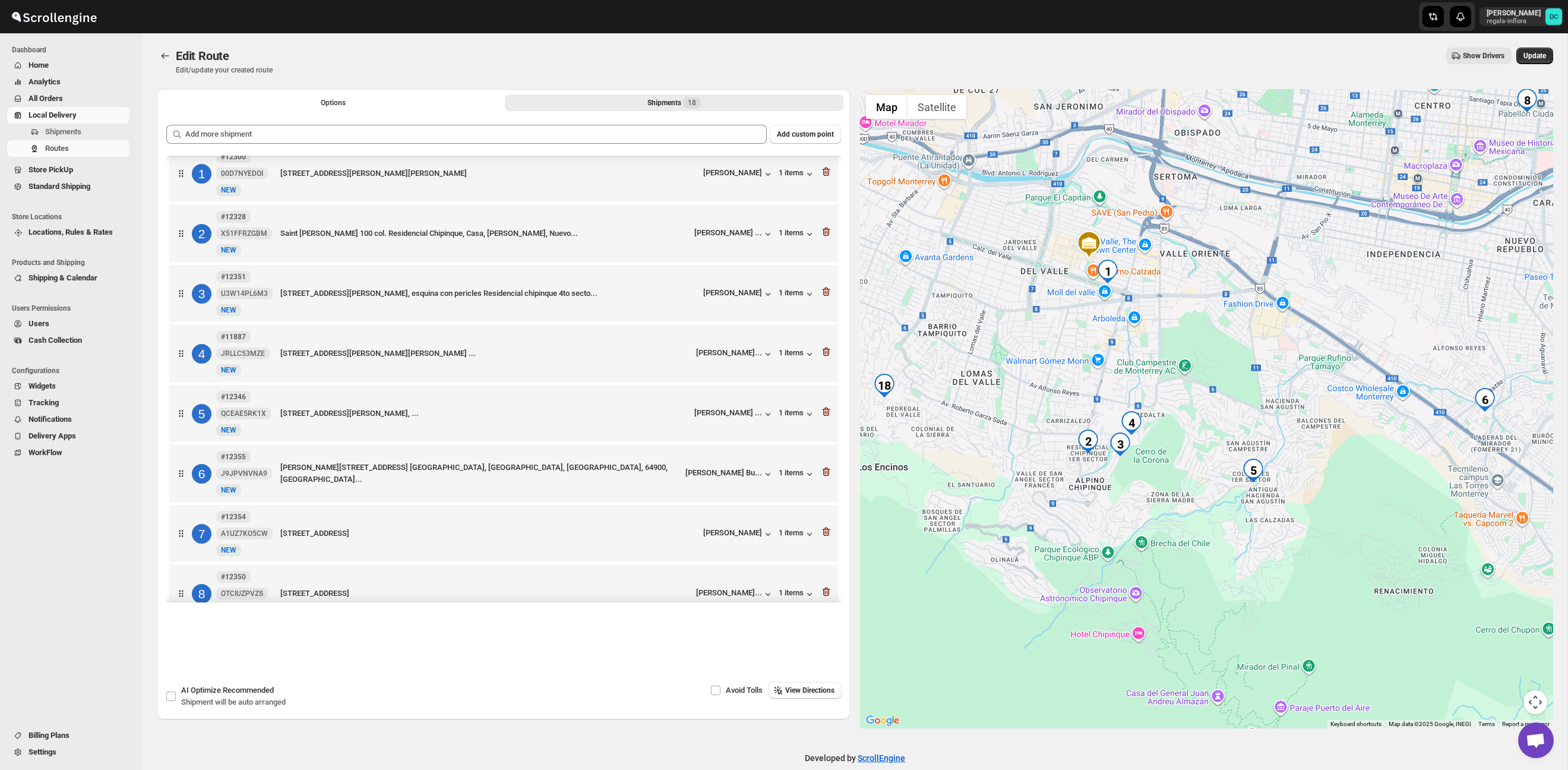
scroll to position [22, 0]
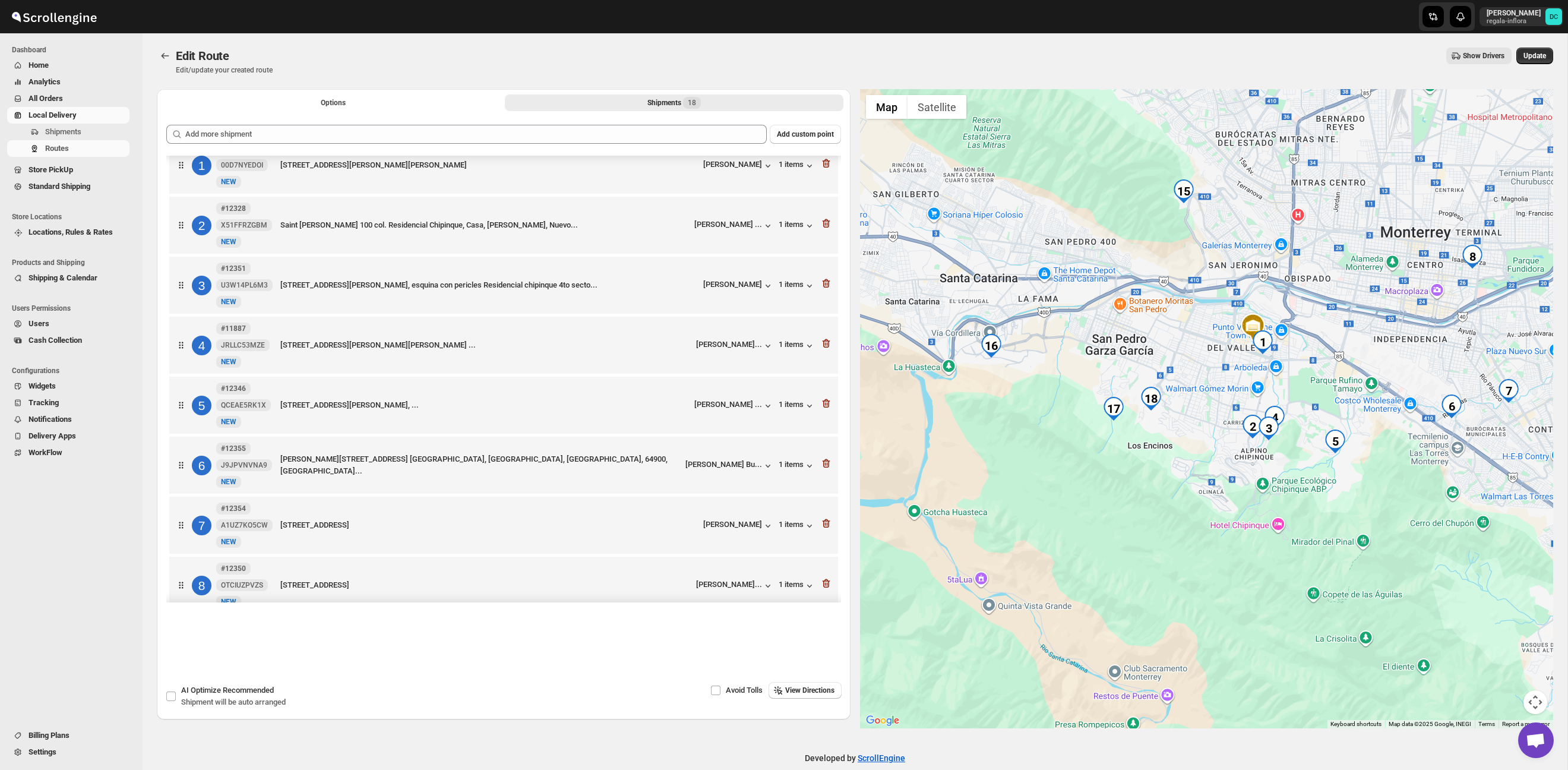
drag, startPoint x: 1060, startPoint y: 411, endPoint x: 1224, endPoint y: 416, distance: 164.1
click at [1243, 411] on div at bounding box center [1207, 409] width 694 height 639
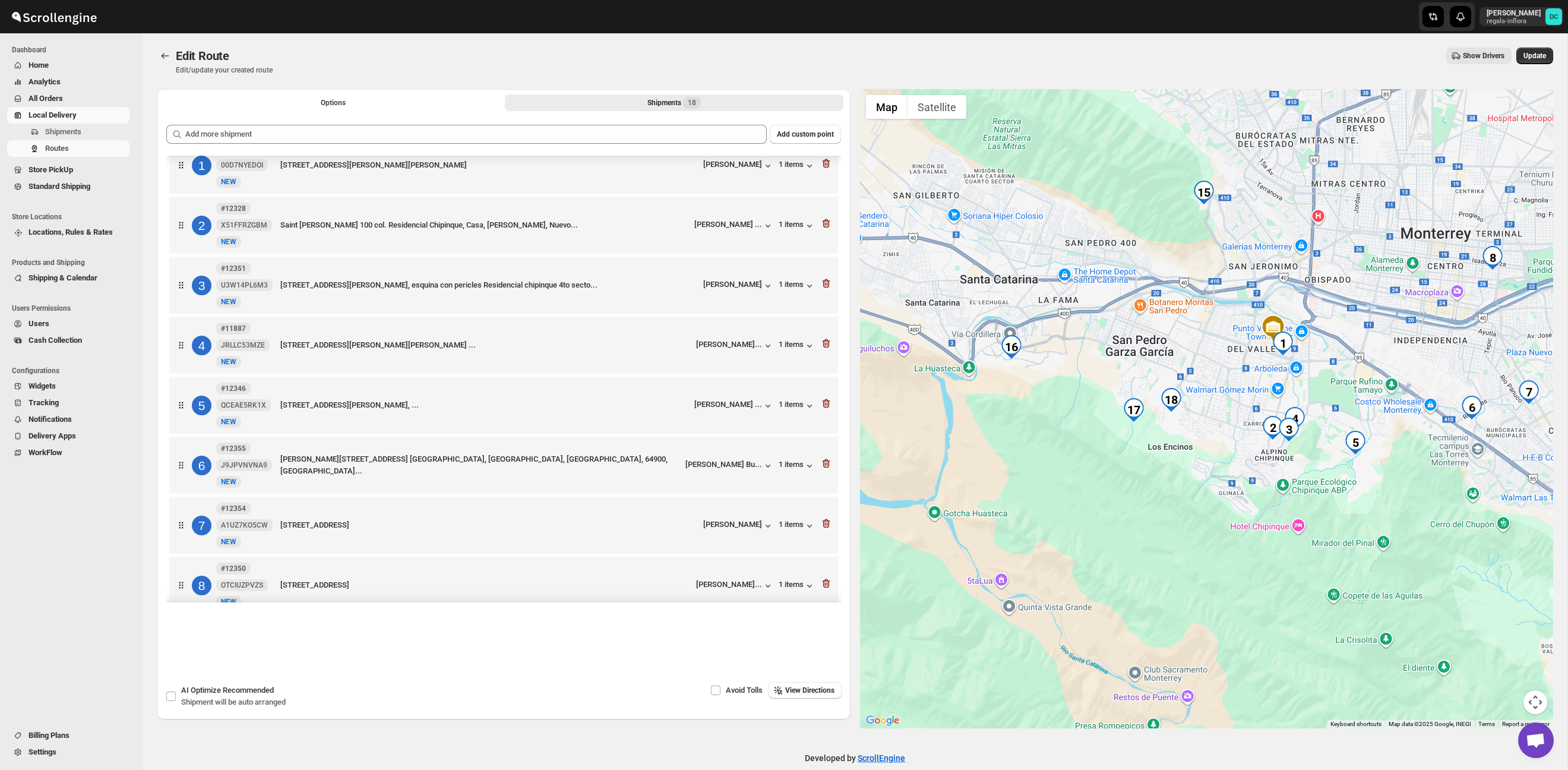
drag, startPoint x: 1137, startPoint y: 450, endPoint x: 1174, endPoint y: 445, distance: 37.3
click at [1173, 444] on div at bounding box center [1207, 409] width 694 height 639
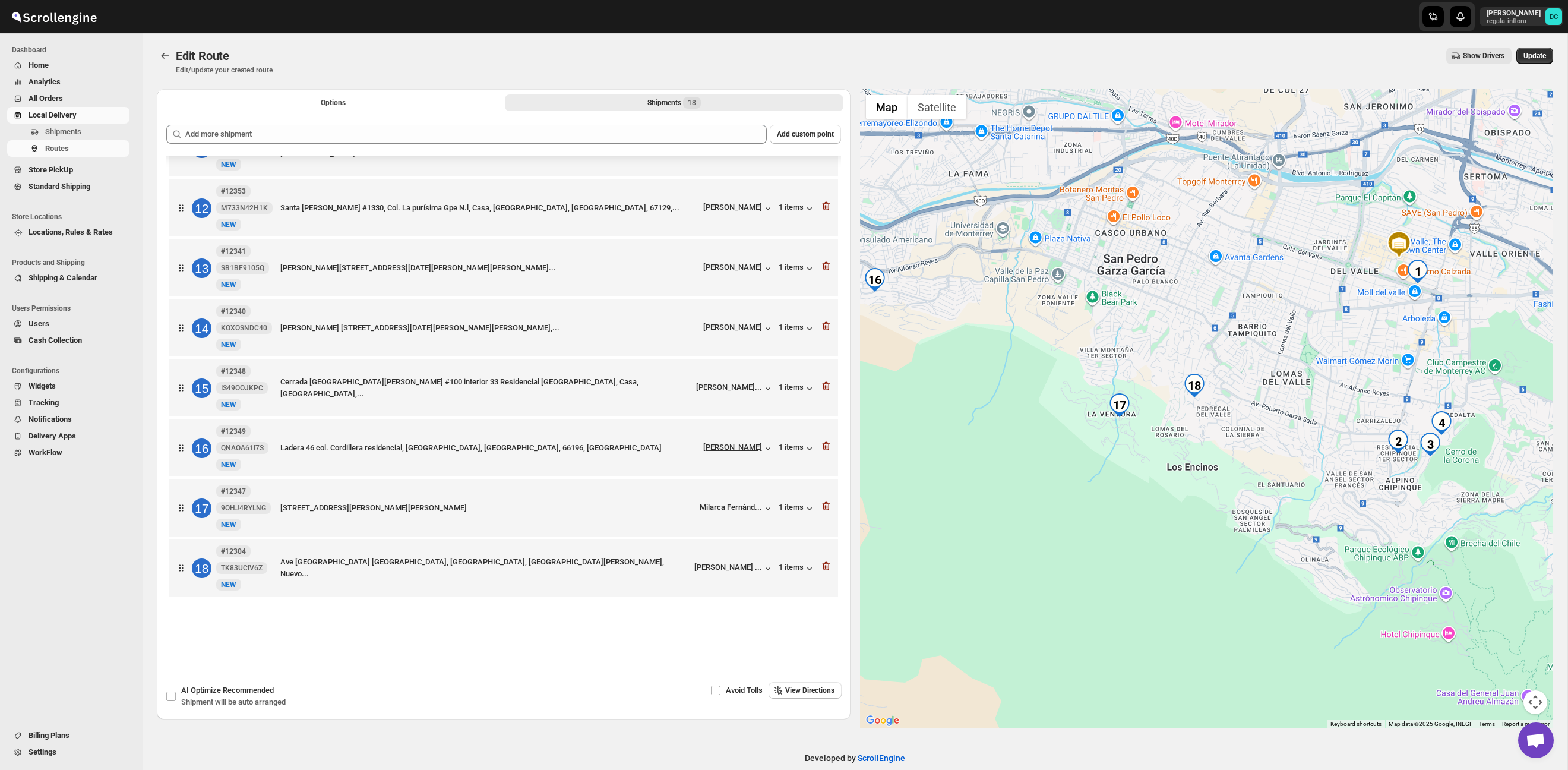
scroll to position [654, 0]
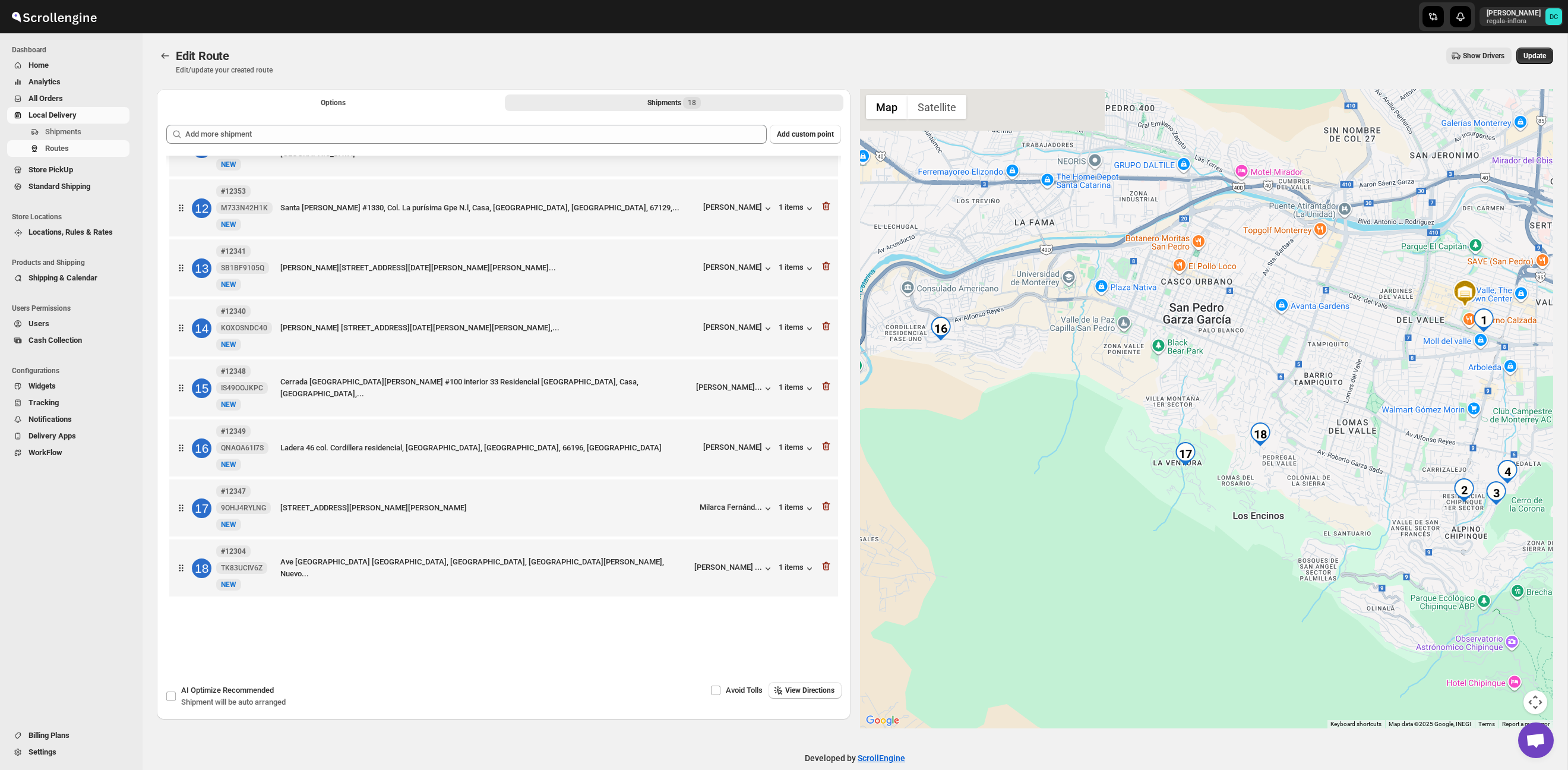
drag, startPoint x: 971, startPoint y: 409, endPoint x: 1037, endPoint y: 458, distance: 82.2
click at [1037, 458] on div at bounding box center [1207, 409] width 694 height 639
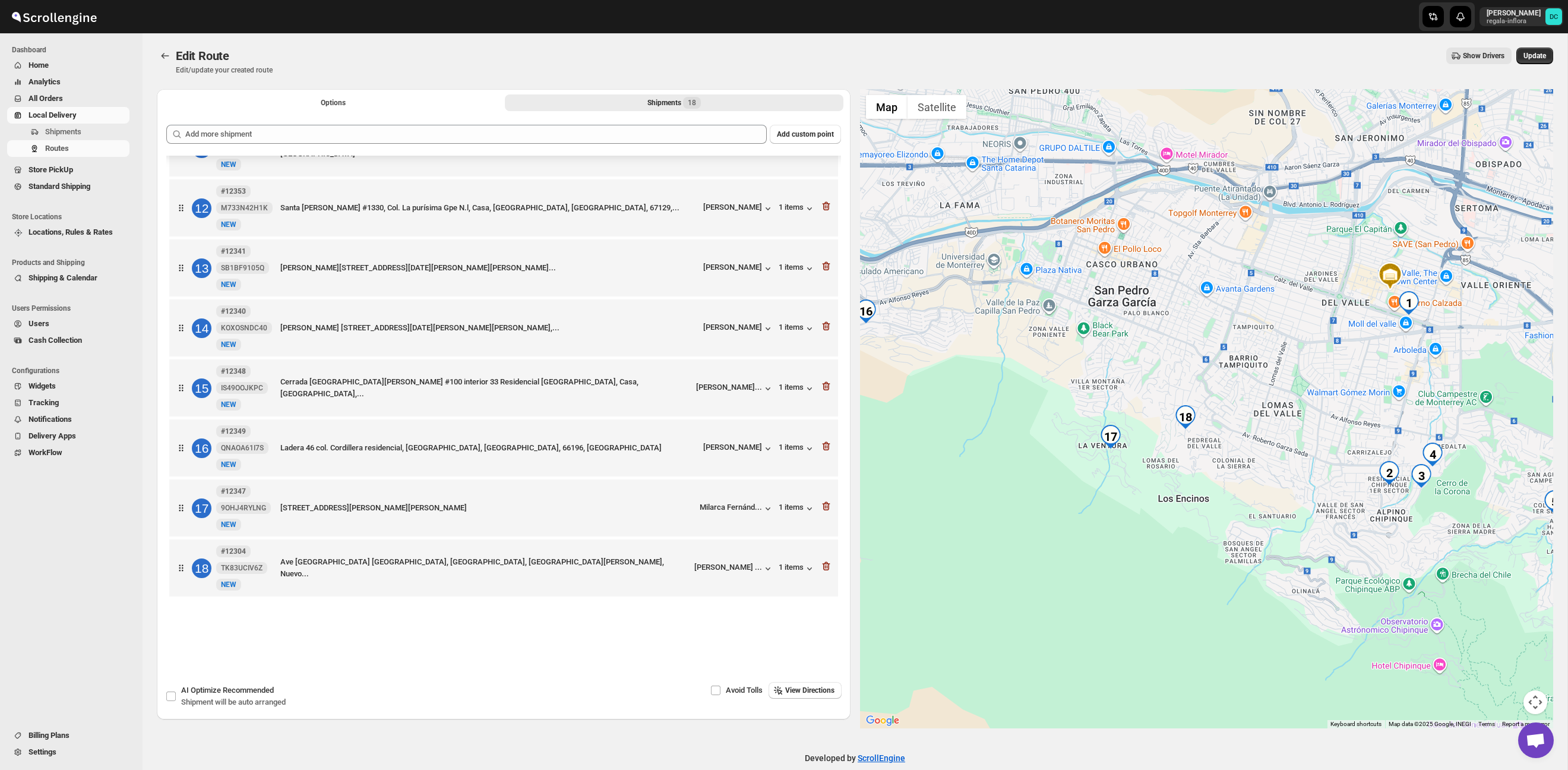
drag, startPoint x: 1344, startPoint y: 490, endPoint x: 1188, endPoint y: 477, distance: 156.5
click at [1123, 487] on div at bounding box center [1207, 409] width 694 height 639
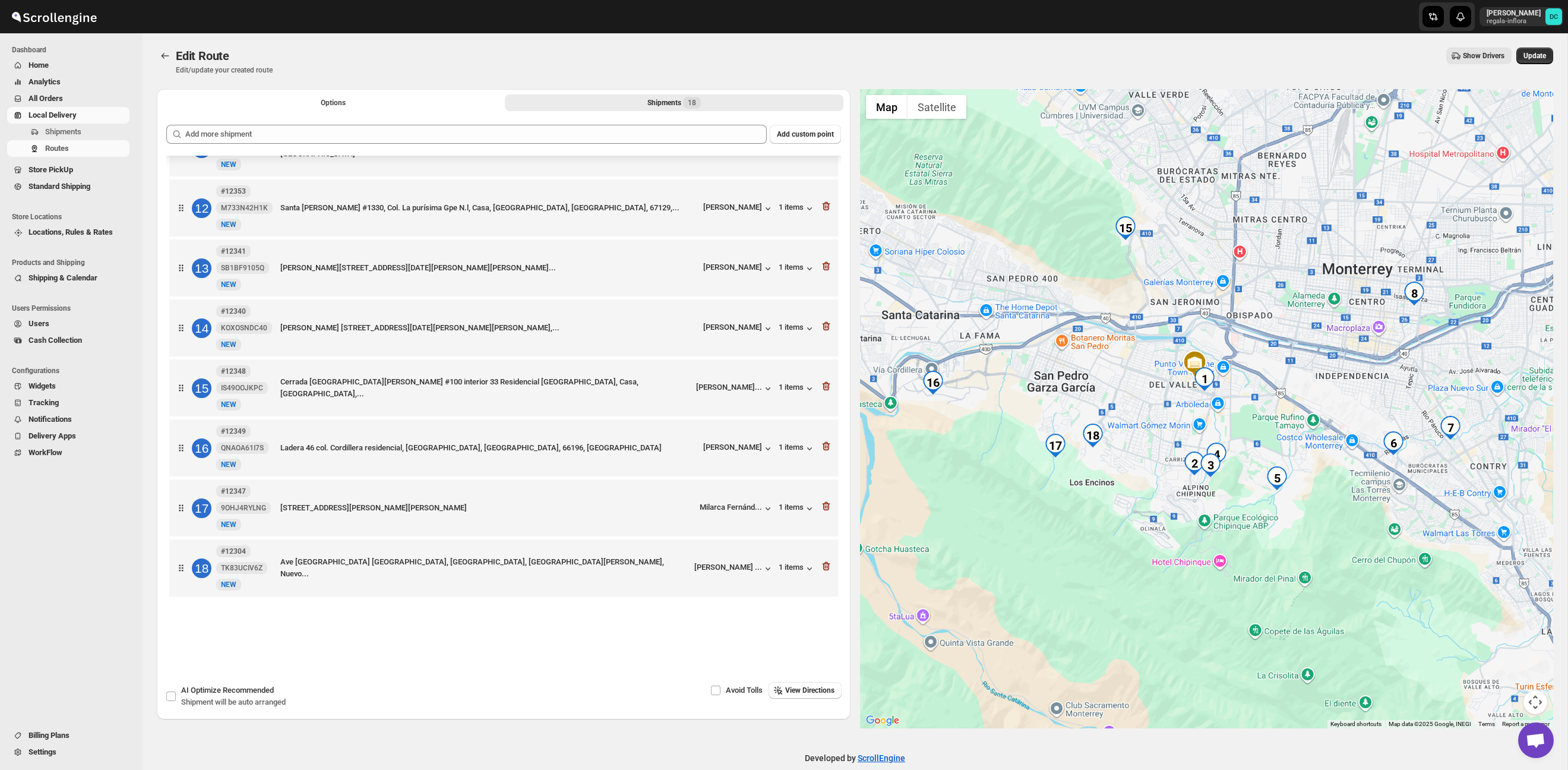
drag, startPoint x: 1427, startPoint y: 486, endPoint x: 1294, endPoint y: 520, distance: 137.3
click at [1241, 542] on div at bounding box center [1207, 409] width 694 height 639
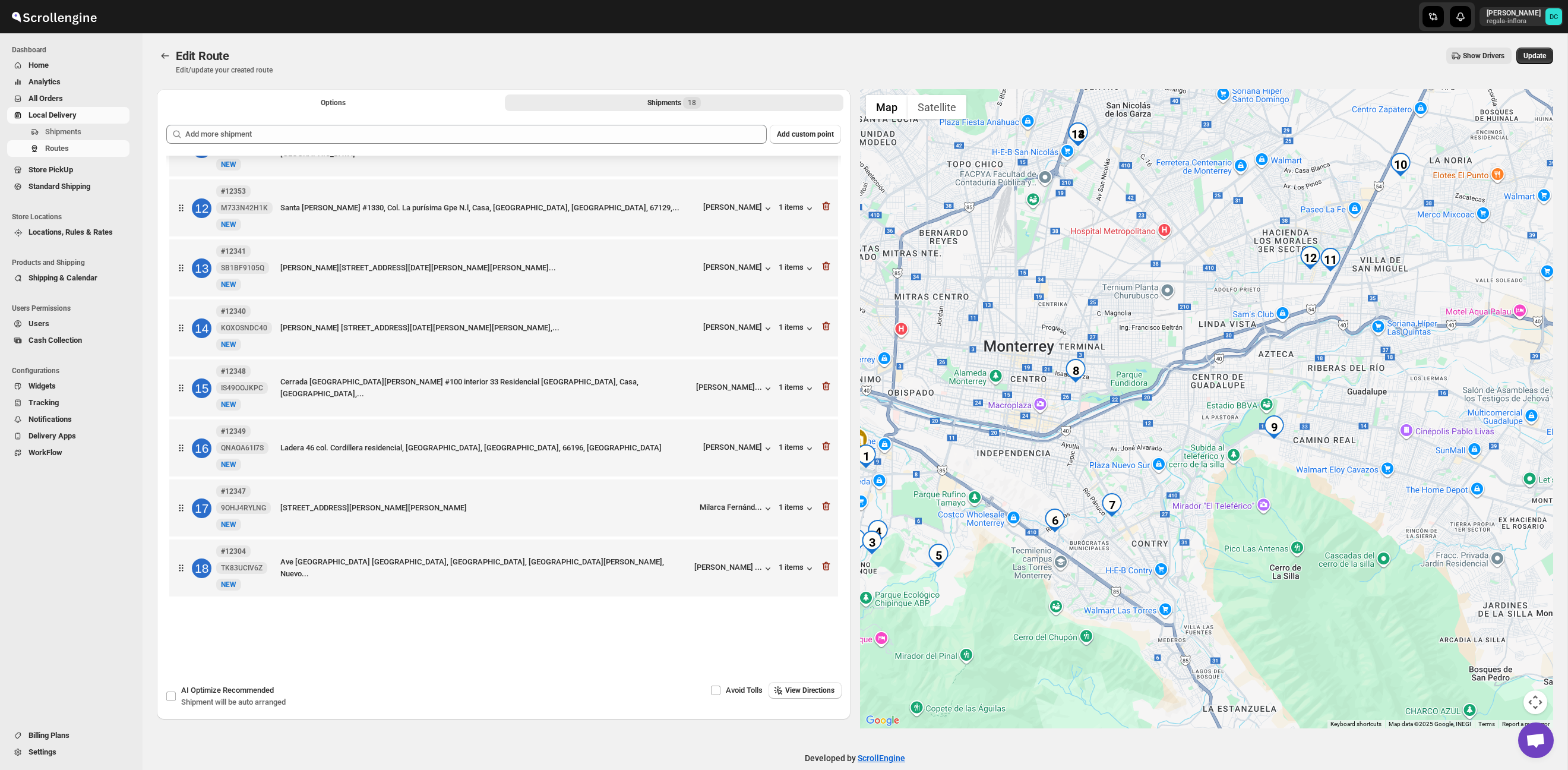
drag, startPoint x: 1366, startPoint y: 515, endPoint x: 1241, endPoint y: 529, distance: 125.8
click at [1241, 529] on div at bounding box center [1207, 409] width 694 height 639
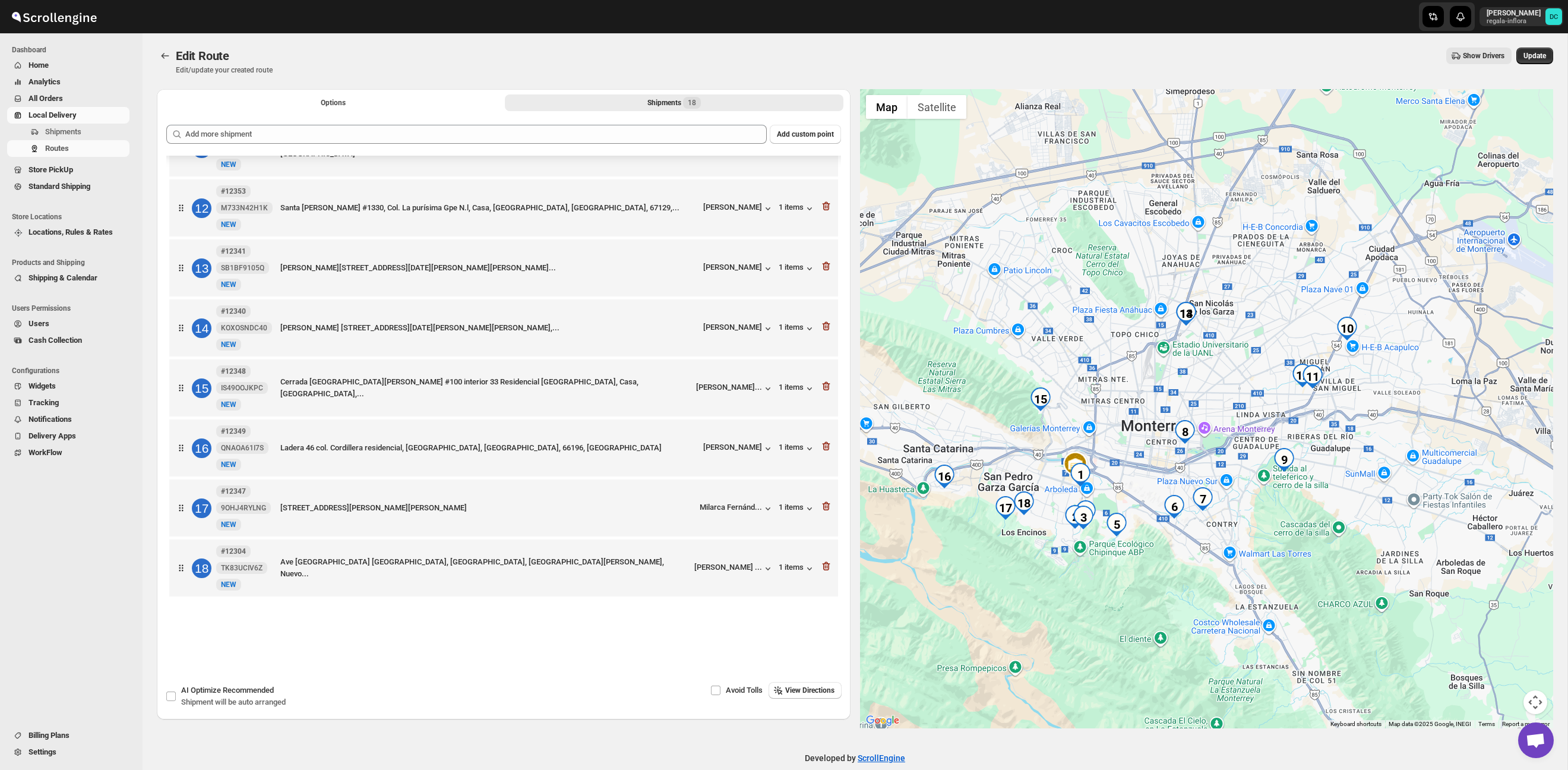
drag, startPoint x: 1052, startPoint y: 382, endPoint x: 1131, endPoint y: 412, distance: 84.5
click at [1129, 412] on div at bounding box center [1207, 409] width 694 height 639
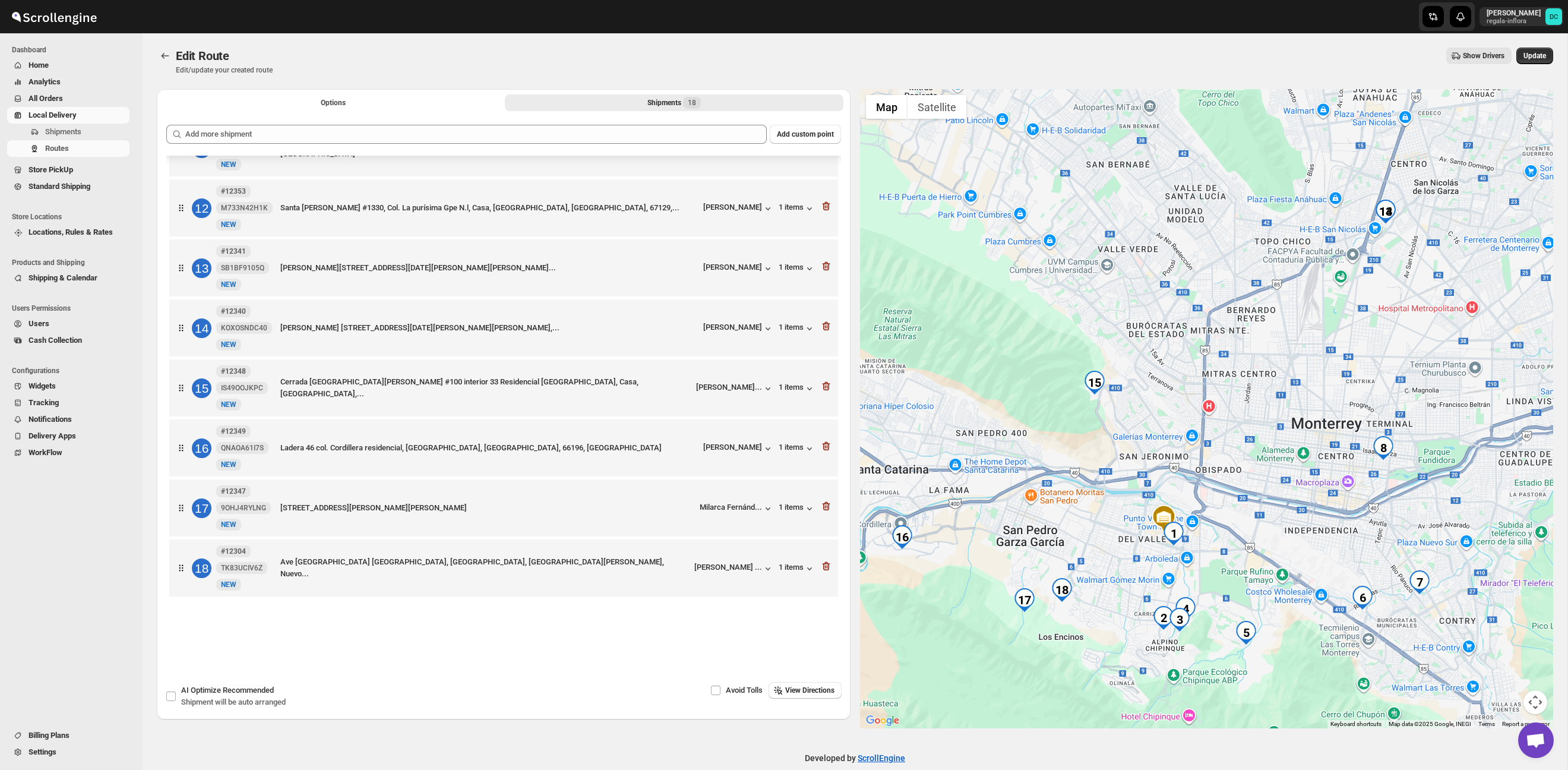
drag, startPoint x: 1040, startPoint y: 388, endPoint x: 1243, endPoint y: 358, distance: 205.2
click at [1243, 358] on div at bounding box center [1207, 409] width 694 height 639
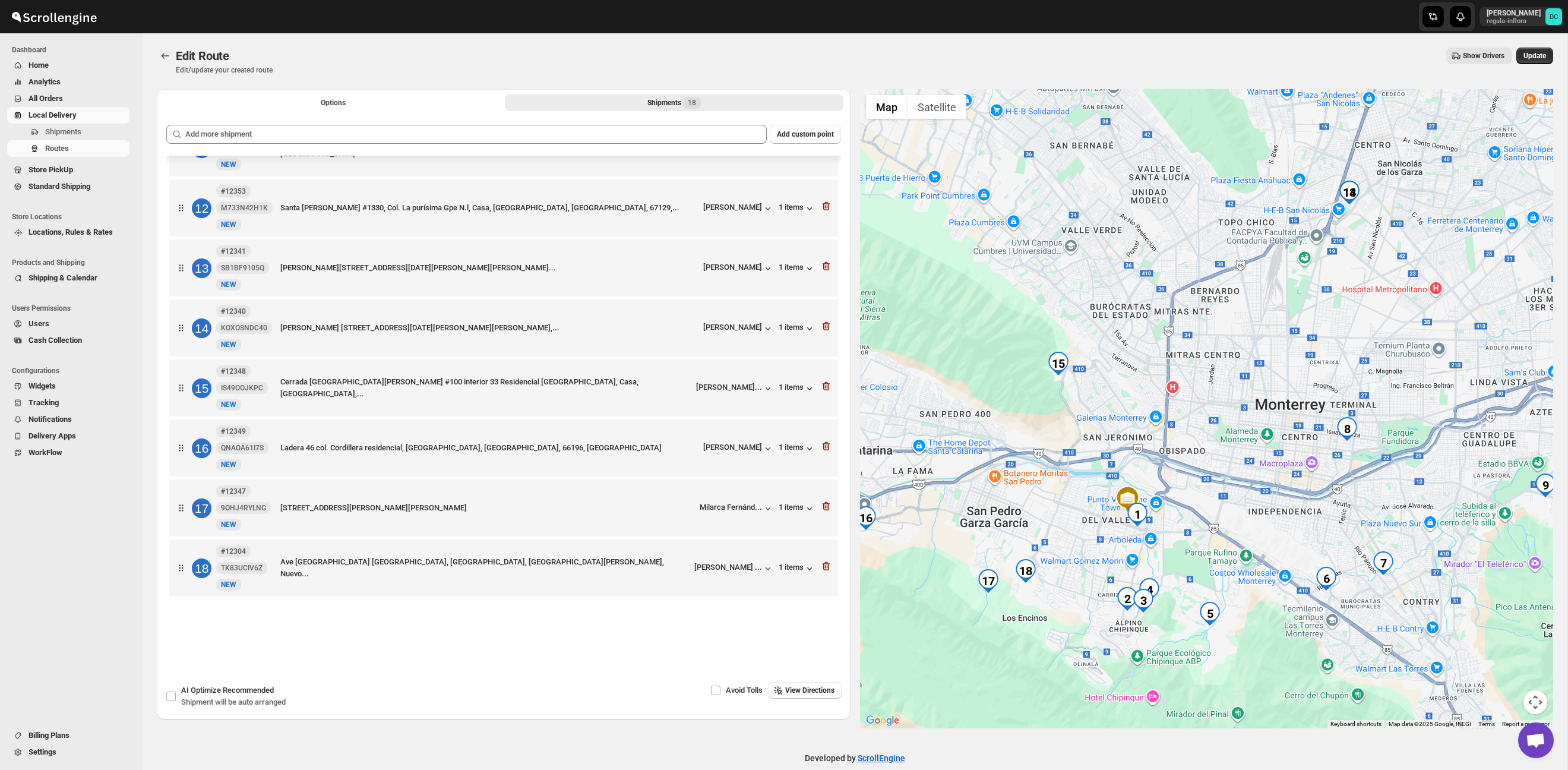
drag, startPoint x: 1250, startPoint y: 381, endPoint x: 1232, endPoint y: 369, distance: 21.6
click at [1229, 367] on div at bounding box center [1207, 409] width 694 height 639
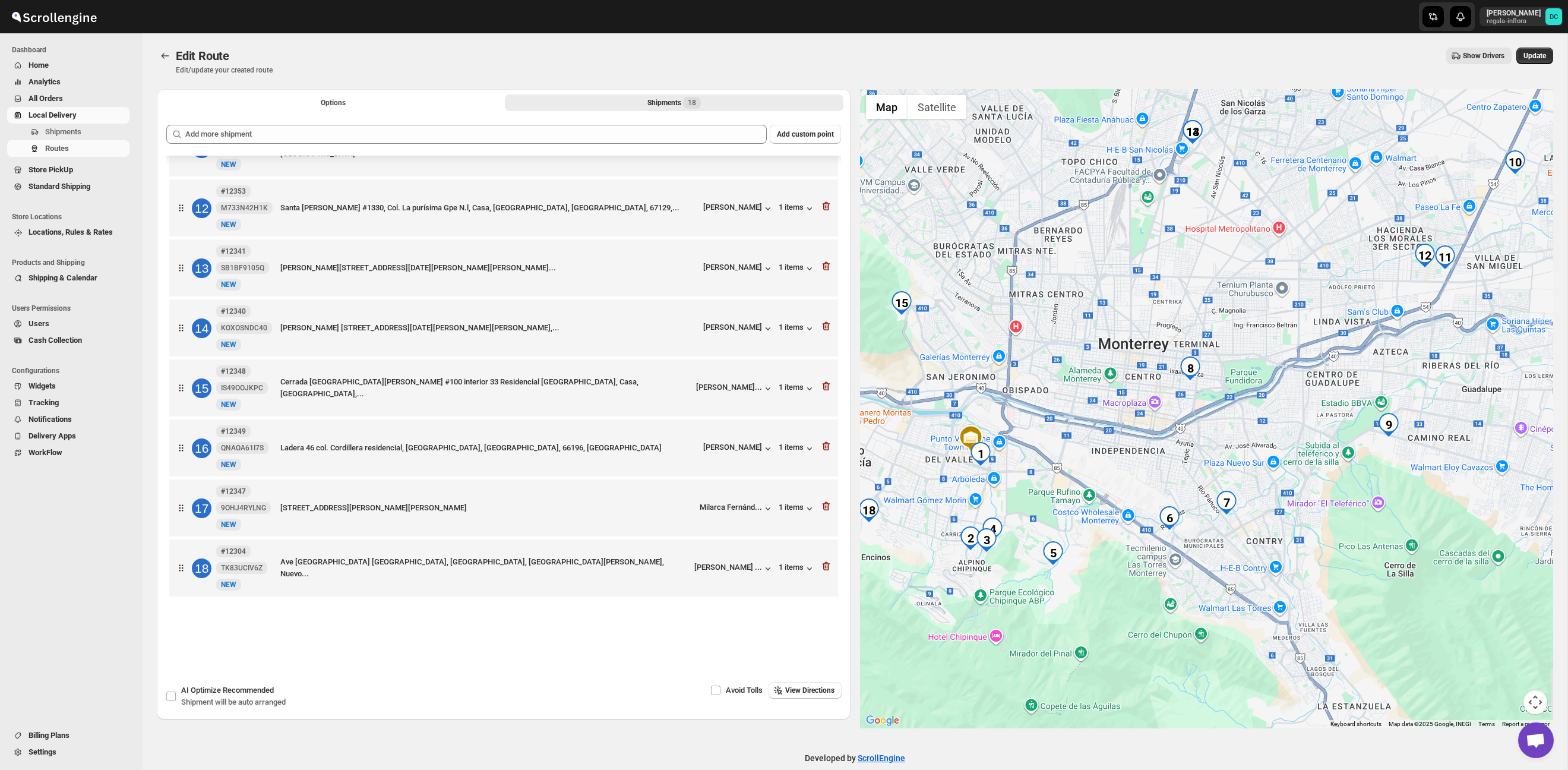
drag, startPoint x: 1402, startPoint y: 411, endPoint x: 1223, endPoint y: 345, distance: 190.8
click at [1223, 345] on div at bounding box center [1207, 409] width 694 height 639
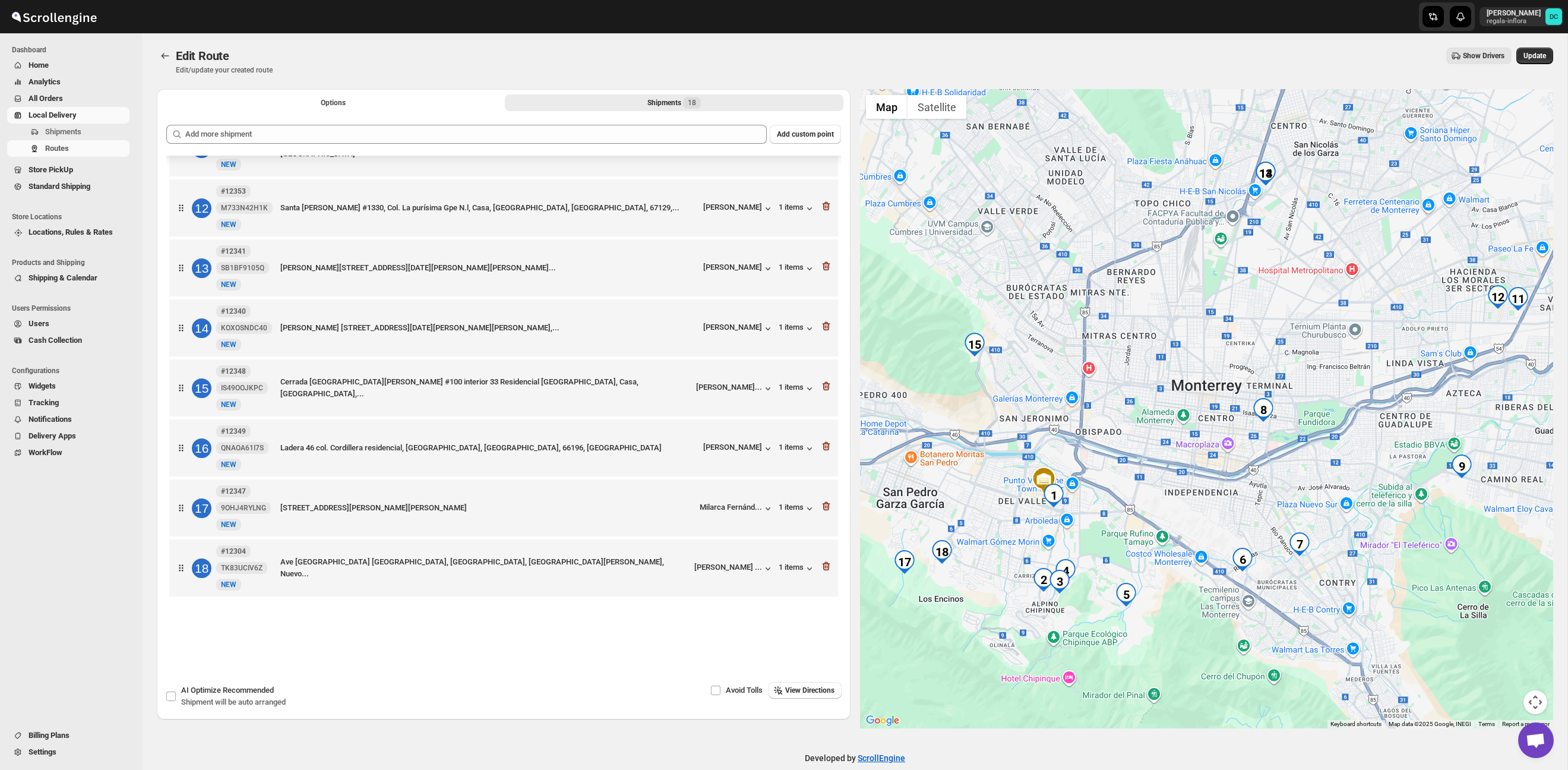
drag, startPoint x: 1095, startPoint y: 325, endPoint x: 1195, endPoint y: 372, distance: 110.5
click at [1192, 373] on div at bounding box center [1207, 409] width 694 height 639
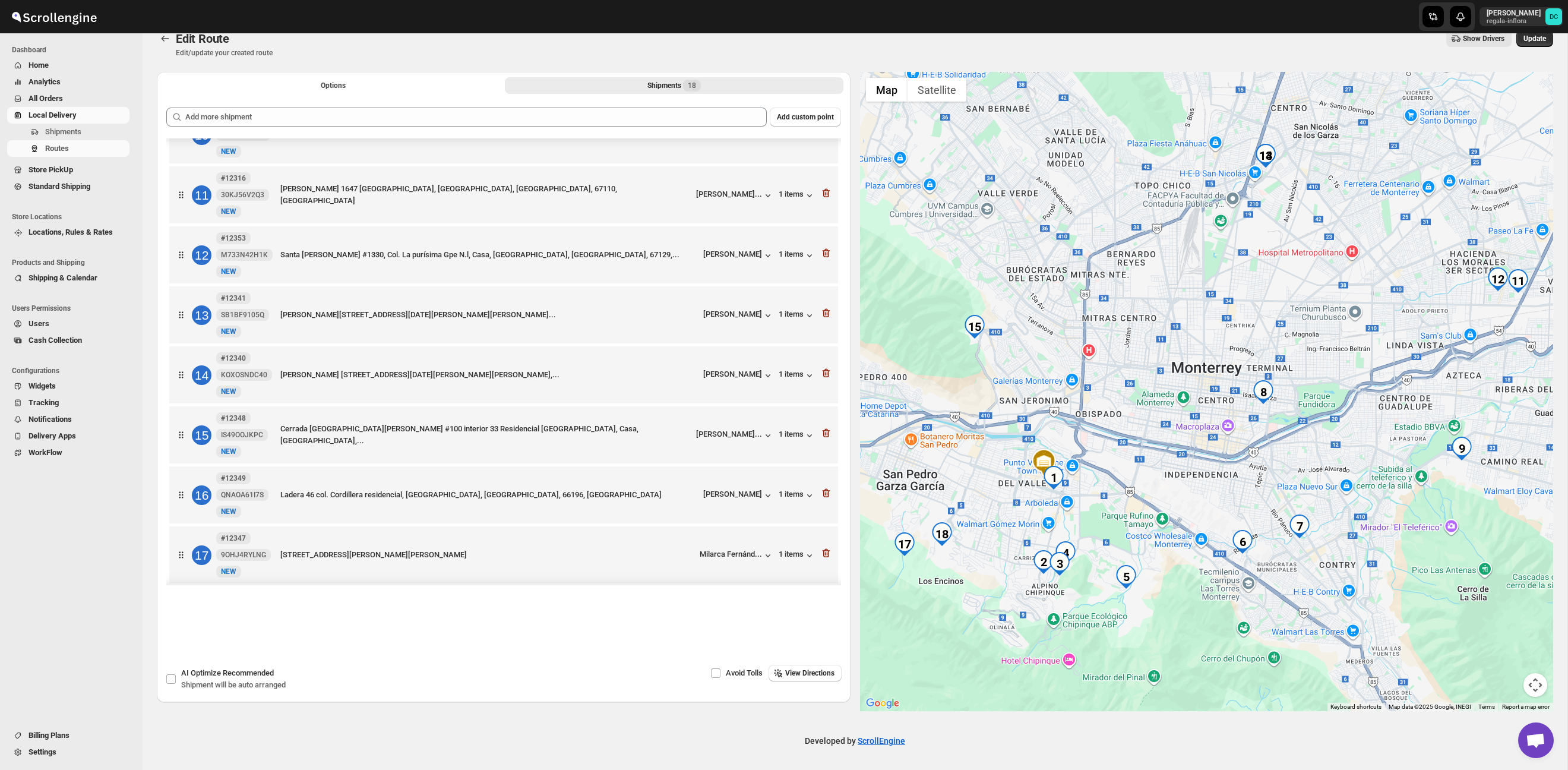
scroll to position [538, 0]
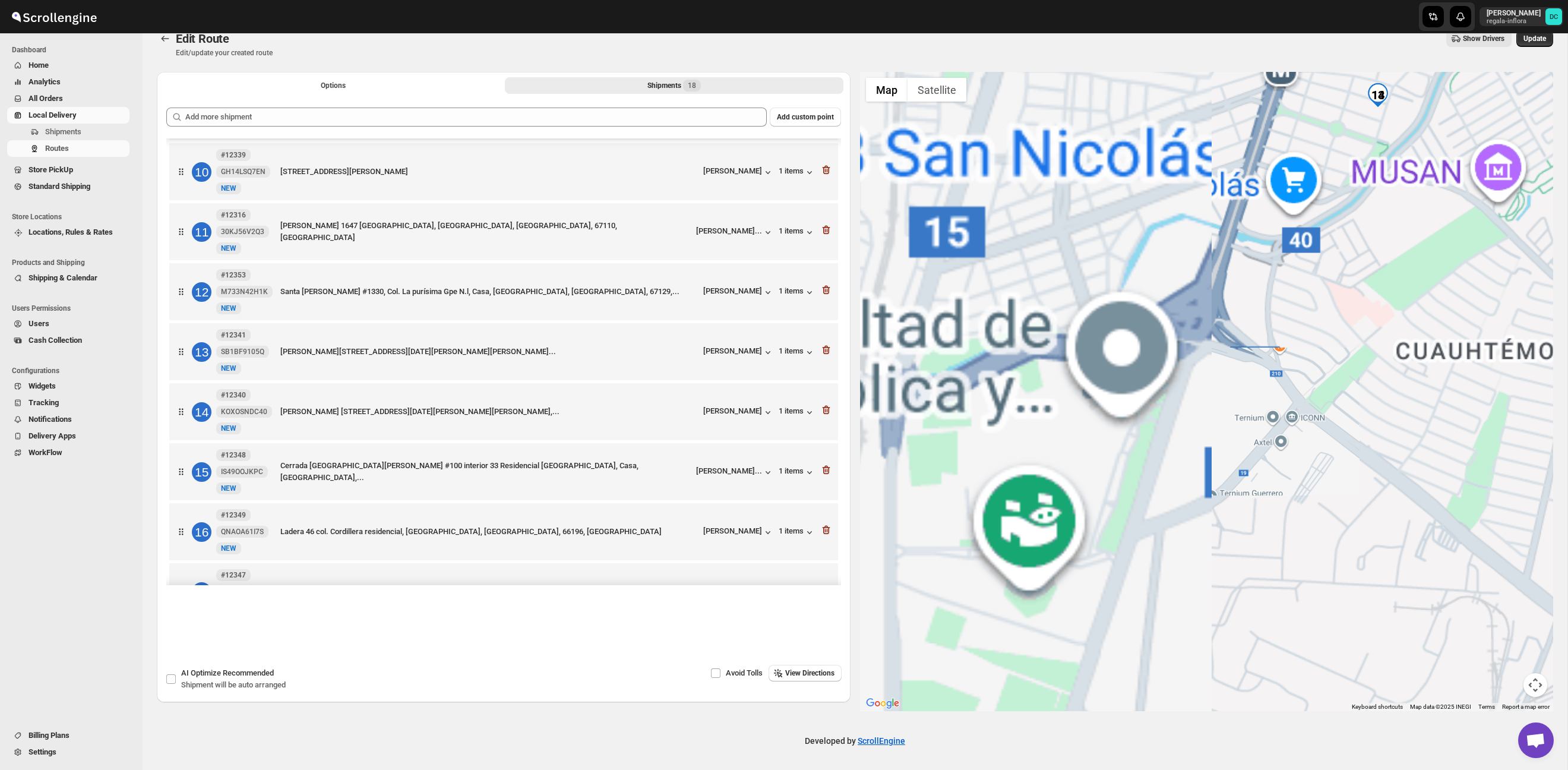
drag, startPoint x: 1357, startPoint y: 144, endPoint x: 1316, endPoint y: 221, distance: 87.2
click at [1295, 240] on div at bounding box center [1207, 392] width 694 height 639
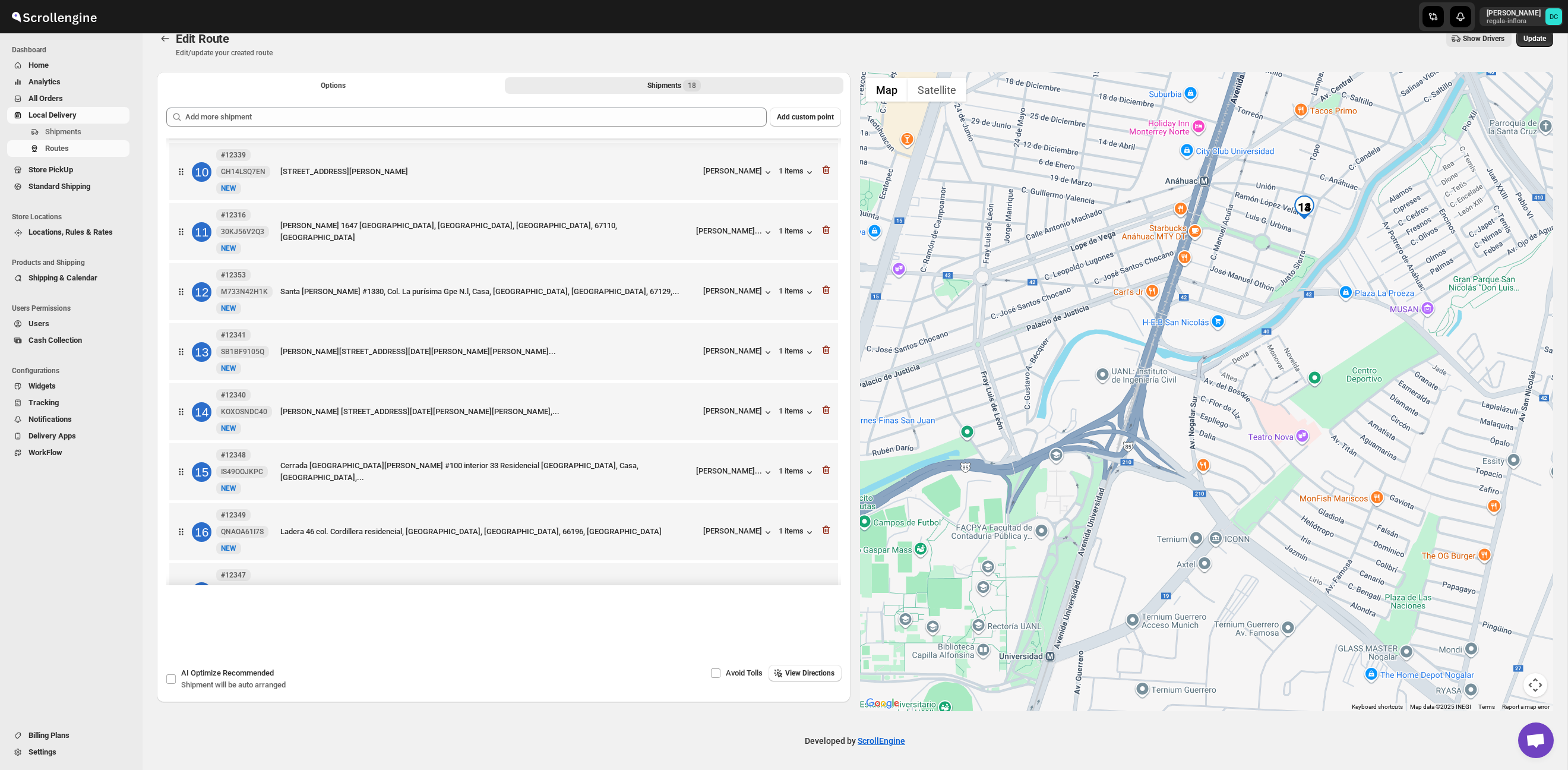
drag, startPoint x: 1390, startPoint y: 164, endPoint x: 1311, endPoint y: 264, distance: 127.4
click at [1311, 264] on div at bounding box center [1207, 392] width 694 height 639
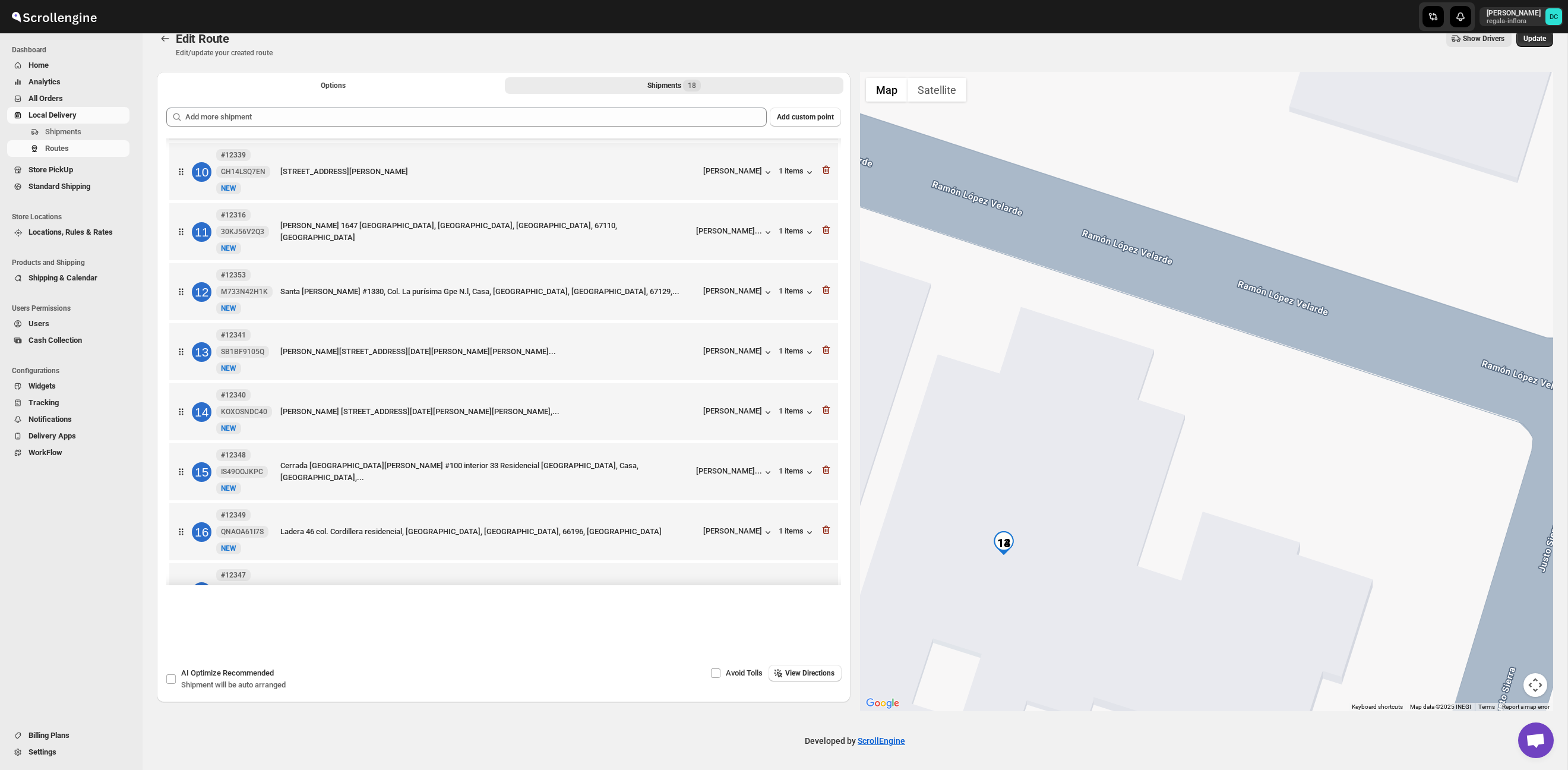
drag, startPoint x: 1025, startPoint y: 520, endPoint x: 1040, endPoint y: 489, distance: 34.4
click at [1040, 489] on div at bounding box center [1207, 392] width 694 height 639
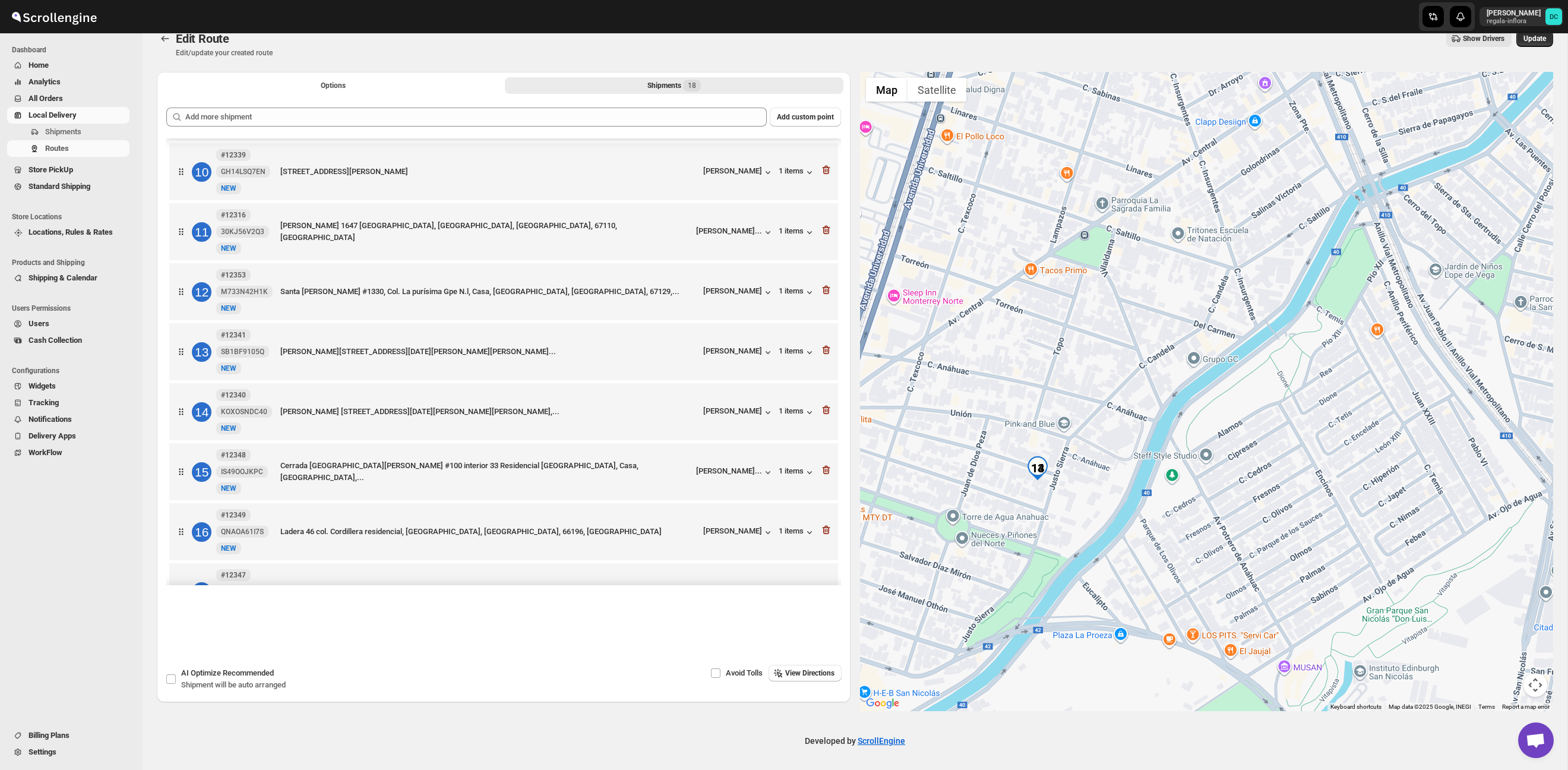
drag, startPoint x: 1076, startPoint y: 488, endPoint x: 1166, endPoint y: 316, distance: 194.1
click at [1166, 316] on div at bounding box center [1207, 392] width 694 height 639
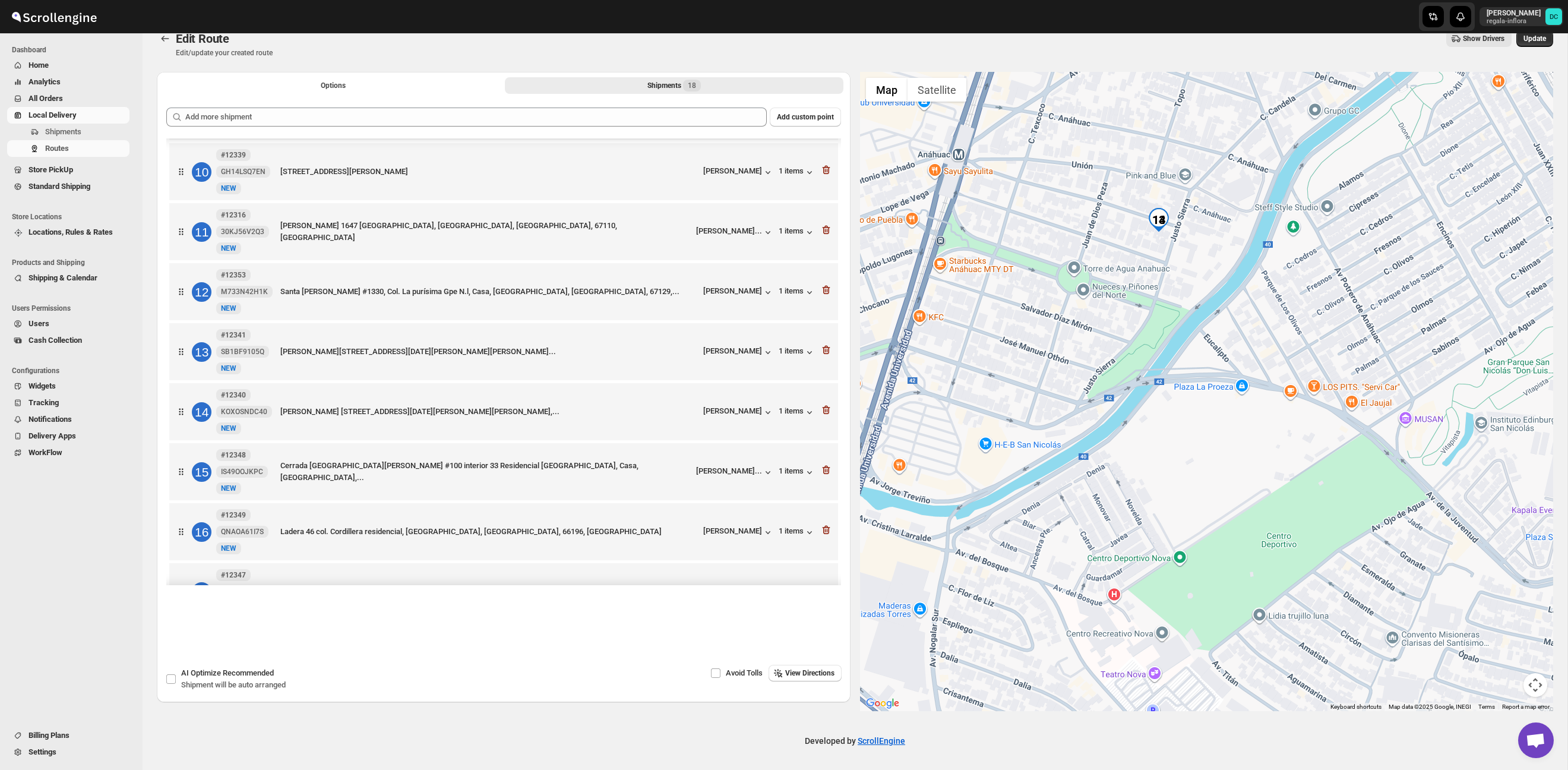
drag, startPoint x: 1174, startPoint y: 331, endPoint x: 1171, endPoint y: 322, distance: 9.5
click at [1174, 326] on div at bounding box center [1207, 392] width 694 height 639
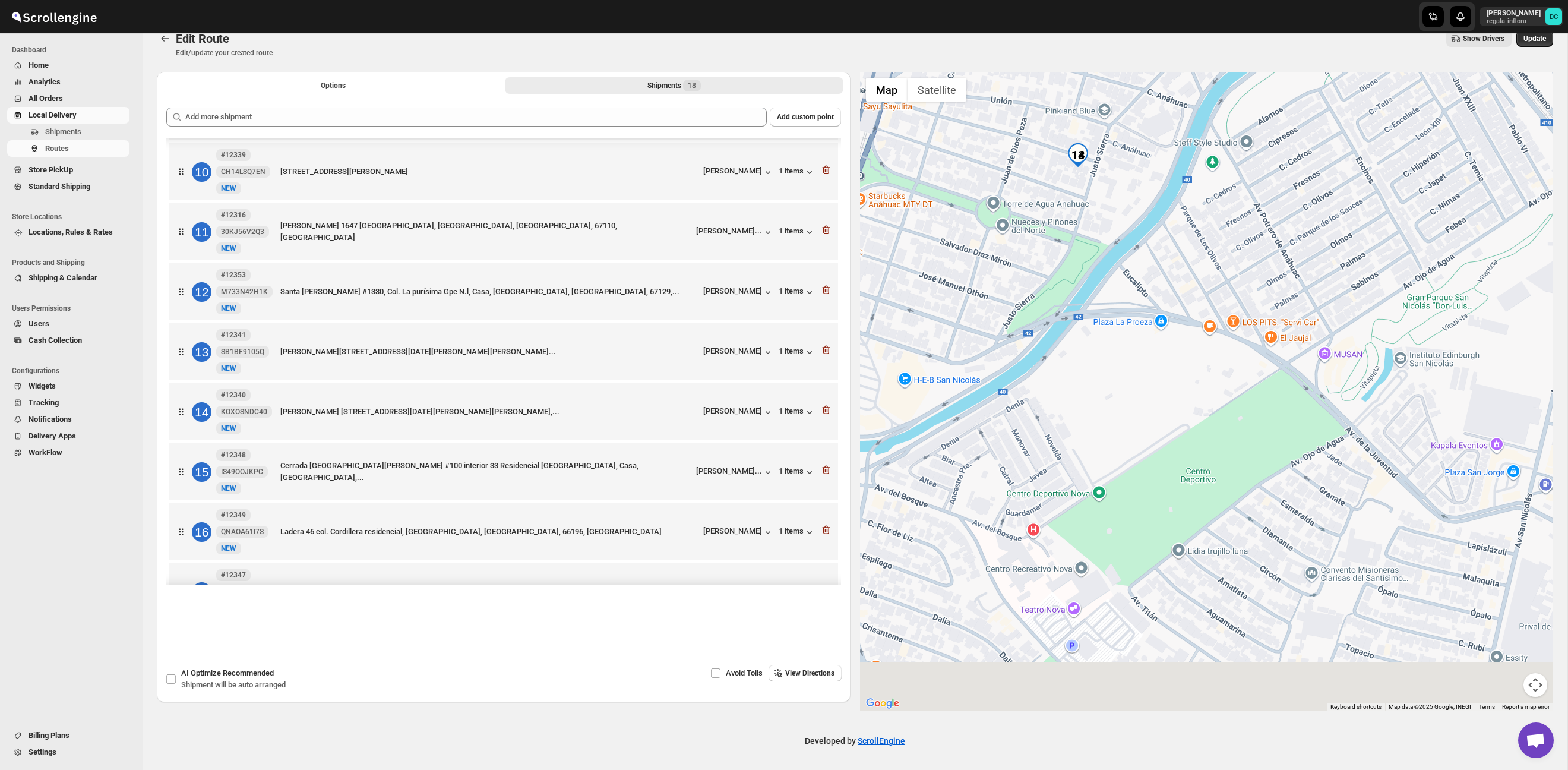
drag, startPoint x: 1421, startPoint y: 431, endPoint x: 1339, endPoint y: 368, distance: 103.4
click at [1339, 368] on div at bounding box center [1207, 392] width 694 height 639
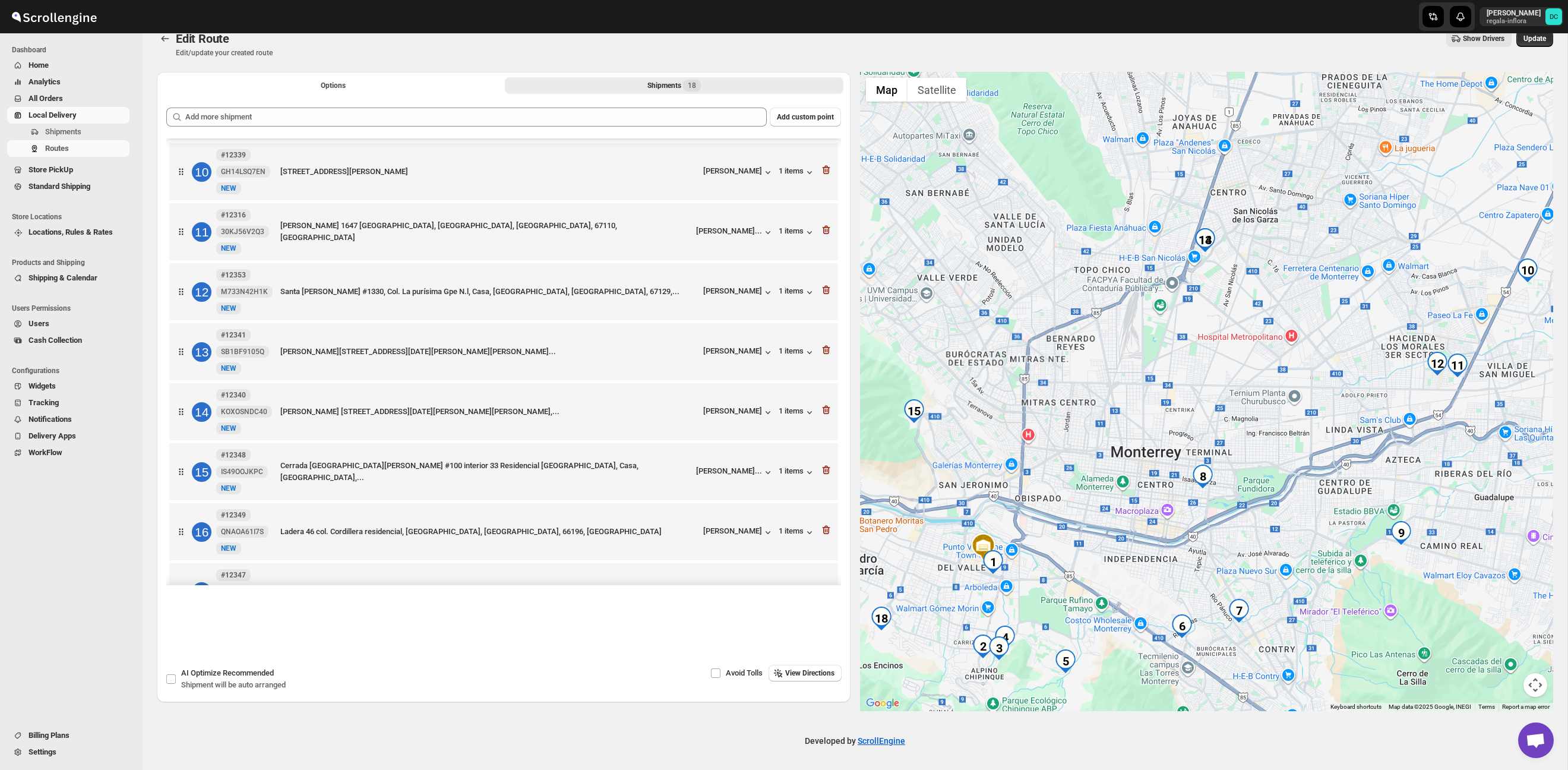
drag, startPoint x: 1443, startPoint y: 532, endPoint x: 1271, endPoint y: 335, distance: 261.5
click at [1270, 330] on div at bounding box center [1207, 392] width 694 height 639
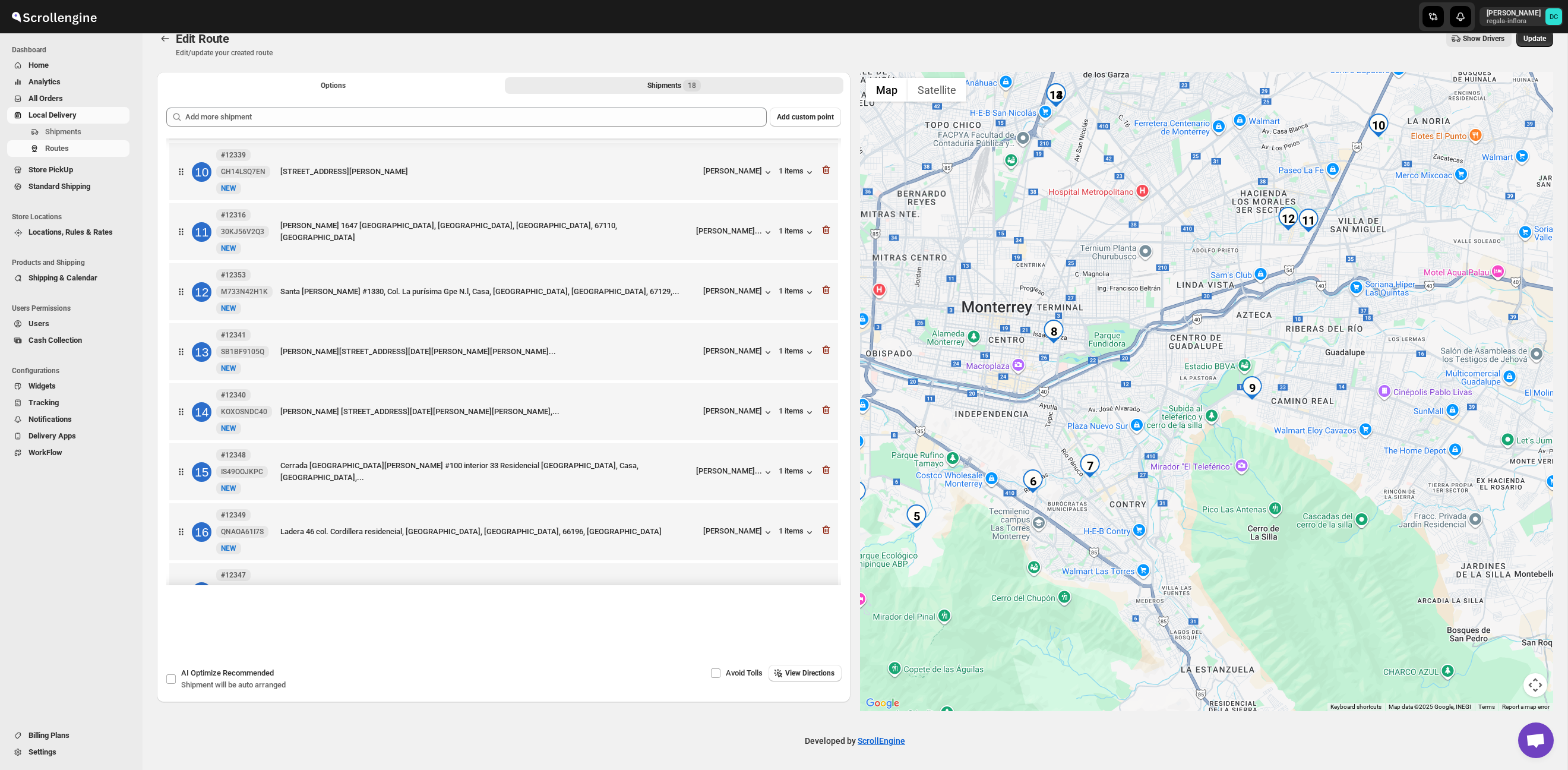
drag, startPoint x: 1258, startPoint y: 383, endPoint x: 1222, endPoint y: 358, distance: 43.8
click at [1222, 358] on div at bounding box center [1207, 392] width 694 height 639
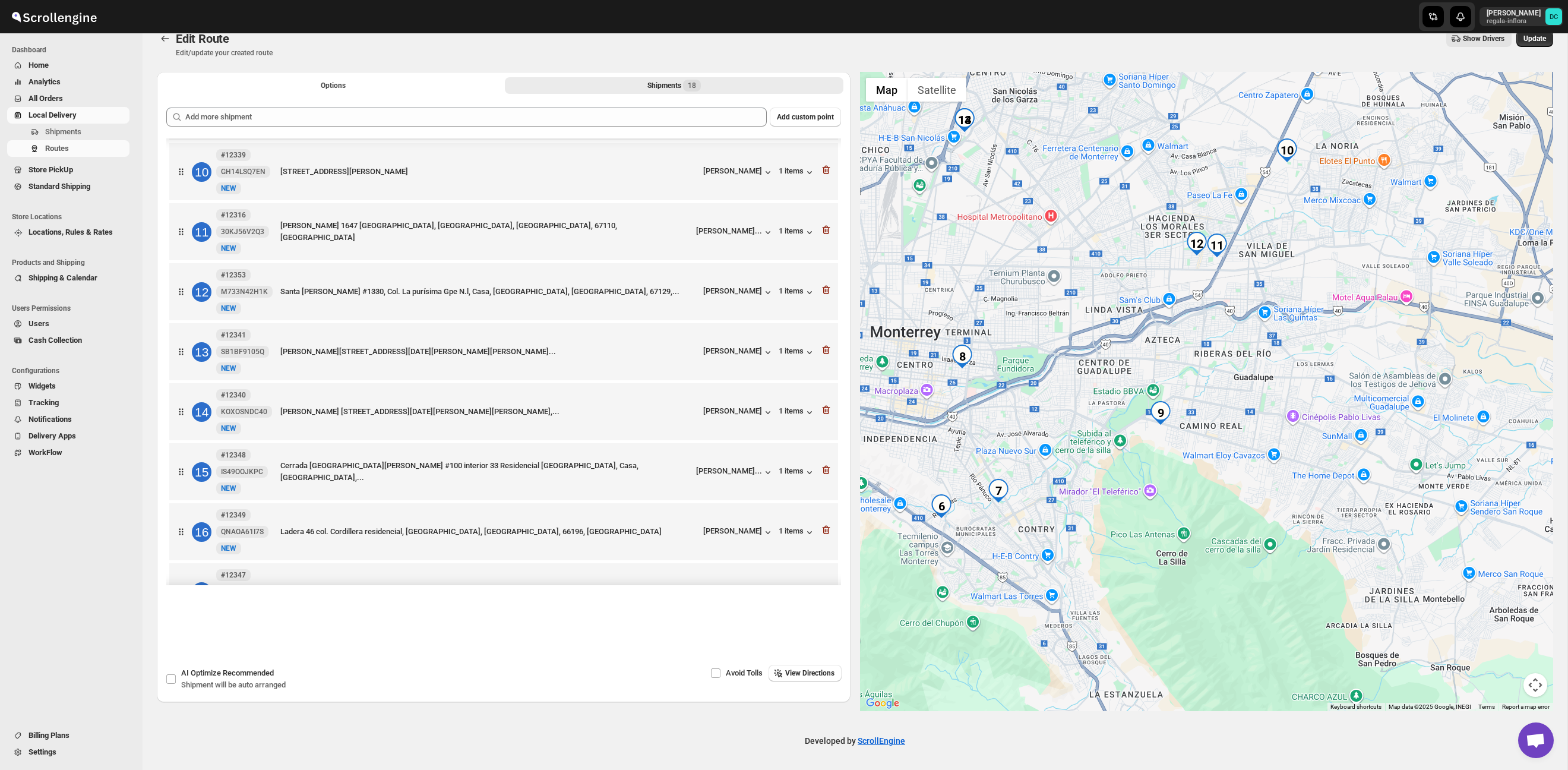
drag, startPoint x: 1352, startPoint y: 325, endPoint x: 1269, endPoint y: 352, distance: 87.3
click at [1269, 352] on div at bounding box center [1207, 392] width 694 height 639
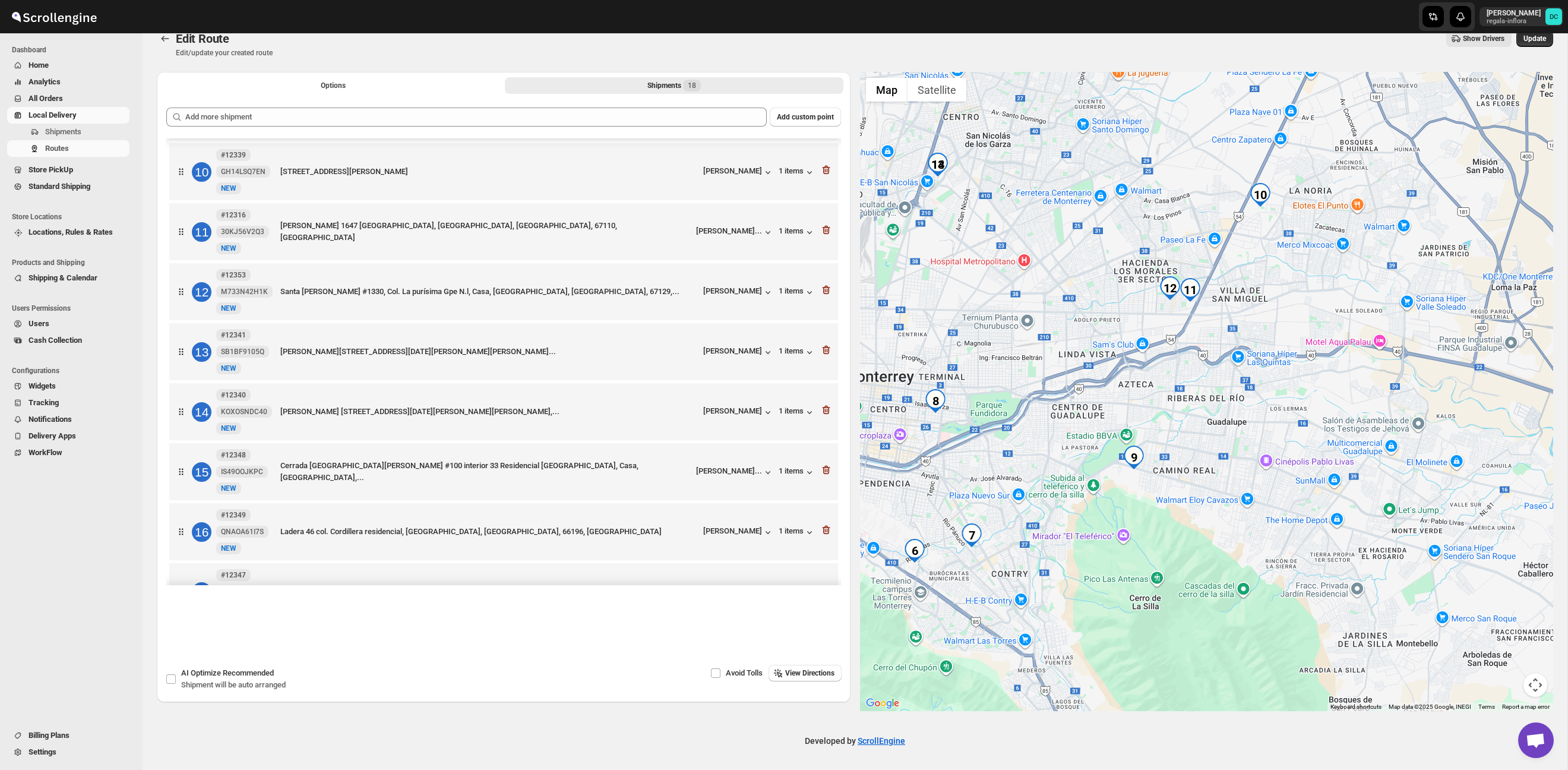
drag, startPoint x: 1284, startPoint y: 317, endPoint x: 1276, endPoint y: 339, distance: 23.4
click at [1270, 340] on div at bounding box center [1207, 392] width 694 height 639
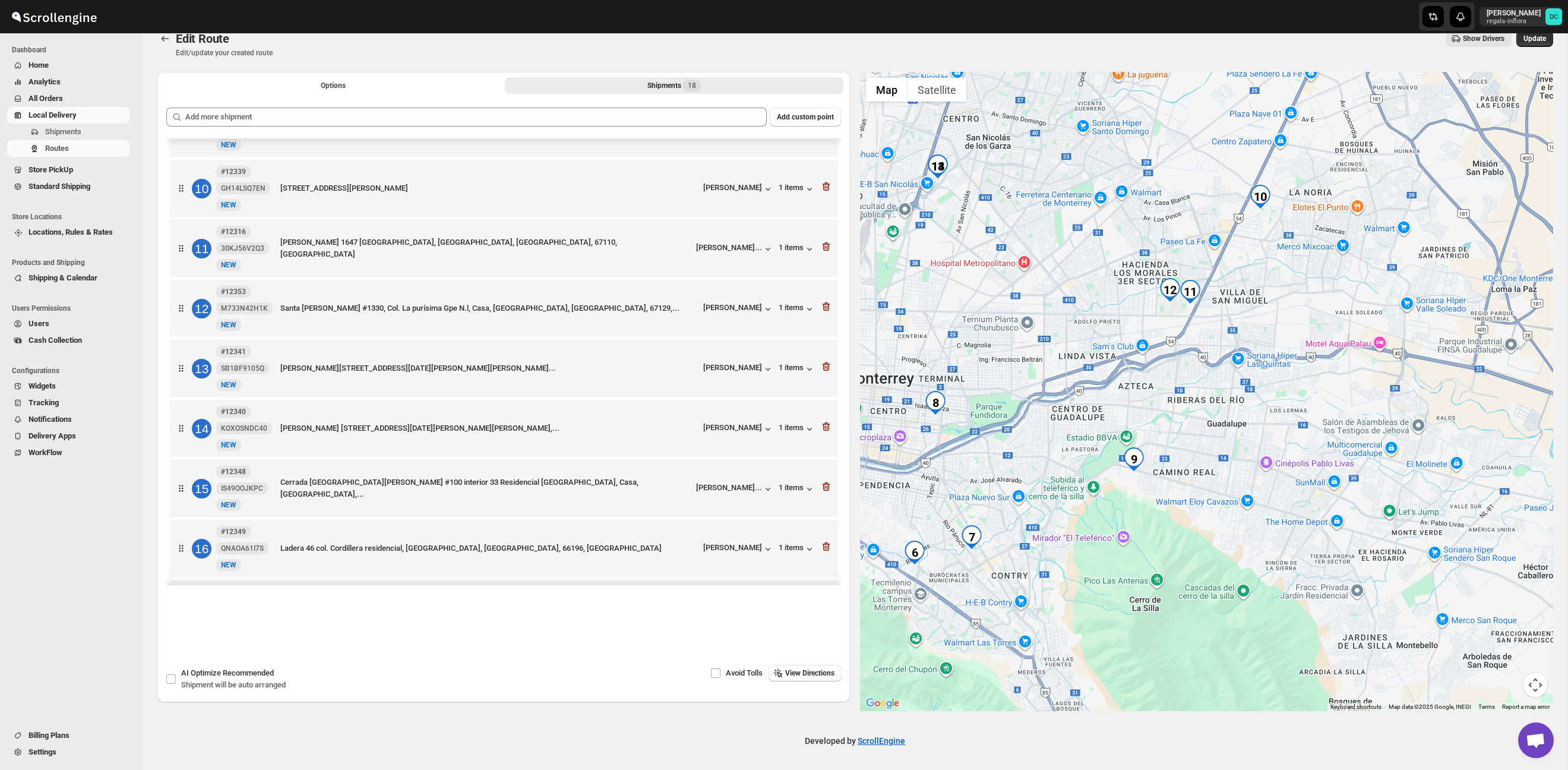
scroll to position [500, 0]
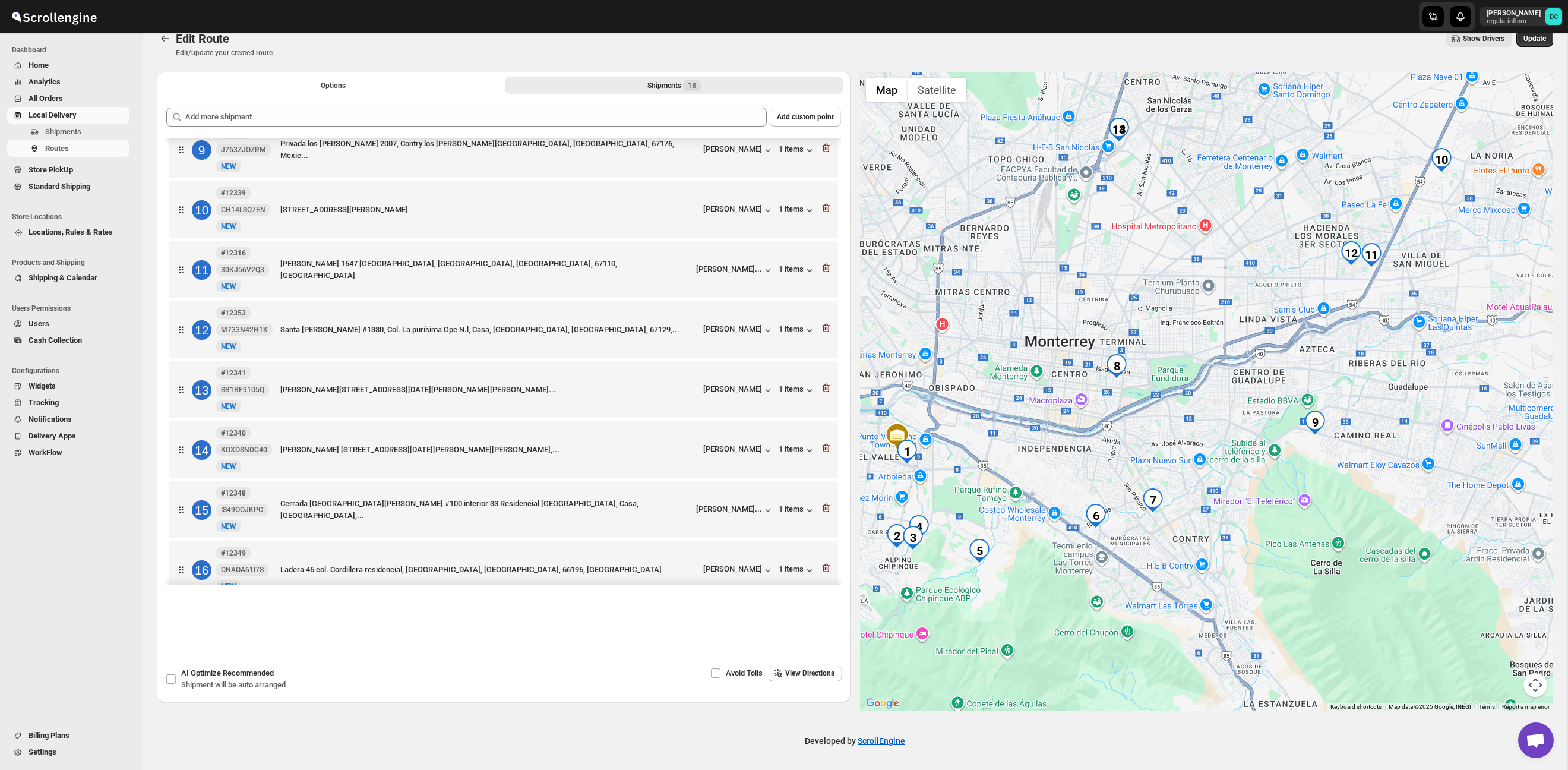
drag, startPoint x: 1070, startPoint y: 409, endPoint x: 1251, endPoint y: 373, distance: 184.5
click at [1251, 373] on div at bounding box center [1207, 392] width 694 height 639
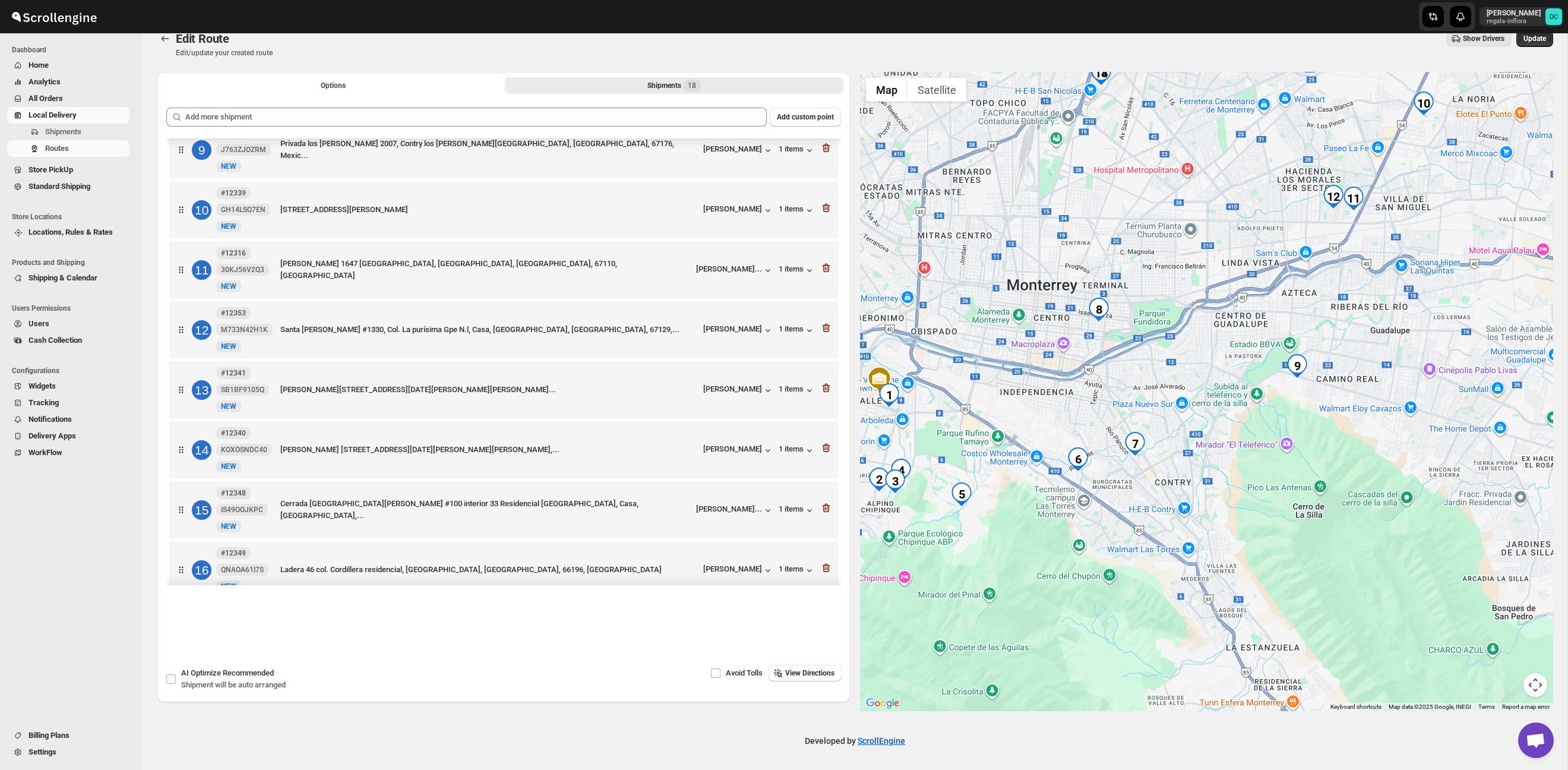
drag, startPoint x: 1265, startPoint y: 418, endPoint x: 1203, endPoint y: 359, distance: 85.6
click at [1203, 359] on div at bounding box center [1207, 392] width 694 height 639
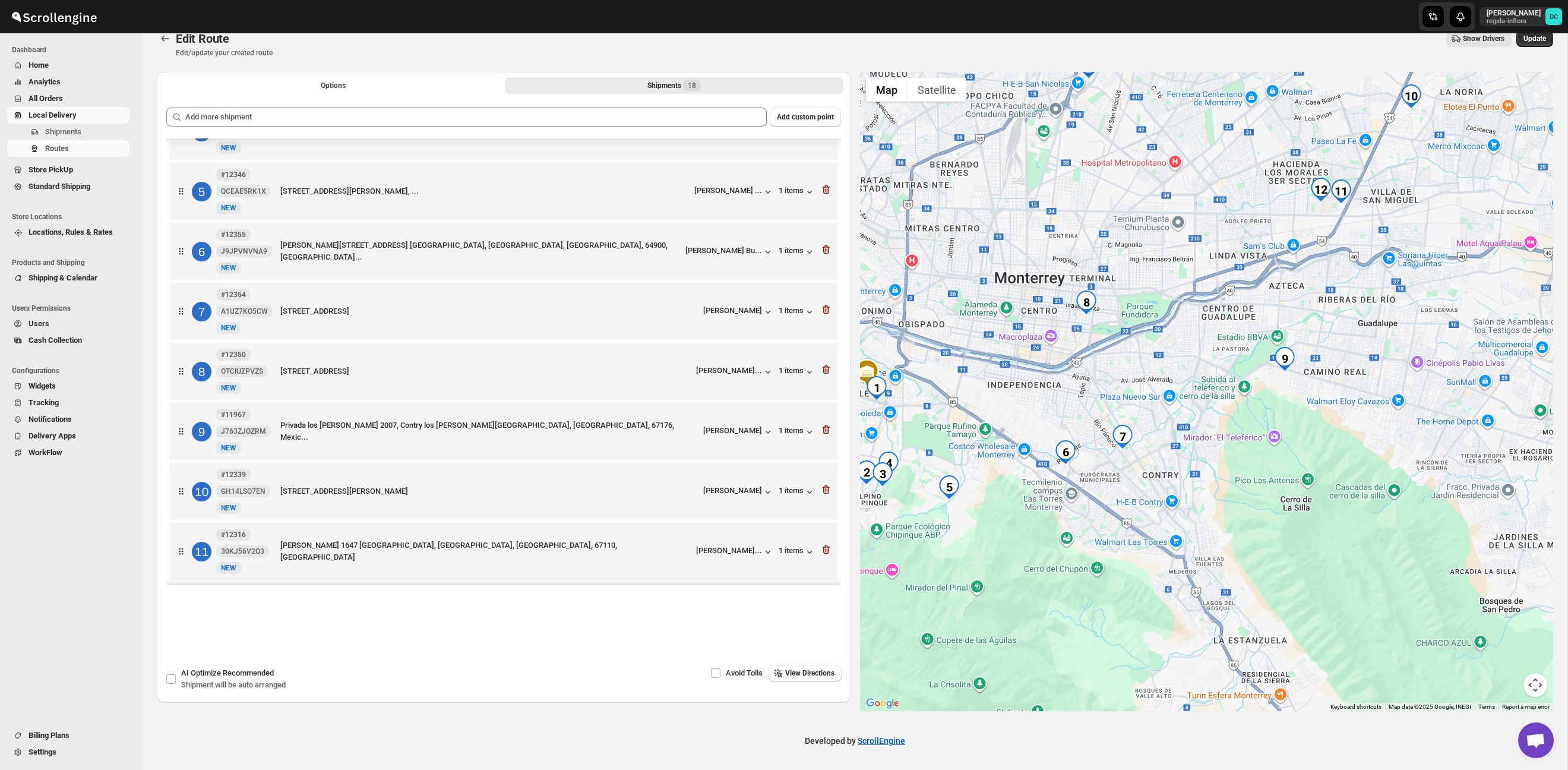
scroll to position [233, 0]
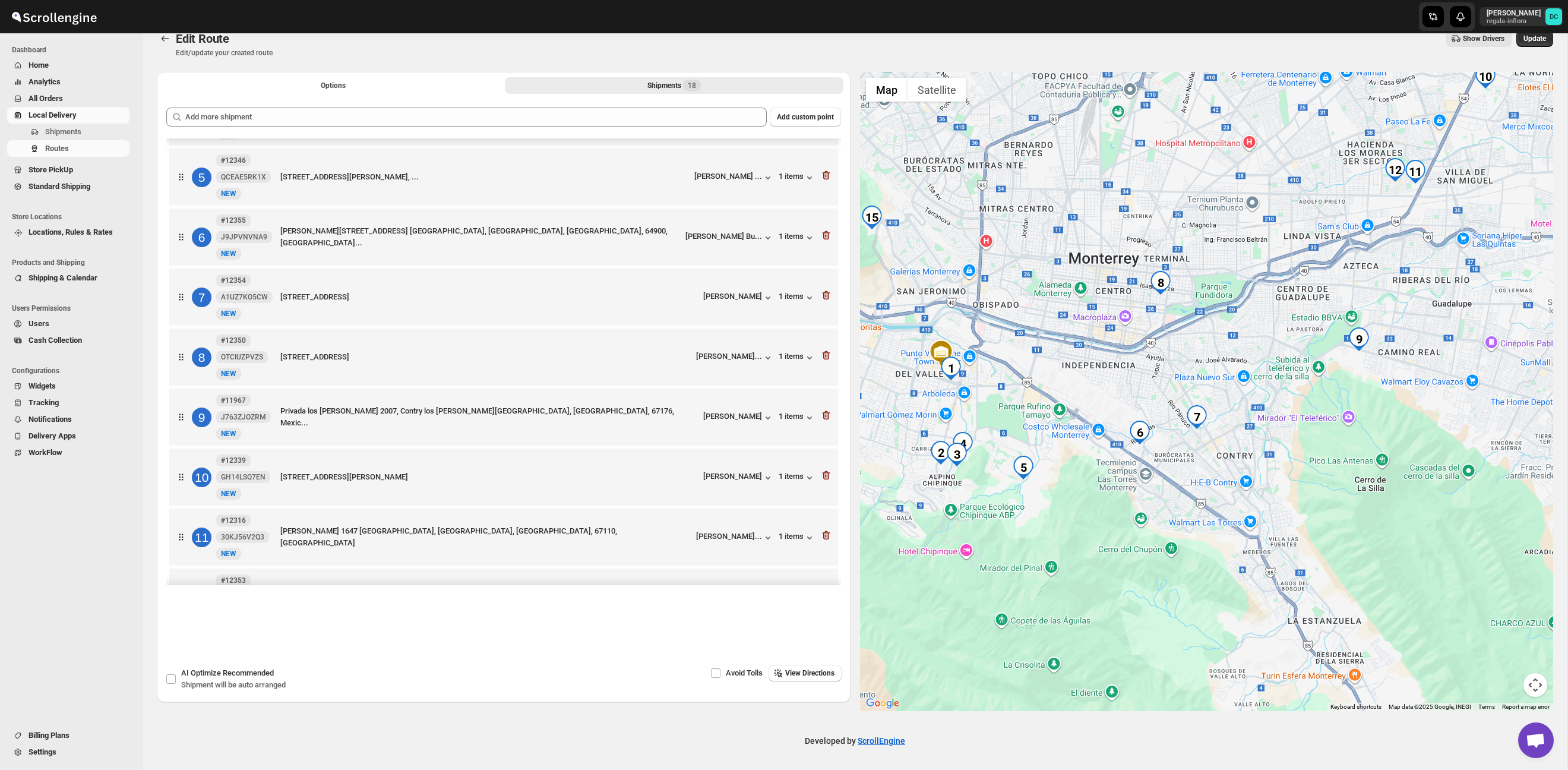
drag, startPoint x: 1187, startPoint y: 430, endPoint x: 1271, endPoint y: 409, distance: 86.6
click at [1271, 409] on div at bounding box center [1207, 392] width 694 height 639
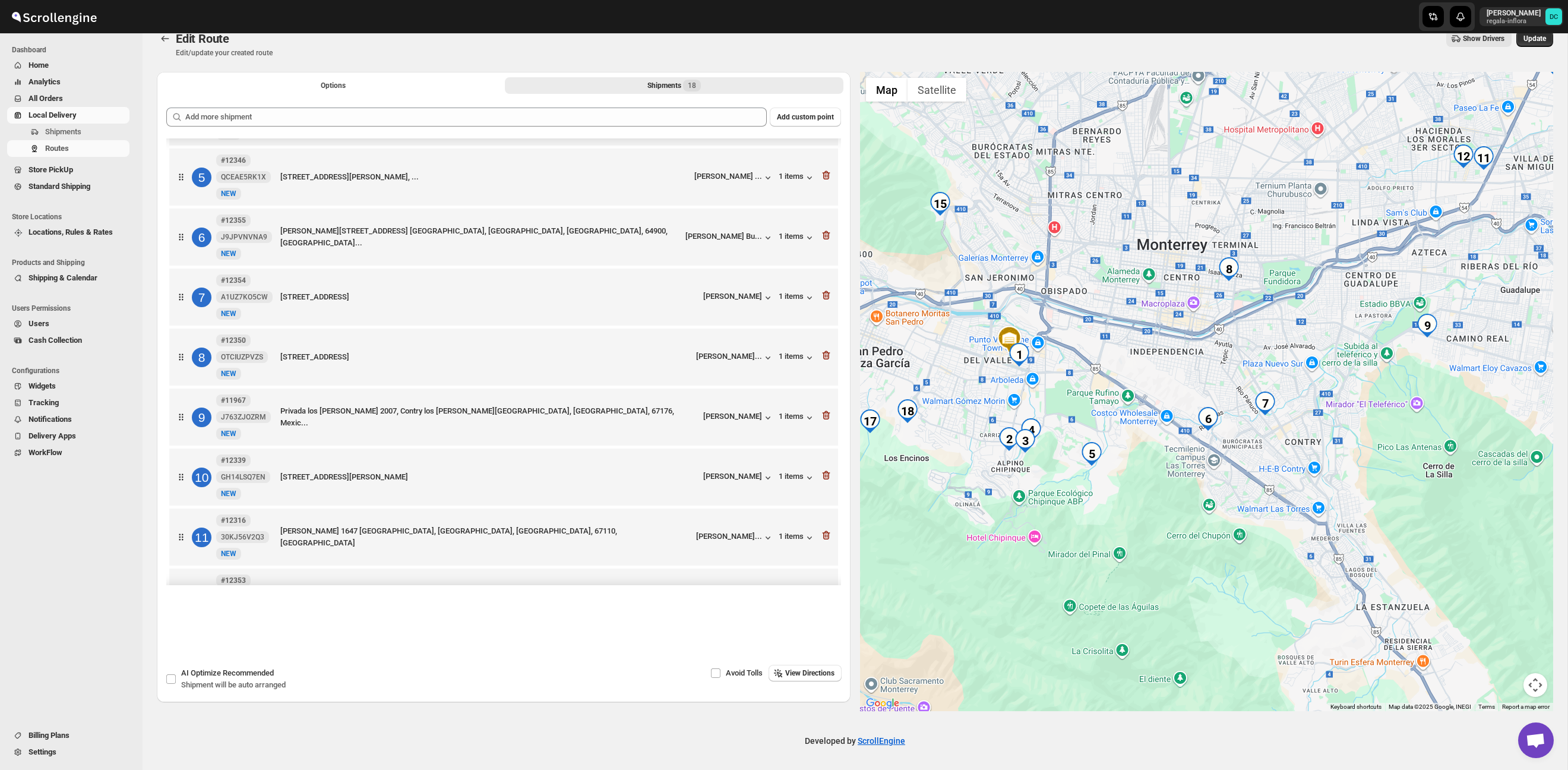
drag, startPoint x: 1231, startPoint y: 416, endPoint x: 1293, endPoint y: 401, distance: 63.8
click at [1293, 401] on div at bounding box center [1207, 392] width 694 height 639
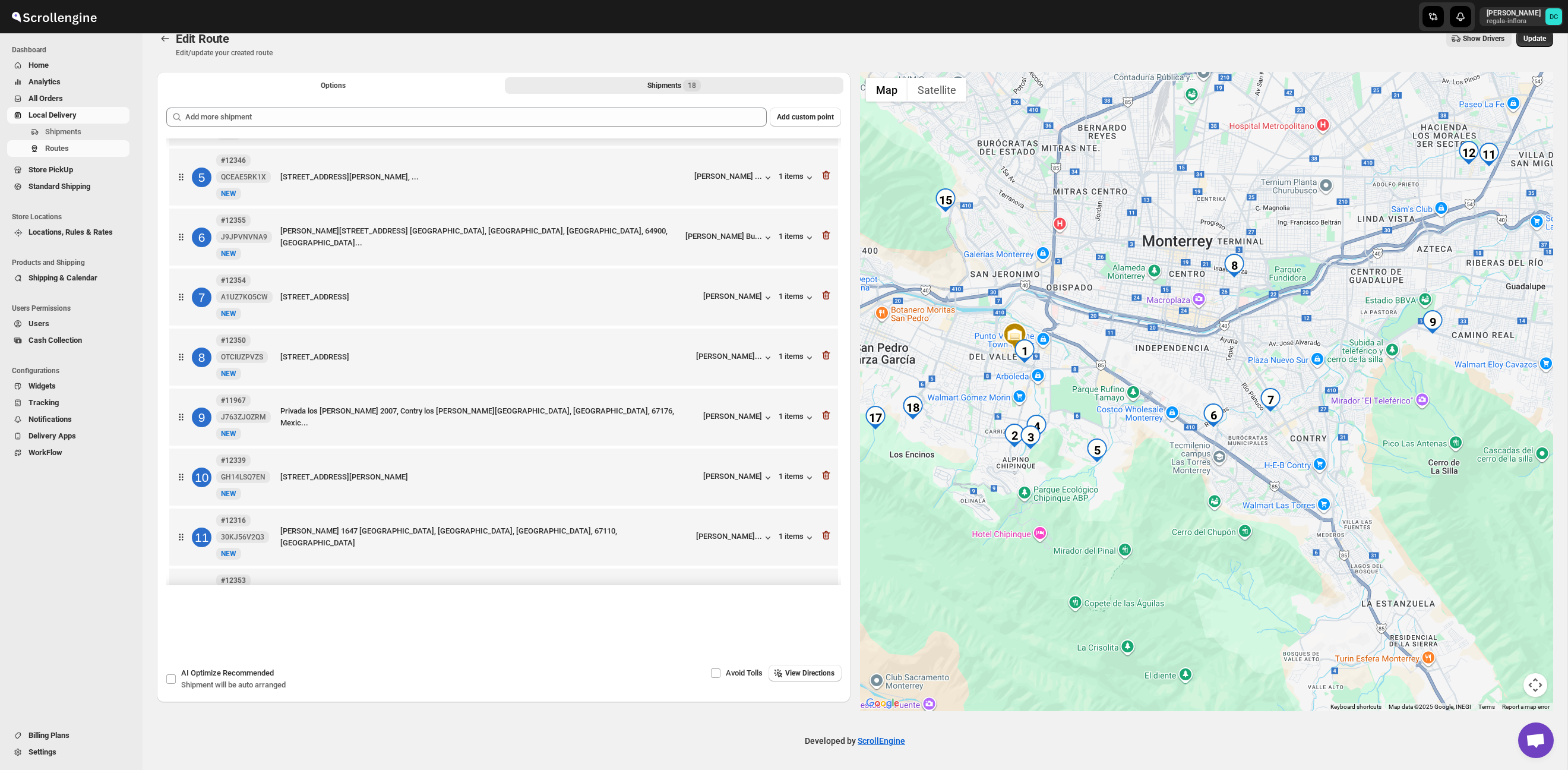
drag, startPoint x: 1285, startPoint y: 381, endPoint x: 1307, endPoint y: 366, distance: 26.6
click at [1307, 366] on div at bounding box center [1207, 392] width 694 height 639
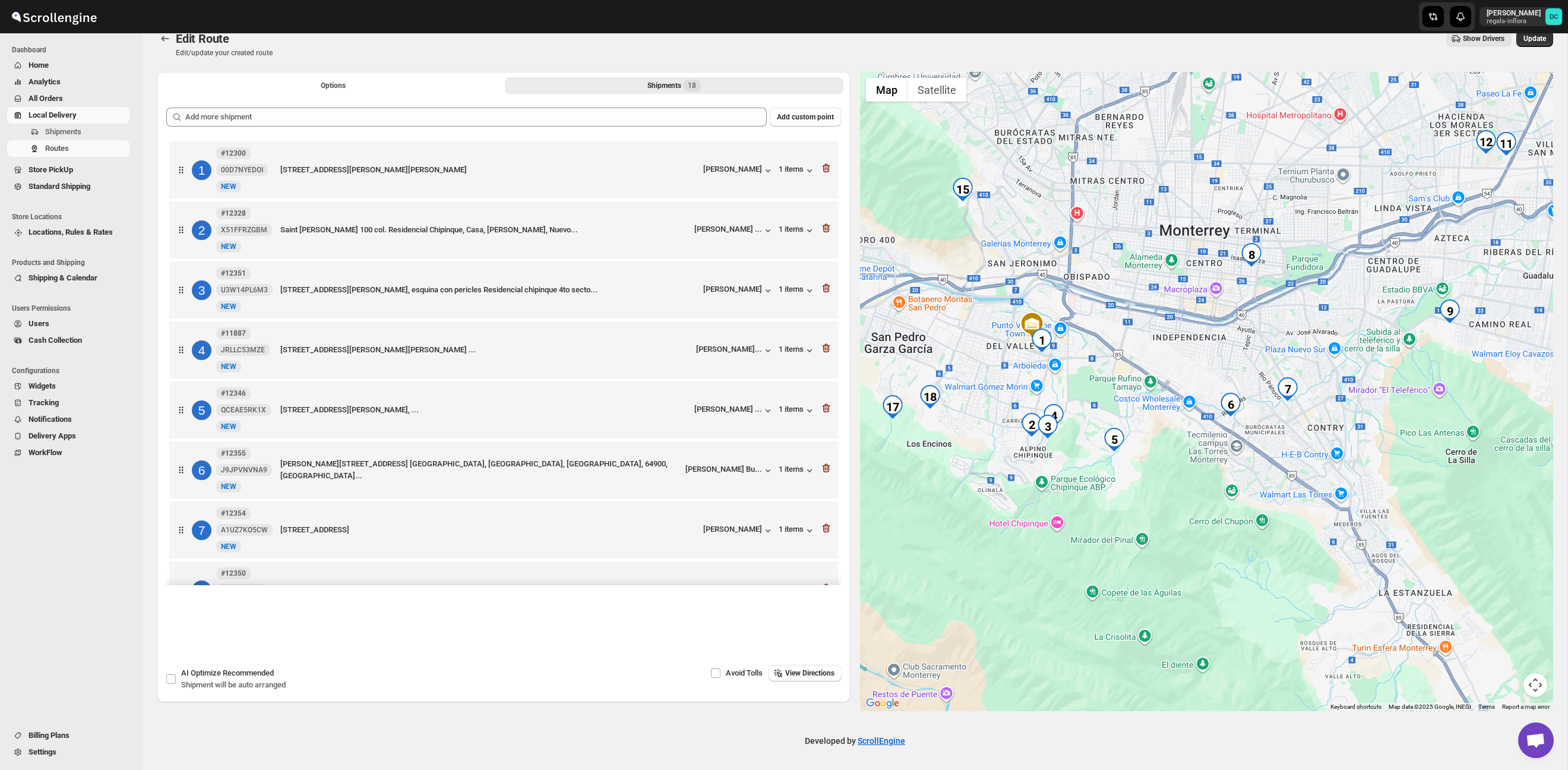
scroll to position [0, 0]
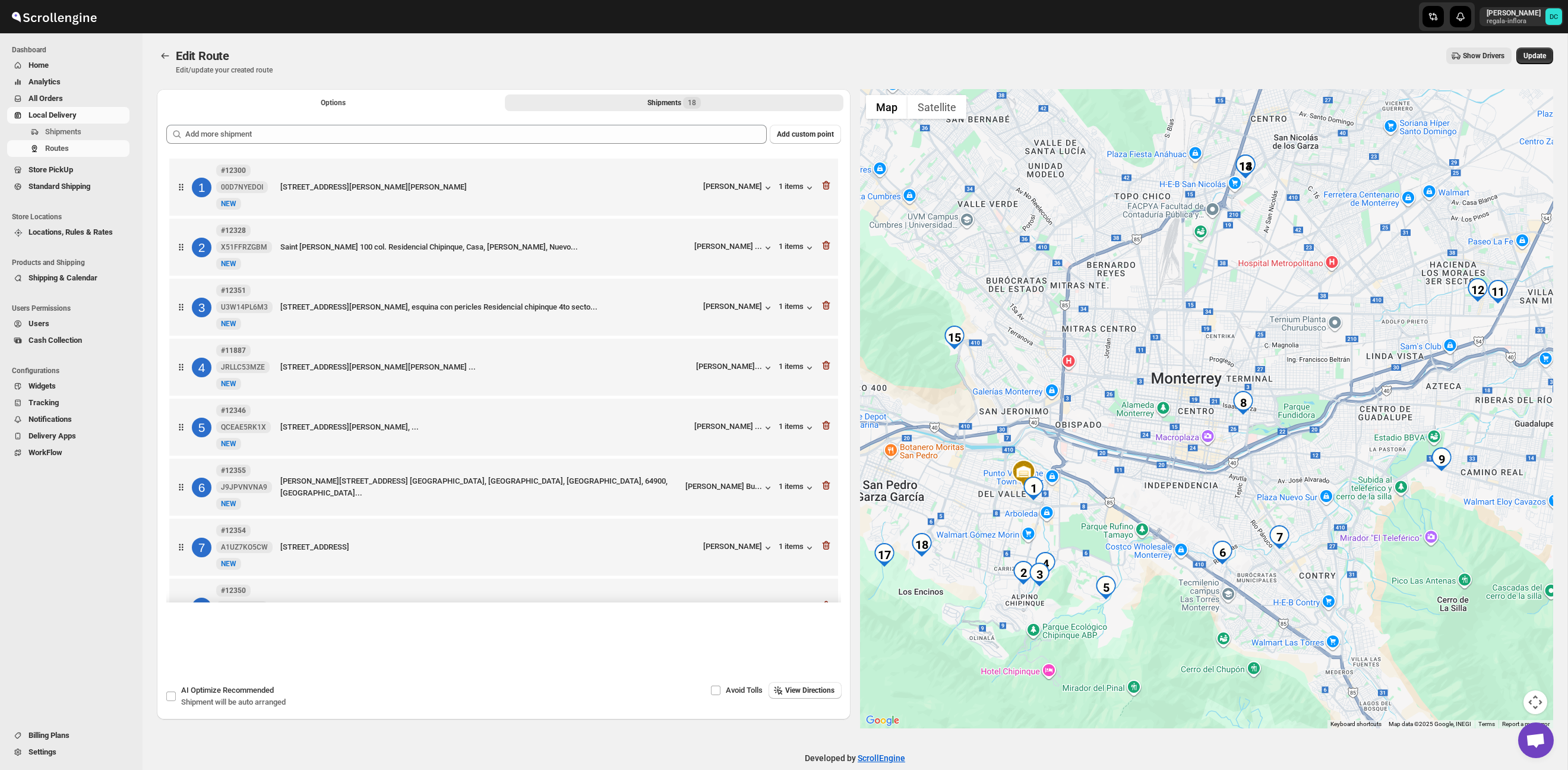
drag, startPoint x: 1182, startPoint y: 278, endPoint x: 1174, endPoint y: 409, distance: 131.2
click at [1174, 409] on div at bounding box center [1207, 409] width 694 height 639
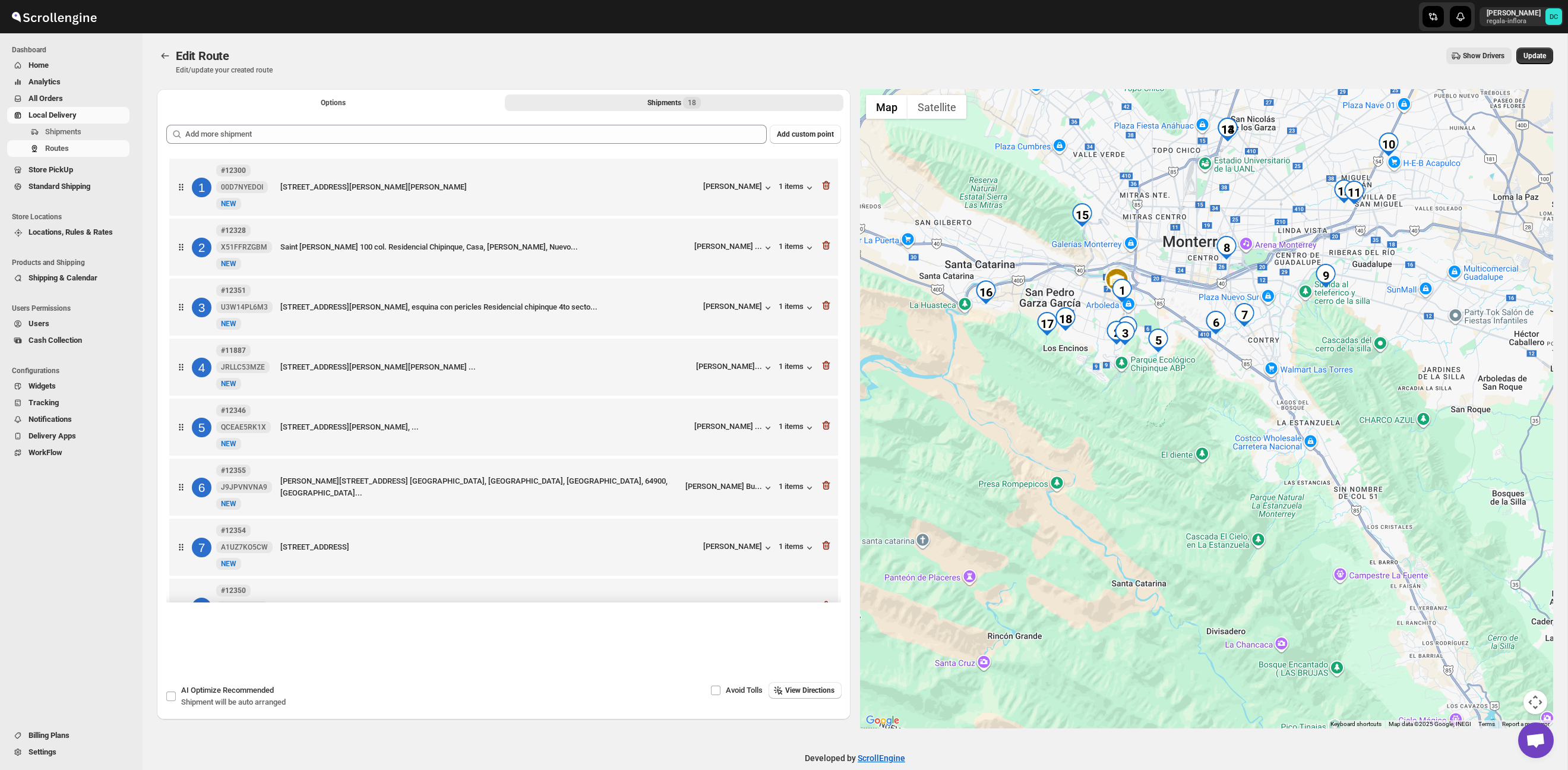
drag, startPoint x: 1176, startPoint y: 379, endPoint x: 1229, endPoint y: 267, distance: 123.9
click at [1229, 267] on div at bounding box center [1207, 409] width 694 height 639
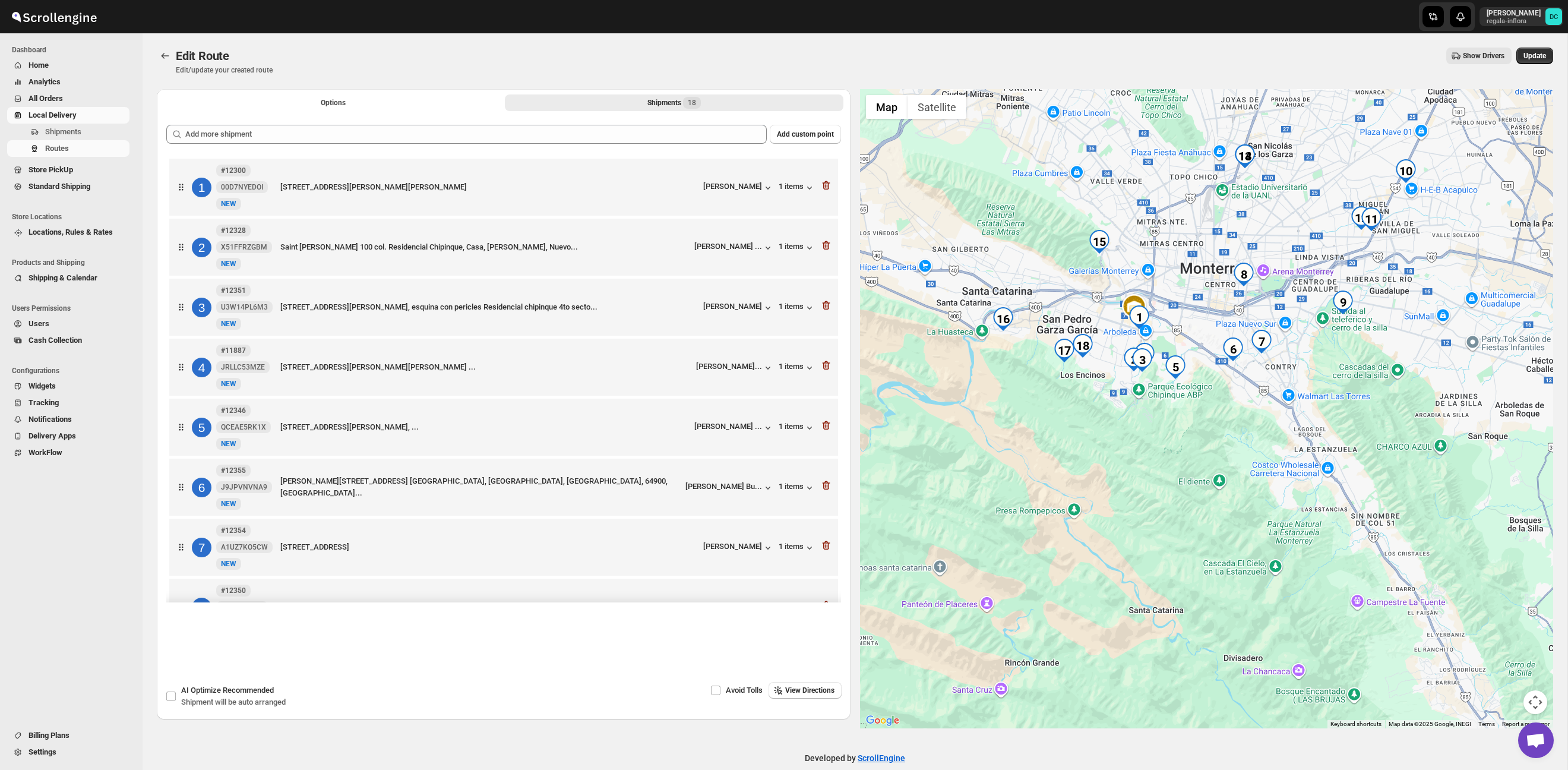
drag, startPoint x: 1204, startPoint y: 381, endPoint x: 1220, endPoint y: 416, distance: 38.5
click at [1224, 416] on div at bounding box center [1207, 409] width 694 height 639
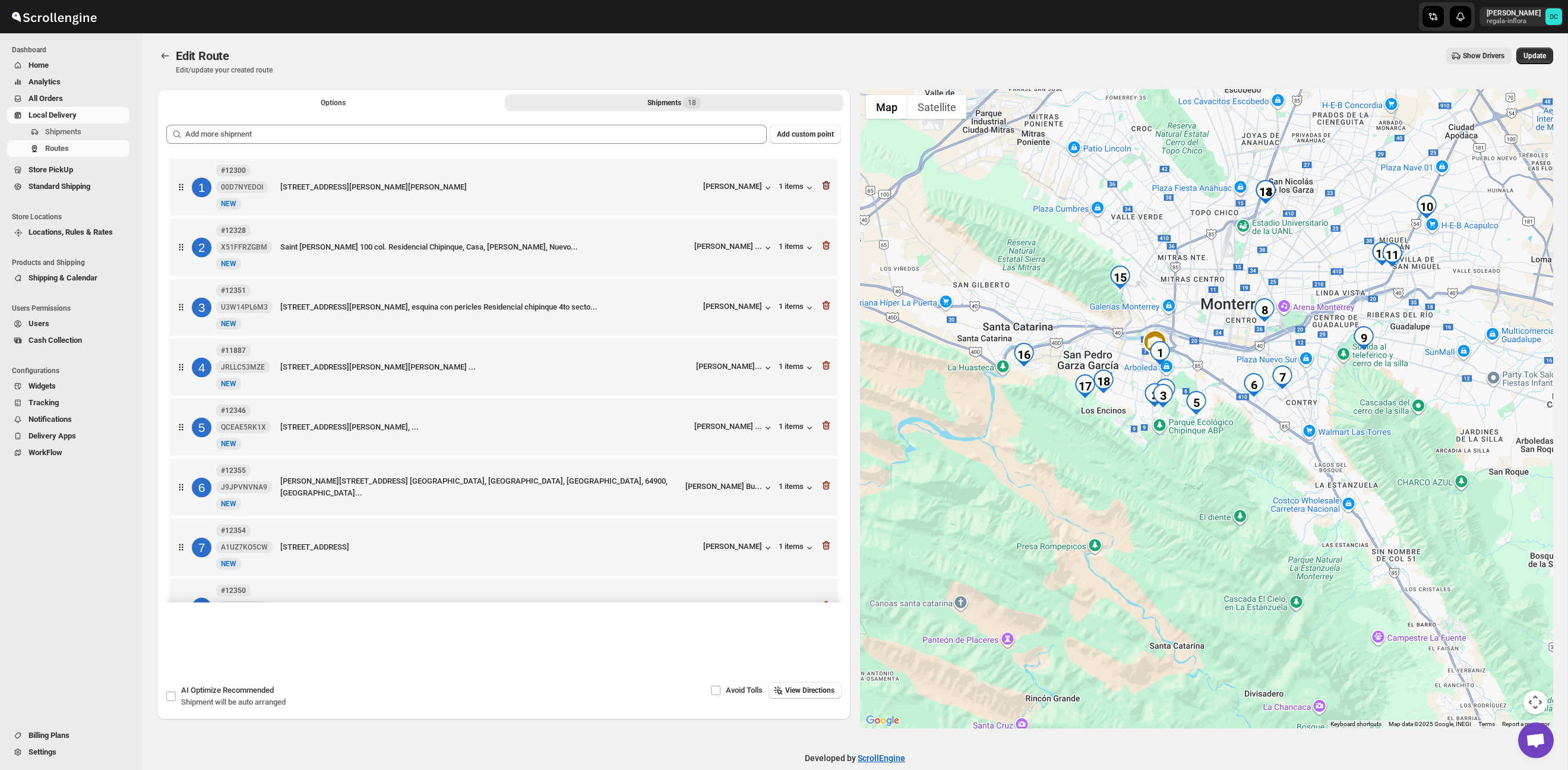
click at [825, 186] on icon "button" at bounding box center [826, 185] width 12 height 12
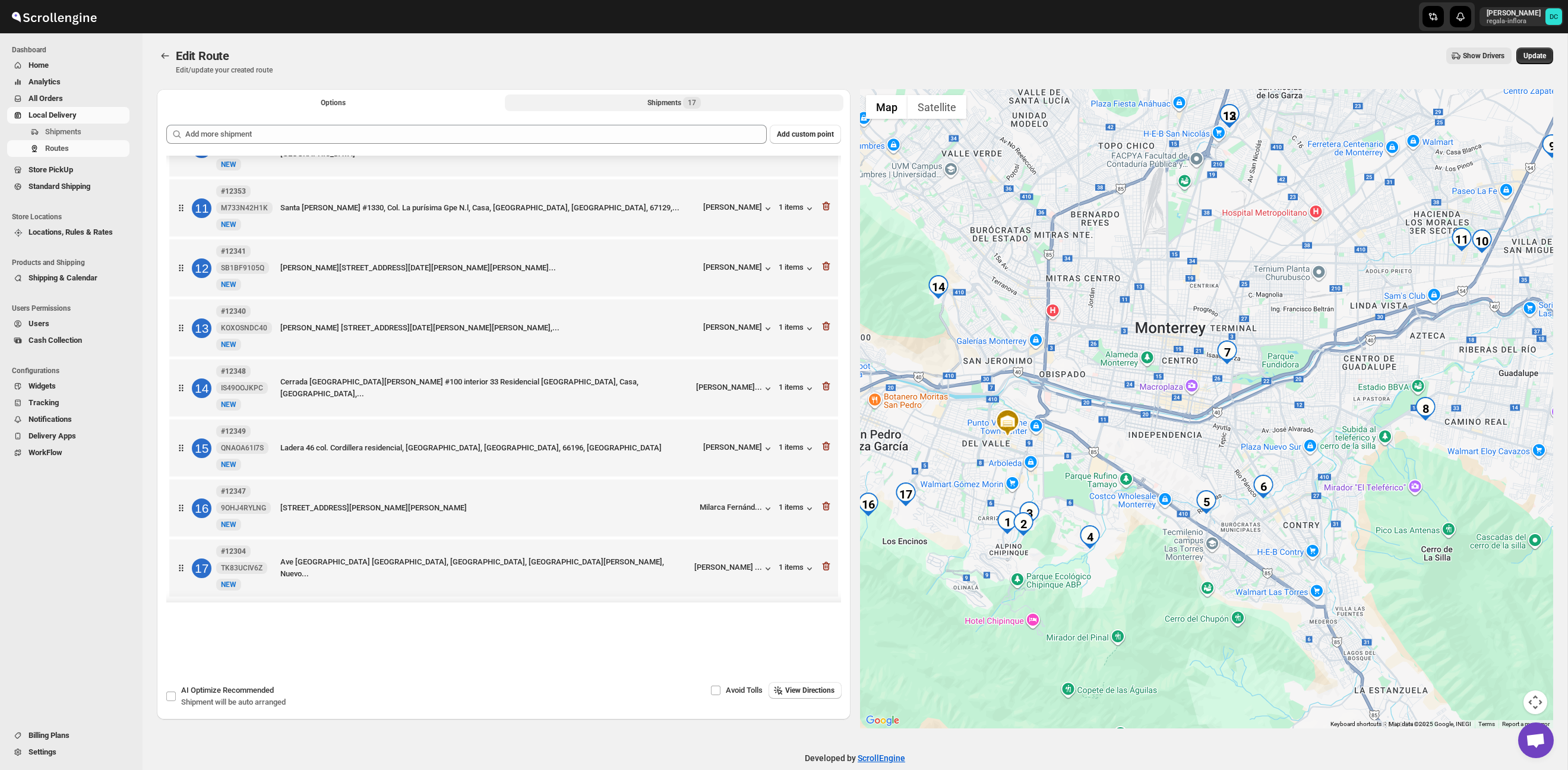
scroll to position [594, 0]
click at [825, 508] on icon "button" at bounding box center [825, 506] width 7 height 9
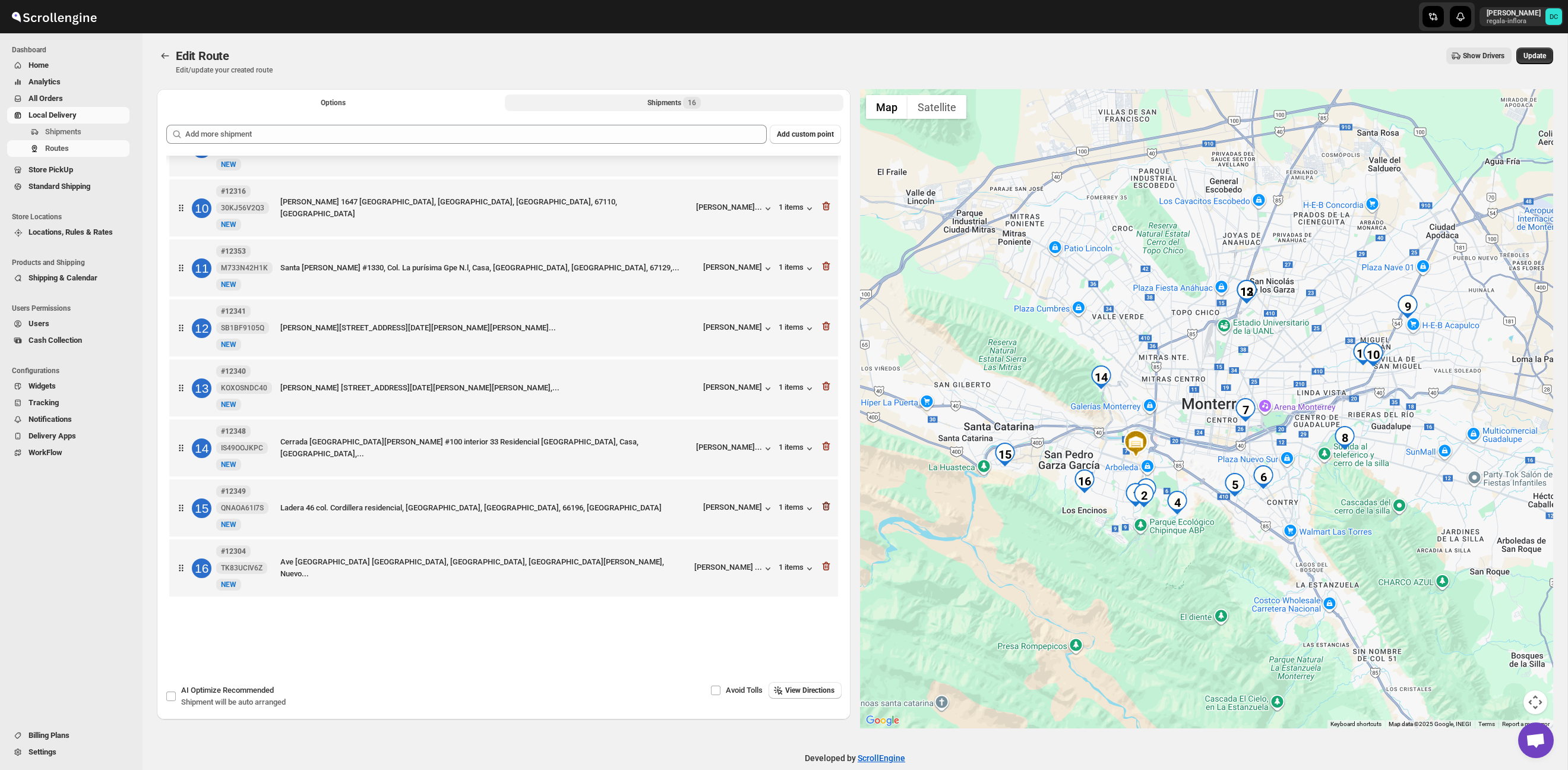
click at [829, 504] on icon "button" at bounding box center [825, 506] width 7 height 9
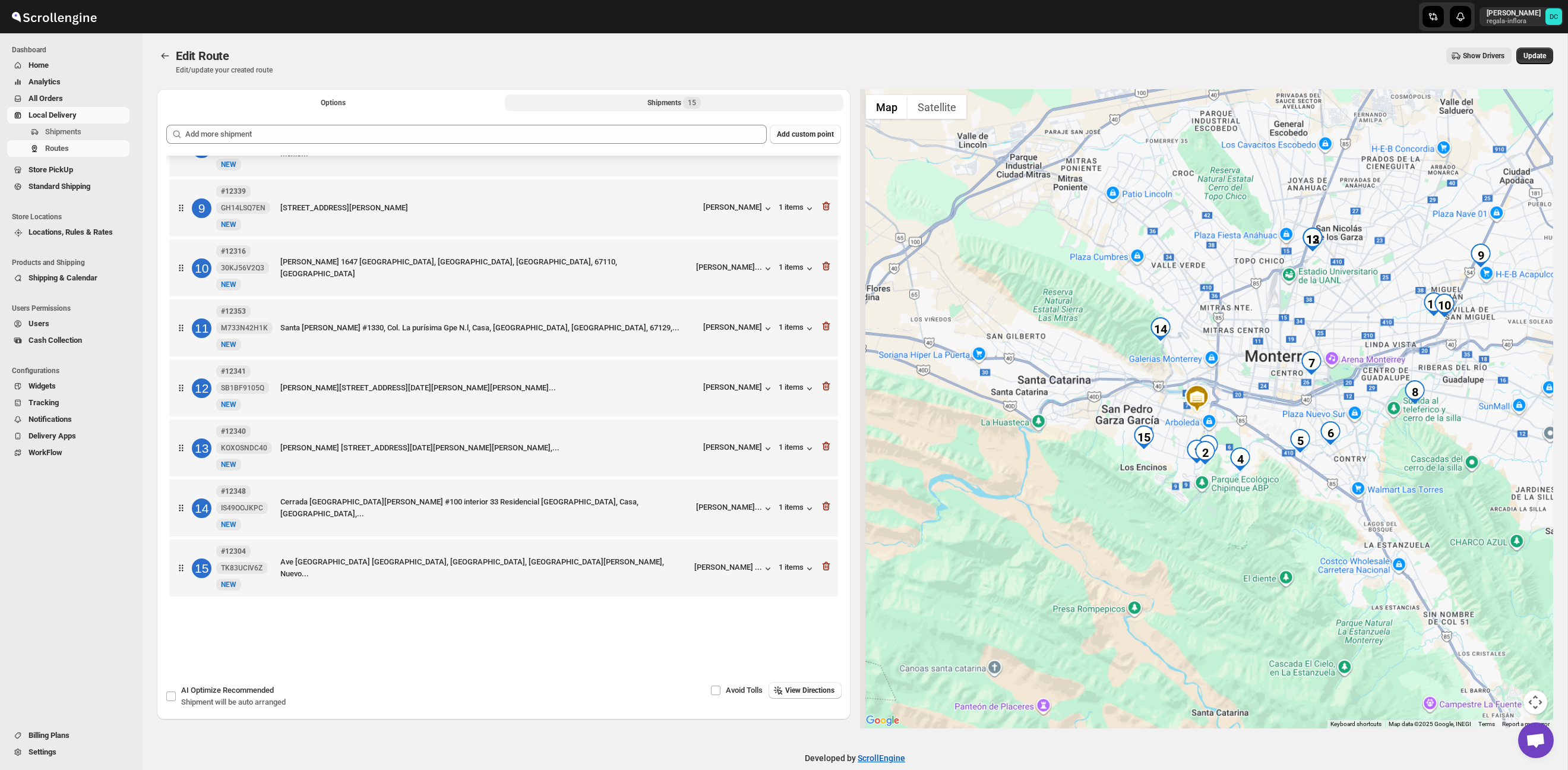
scroll to position [473, 0]
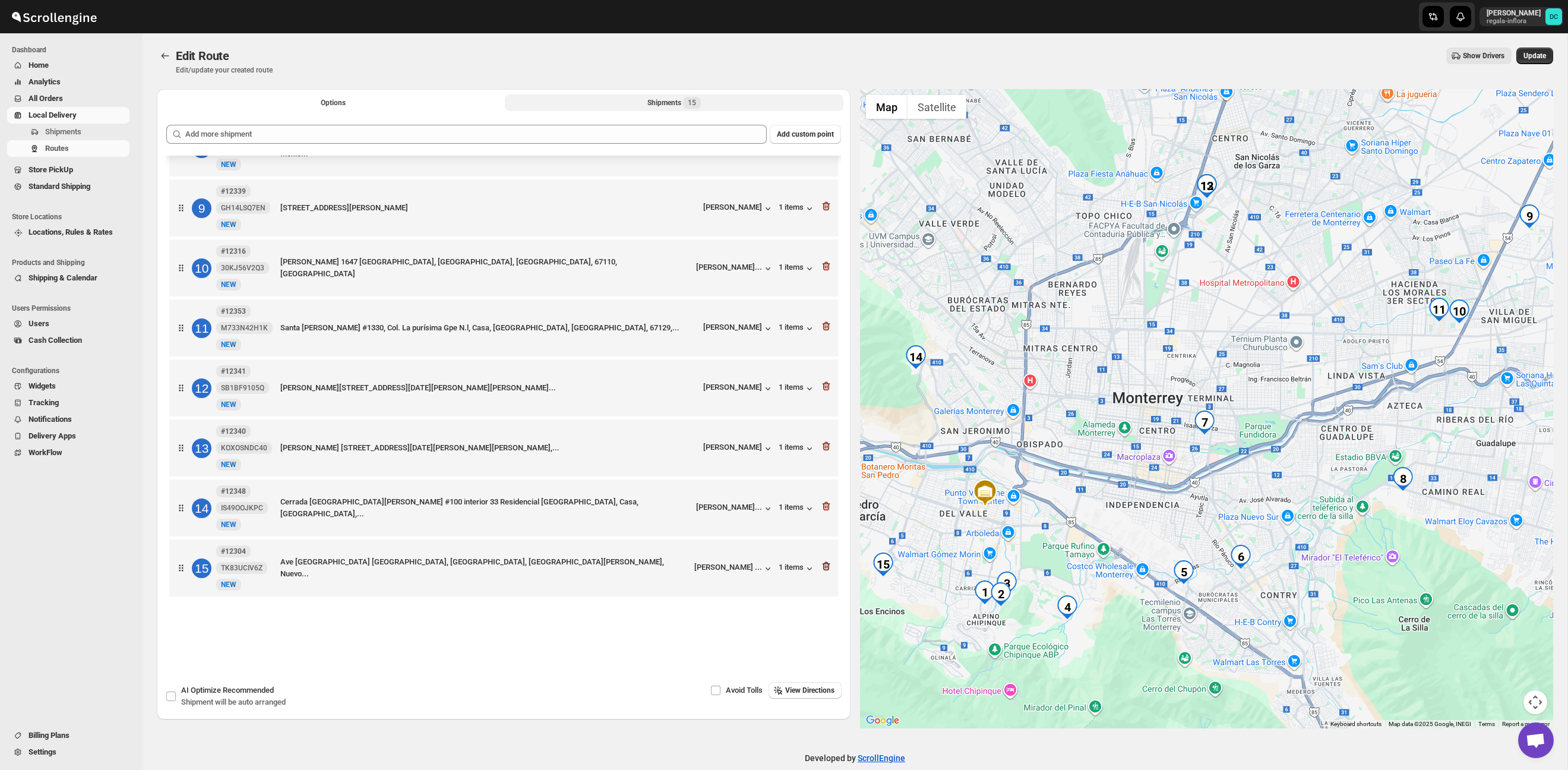
click at [827, 563] on icon "button" at bounding box center [825, 566] width 7 height 9
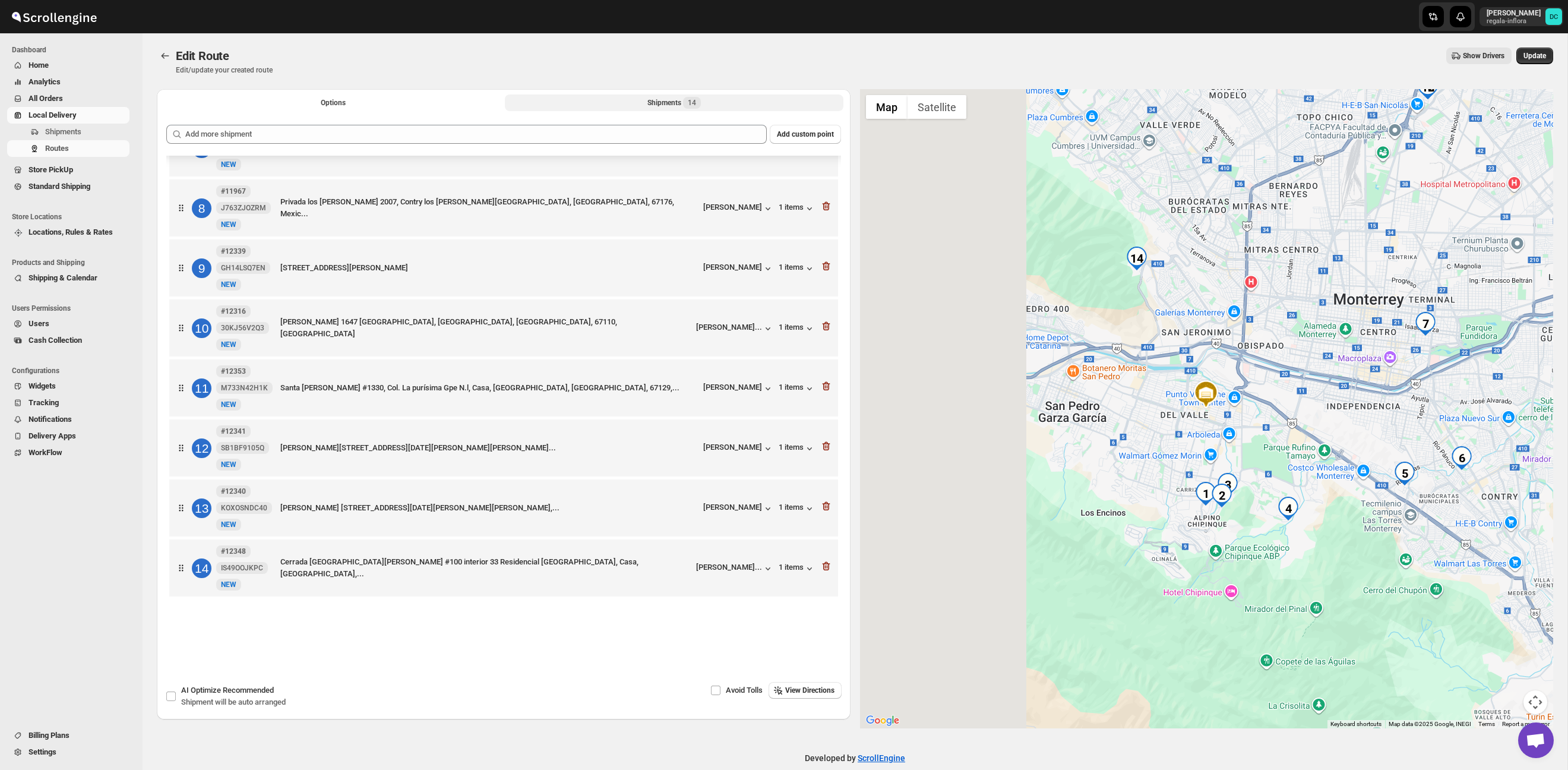
scroll to position [411, 0]
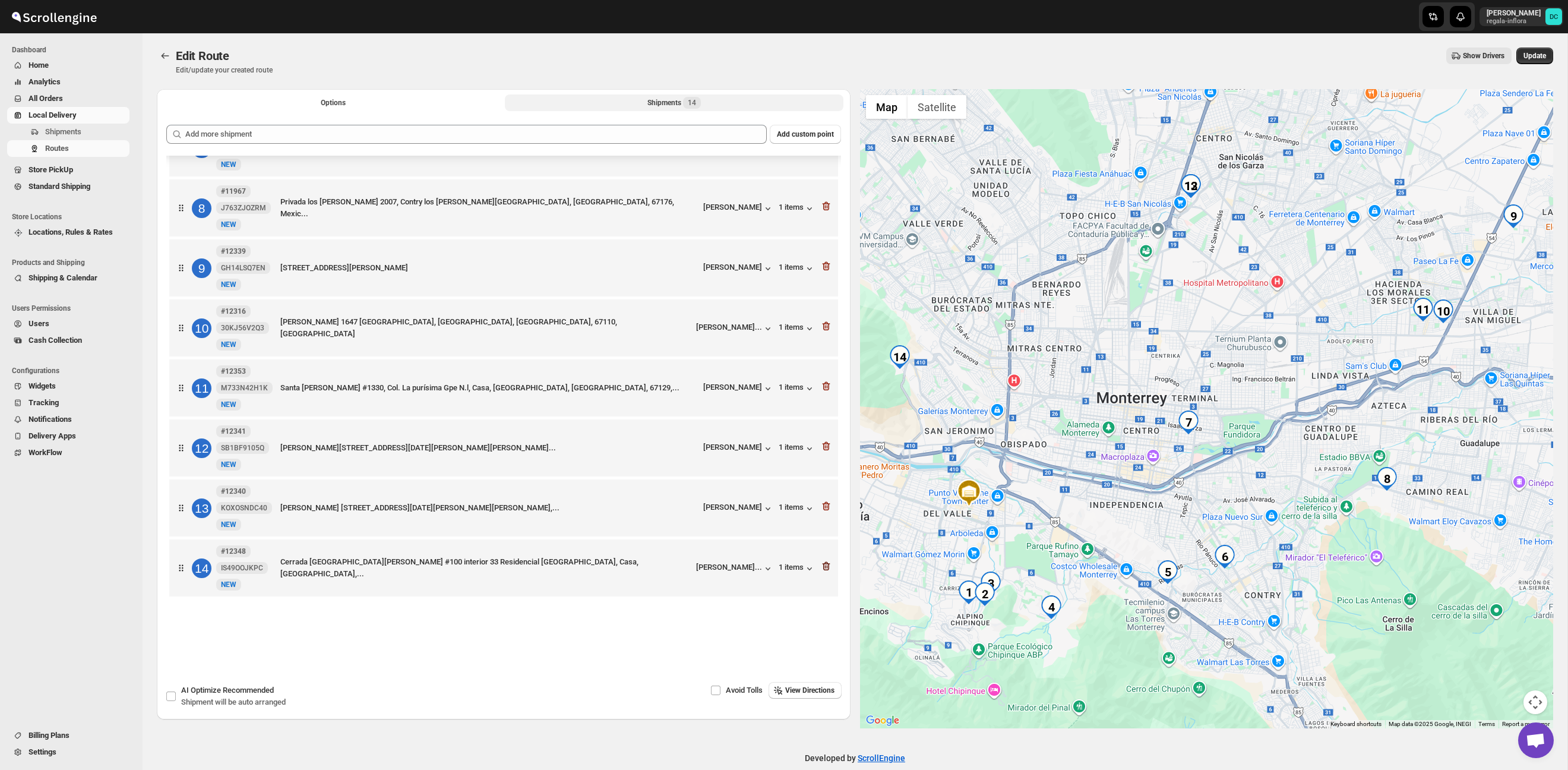
click at [827, 563] on icon "button" at bounding box center [825, 566] width 7 height 9
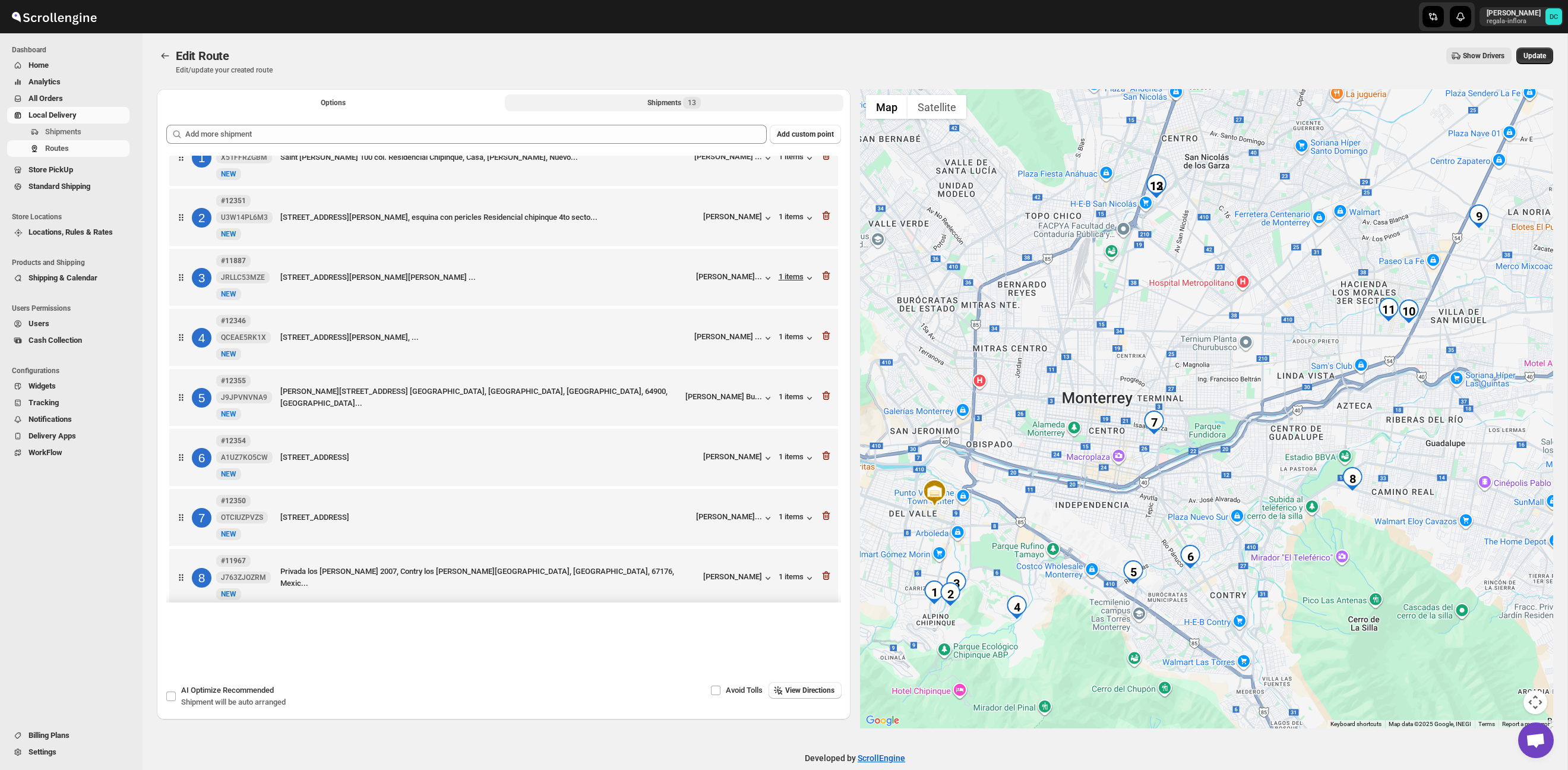
scroll to position [0, 0]
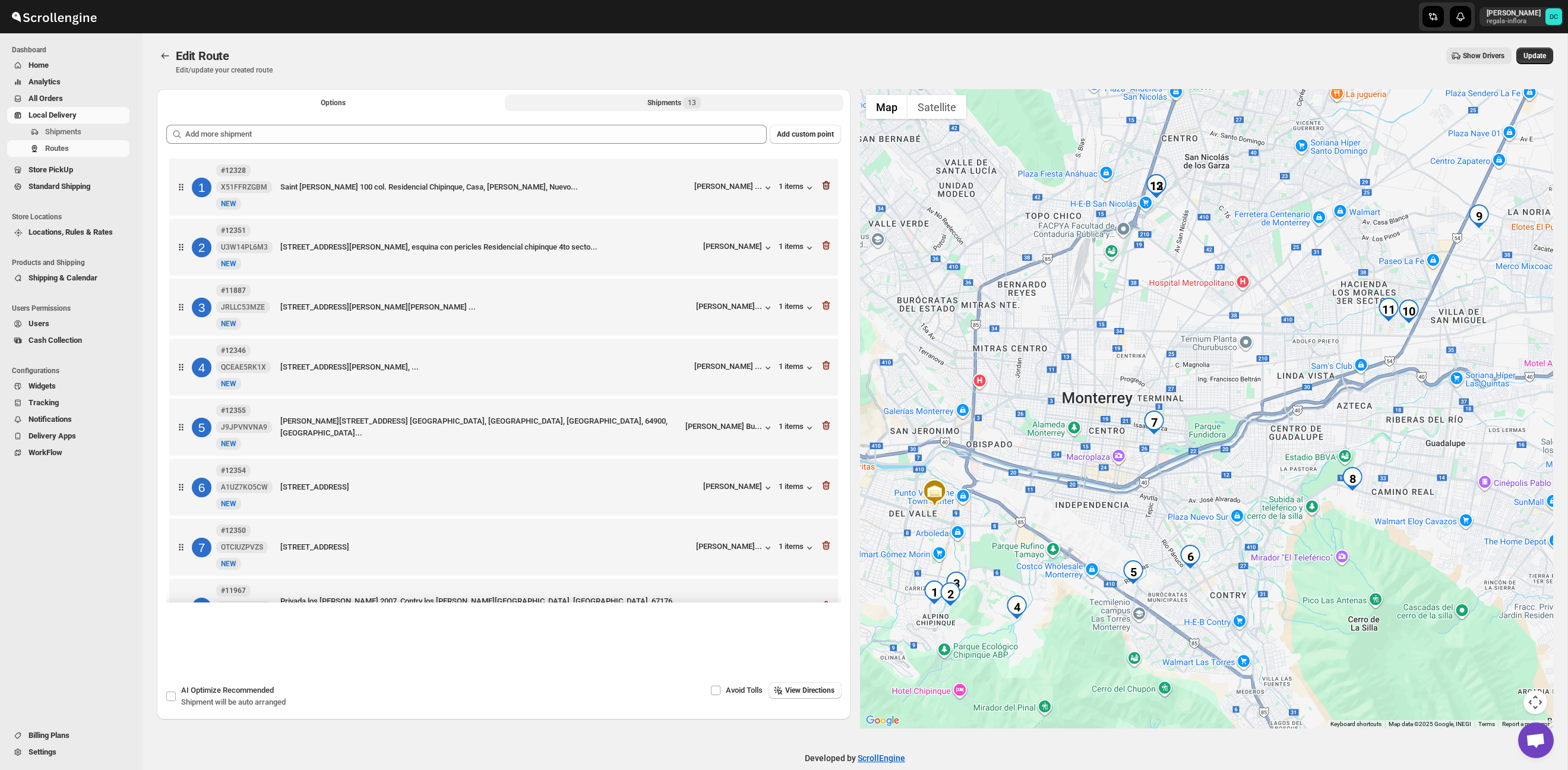
click at [828, 187] on icon "button" at bounding box center [825, 185] width 7 height 9
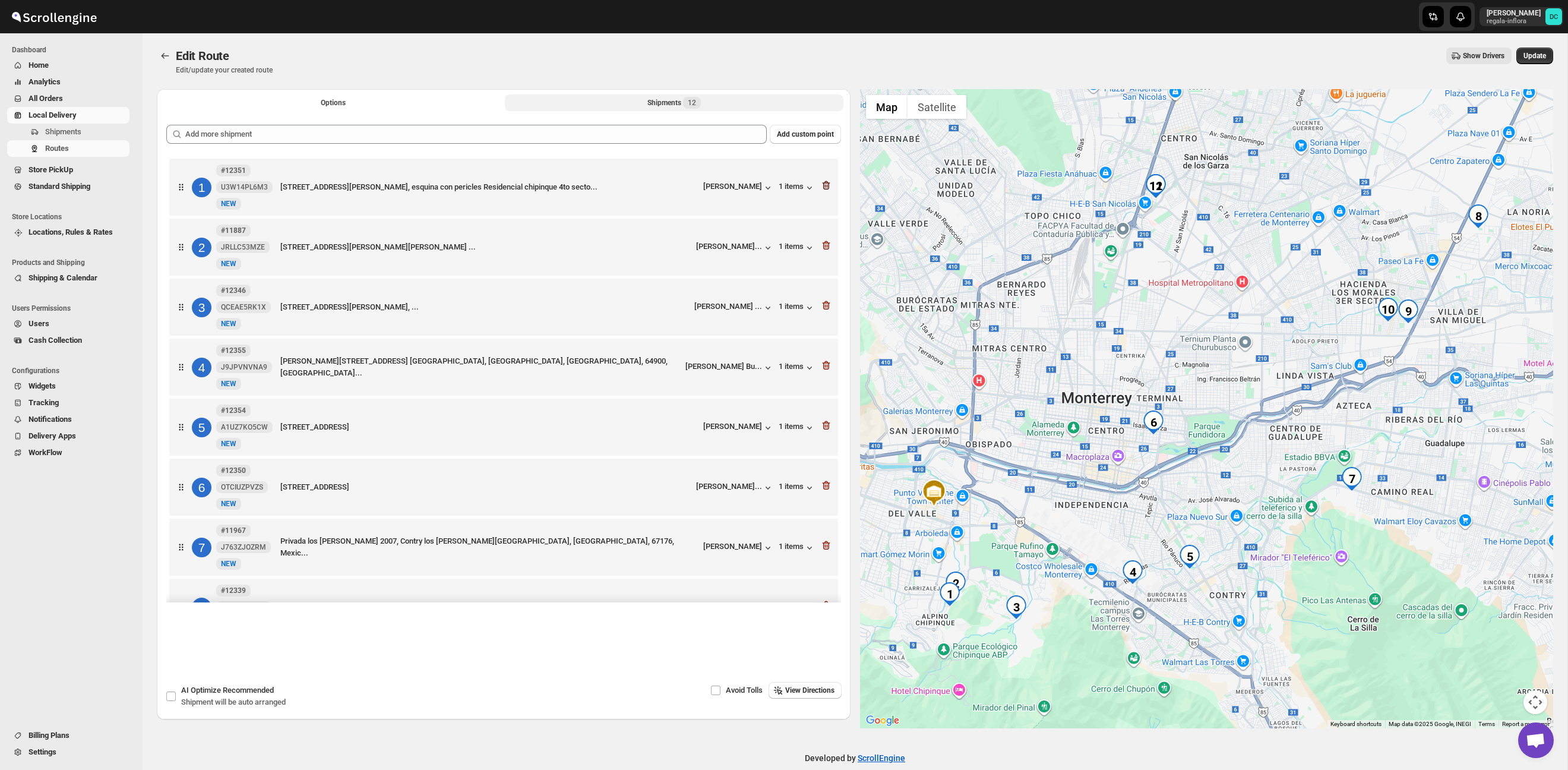
click at [828, 187] on icon "button" at bounding box center [825, 185] width 7 height 9
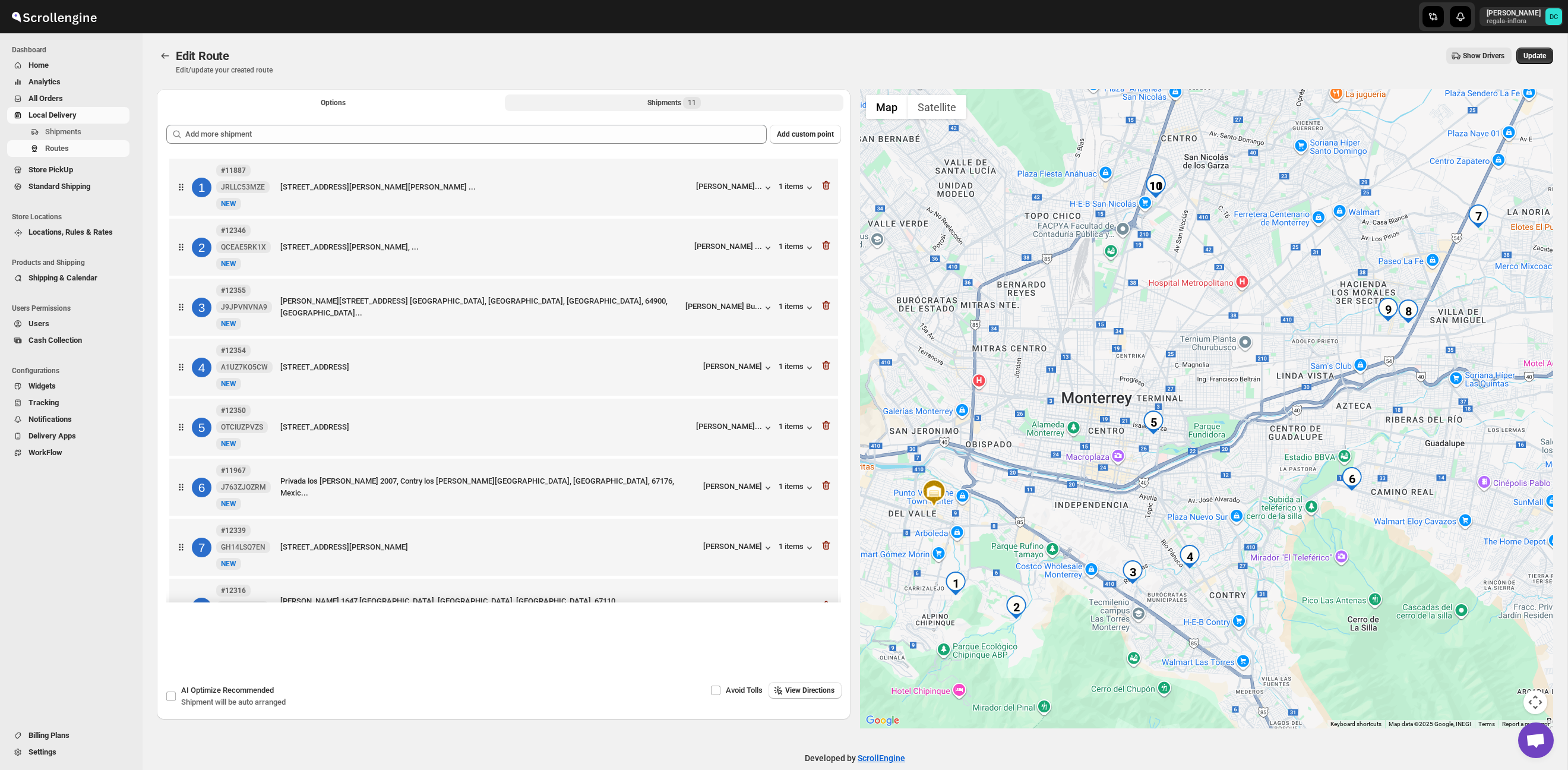
click at [828, 187] on icon "button" at bounding box center [825, 185] width 7 height 9
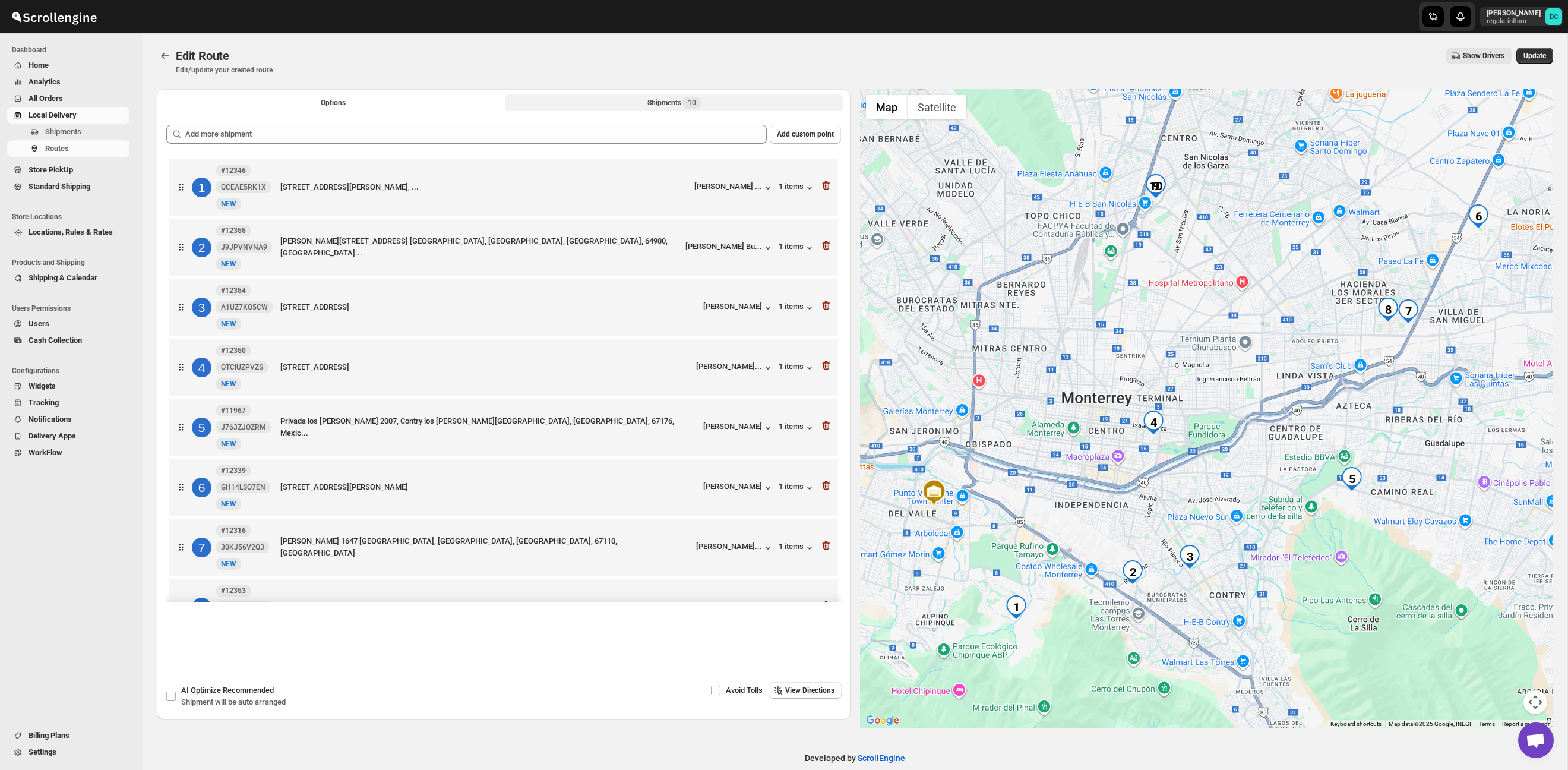
click at [828, 187] on icon "button" at bounding box center [825, 185] width 7 height 9
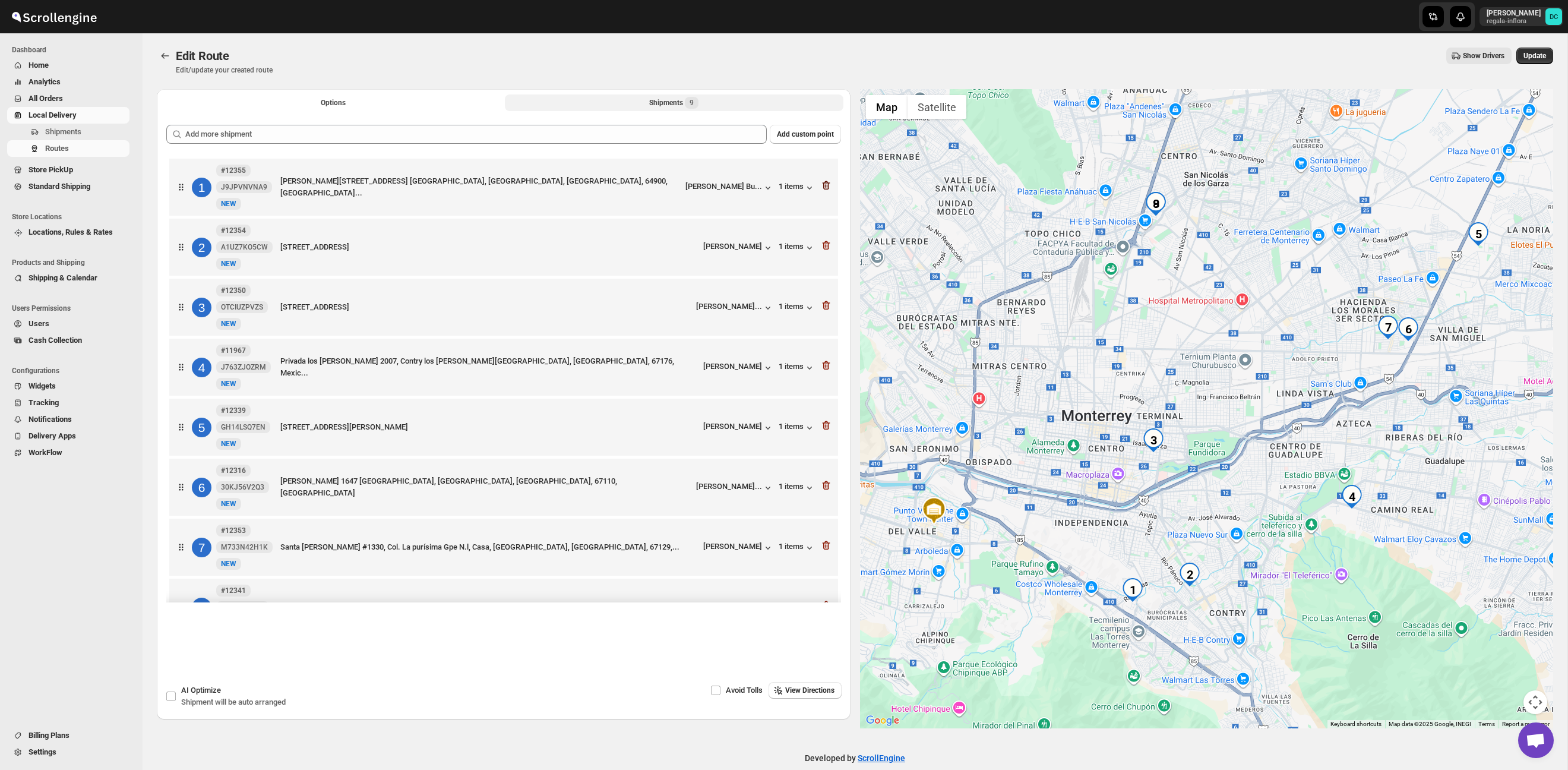
click at [832, 188] on div "[STREET_ADDRESS][PERSON_NAME] [GEOGRAPHIC_DATA], [GEOGRAPHIC_DATA], [GEOGRAPHIC…" at bounding box center [503, 187] width 668 height 57
click at [829, 188] on icon "button" at bounding box center [825, 185] width 7 height 9
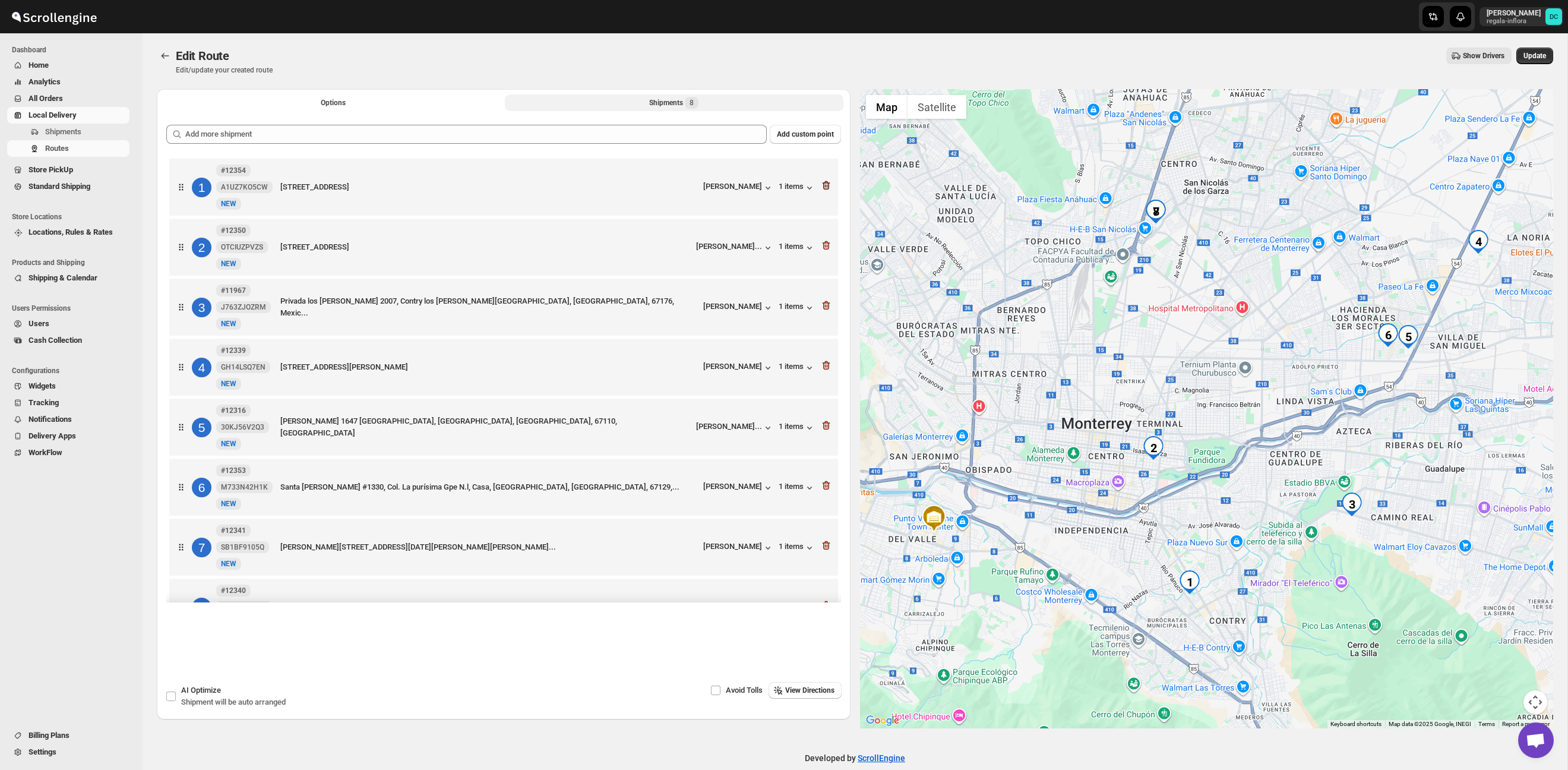
click at [825, 186] on icon "button" at bounding box center [824, 186] width 1 height 3
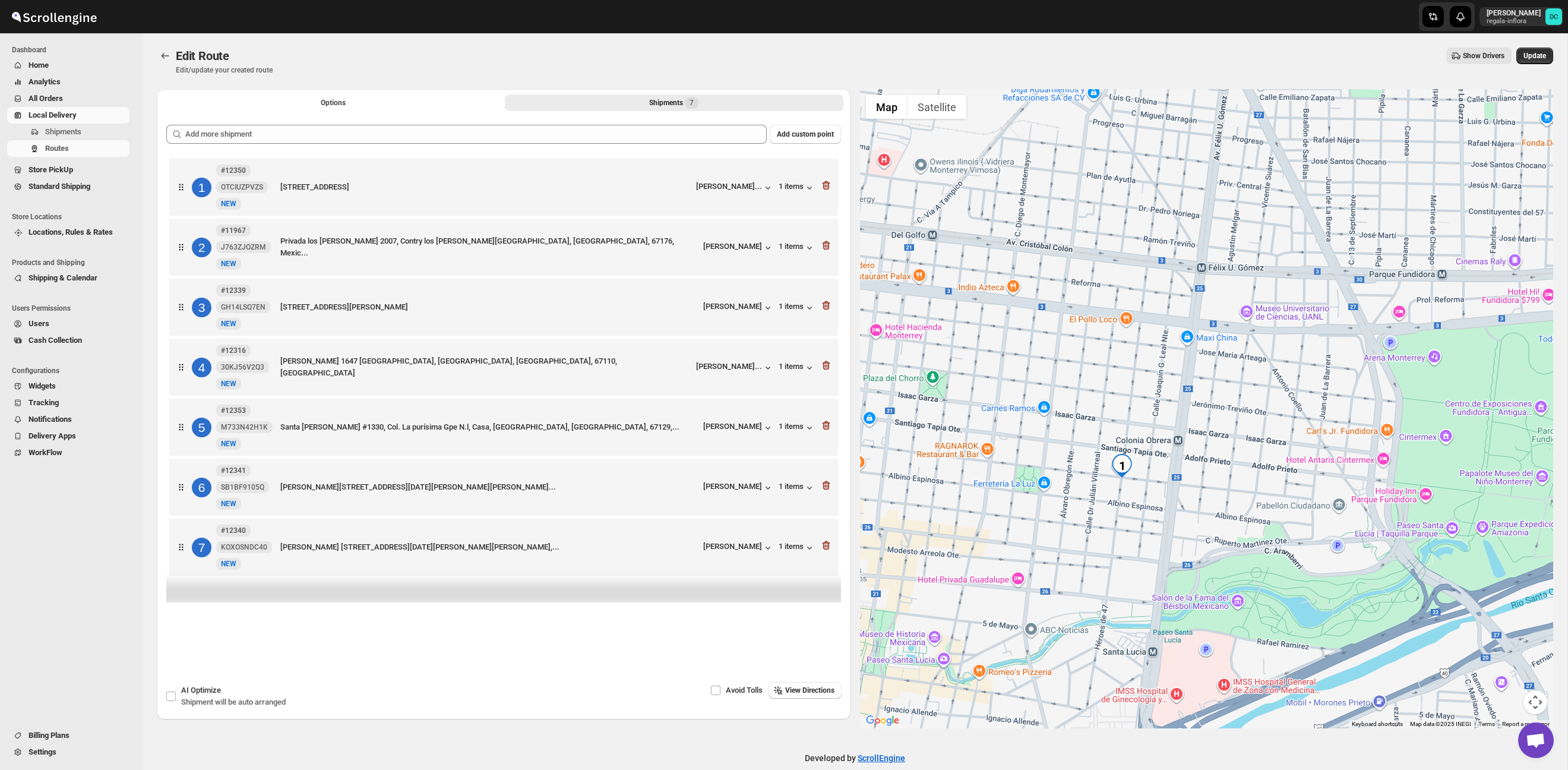
drag, startPoint x: 1146, startPoint y: 501, endPoint x: 1151, endPoint y: 452, distance: 49.3
click at [1151, 452] on div at bounding box center [1207, 409] width 694 height 639
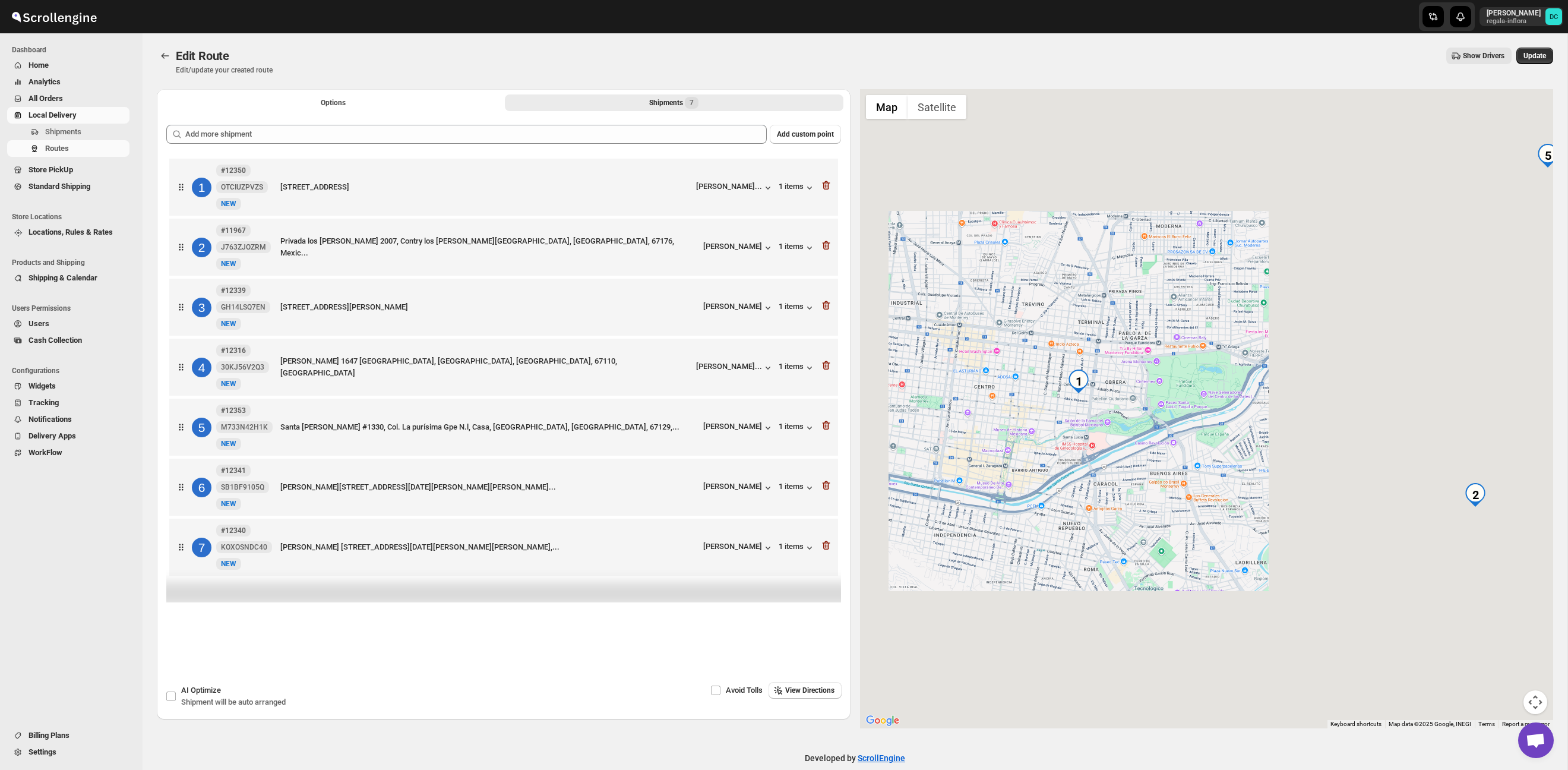
drag, startPoint x: 1376, startPoint y: 474, endPoint x: 1267, endPoint y: 435, distance: 115.8
click at [1231, 449] on div at bounding box center [1207, 409] width 694 height 639
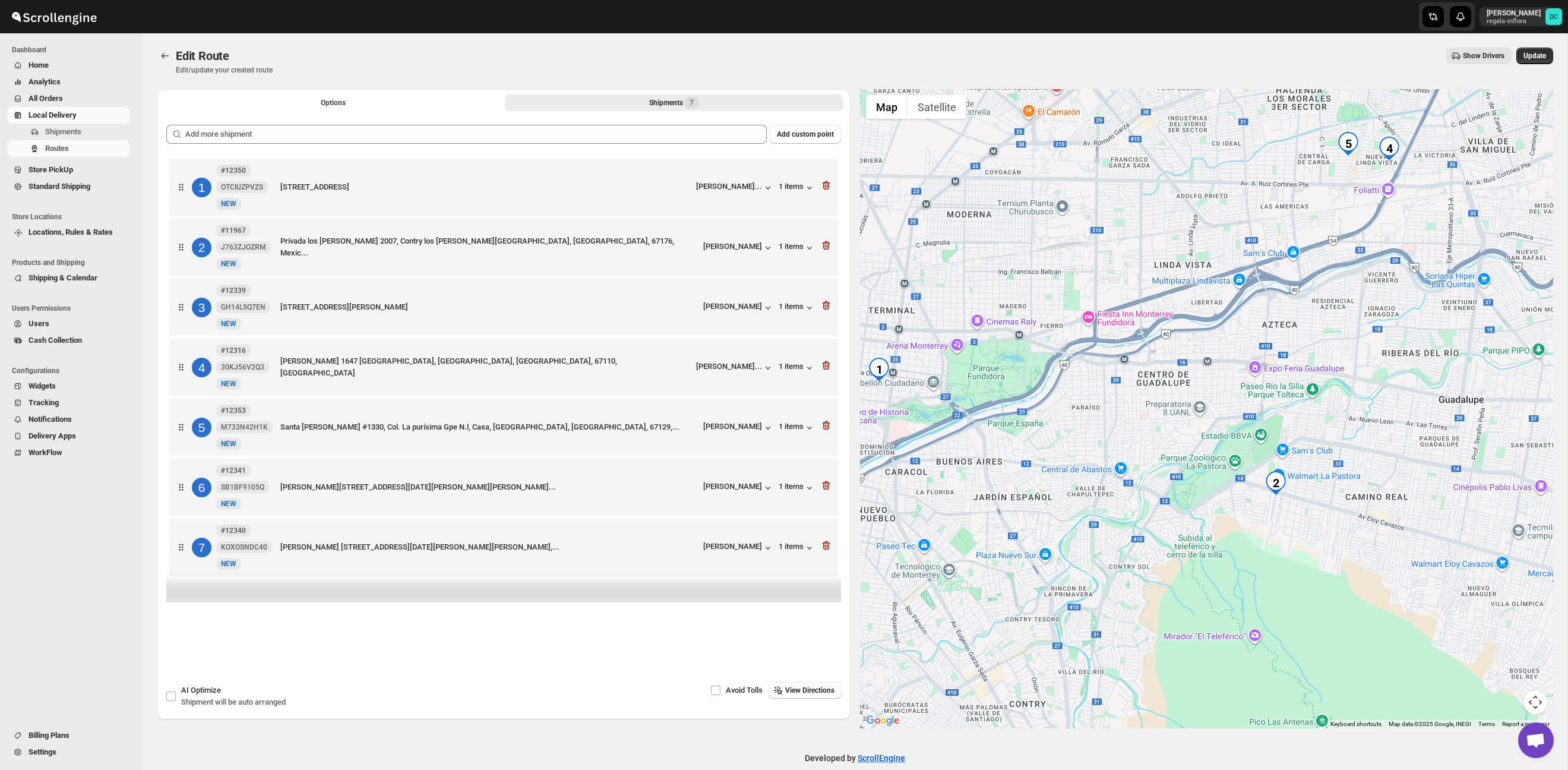
drag, startPoint x: 1396, startPoint y: 406, endPoint x: 1207, endPoint y: 395, distance: 189.3
click at [1205, 391] on div at bounding box center [1207, 409] width 694 height 639
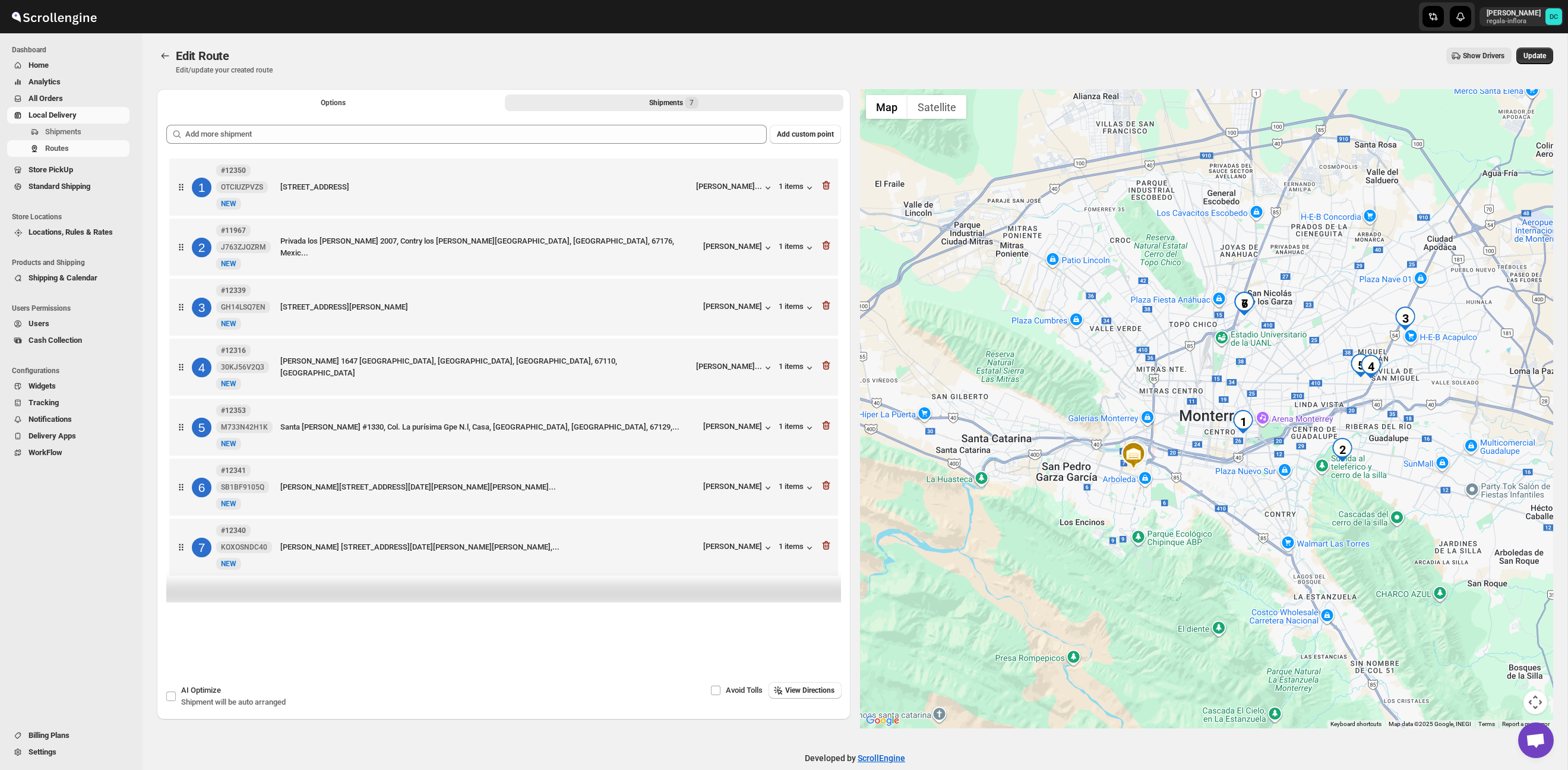
drag, startPoint x: 1251, startPoint y: 328, endPoint x: 1261, endPoint y: 331, distance: 10.4
click at [1261, 331] on div at bounding box center [1207, 409] width 694 height 639
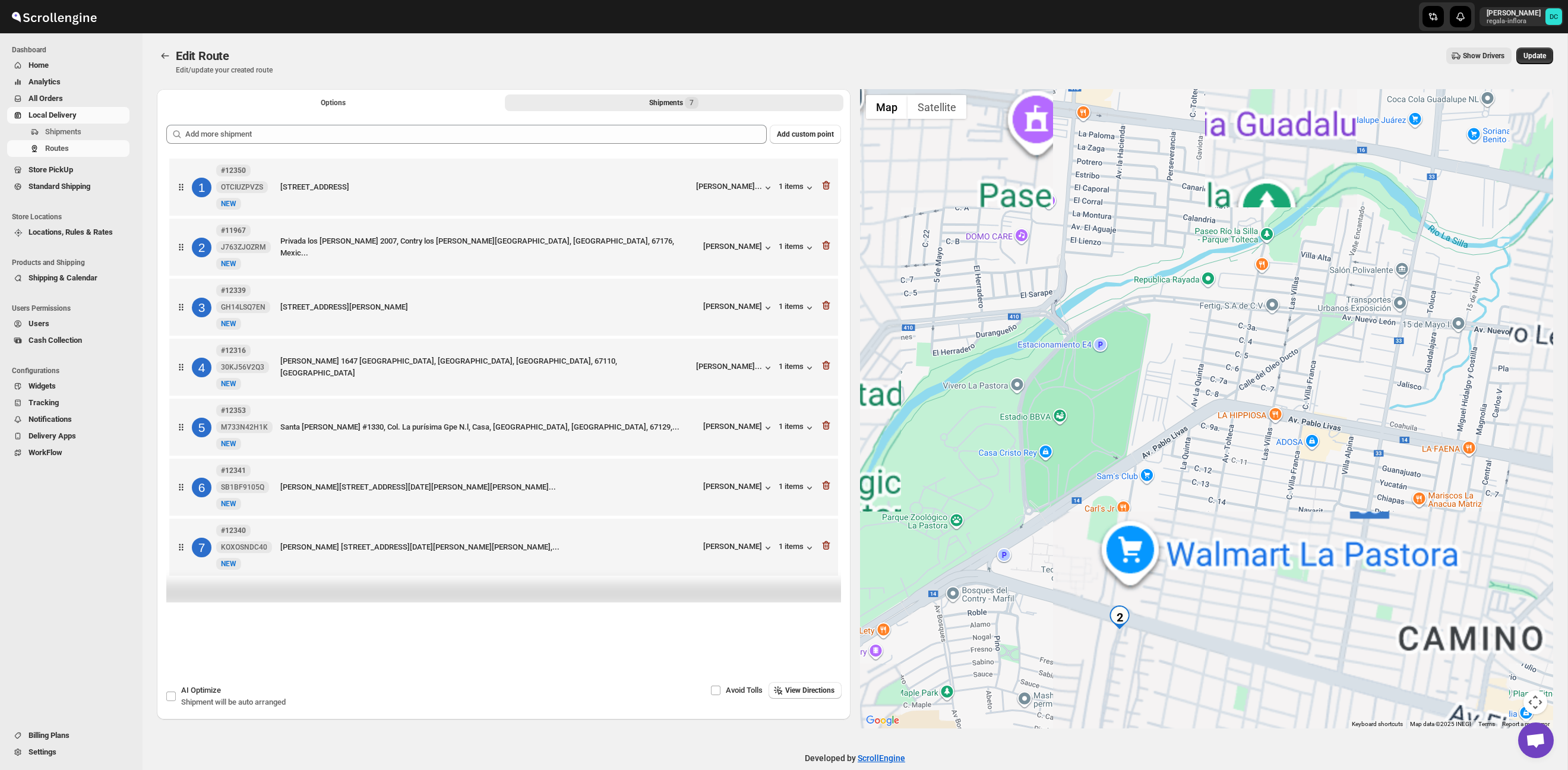
drag, startPoint x: 1192, startPoint y: 588, endPoint x: 1227, endPoint y: 474, distance: 119.3
click at [1227, 475] on div at bounding box center [1207, 409] width 694 height 639
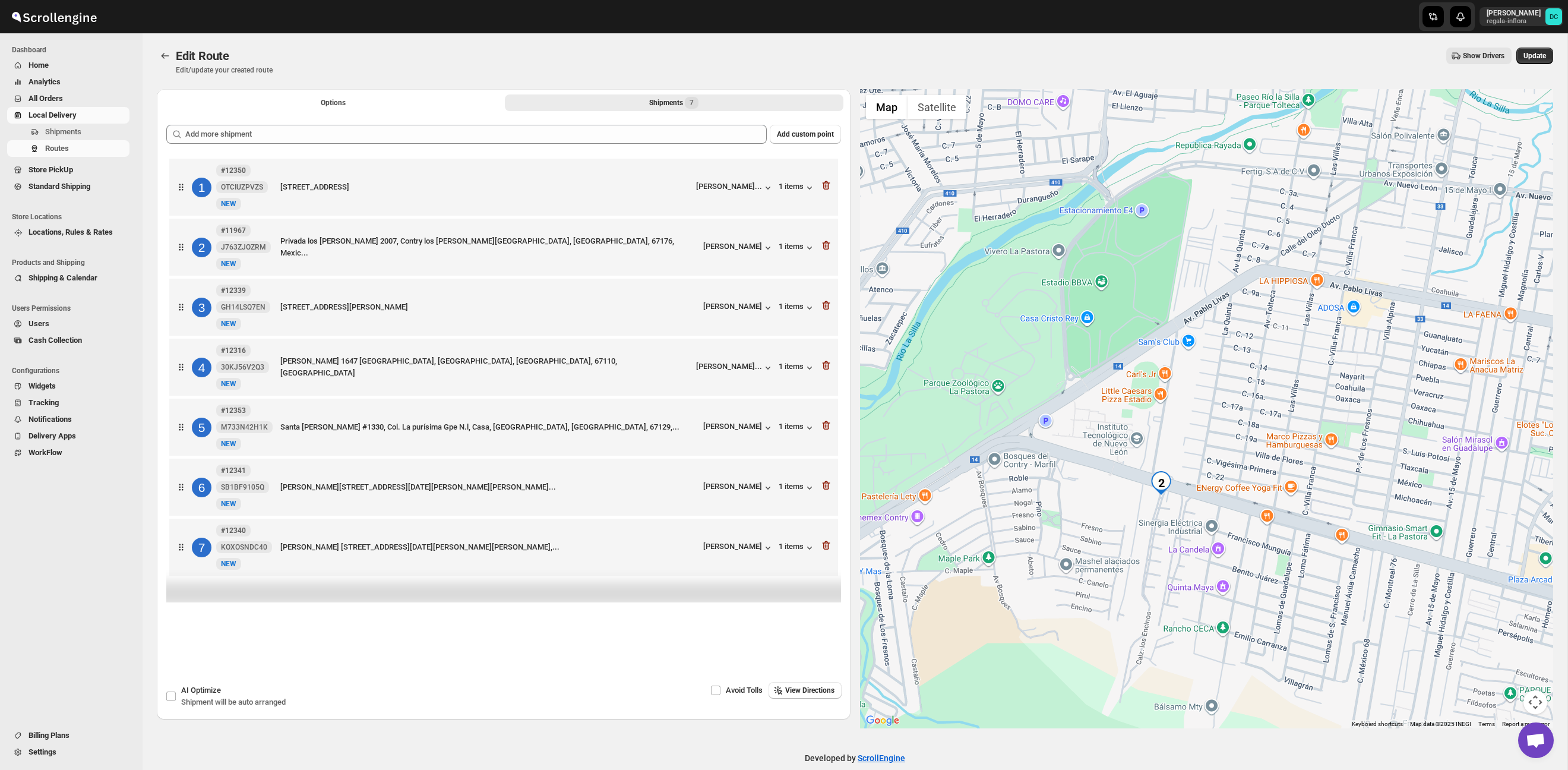
drag, startPoint x: 1192, startPoint y: 512, endPoint x: 1206, endPoint y: 447, distance: 66.5
click at [1206, 447] on div at bounding box center [1207, 409] width 694 height 639
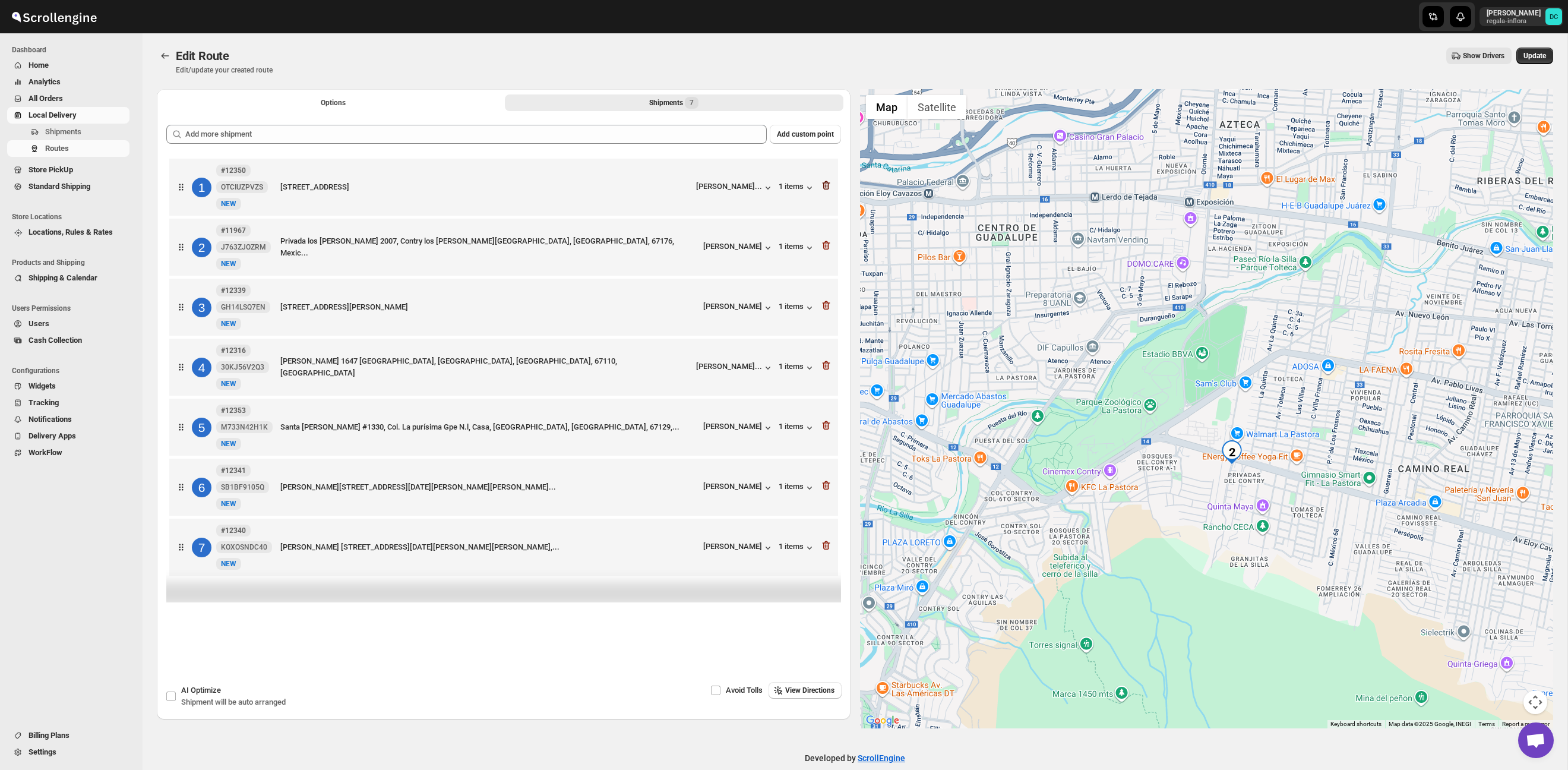
click at [825, 184] on icon "button" at bounding box center [826, 185] width 12 height 12
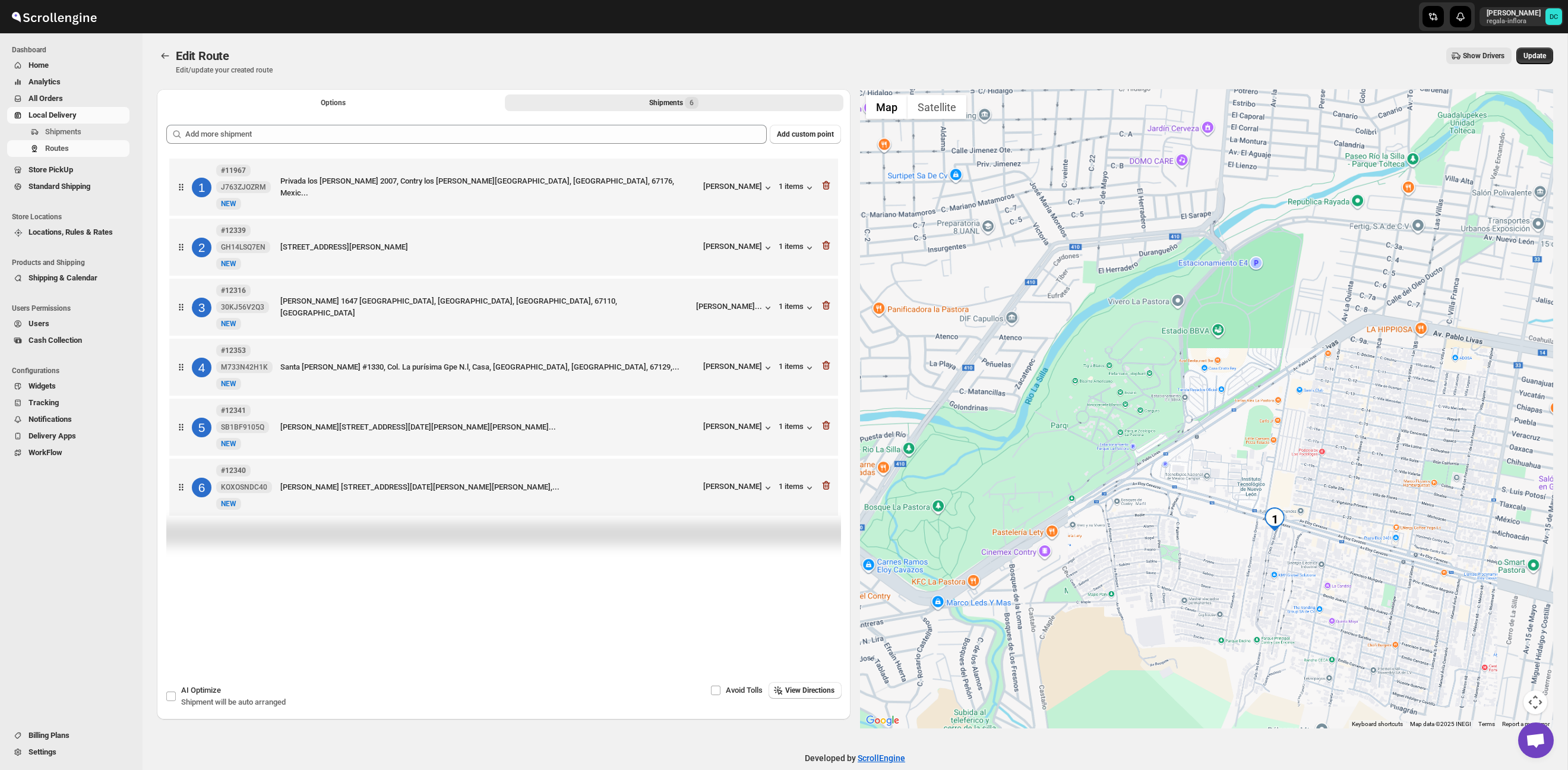
drag, startPoint x: 1340, startPoint y: 616, endPoint x: 1285, endPoint y: 516, distance: 114.1
click at [1292, 519] on div at bounding box center [1207, 409] width 694 height 639
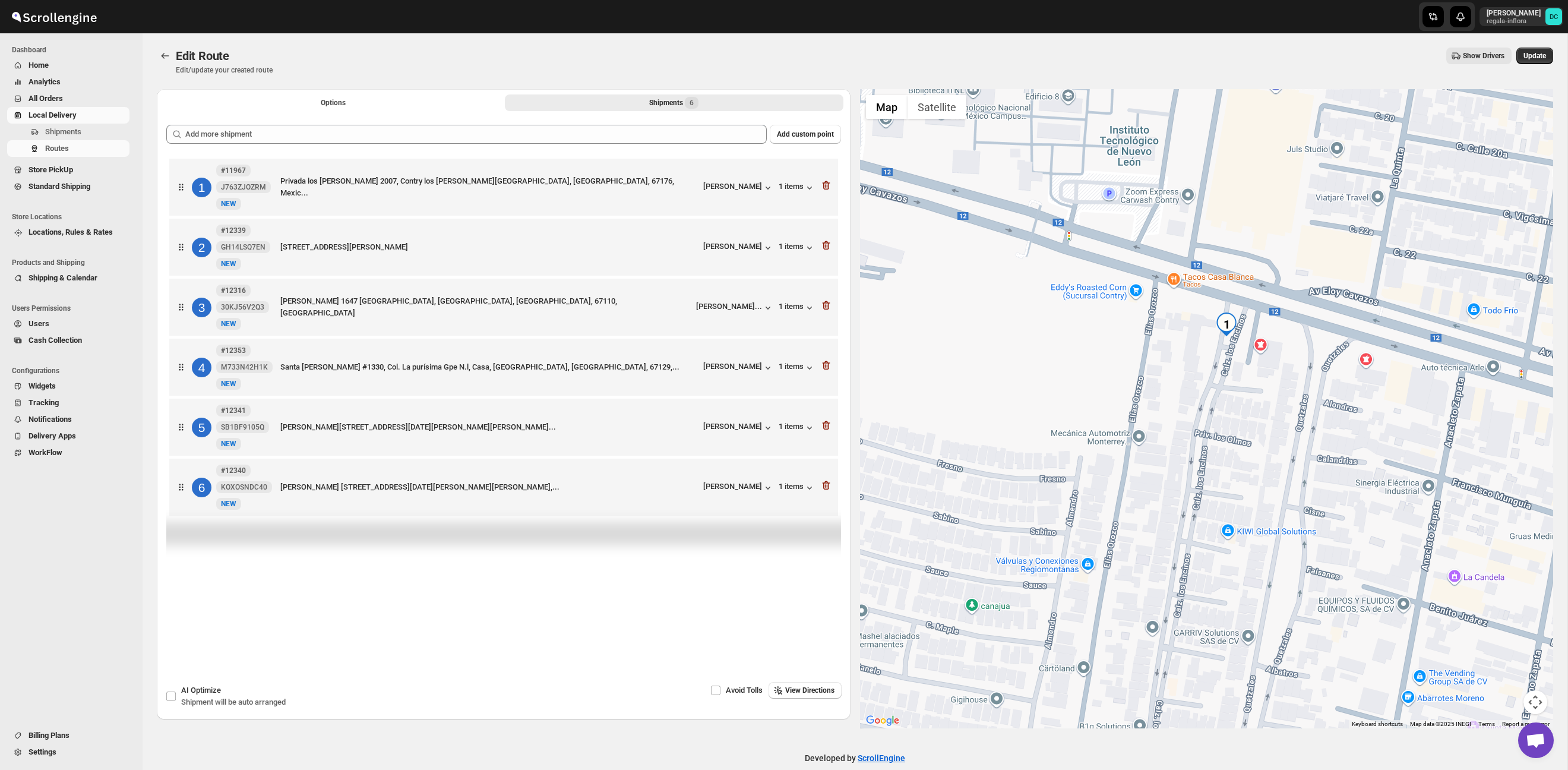
click at [1271, 497] on div at bounding box center [1207, 409] width 694 height 639
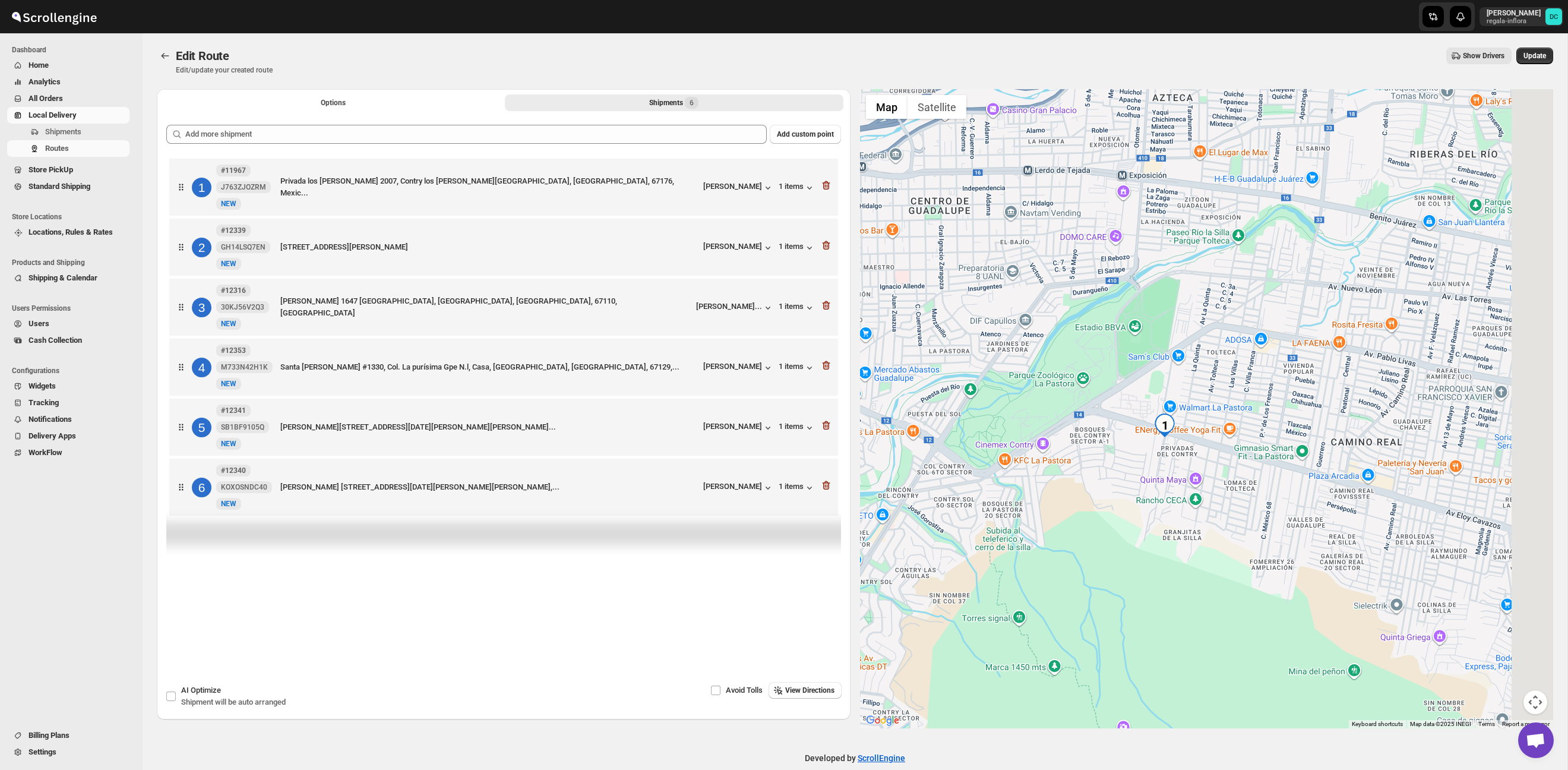
drag, startPoint x: 1458, startPoint y: 414, endPoint x: 1013, endPoint y: 416, distance: 445.0
click at [1015, 417] on div at bounding box center [1207, 409] width 694 height 639
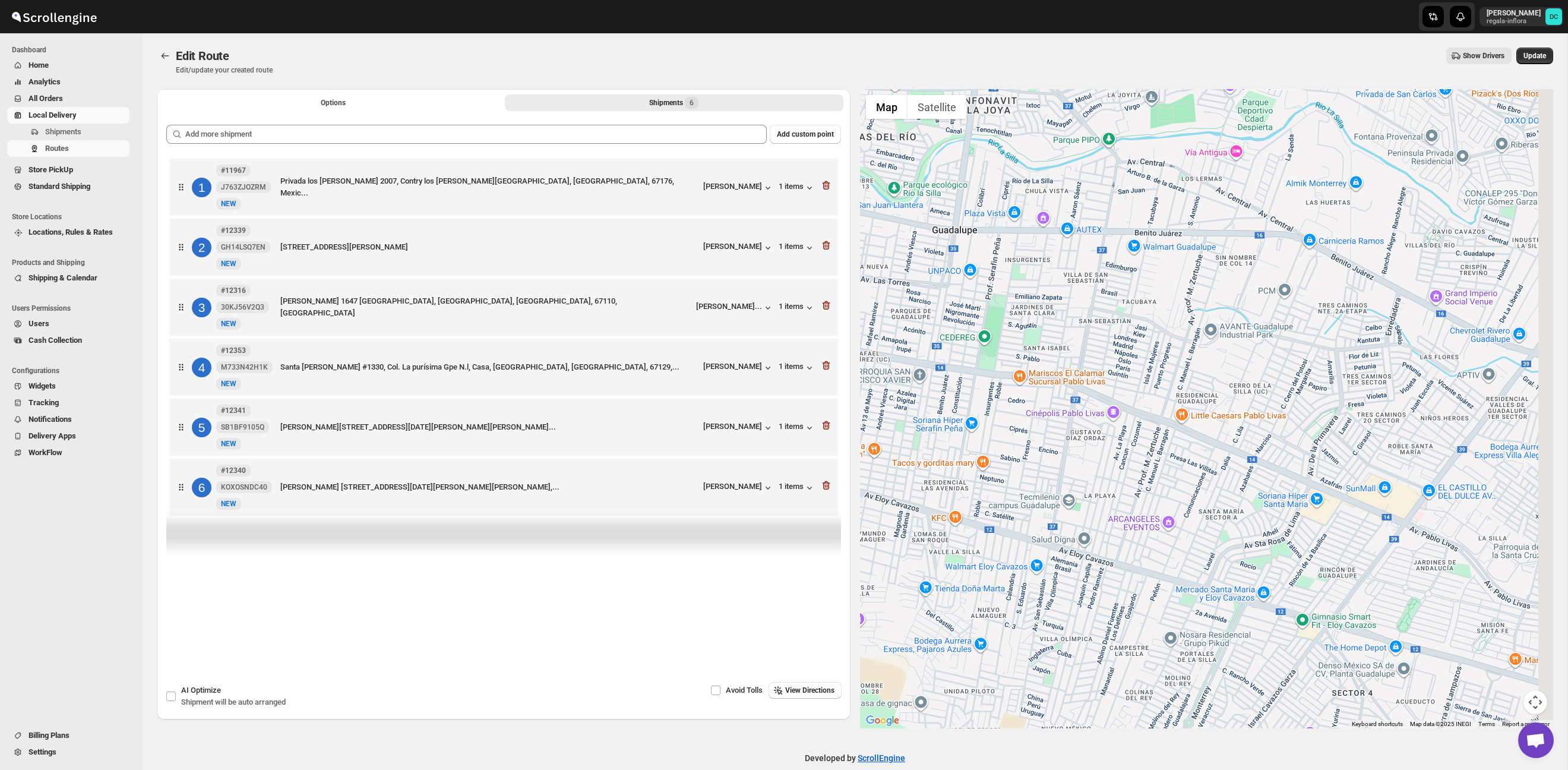
drag, startPoint x: 1178, startPoint y: 437, endPoint x: 1128, endPoint y: 451, distance: 51.9
click at [1101, 447] on div at bounding box center [1207, 409] width 694 height 639
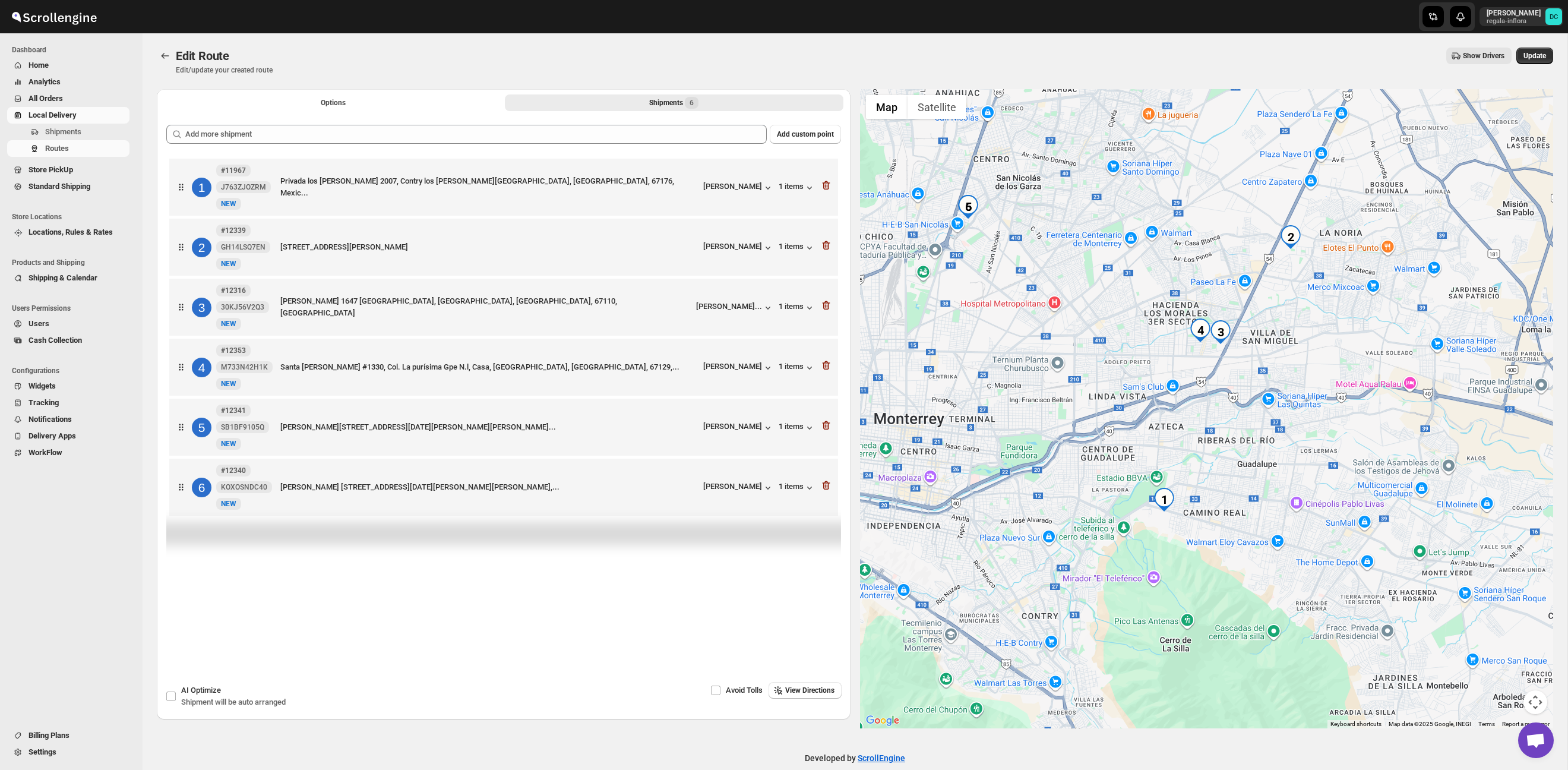
drag, startPoint x: 1356, startPoint y: 367, endPoint x: 1373, endPoint y: 441, distance: 75.9
click at [1370, 435] on div at bounding box center [1207, 409] width 694 height 639
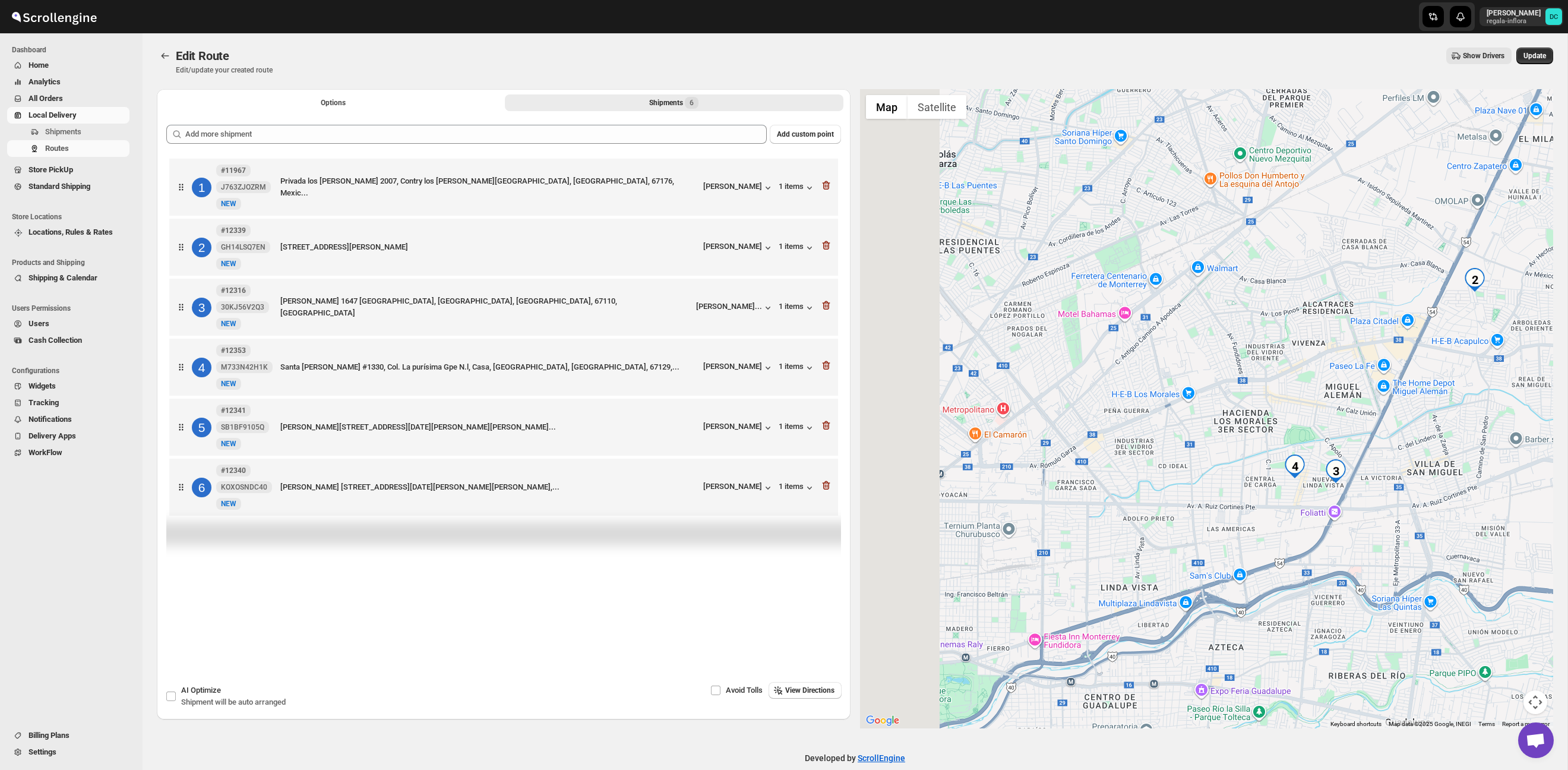
drag, startPoint x: 1022, startPoint y: 345, endPoint x: 1214, endPoint y: 479, distance: 234.1
click at [1214, 479] on div at bounding box center [1207, 409] width 694 height 639
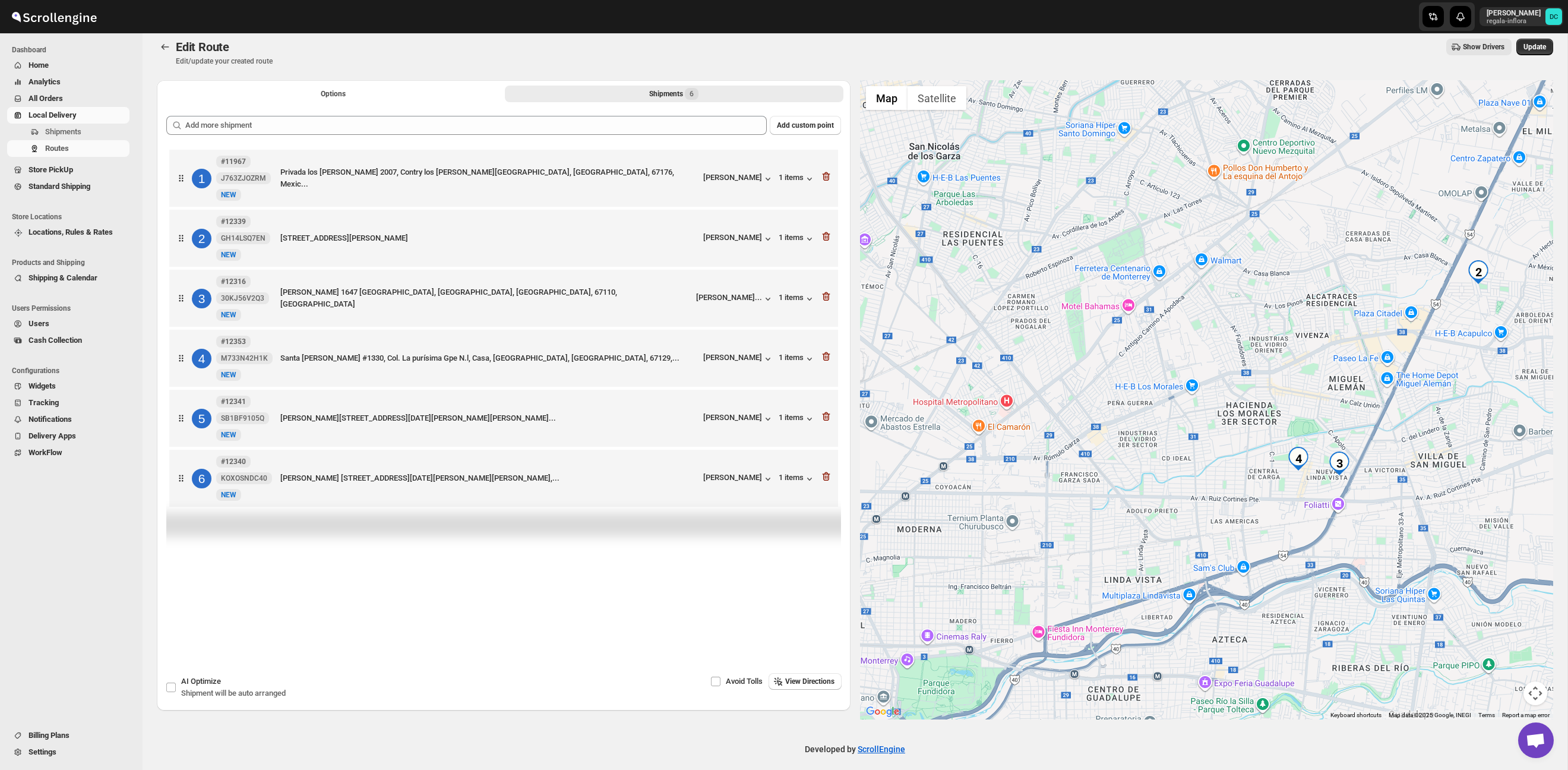
scroll to position [17, 0]
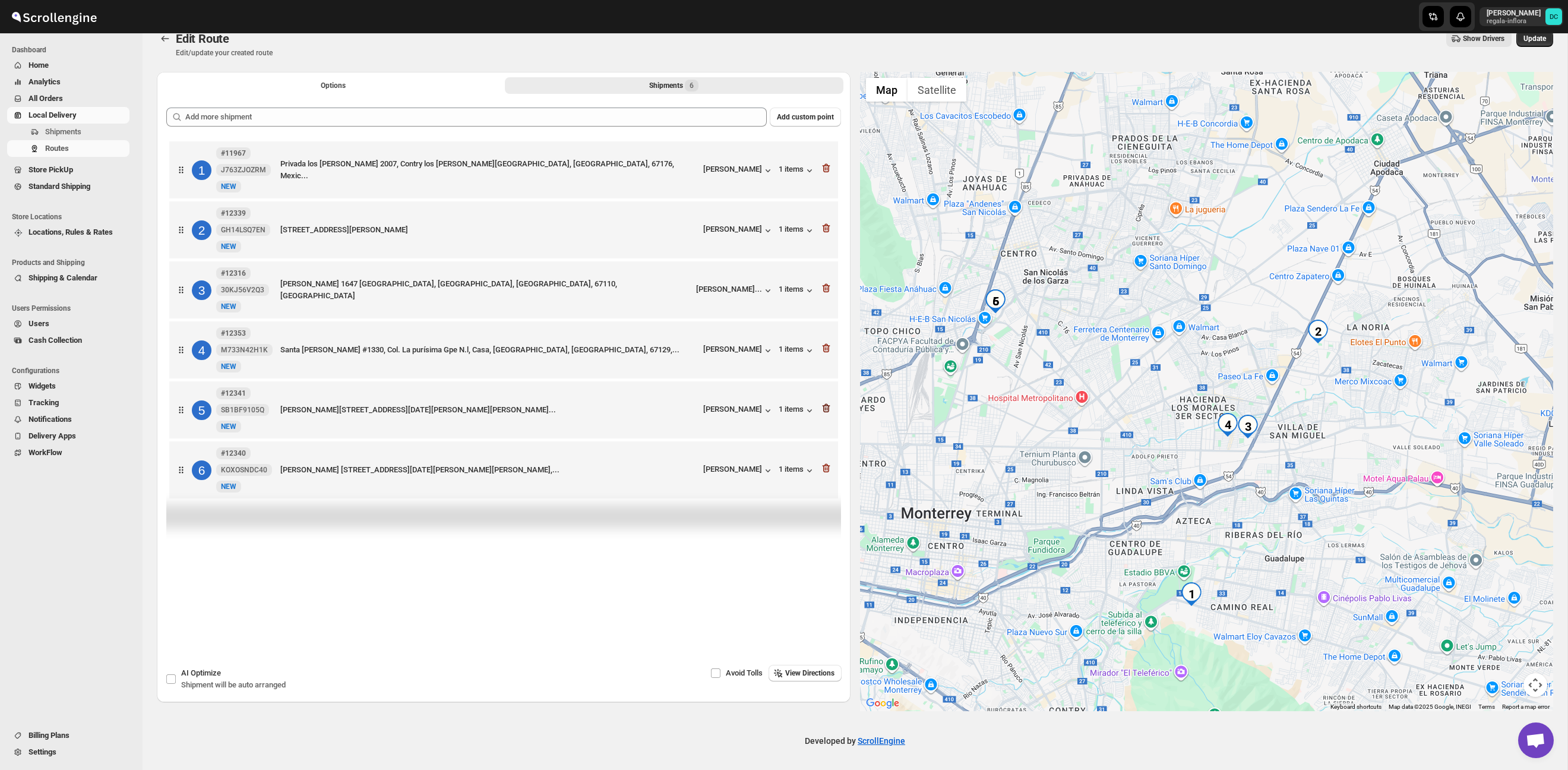
click at [826, 413] on icon "button" at bounding box center [825, 408] width 7 height 9
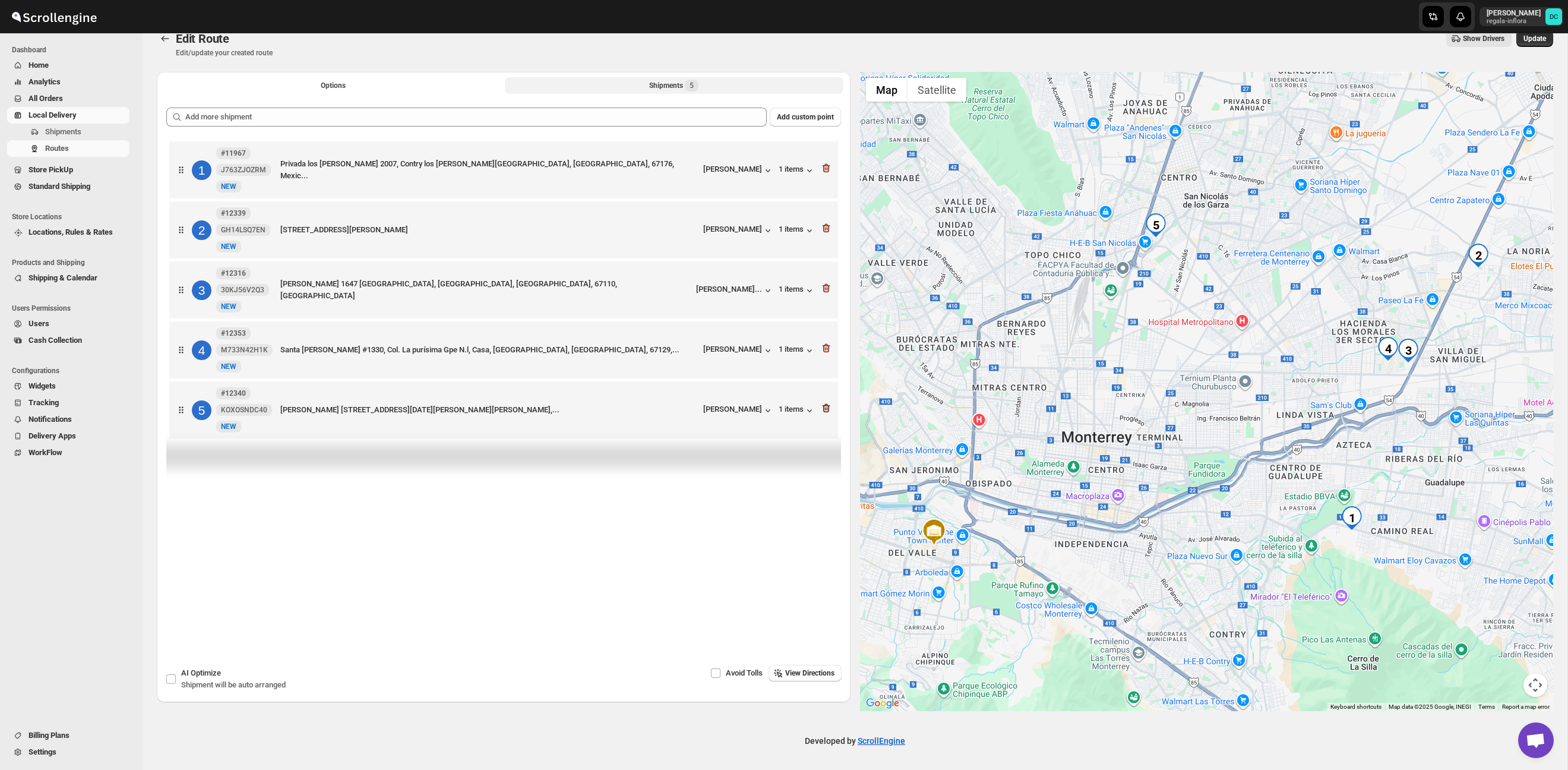
click at [827, 413] on icon "button" at bounding box center [825, 408] width 7 height 9
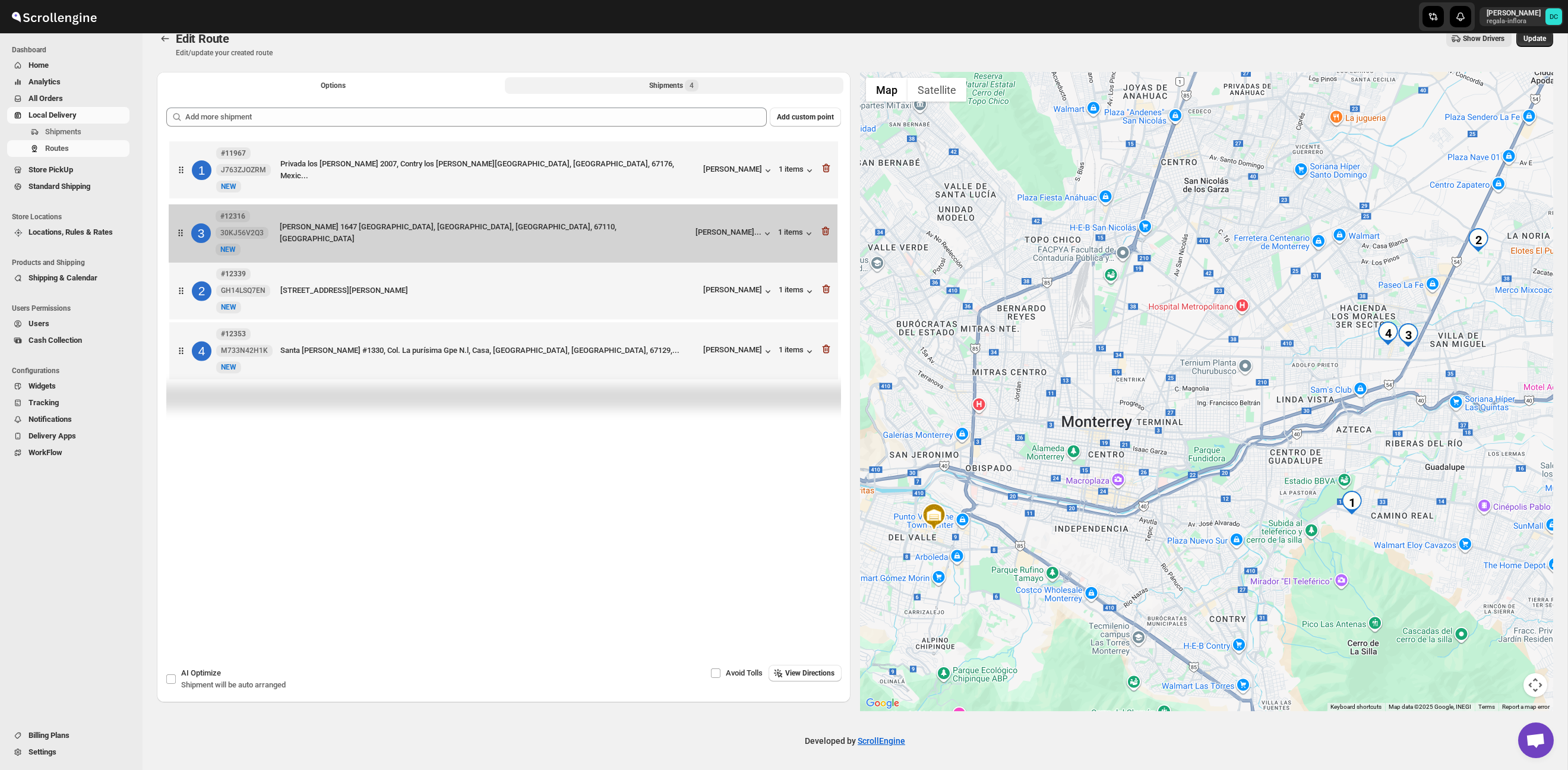
drag, startPoint x: 191, startPoint y: 292, endPoint x: 192, endPoint y: 230, distance: 62.0
click at [191, 230] on div "1 #11967 J763ZJOZRM New NEW Privada los Maples 2007, Contry los encinos, Guadal…" at bounding box center [503, 262] width 675 height 246
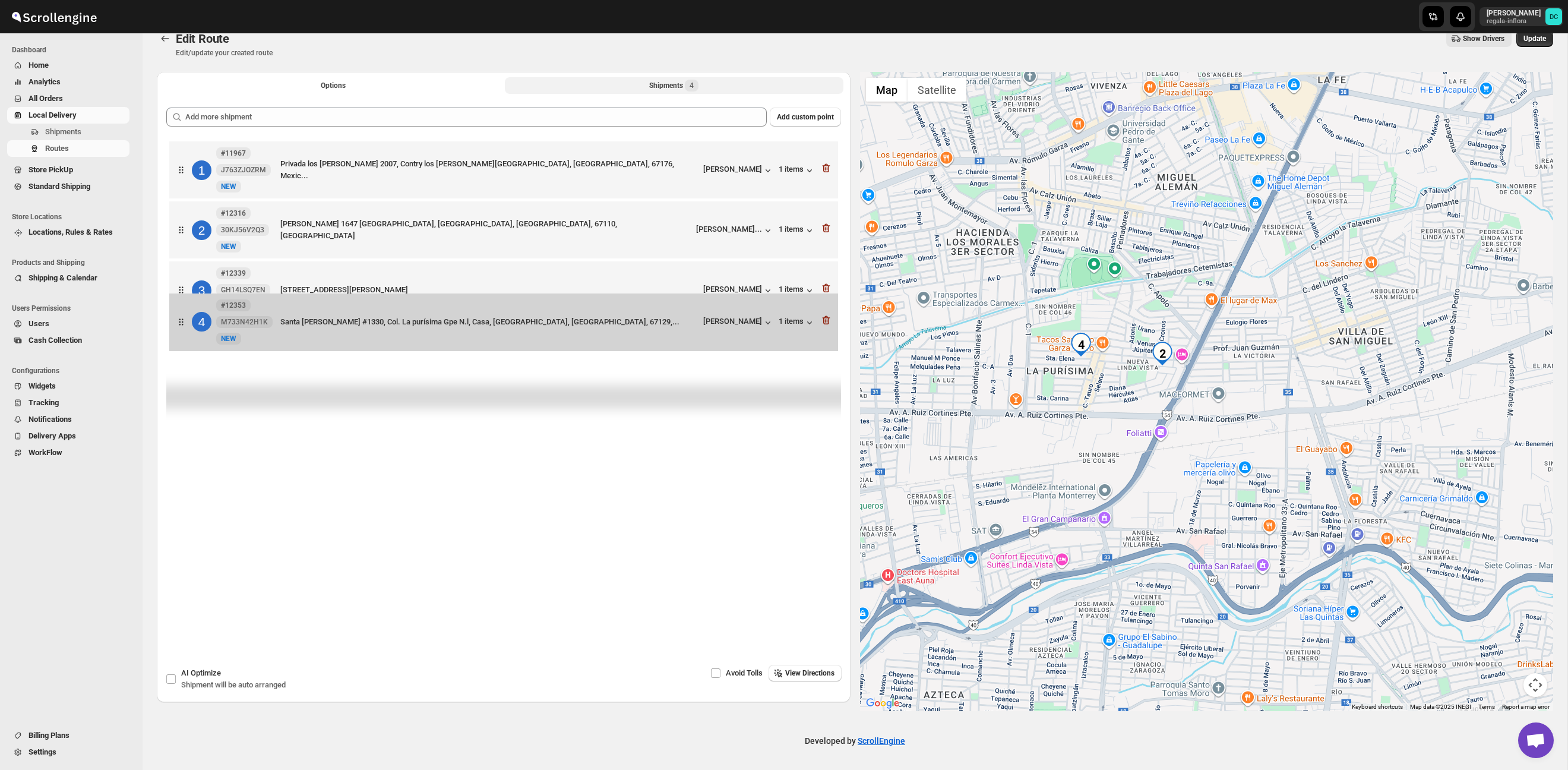
drag, startPoint x: 185, startPoint y: 352, endPoint x: 183, endPoint y: 292, distance: 60.0
click at [184, 293] on div "1 #11967 J763ZJOZRM New NEW Privada los Maples 2007, Contry los encinos, Guadal…" at bounding box center [503, 262] width 675 height 246
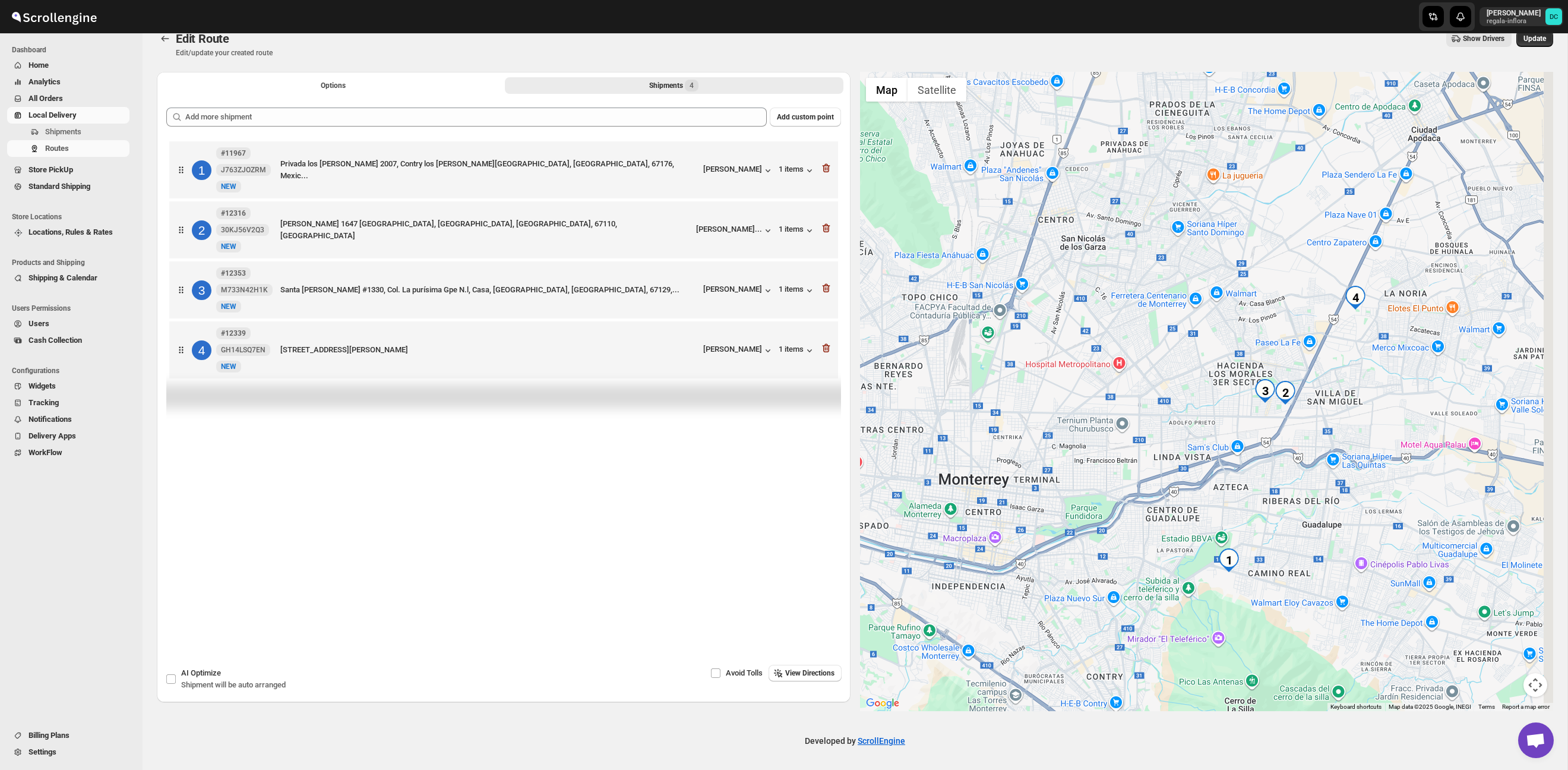
drag, startPoint x: 1414, startPoint y: 318, endPoint x: 1333, endPoint y: 354, distance: 88.6
click at [1333, 354] on div at bounding box center [1207, 392] width 694 height 639
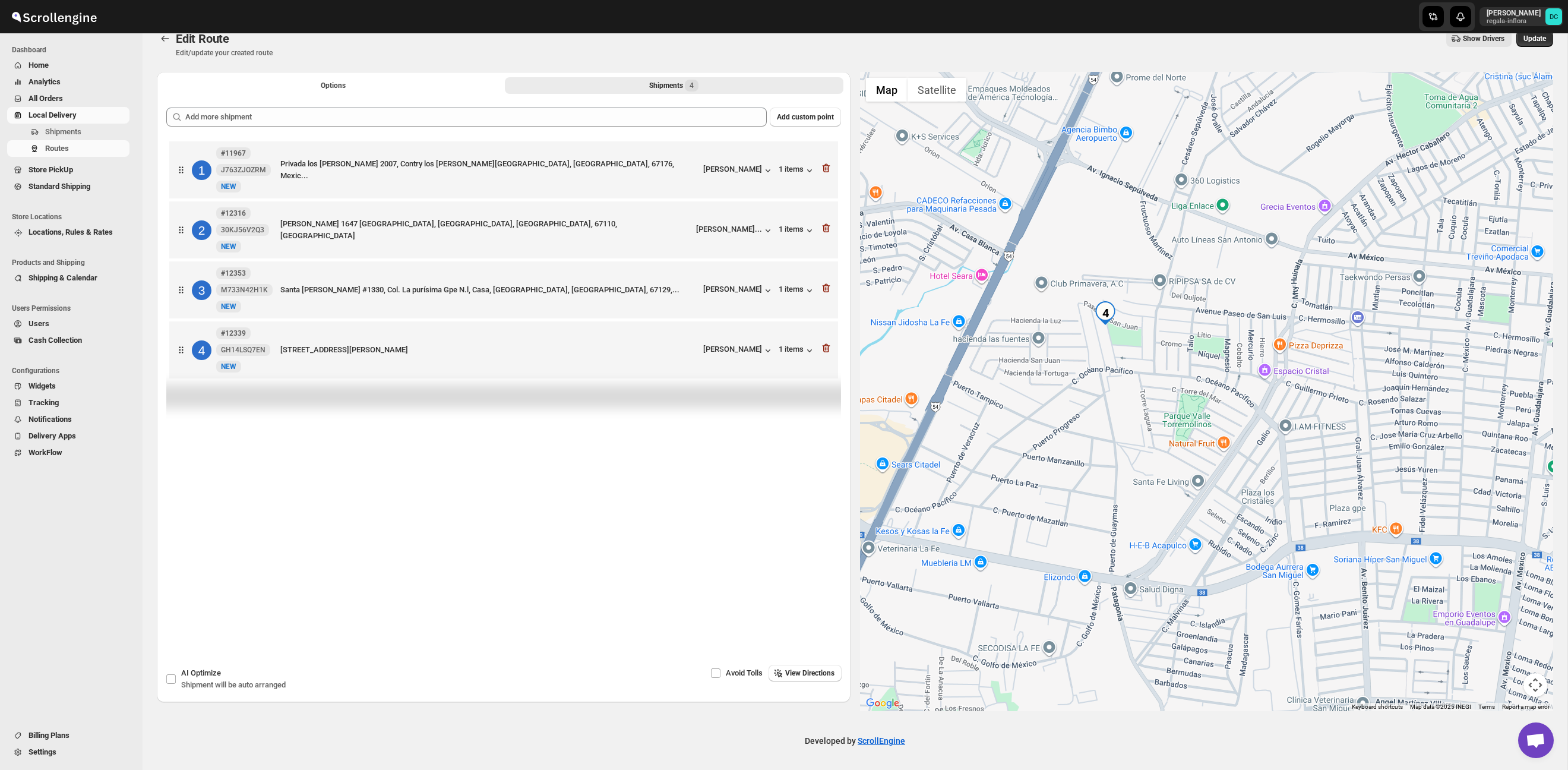
drag, startPoint x: 1059, startPoint y: 342, endPoint x: 1100, endPoint y: 363, distance: 46.1
click at [1100, 363] on div at bounding box center [1207, 392] width 694 height 639
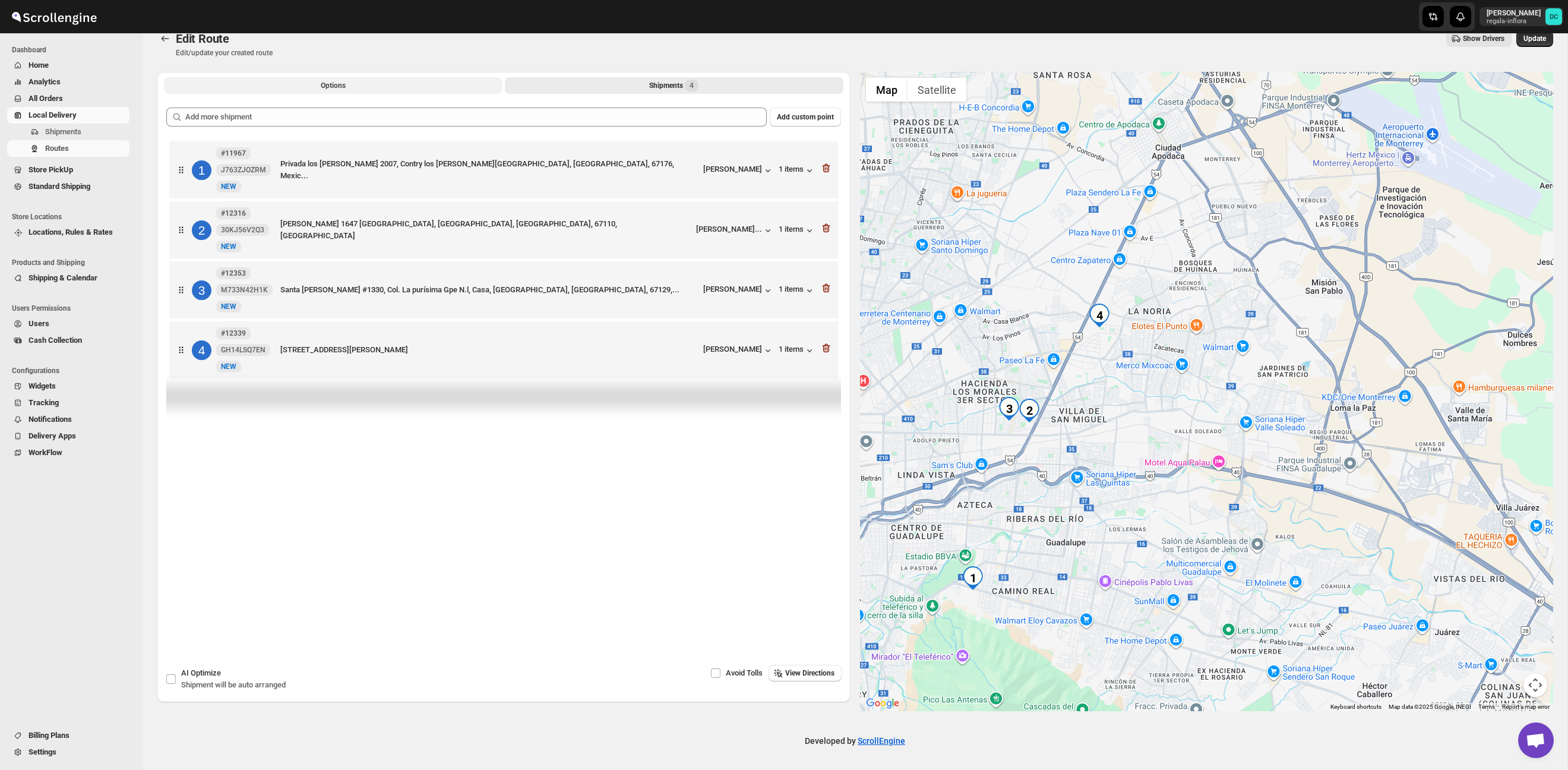
click at [329, 81] on span "Options" at bounding box center [333, 86] width 25 height 10
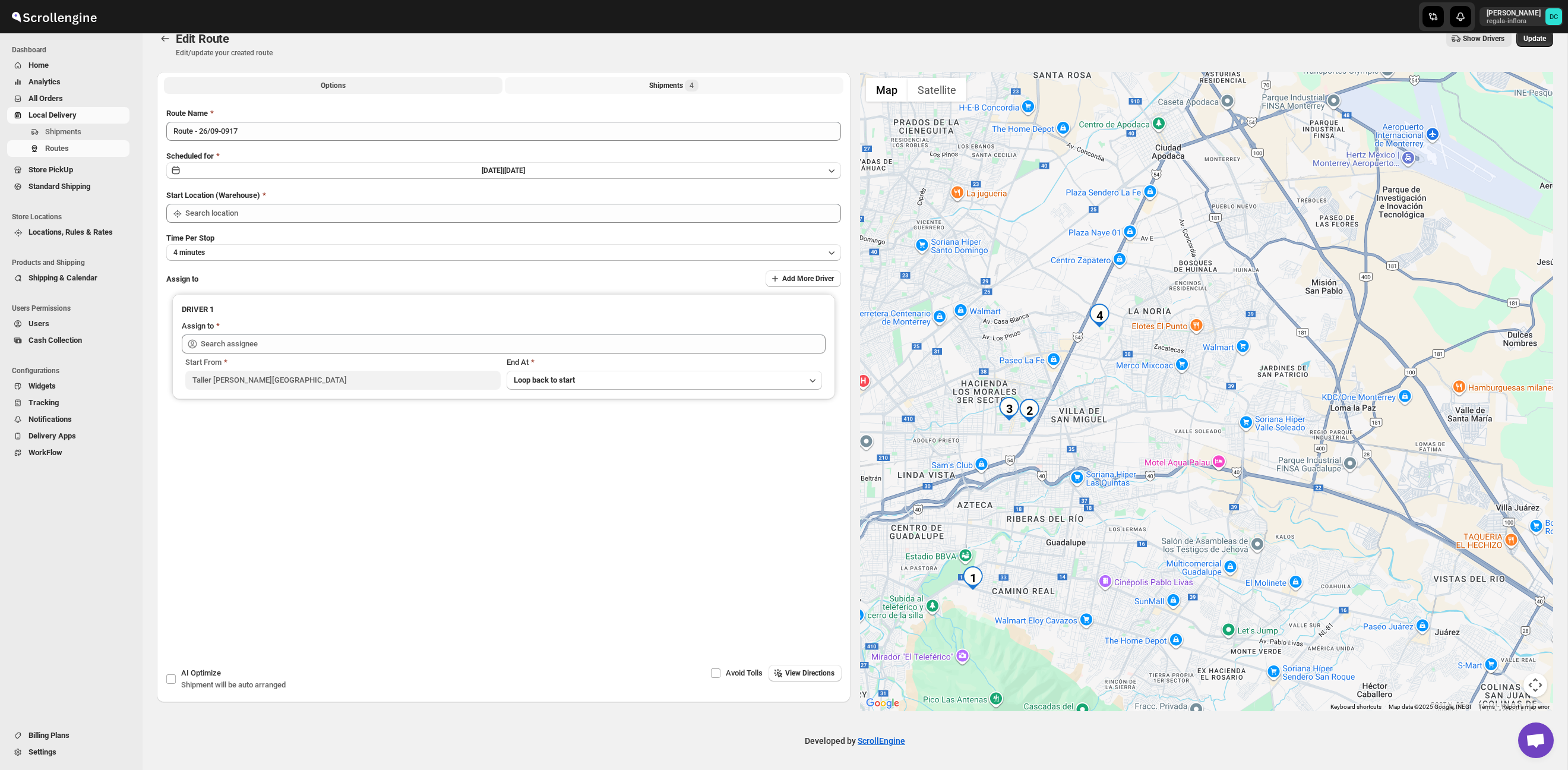
type input "Taller [PERSON_NAME][GEOGRAPHIC_DATA]"
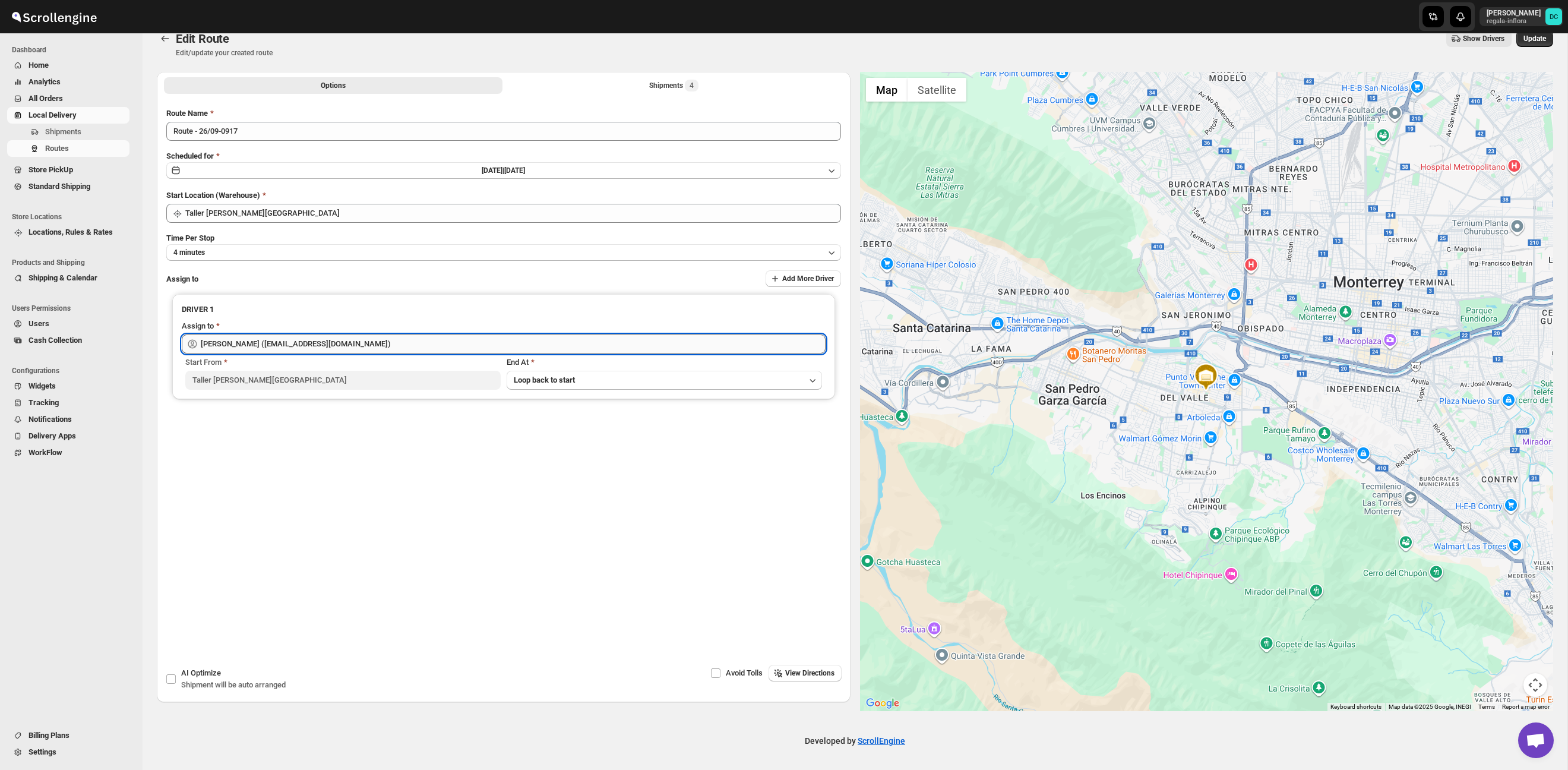
click at [373, 345] on input "[PERSON_NAME] ([EMAIL_ADDRESS][DOMAIN_NAME])" at bounding box center [513, 344] width 625 height 19
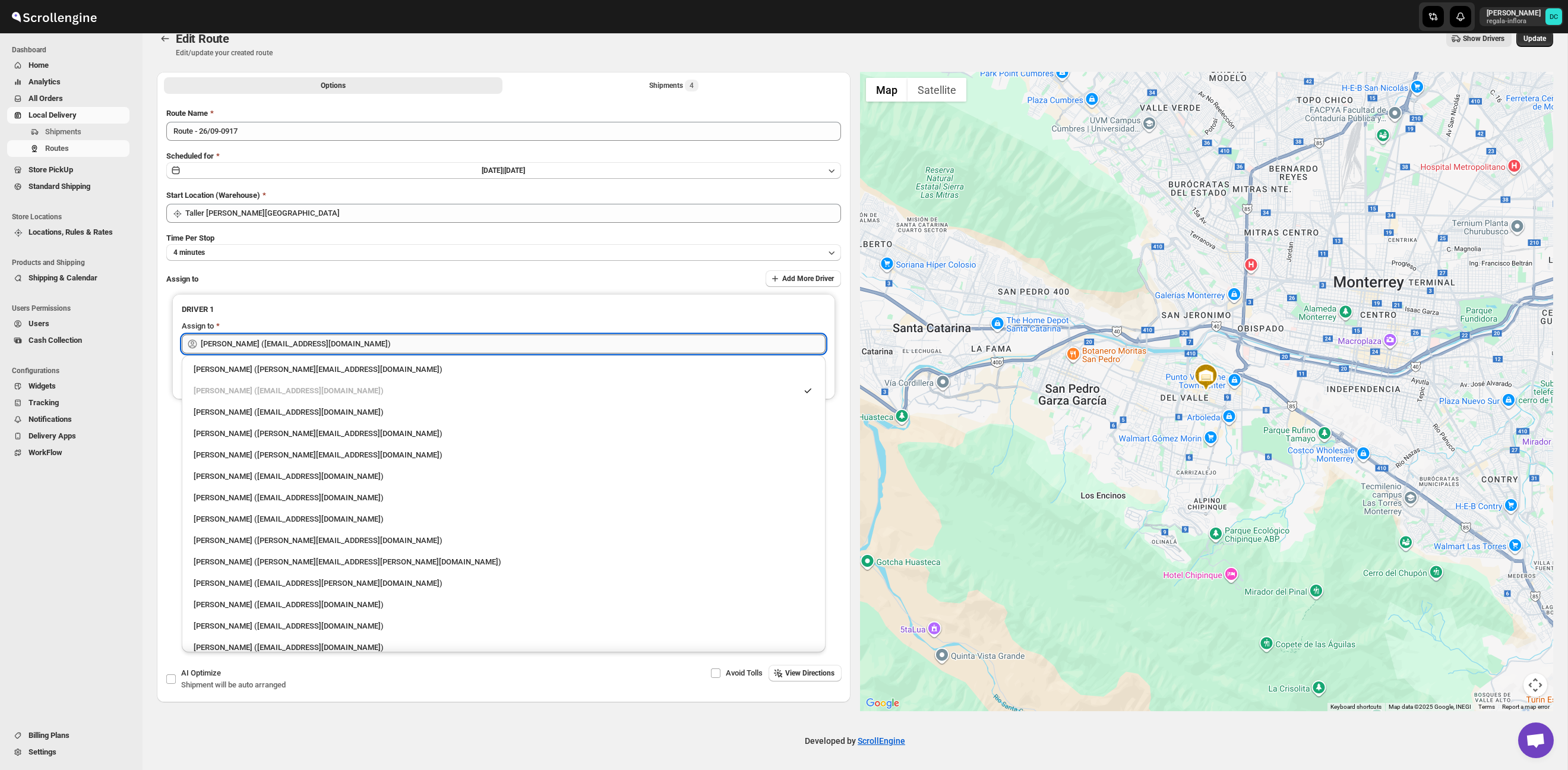
click at [374, 345] on input "[PERSON_NAME] ([EMAIL_ADDRESS][DOMAIN_NAME])" at bounding box center [513, 344] width 625 height 19
click at [375, 345] on input "[PERSON_NAME] ([EMAIL_ADDRESS][DOMAIN_NAME])" at bounding box center [513, 344] width 625 height 19
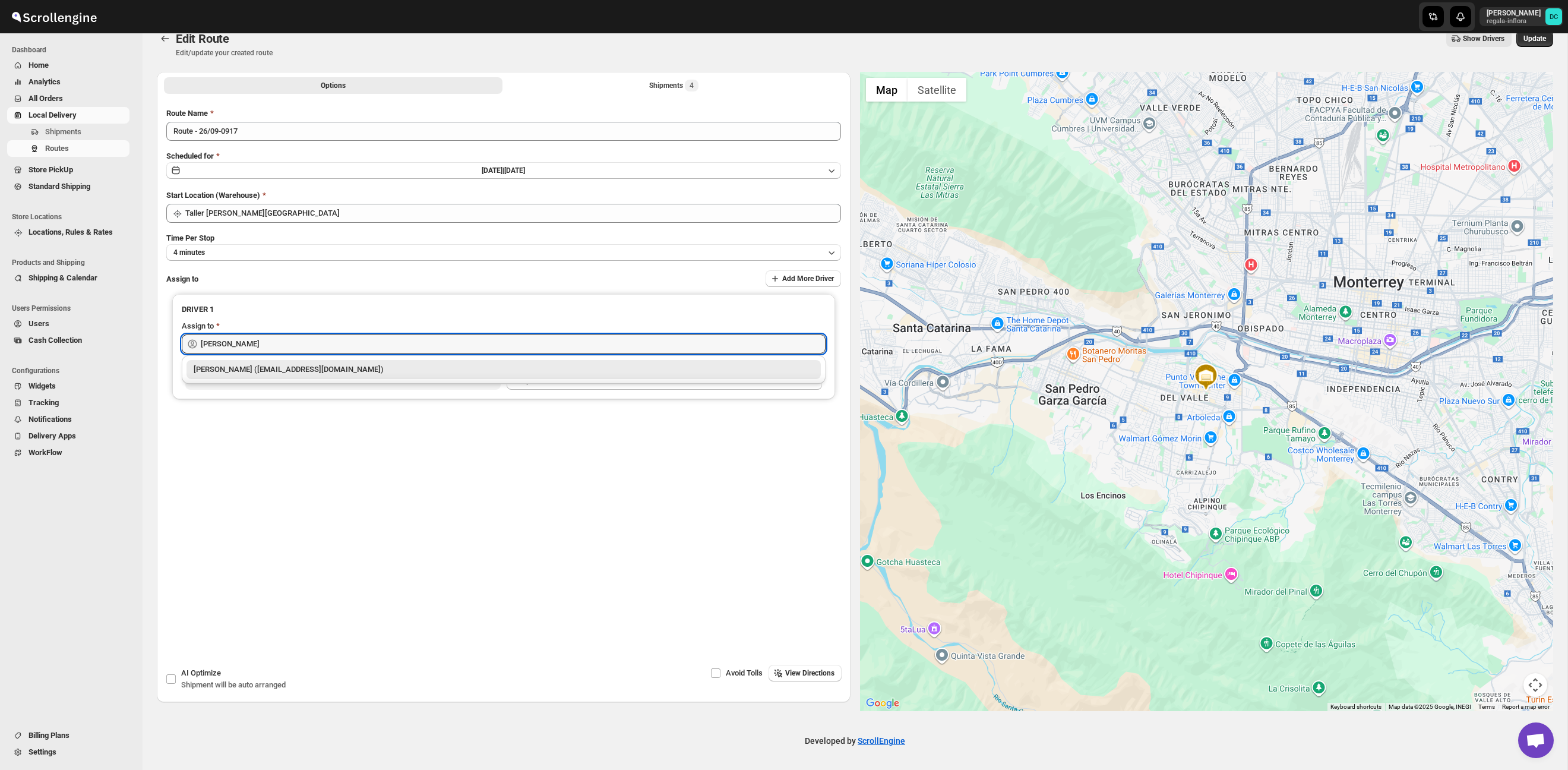
drag, startPoint x: 400, startPoint y: 373, endPoint x: 409, endPoint y: 372, distance: 9.1
click at [400, 373] on div "[PERSON_NAME] ([EMAIL_ADDRESS][DOMAIN_NAME])" at bounding box center [503, 369] width 620 height 12
type input "[PERSON_NAME] ([EMAIL_ADDRESS][DOMAIN_NAME])"
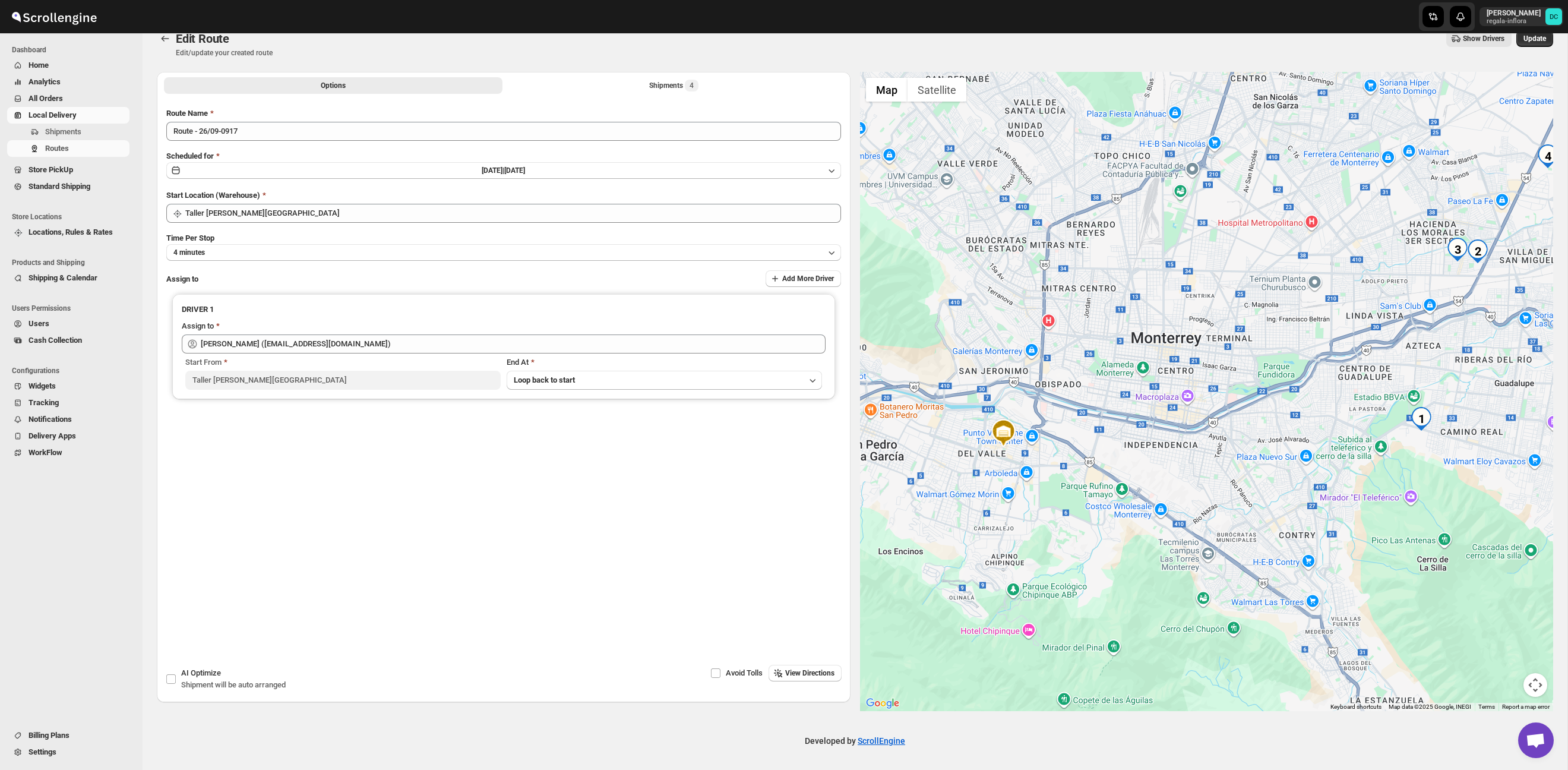
drag, startPoint x: 1380, startPoint y: 378, endPoint x: 1233, endPoint y: 426, distance: 154.6
click at [1228, 425] on div at bounding box center [1207, 392] width 694 height 639
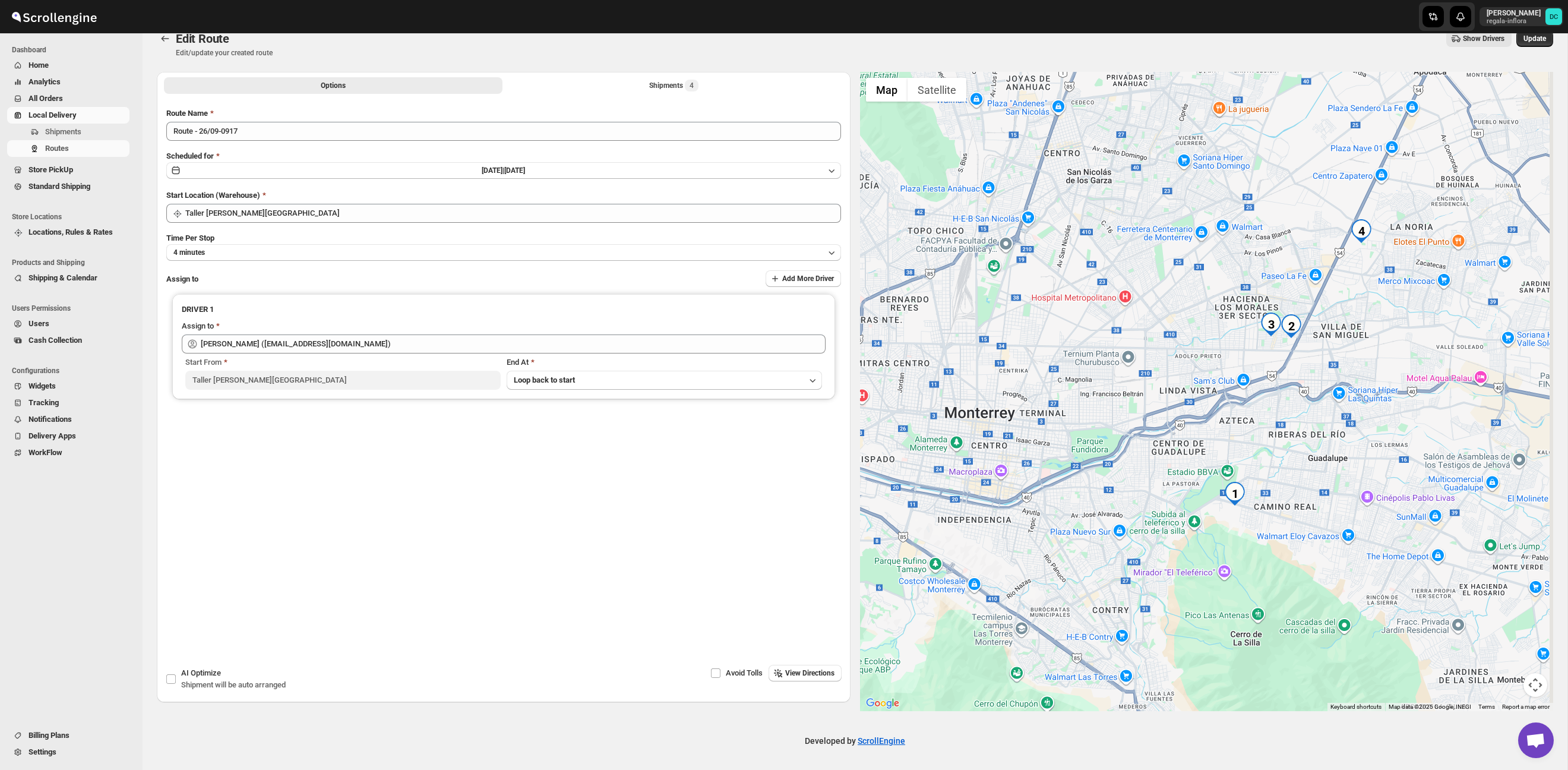
drag, startPoint x: 1420, startPoint y: 391, endPoint x: 1294, endPoint y: 439, distance: 134.8
click at [1293, 439] on div at bounding box center [1207, 392] width 694 height 639
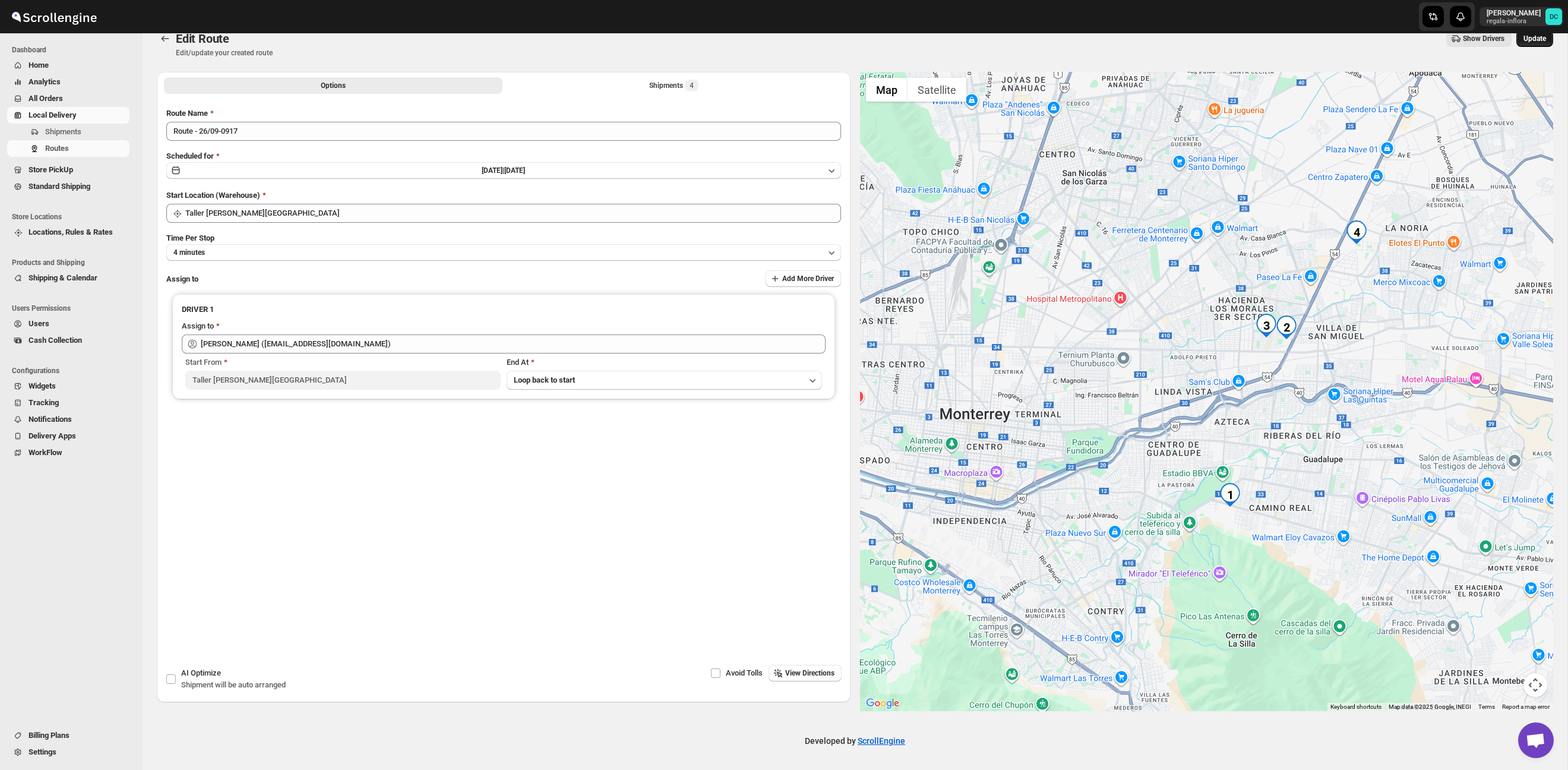
click at [1532, 40] on span "Update" at bounding box center [1534, 39] width 22 height 10
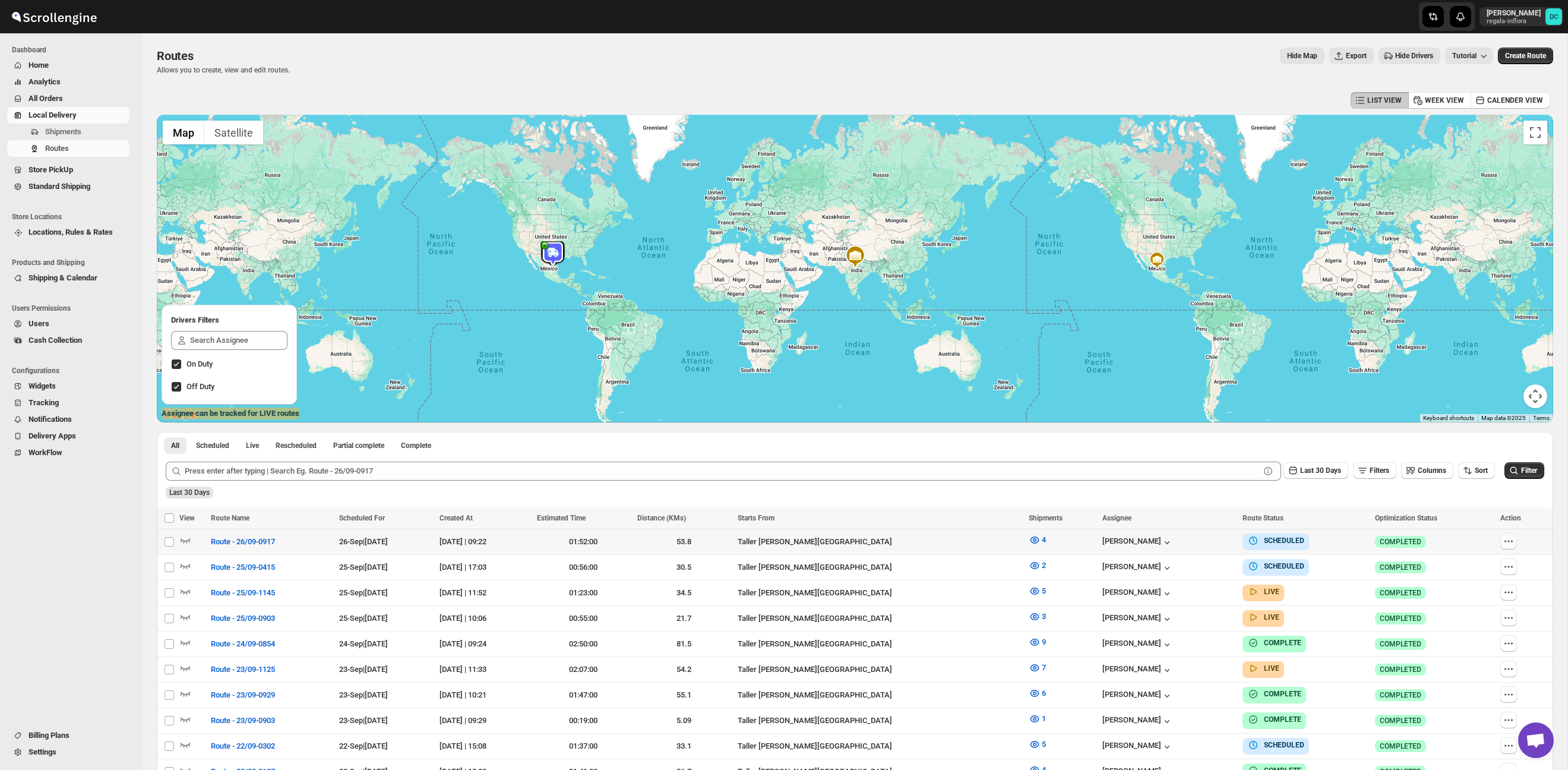
drag, startPoint x: 1511, startPoint y: 537, endPoint x: 1517, endPoint y: 548, distance: 12.5
click at [1511, 537] on icon "button" at bounding box center [1509, 541] width 12 height 12
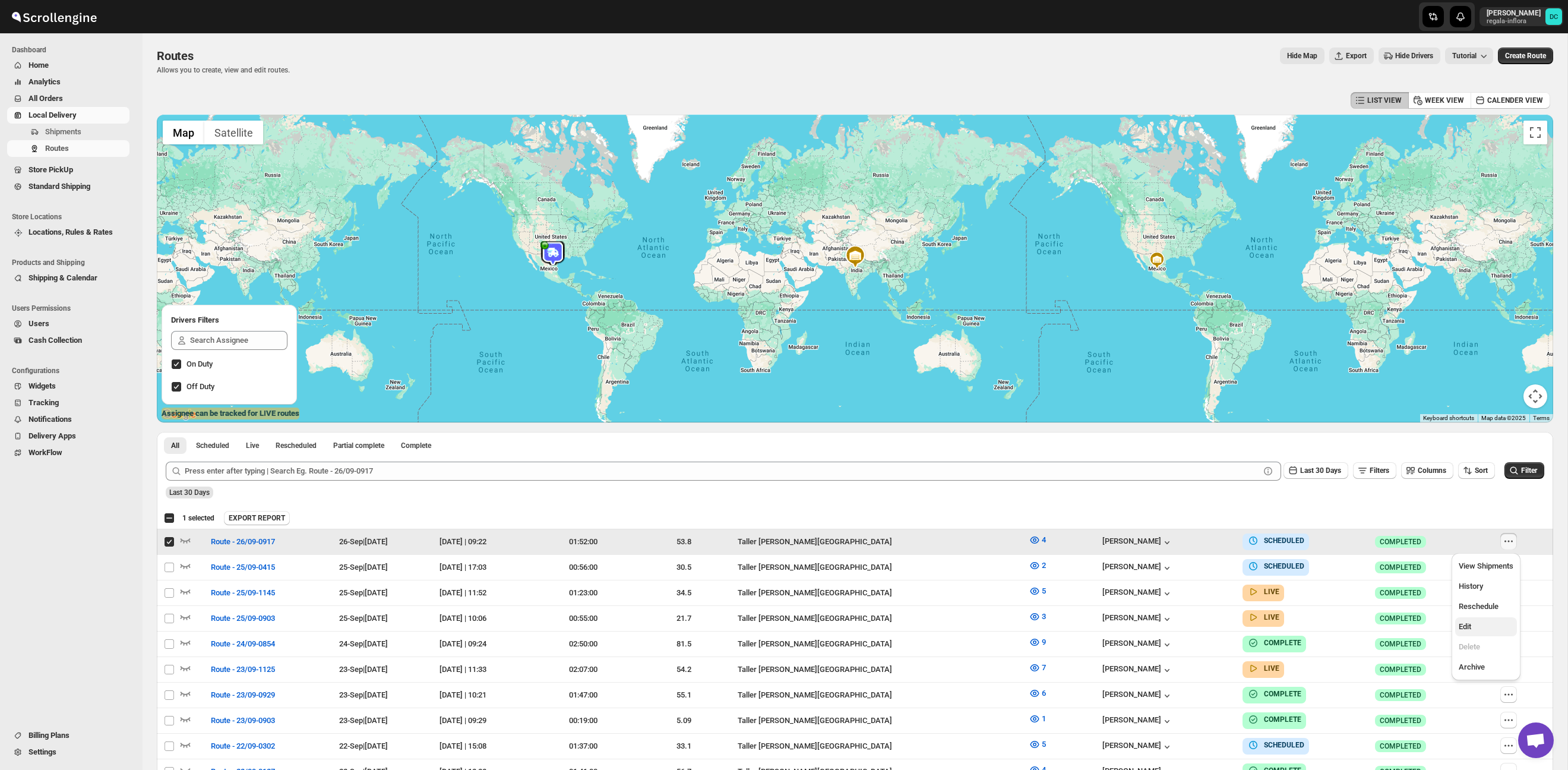
click at [1492, 629] on span "Edit" at bounding box center [1486, 626] width 55 height 12
checkbox input "false"
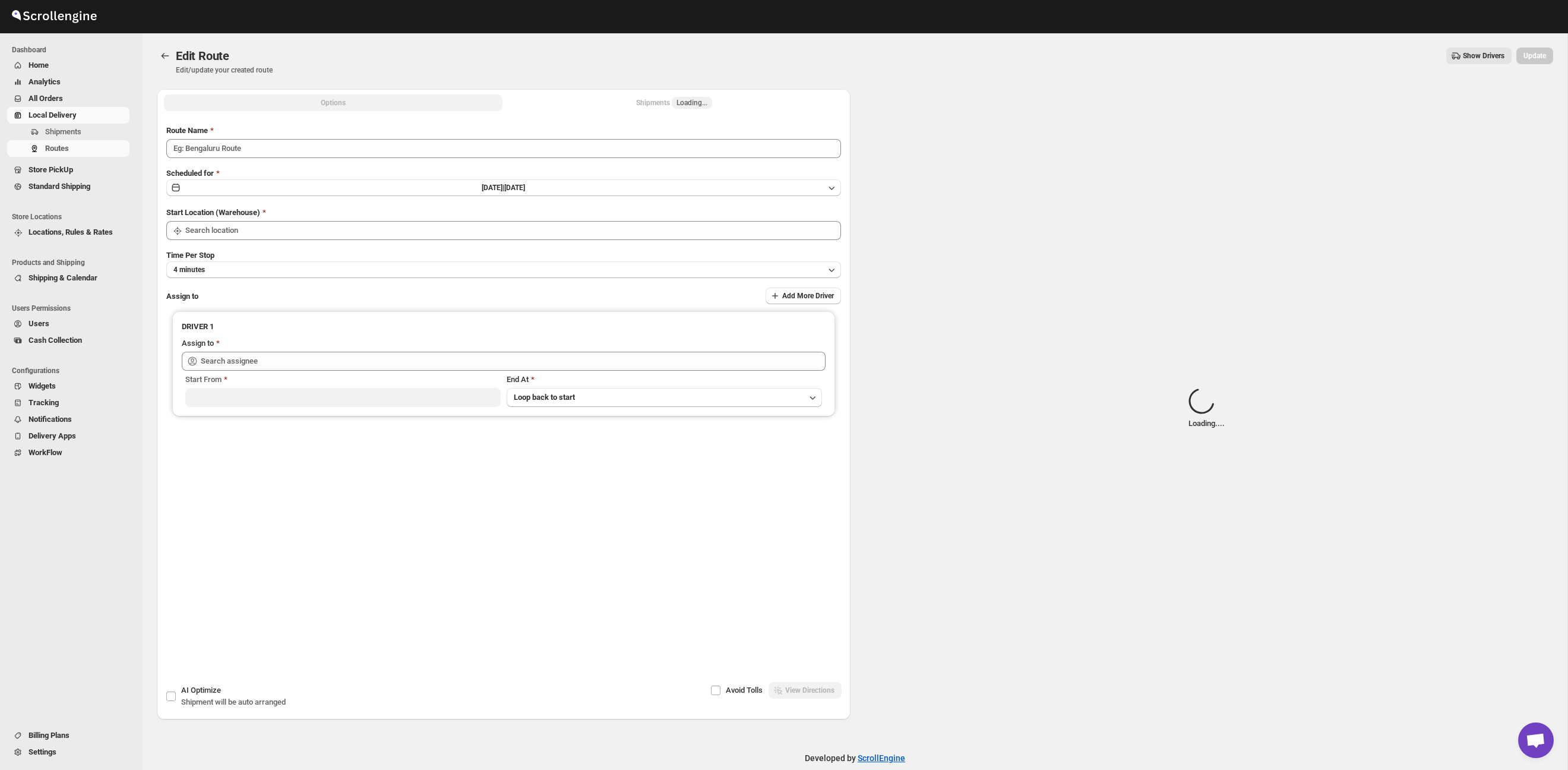
click at [603, 111] on div "Options Shipments Loading... More views Options Shipments Loading... More views" at bounding box center [504, 102] width 694 height 26
type input "Route - 26/09-0917"
click at [626, 105] on button "Shipments Loading..." at bounding box center [674, 102] width 339 height 17
click at [674, 106] on span "Loading..." at bounding box center [691, 102] width 40 height 12
type input "Taller [PERSON_NAME][GEOGRAPHIC_DATA]"
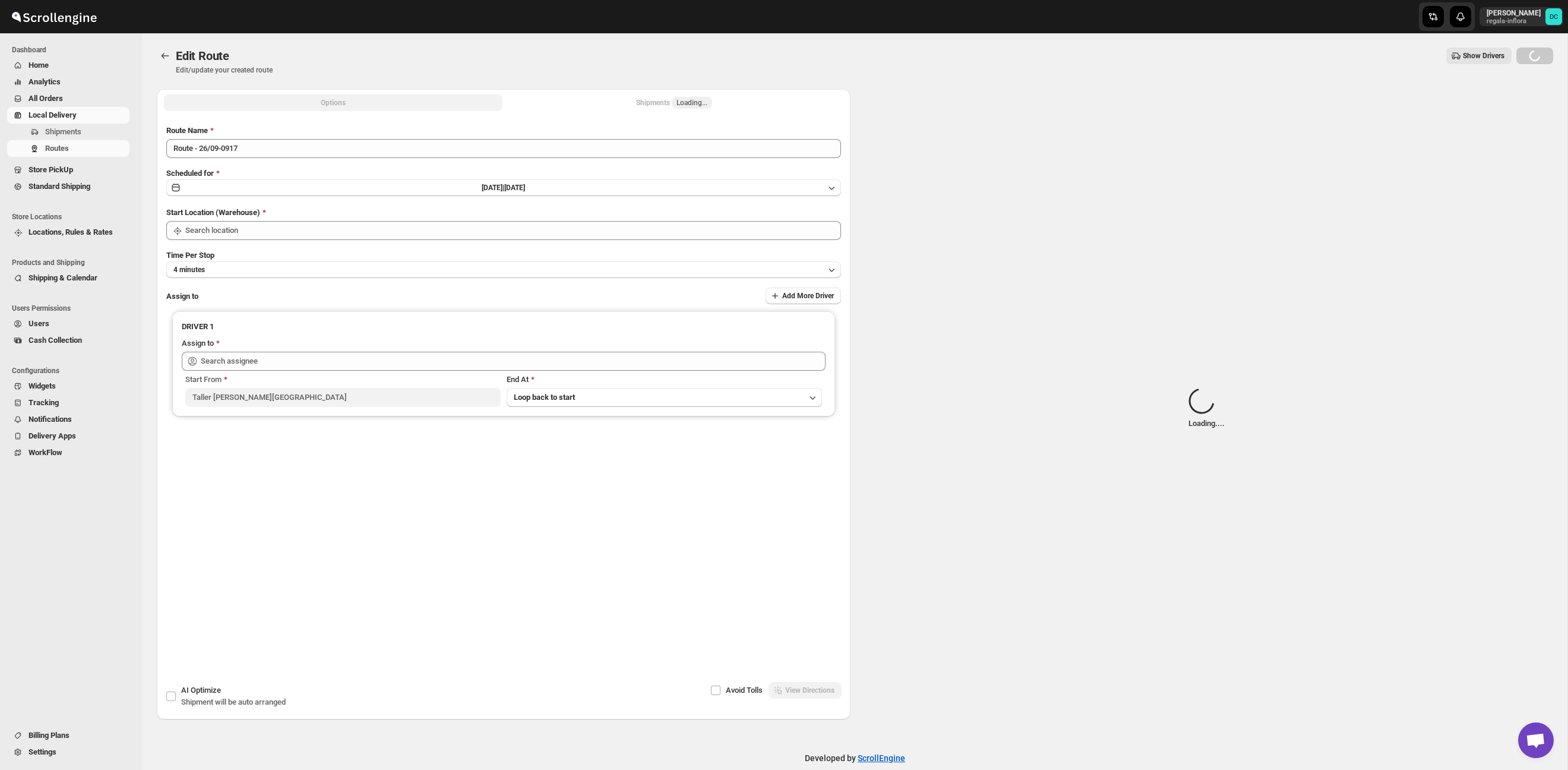
type input "Taller [PERSON_NAME][GEOGRAPHIC_DATA]"
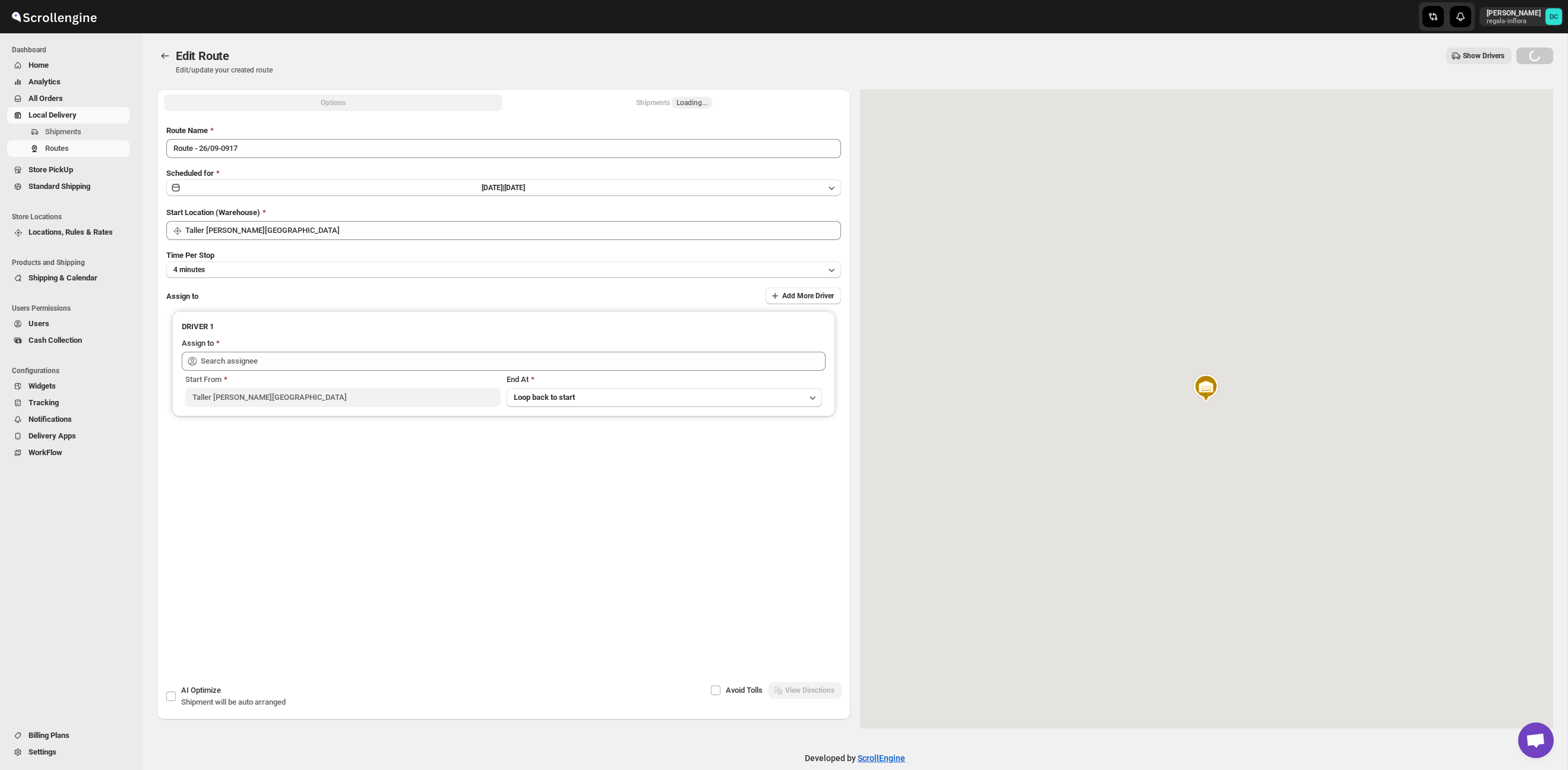
click at [629, 99] on button "Shipments Loading..." at bounding box center [674, 102] width 339 height 17
type input "[PERSON_NAME] ([EMAIL_ADDRESS][DOMAIN_NAME])"
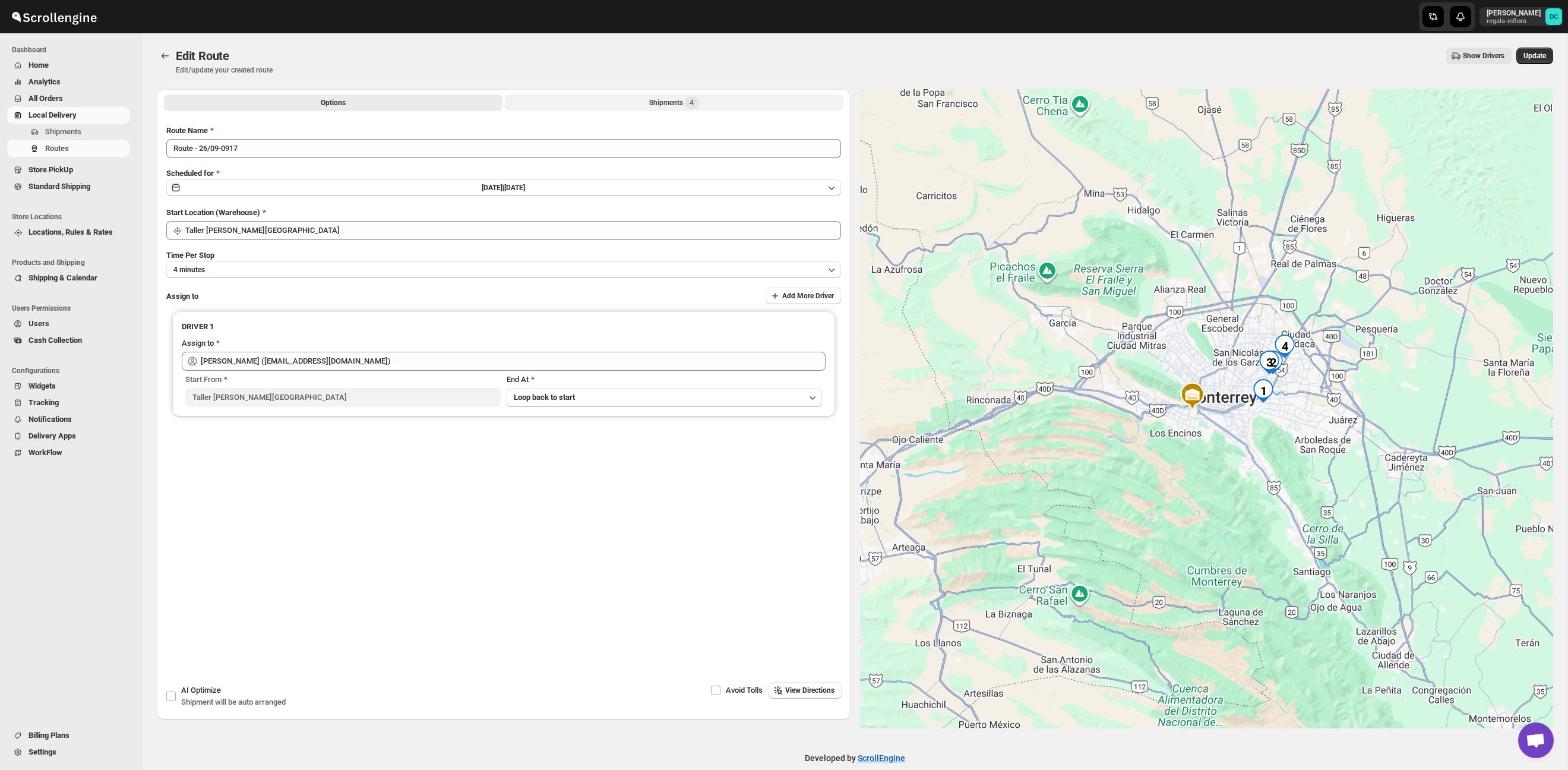
click at [676, 109] on button "Shipments 4" at bounding box center [674, 102] width 339 height 17
